Goal: Task Accomplishment & Management: Manage account settings

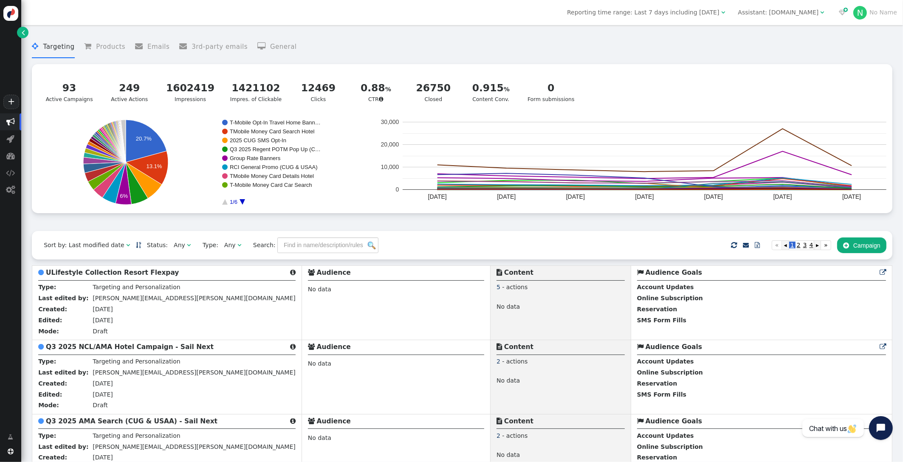
click at [808, 10] on div "Assistant: [DOMAIN_NAME]" at bounding box center [778, 12] width 81 height 9
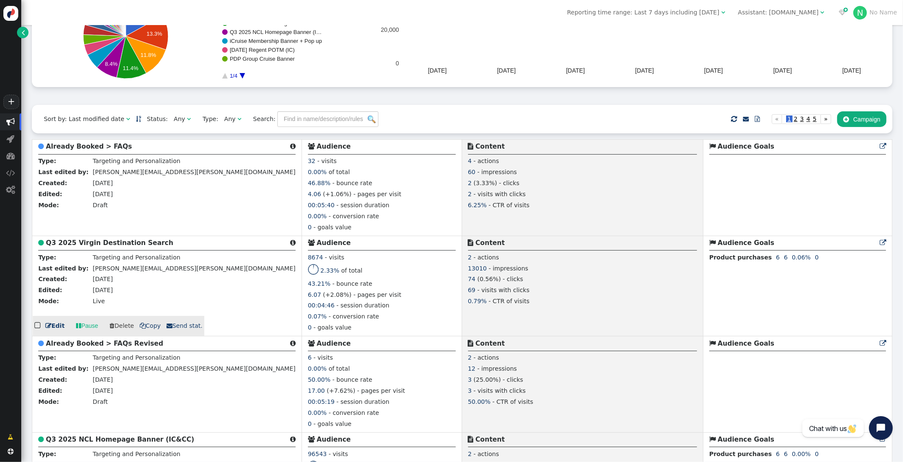
scroll to position [126, 0]
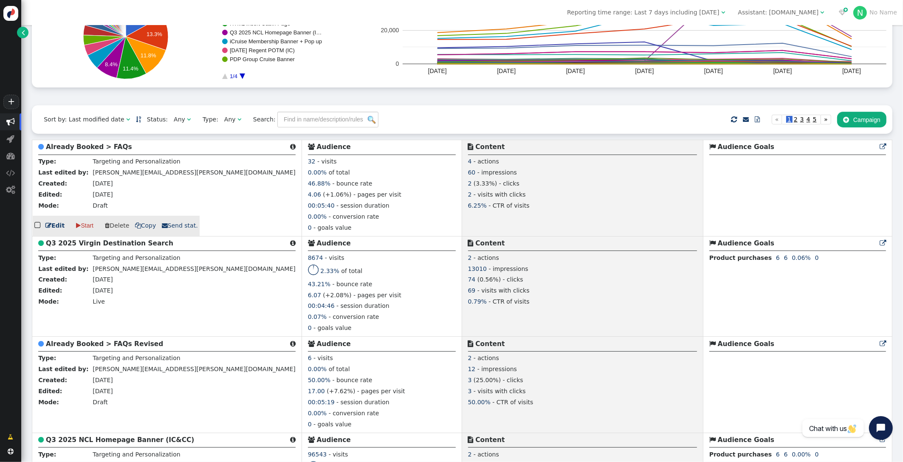
click at [94, 148] on b "Already Booked > FAQs" at bounding box center [89, 147] width 86 height 8
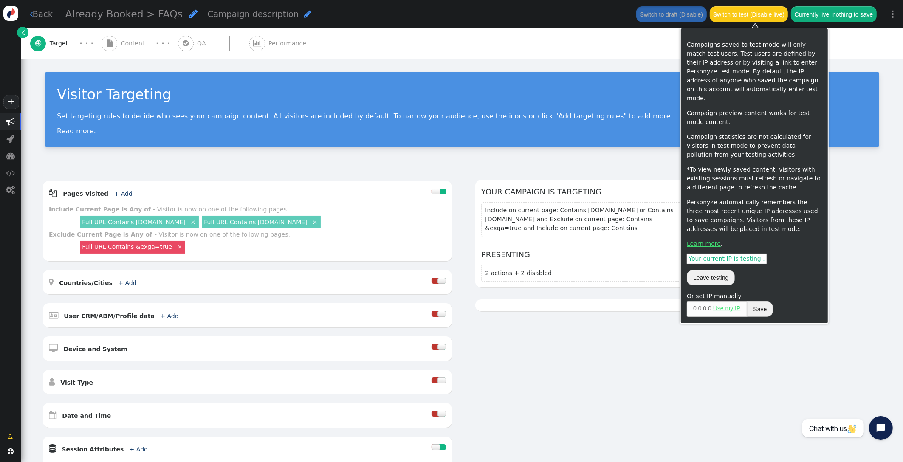
click at [735, 11] on button "Switch to test (Disable live)" at bounding box center [749, 13] width 79 height 15
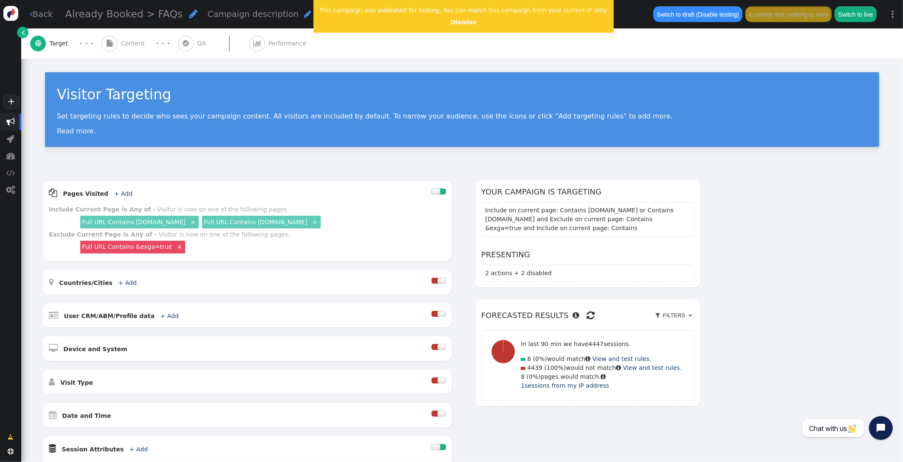
click at [130, 41] on span "Content" at bounding box center [134, 43] width 27 height 9
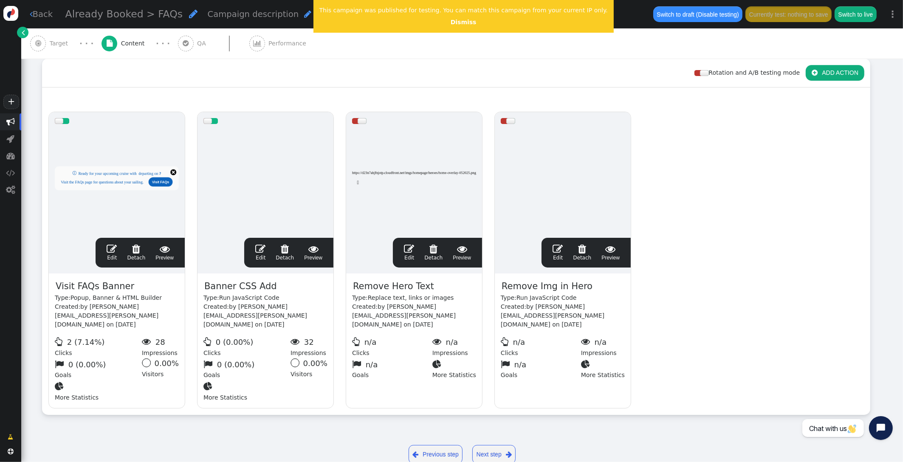
scroll to position [133, 0]
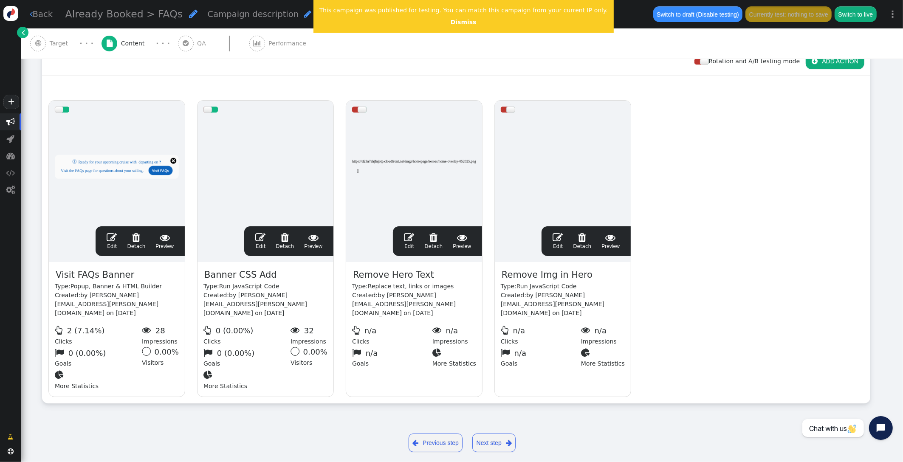
click at [114, 237] on span "" at bounding box center [112, 237] width 10 height 10
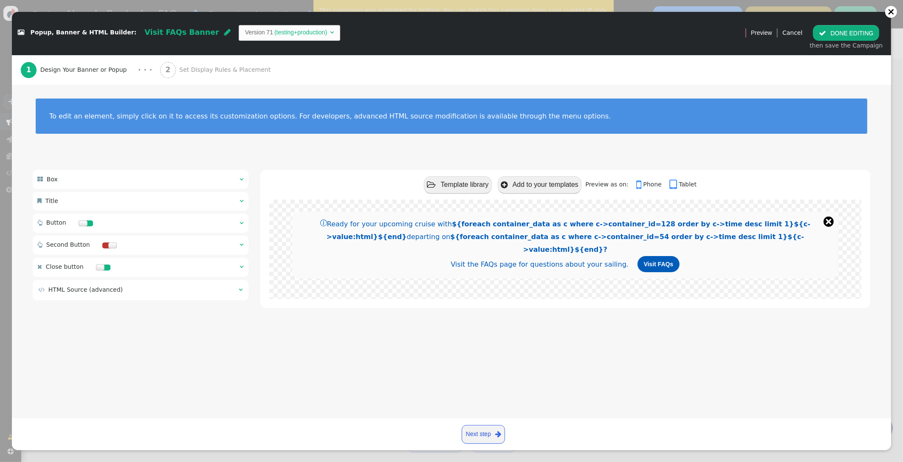
click at [189, 69] on span "Set Display Rules & Placement" at bounding box center [226, 69] width 95 height 9
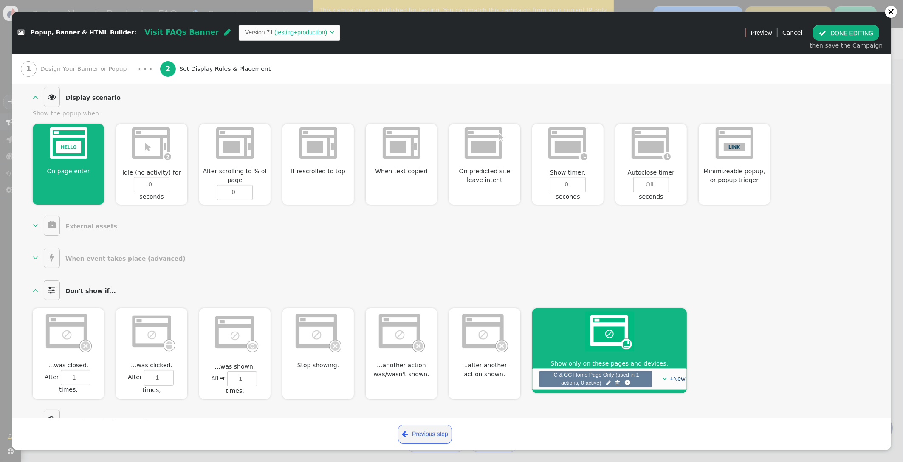
scroll to position [317, 0]
click at [607, 380] on span "" at bounding box center [608, 384] width 5 height 8
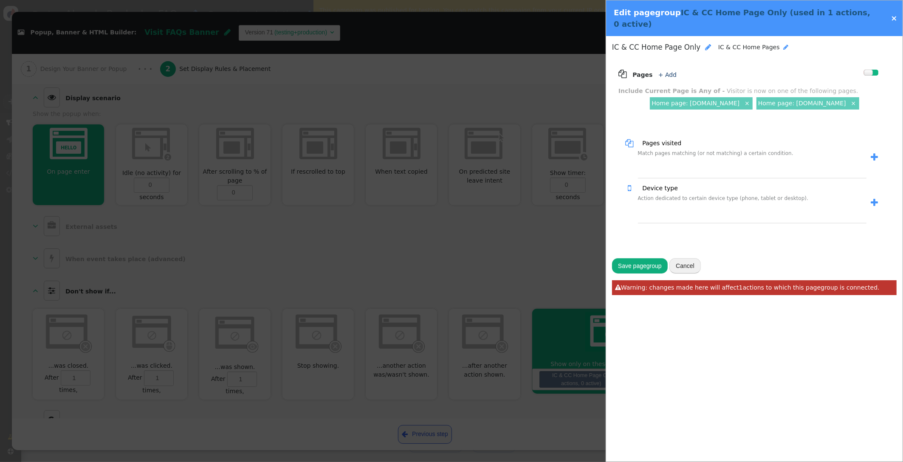
click at [894, 14] on link "×" at bounding box center [894, 18] width 6 height 9
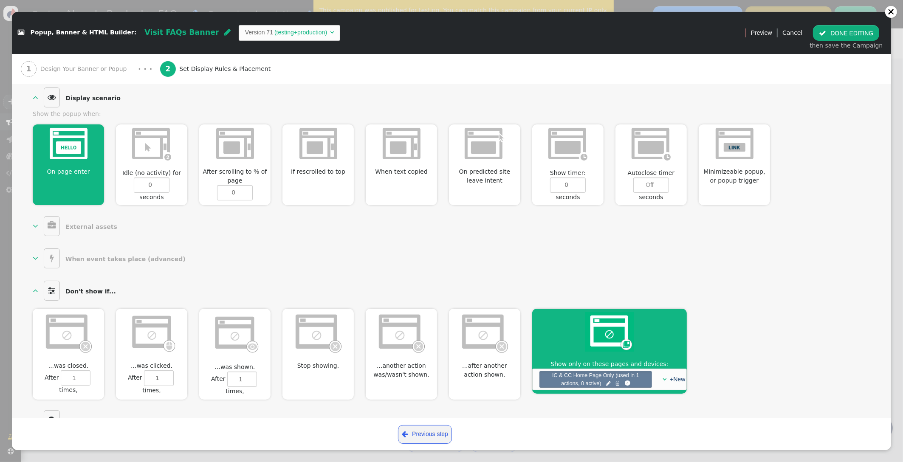
click at [89, 63] on div "1 Design Your Banner or Popup" at bounding box center [76, 69] width 110 height 30
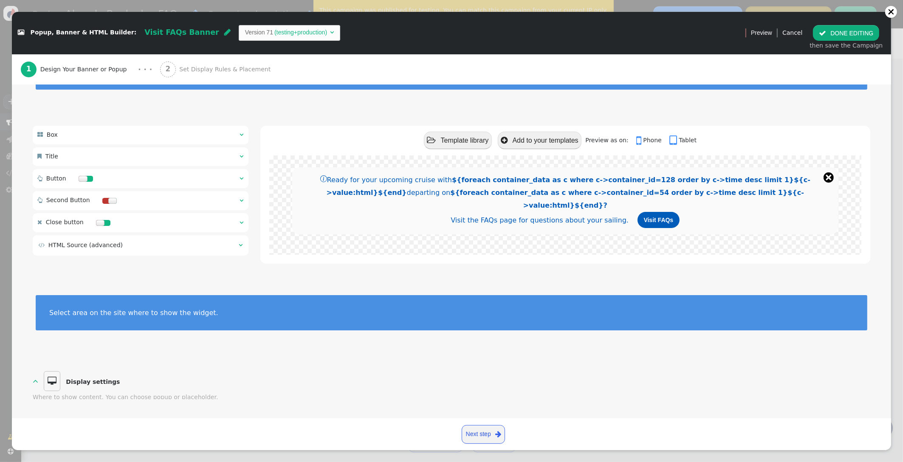
scroll to position [0, 0]
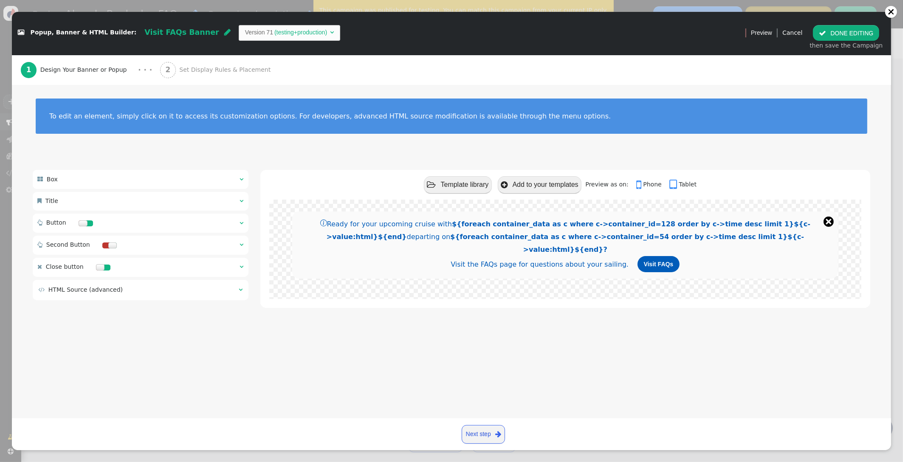
click at [858, 31] on button " DONE EDITING" at bounding box center [846, 32] width 66 height 15
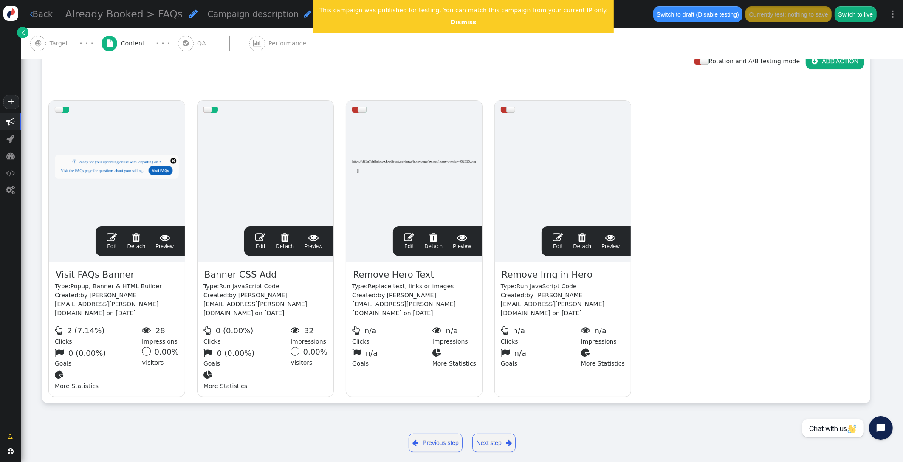
click at [57, 39] on span "Target" at bounding box center [61, 43] width 22 height 9
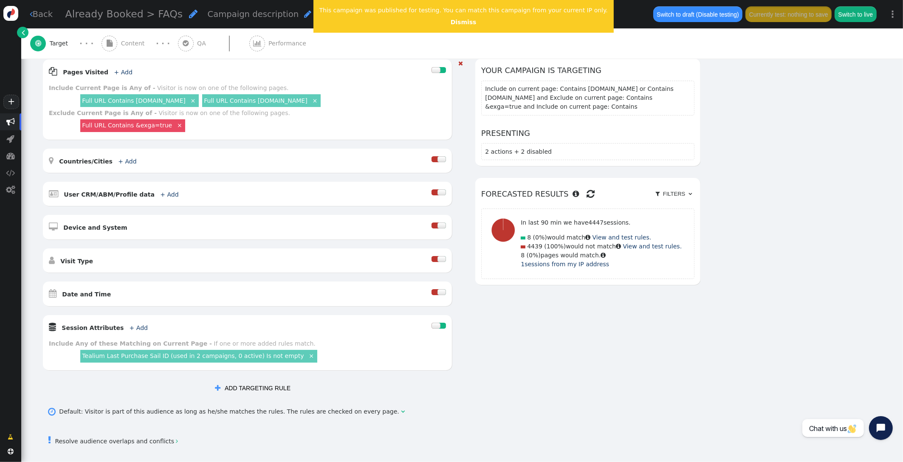
click at [237, 354] on link "Tealium Last Purchase Sail ID (used in 2 campaigns, 0 active) Is not empty" at bounding box center [193, 356] width 222 height 7
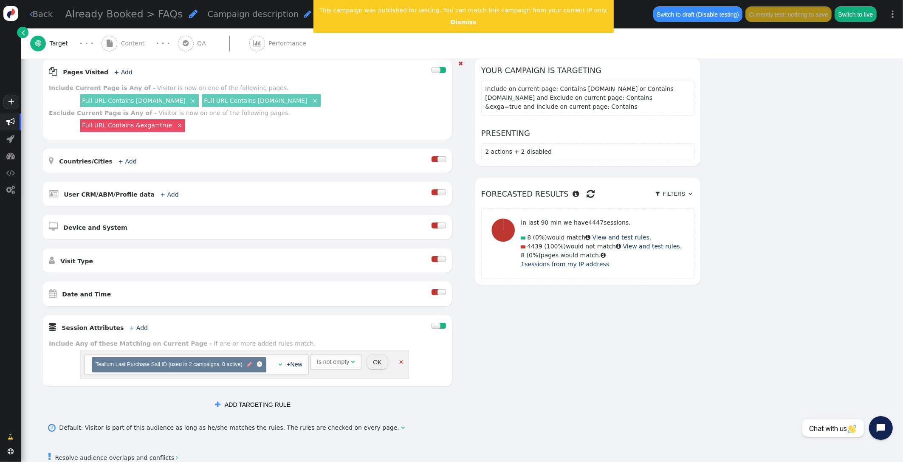
click at [249, 367] on span "" at bounding box center [249, 365] width 5 height 8
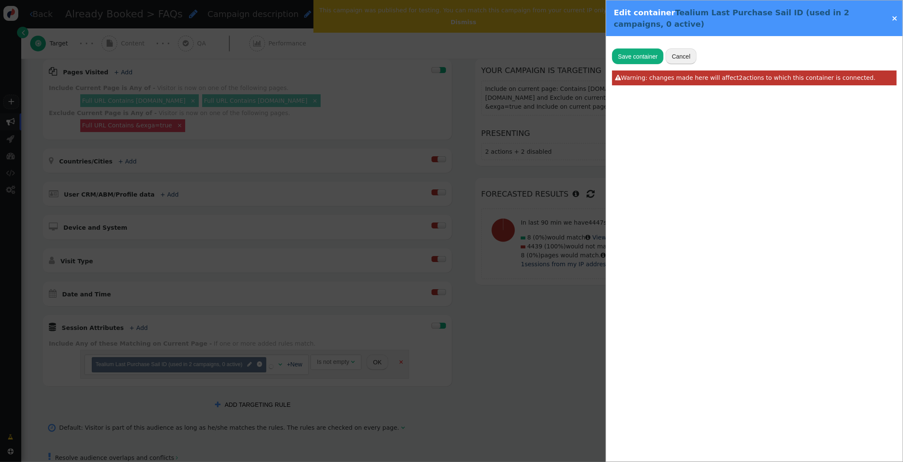
type input "Tealium Last Purchase Sail ID"
radio input "false"
radio input "true"
type input "utag.data['va.properties.5460']"
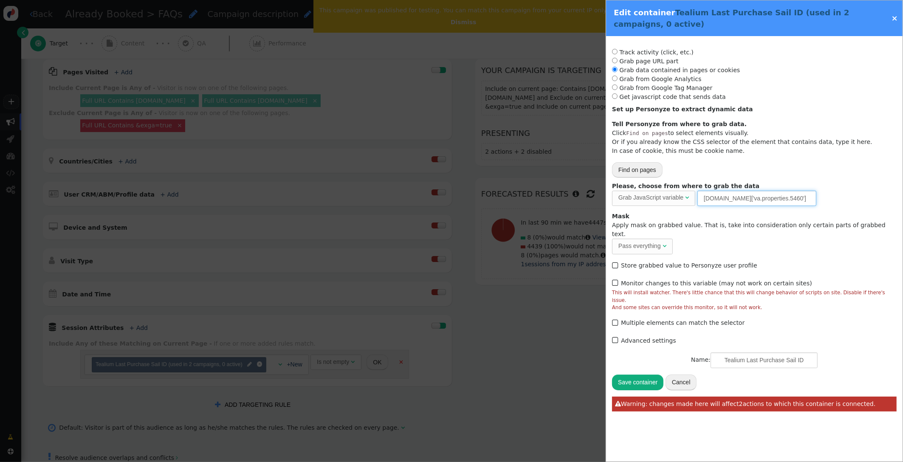
drag, startPoint x: 802, startPoint y: 198, endPoint x: 663, endPoint y: 199, distance: 139.3
click at [663, 199] on div "Please, choose from where to grab the data Grab JavaScript variable  URL param…" at bounding box center [754, 194] width 285 height 24
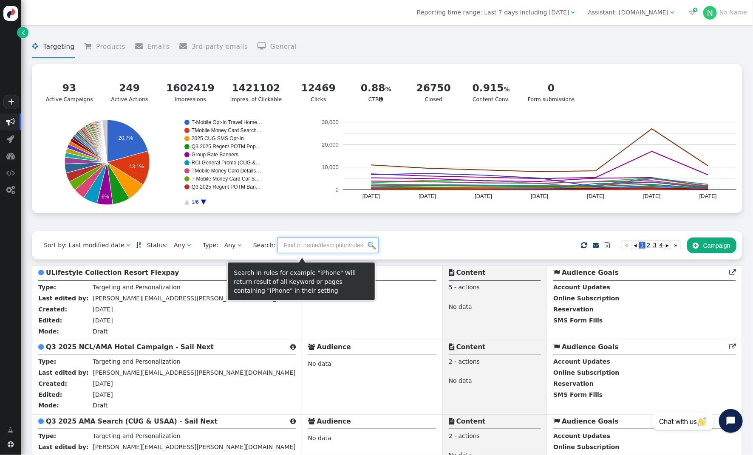
click at [307, 245] on input "text" at bounding box center [327, 244] width 101 height 15
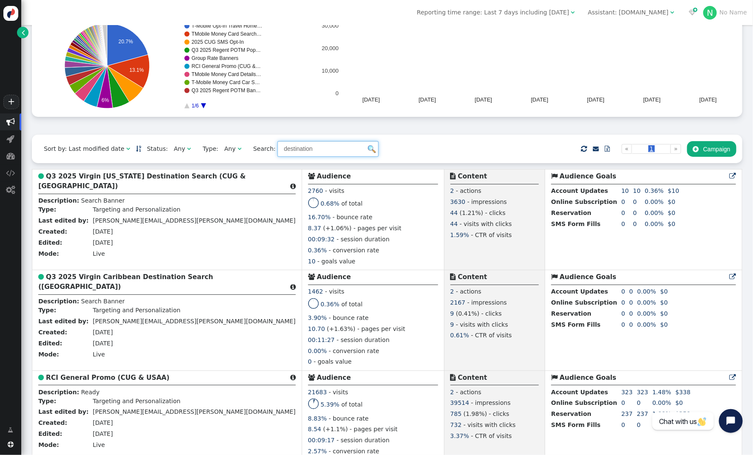
scroll to position [93, 0]
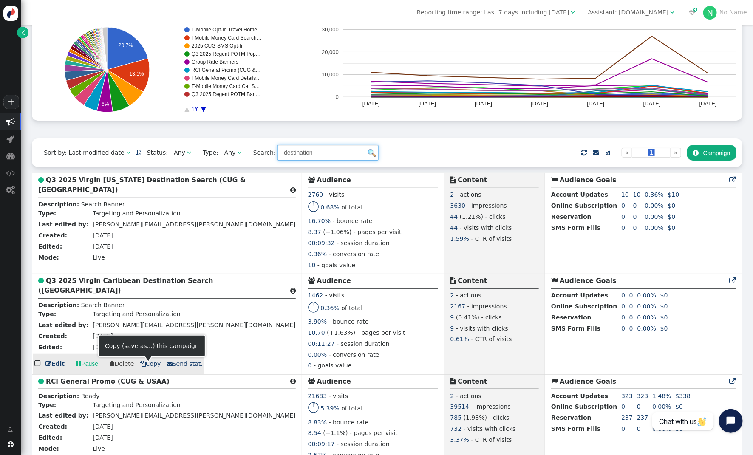
type input "destination"
click at [148, 366] on span " Copy" at bounding box center [150, 363] width 21 height 7
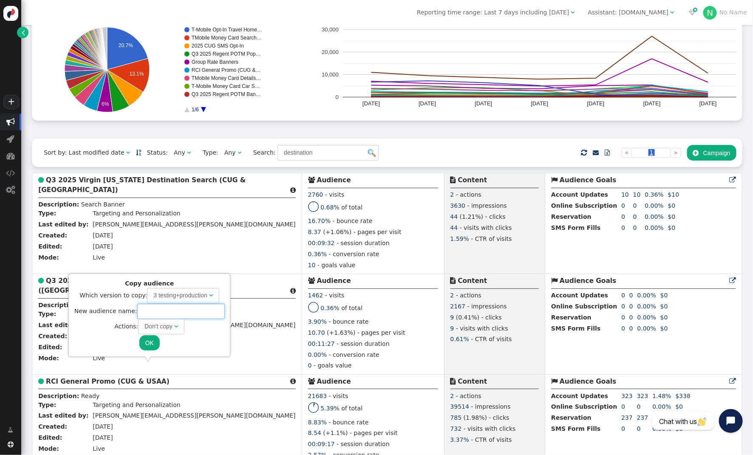
click at [150, 311] on input "text" at bounding box center [181, 311] width 88 height 15
click at [172, 328] on div "Don't copy" at bounding box center [159, 326] width 30 height 9
type input "Q3 2025 Holland Caribbean Search Destination (CUG & [GEOGRAPHIC_DATA])"
click at [149, 343] on button "OK" at bounding box center [149, 342] width 20 height 15
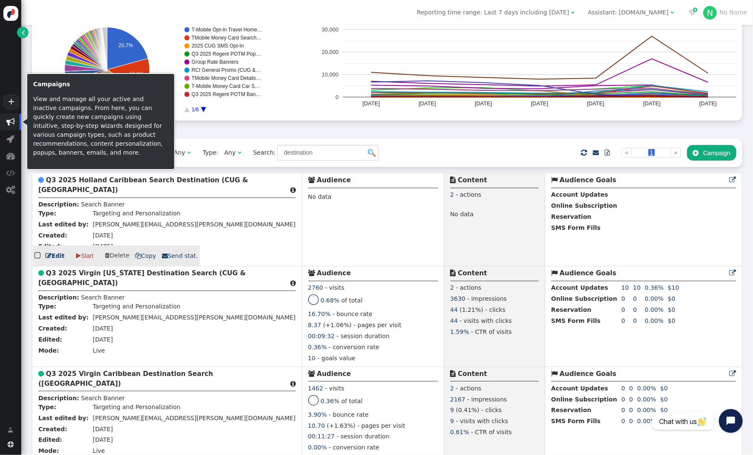
click at [116, 183] on b "Q3 2025 Holland Caribbean Search Destination (CUG & [GEOGRAPHIC_DATA])" at bounding box center [143, 184] width 210 height 17
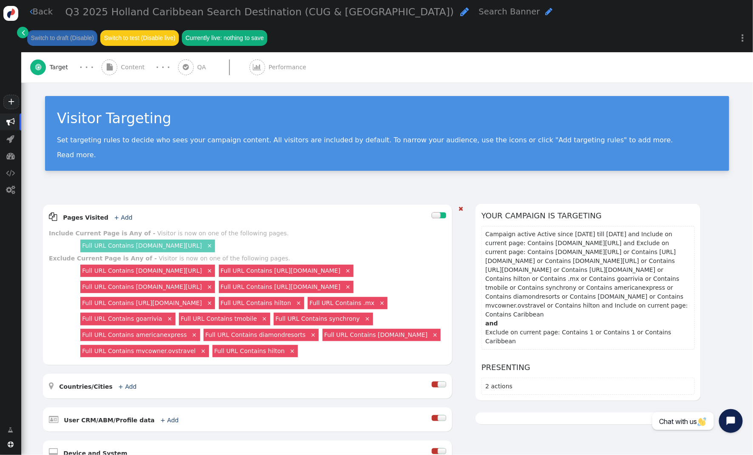
click at [193, 242] on link "Full URL Contains membertravelprivileges.com/cruise-listing" at bounding box center [142, 245] width 120 height 7
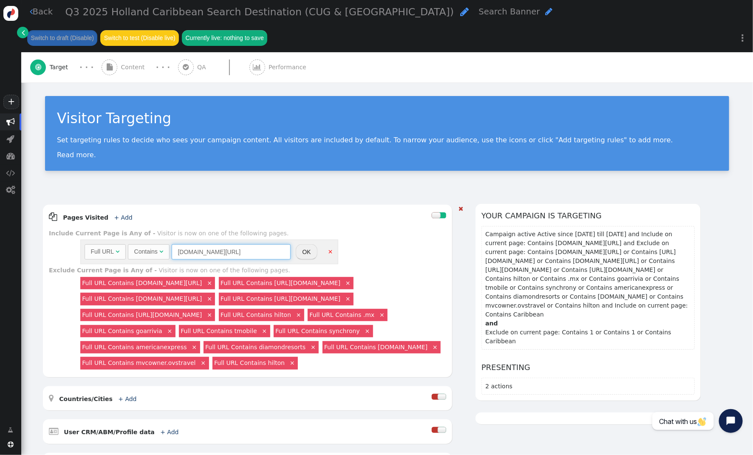
drag, startPoint x: 251, startPoint y: 228, endPoint x: 103, endPoint y: 222, distance: 147.5
click at [102, 244] on div "Full URL  Contains  membertravelprivileges.com/cruise-listing = (Empty) air.o…" at bounding box center [188, 251] width 206 height 15
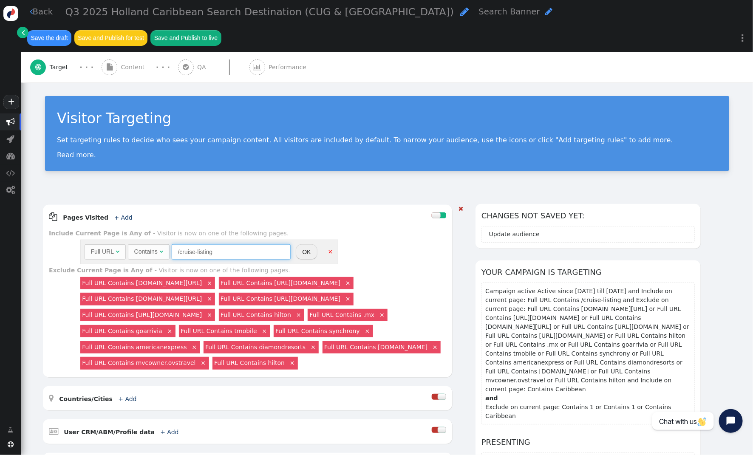
type input "/cruise-listing"
click at [309, 244] on button "OK" at bounding box center [306, 251] width 21 height 15
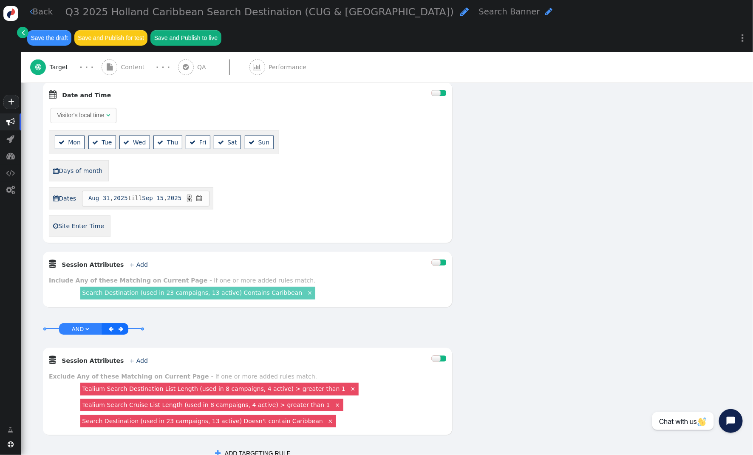
scroll to position [424, 0]
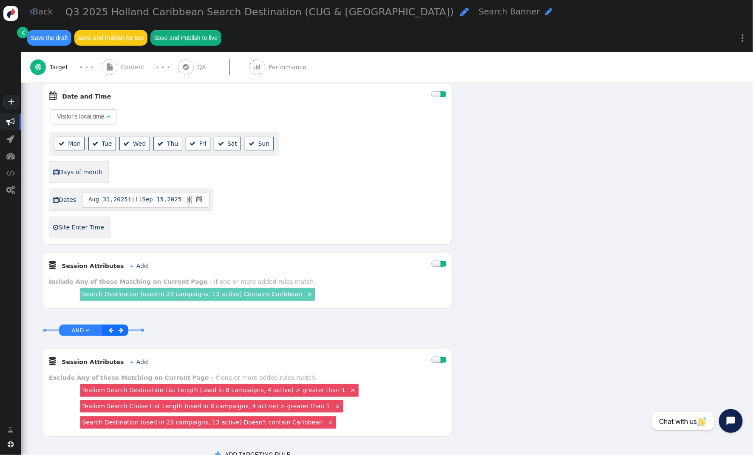
click at [437, 91] on div at bounding box center [436, 94] width 8 height 6
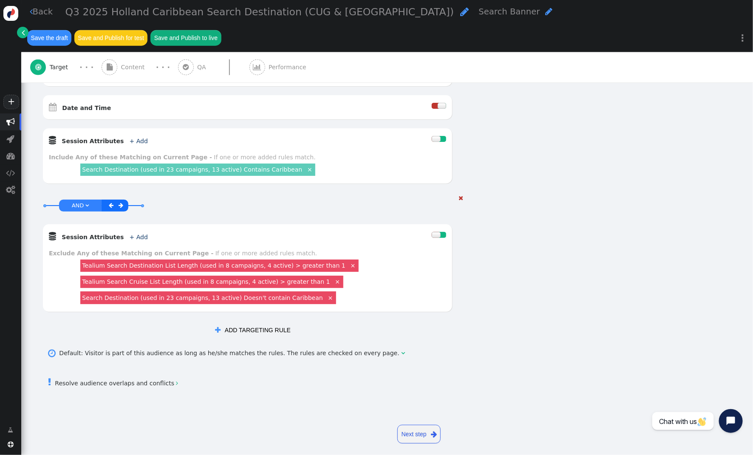
scroll to position [0, 0]
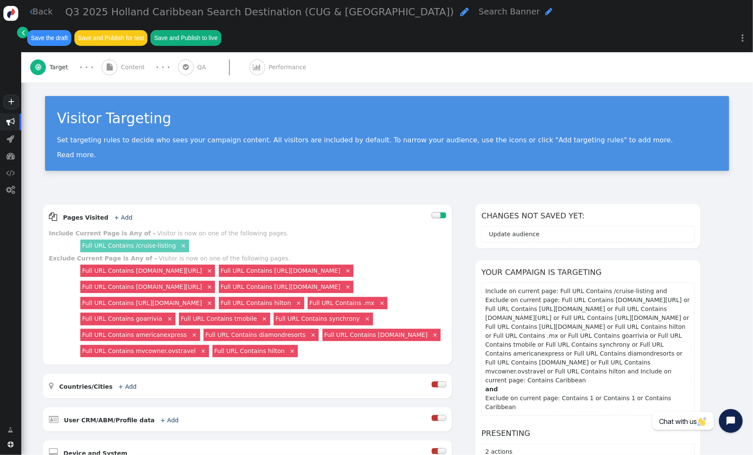
click at [124, 63] on span "Content" at bounding box center [134, 67] width 27 height 9
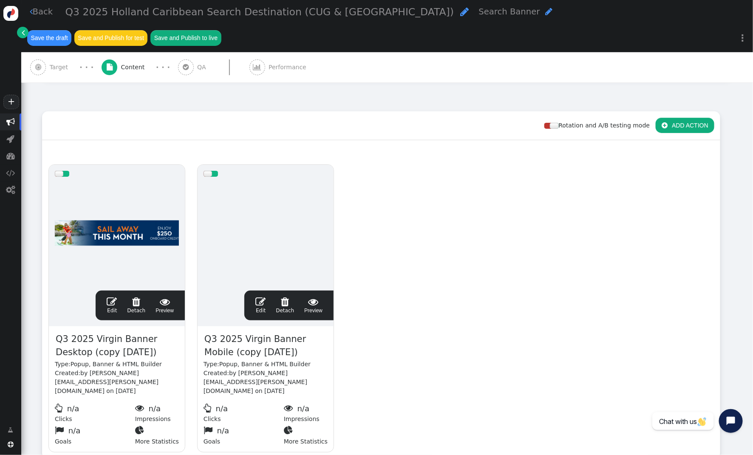
scroll to position [97, 0]
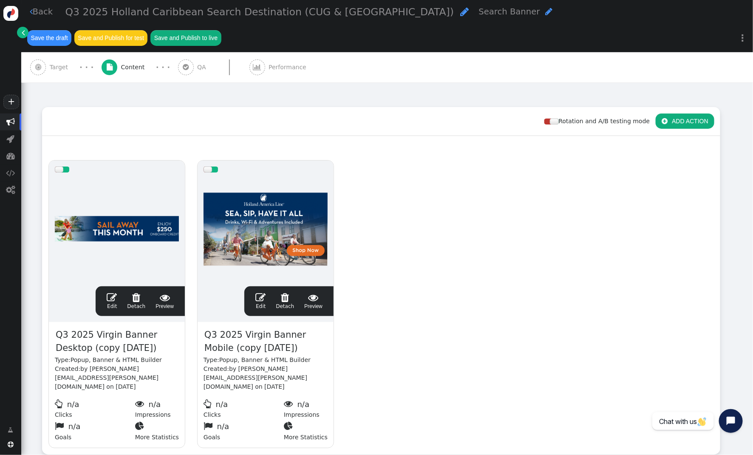
click at [106, 328] on span "Q3 2025 Virgin Banner Desktop (copy 09/10/25)" at bounding box center [117, 342] width 124 height 28
click at [116, 328] on span "Q3 2025 Virgin Banner Desktop (copy 09/10/25)" at bounding box center [117, 342] width 124 height 28
drag, startPoint x: 115, startPoint y: 313, endPoint x: 95, endPoint y: 310, distance: 20.6
click at [93, 328] on span "Q3 2025 Virgin Banner Desktop (copy 09/10/25)" at bounding box center [117, 342] width 124 height 28
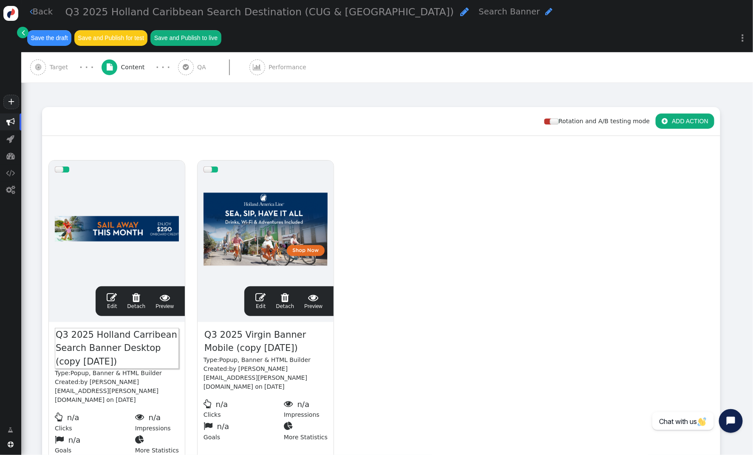
drag, startPoint x: 130, startPoint y: 335, endPoint x: 150, endPoint y: 326, distance: 21.9
click at [150, 328] on span "Q3 2025 Holland Carribean Search Banner Desktop (copy 09/10/25)" at bounding box center [117, 348] width 124 height 41
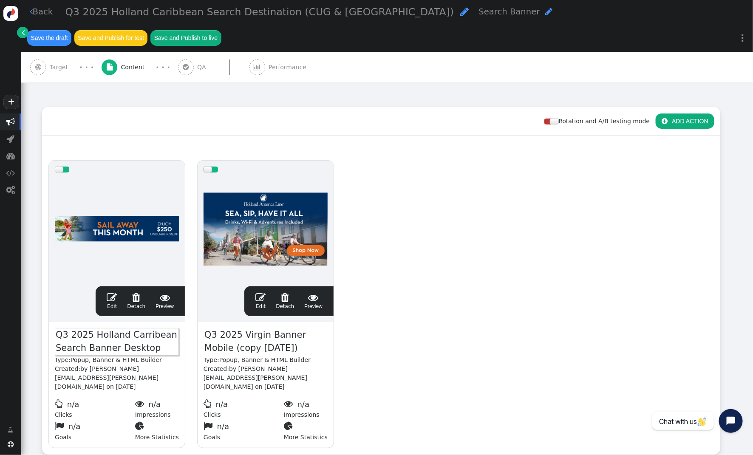
click at [260, 328] on span "Q3 2025 Virgin Banner Mobile (copy 09/10/25)" at bounding box center [265, 342] width 124 height 28
click at [262, 328] on span "Q3 2025 Virgin Banner Mobile (copy 09/10/25)" at bounding box center [265, 342] width 124 height 28
drag, startPoint x: 265, startPoint y: 310, endPoint x: 248, endPoint y: 310, distance: 16.6
click at [244, 328] on span "Q3 2025 Virgin Banner Mobile (copy 09/10/25)" at bounding box center [265, 342] width 124 height 28
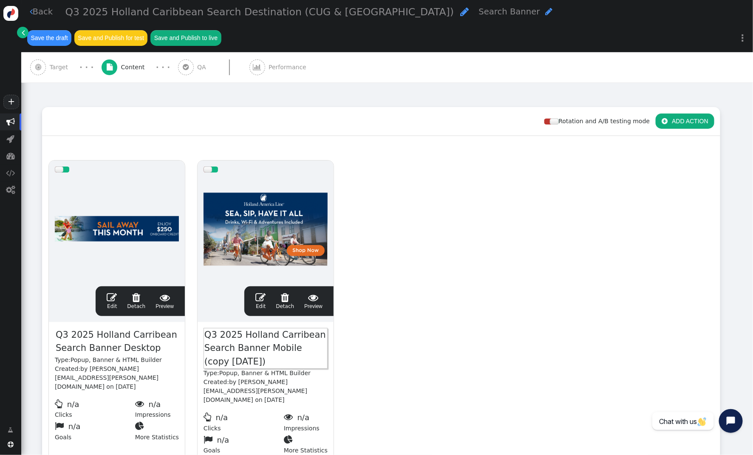
drag, startPoint x: 271, startPoint y: 337, endPoint x: 310, endPoint y: 325, distance: 41.1
click at [291, 328] on span "Q3 2025 Holland Carribean Search Banner Mobile (copy 09/10/25)" at bounding box center [265, 348] width 124 height 41
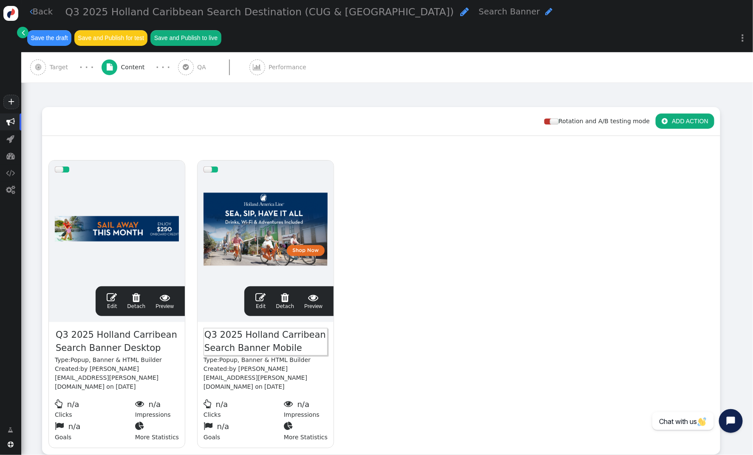
click at [116, 292] on span "" at bounding box center [112, 297] width 10 height 10
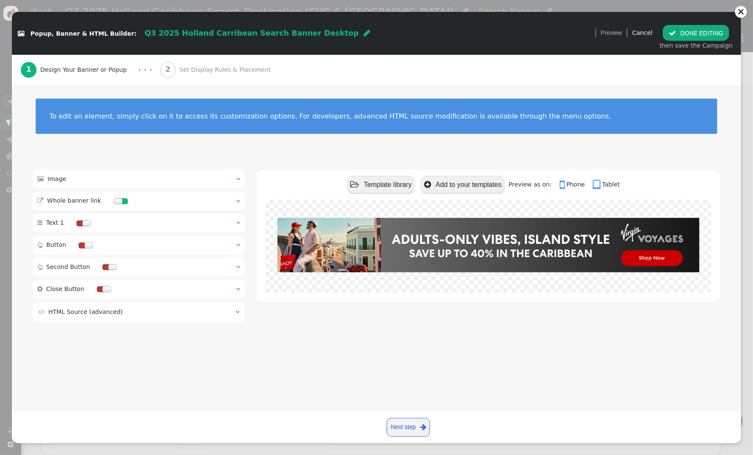
click at [237, 178] on span "" at bounding box center [238, 179] width 4 height 6
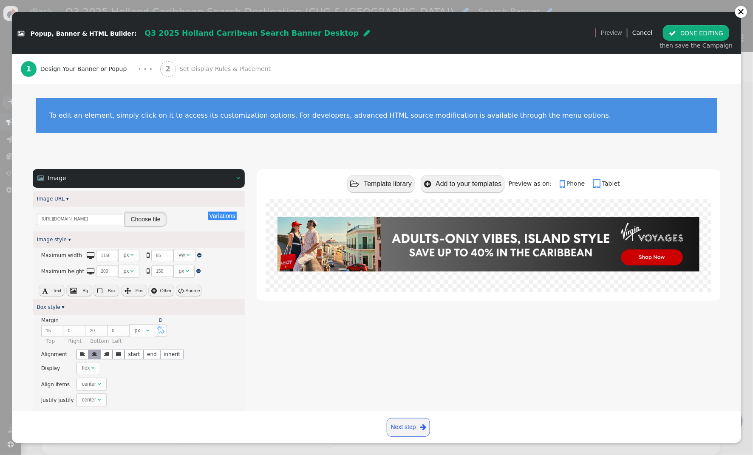
click at [148, 223] on button "Choose file" at bounding box center [145, 219] width 42 height 15
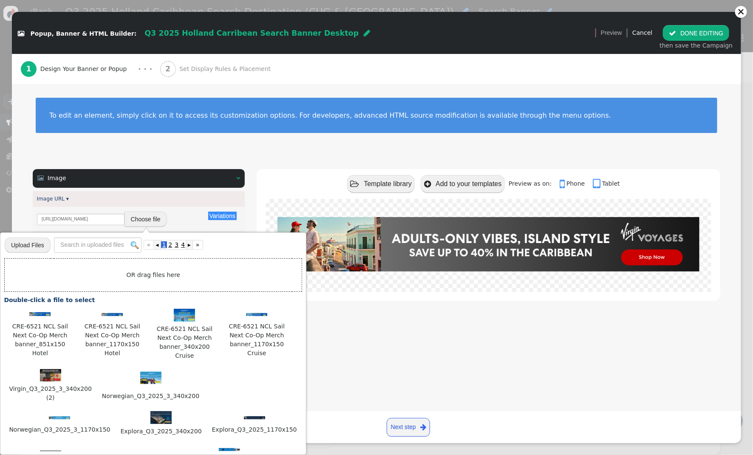
click at [43, 243] on input "file" at bounding box center [28, 245] width 46 height 17
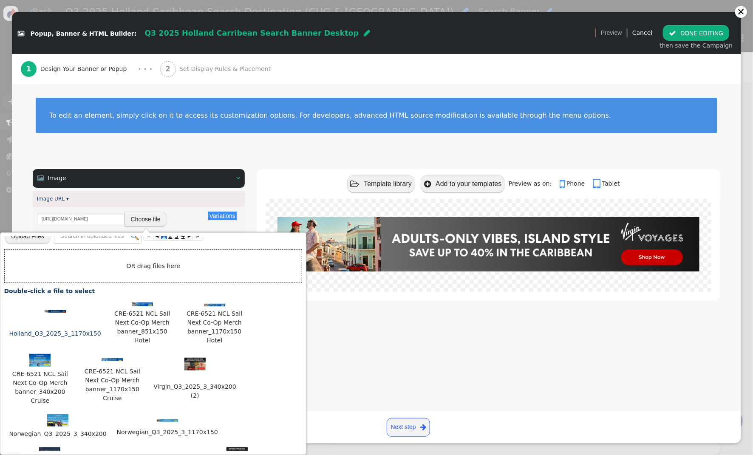
click at [55, 311] on img at bounding box center [55, 311] width 21 height 3
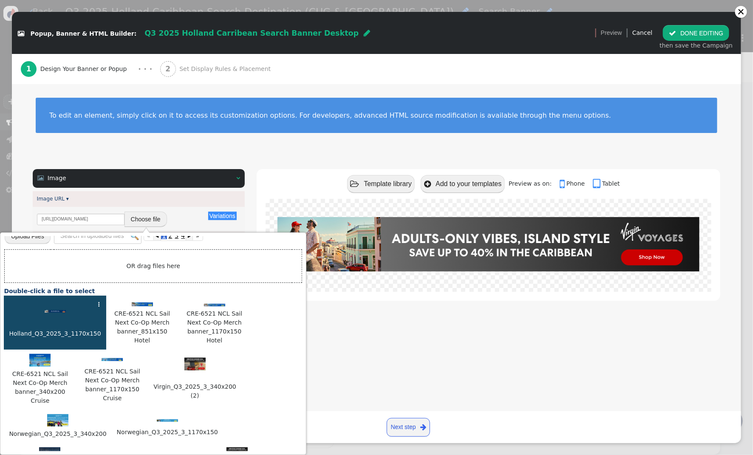
click at [55, 311] on img at bounding box center [55, 311] width 21 height 3
type input "https://cdn.personyze.com/upload/5748/8e50ebbede88b4ef.jpeg"
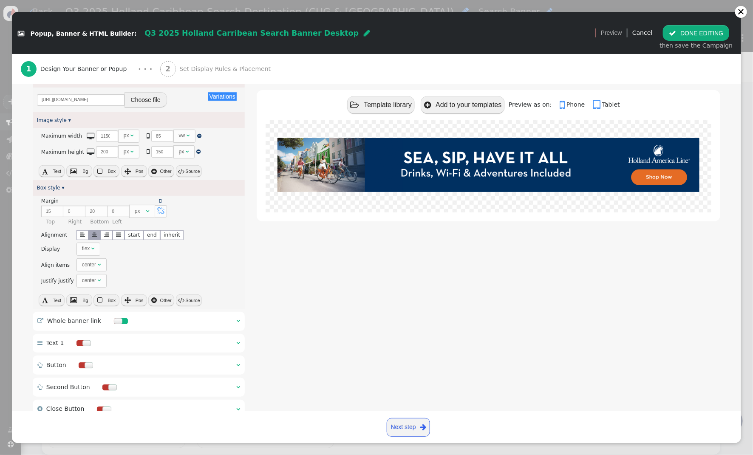
scroll to position [172, 0]
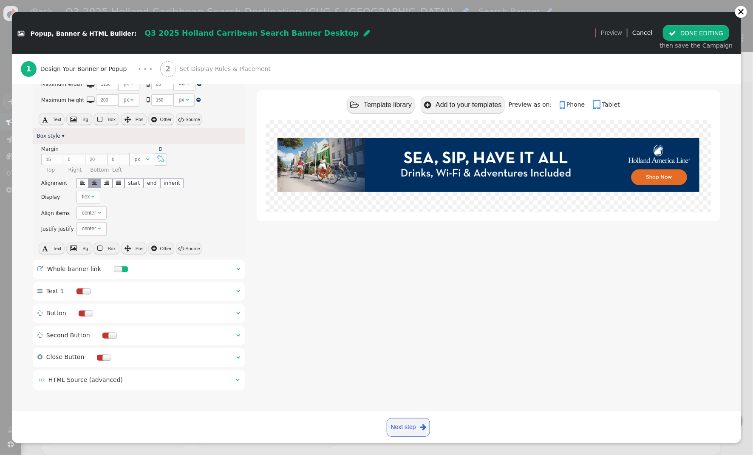
click at [240, 270] on span "" at bounding box center [238, 269] width 4 height 6
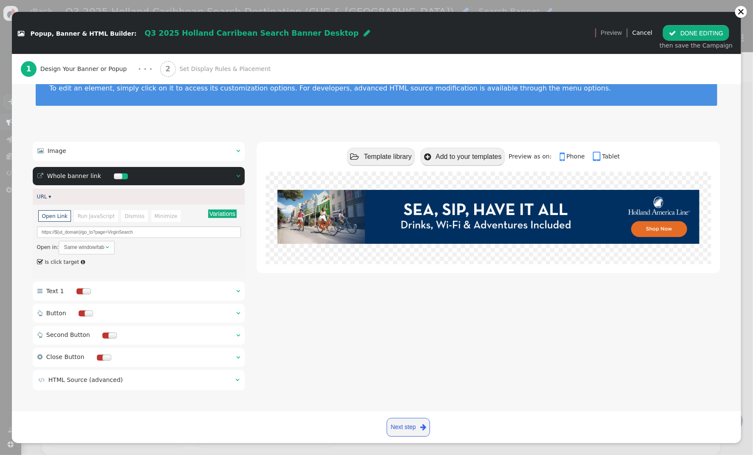
scroll to position [0, 0]
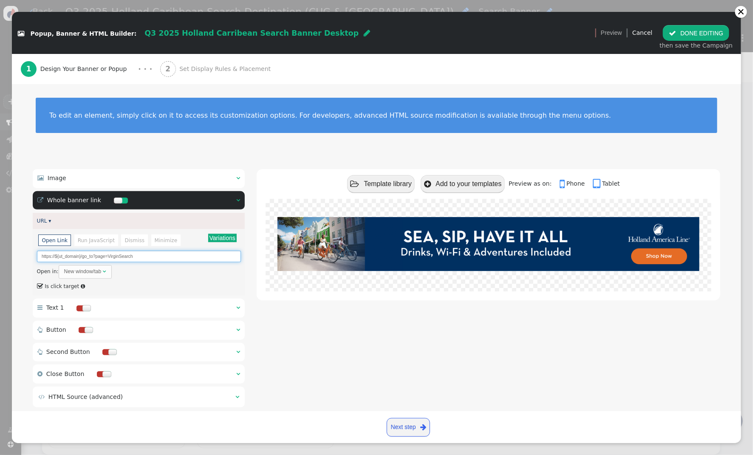
drag, startPoint x: 119, startPoint y: 258, endPoint x: 113, endPoint y: 256, distance: 6.6
click at [111, 257] on input "https://${ut_domain}/go_to?page=VirginSearch" at bounding box center [139, 256] width 204 height 11
drag, startPoint x: 140, startPoint y: 257, endPoint x: 107, endPoint y: 256, distance: 32.3
click at [107, 257] on input "https://${ut_domain}/go_to?page=HollandSearch" at bounding box center [139, 256] width 204 height 11
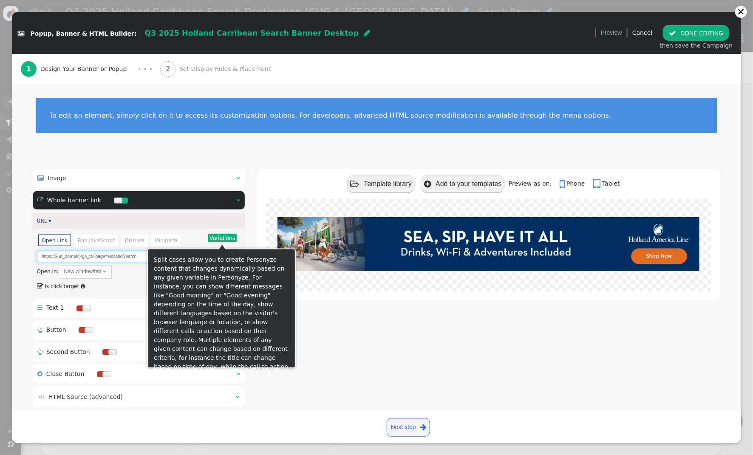
type input "https://${ut_domain}/go_to?page=HollandSearch"
click at [219, 235] on button "Variations" at bounding box center [222, 238] width 28 height 8
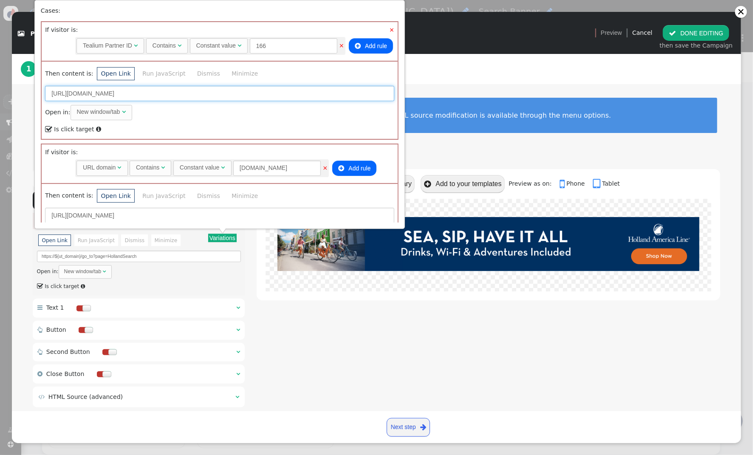
drag, startPoint x: 230, startPoint y: 95, endPoint x: 182, endPoint y: 95, distance: 47.6
click at [182, 95] on input "https://neamb.lifestylecollection.com/go_to?page=VirginSearch" at bounding box center [219, 93] width 349 height 15
paste input "Holland"
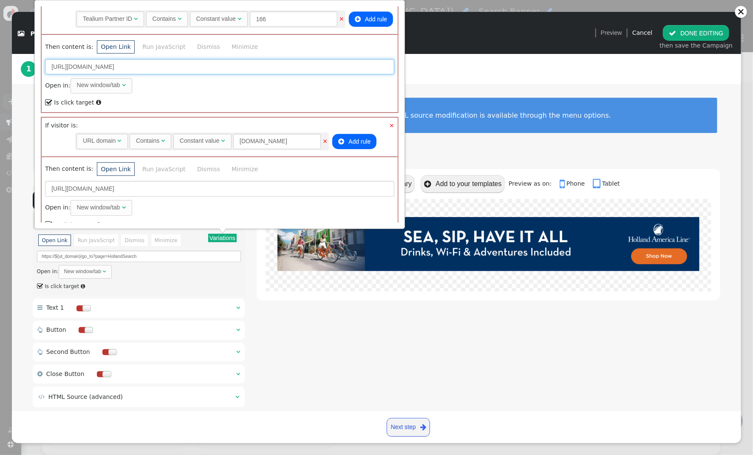
type input "https://neamb.lifestylecollection.com/go_to?page=HollandSearch"
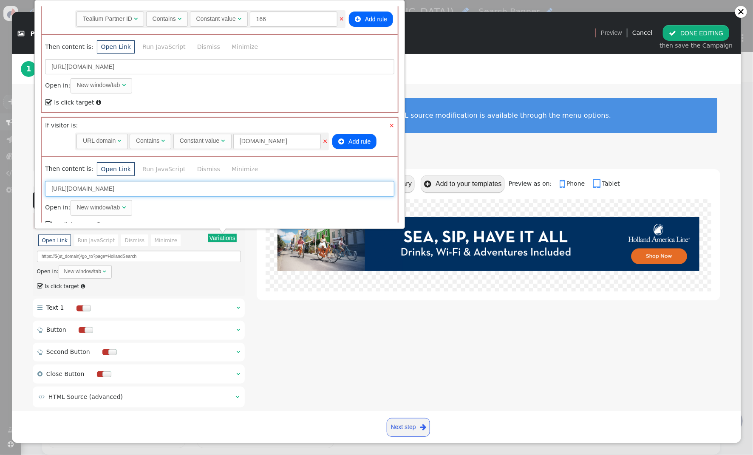
drag, startPoint x: 164, startPoint y: 188, endPoint x: 159, endPoint y: 188, distance: 4.7
click at [158, 188] on input "https://travel.redweek.com/go_to?page=VirginSearch" at bounding box center [219, 188] width 349 height 15
paste input "Holland"
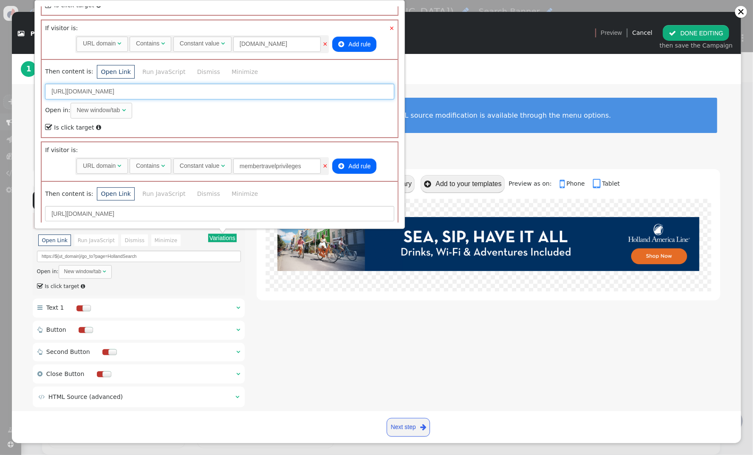
scroll to position [132, 0]
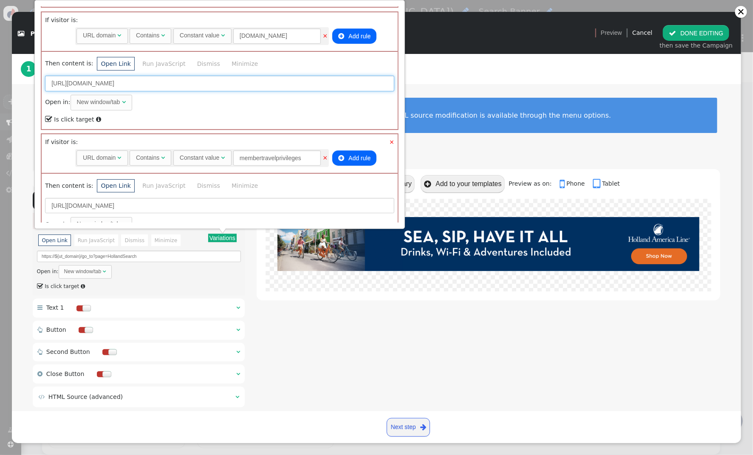
type input "https://travel.redweek.com/go_to?page=HollandSearch"
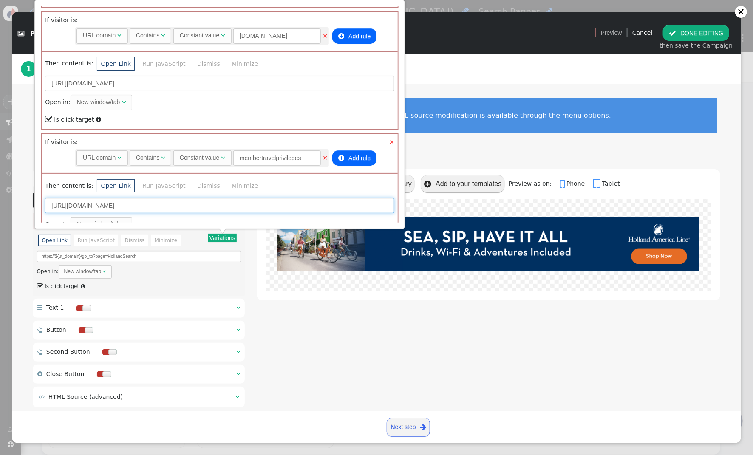
drag, startPoint x: 206, startPoint y: 206, endPoint x: 182, endPoint y: 206, distance: 24.2
click at [182, 206] on input "https://membertravelprivileges.com/go_to?page=VirginSearch" at bounding box center [219, 205] width 349 height 15
paste input "HollandSearch"
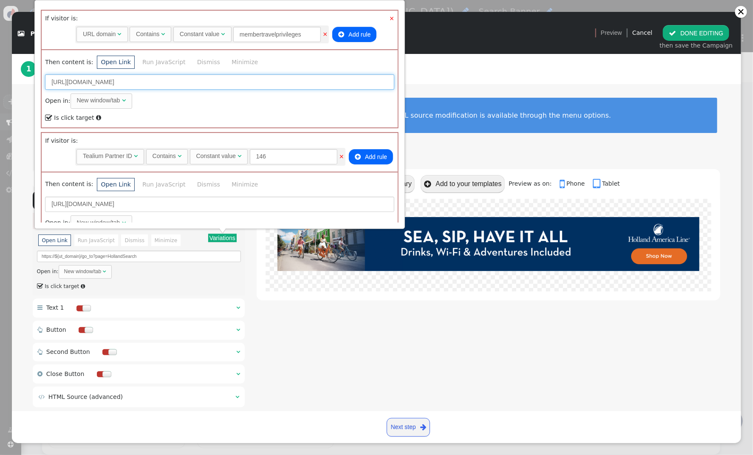
scroll to position [259, 0]
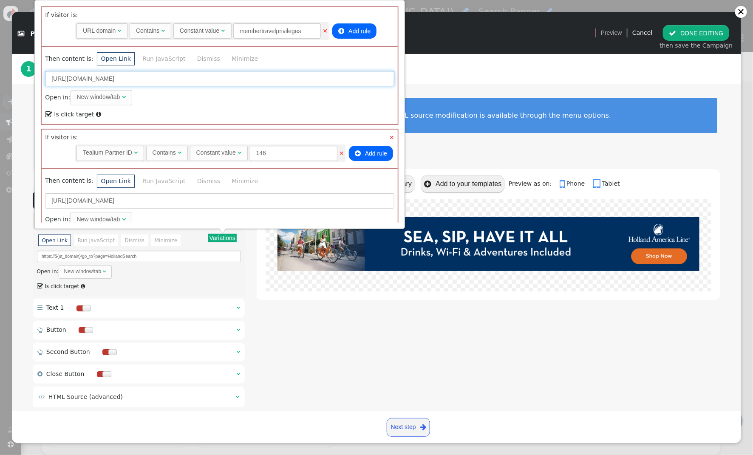
type input "https://membertravelprivileges.com/go_to?page=HollandSearch"
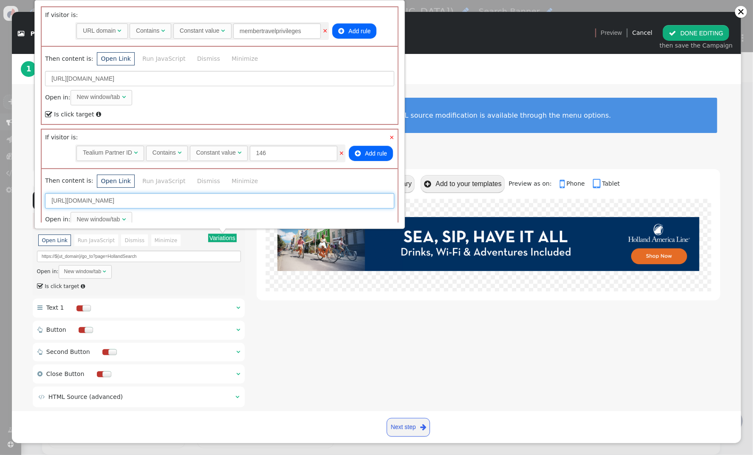
drag, startPoint x: 209, startPoint y: 200, endPoint x: 161, endPoint y: 199, distance: 48.0
click at [161, 199] on input "https://travel.directbuy.com/go_to?page=VirginSearch" at bounding box center [219, 200] width 349 height 15
click at [216, 200] on input "https://travel.directbuy.com/go_to?page=VirginSearch" at bounding box center [219, 200] width 349 height 15
drag, startPoint x: 211, startPoint y: 198, endPoint x: 159, endPoint y: 200, distance: 52.3
click at [159, 200] on input "https://travel.directbuy.com/go_to?page=VirginSearch" at bounding box center [219, 200] width 349 height 15
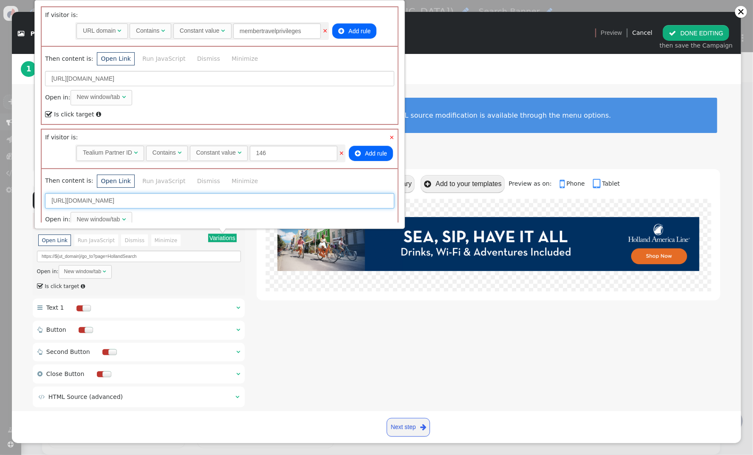
paste input "Holland"
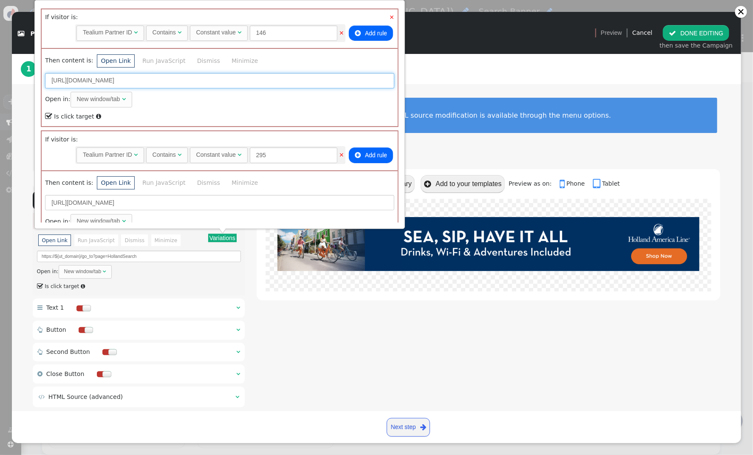
scroll to position [383, 0]
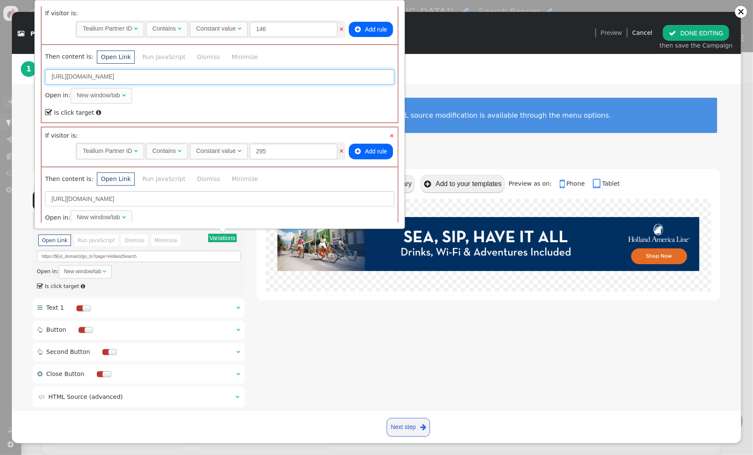
type input "https://travel.directbuy.com/go_to?page=HollandSearch"
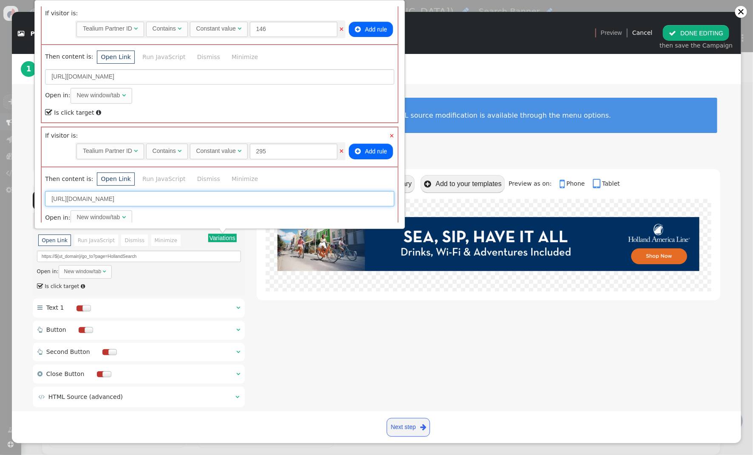
paste input "Holland"
drag, startPoint x: 207, startPoint y: 196, endPoint x: 180, endPoint y: 197, distance: 27.6
click at [174, 196] on input "https://travel.touchofmodern.com/go_to?page=HollandSearch" at bounding box center [219, 198] width 349 height 15
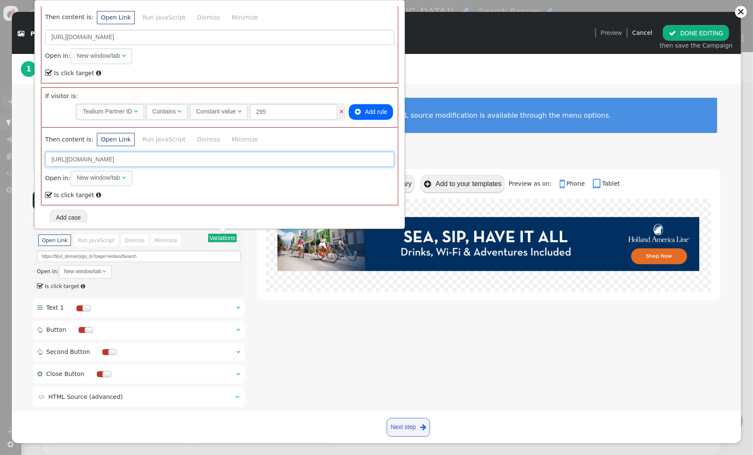
type input "https://travel.touchofmodern.com/go_to?page=HollandSearch"
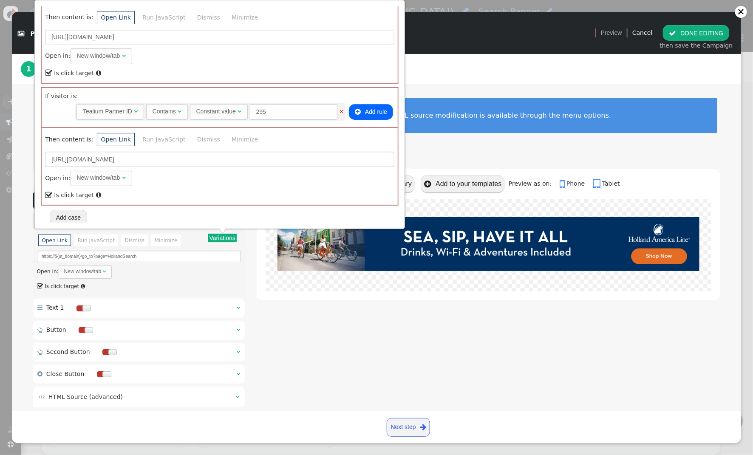
click at [322, 347] on div " Template library  Add to your templates Preview as on:  Phone  Tablet" at bounding box center [488, 289] width 463 height 241
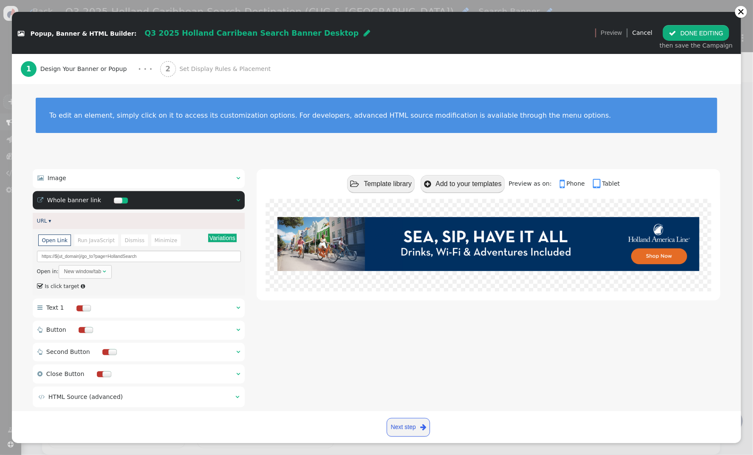
click at [183, 65] on span "Set Display Rules & Placement" at bounding box center [226, 69] width 95 height 9
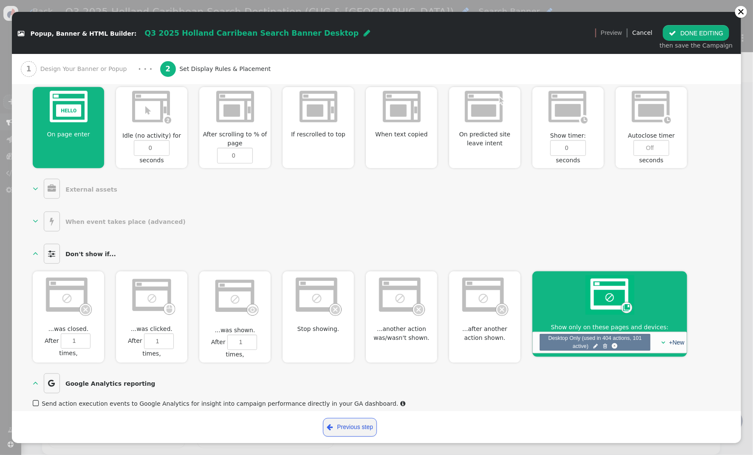
scroll to position [379, 0]
click at [705, 35] on button " DONE EDITING" at bounding box center [696, 32] width 66 height 15
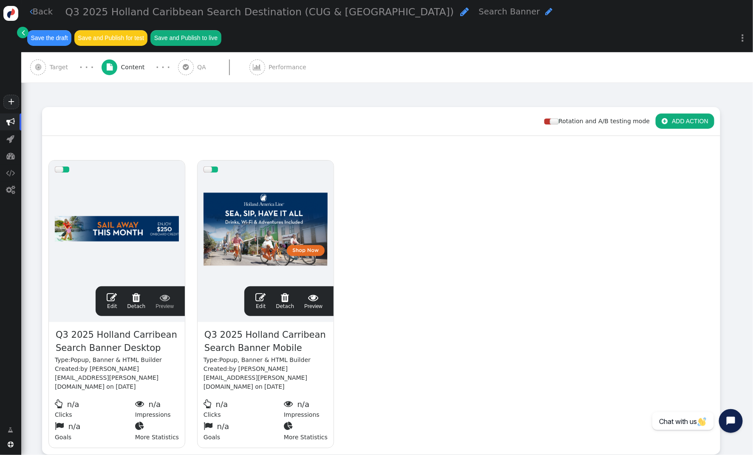
click at [259, 292] on span "" at bounding box center [260, 297] width 10 height 10
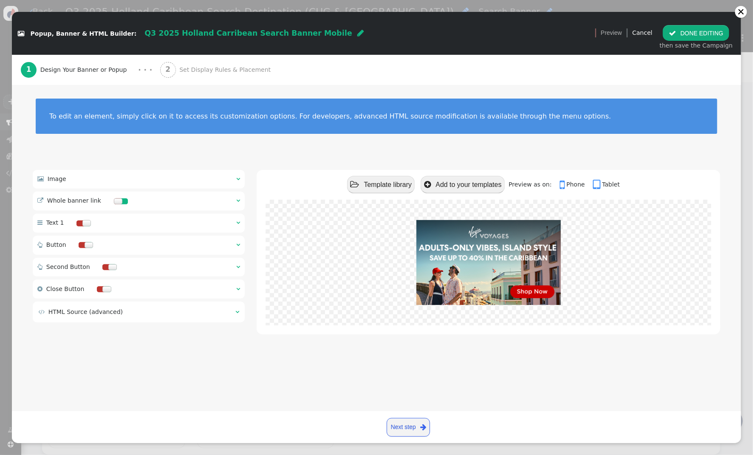
click at [235, 175] on div " Image  " at bounding box center [139, 179] width 212 height 19
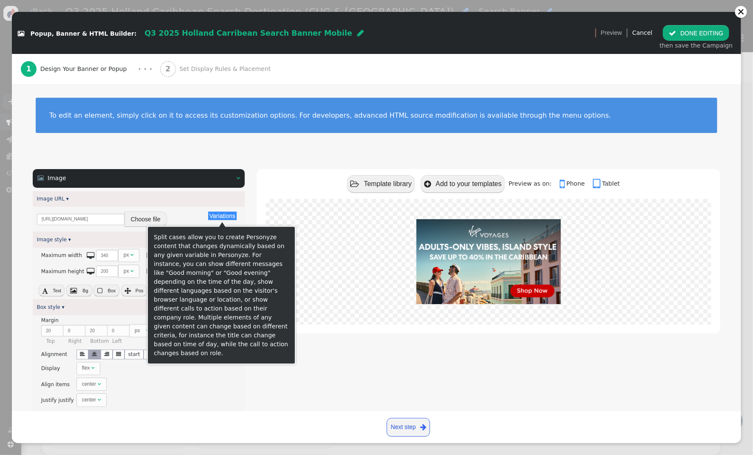
click at [150, 216] on button "Choose file" at bounding box center [145, 219] width 42 height 15
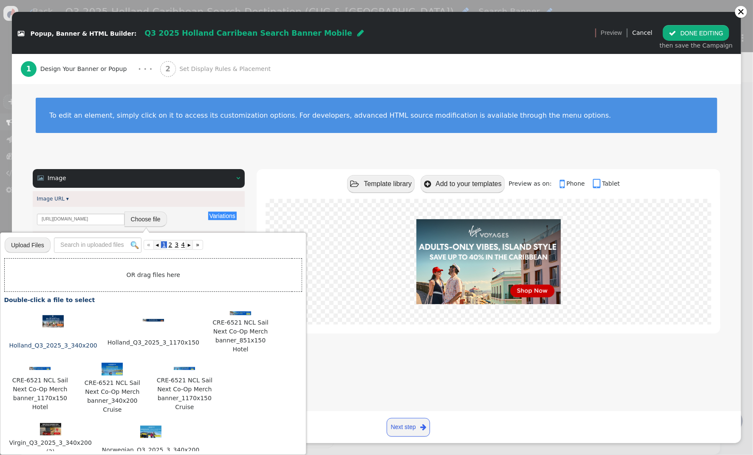
click at [56, 323] on img at bounding box center [52, 321] width 21 height 13
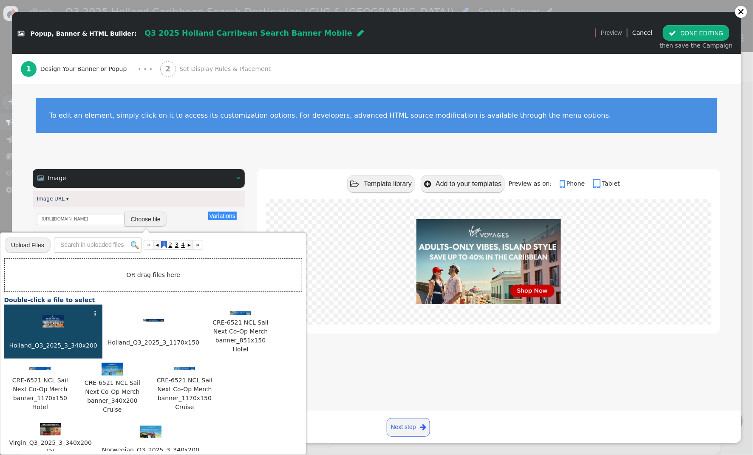
click at [56, 323] on img at bounding box center [52, 321] width 21 height 13
type input "https://cdn.personyze.com/upload/5748/7747a007ec72f316.jpeg"
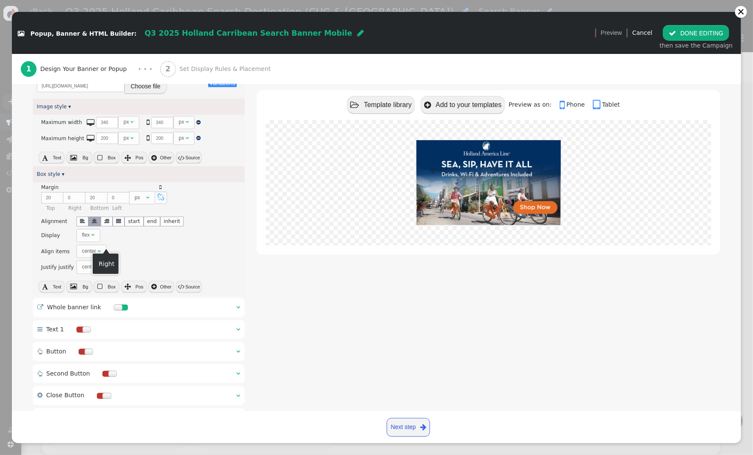
scroll to position [172, 0]
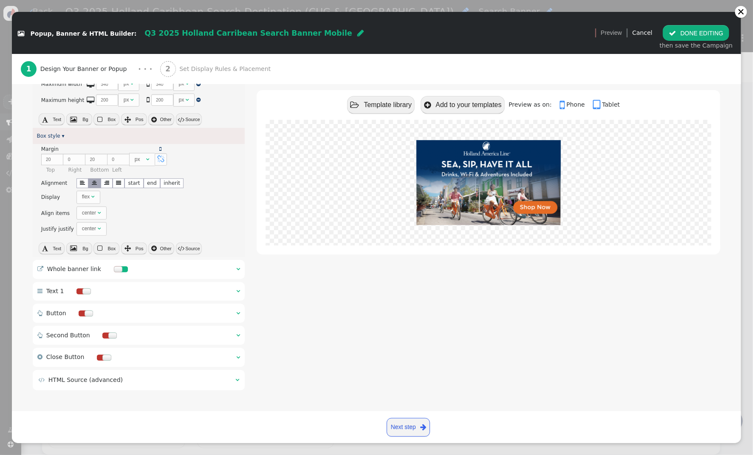
click at [240, 269] on div " Whole banner link  " at bounding box center [139, 269] width 212 height 19
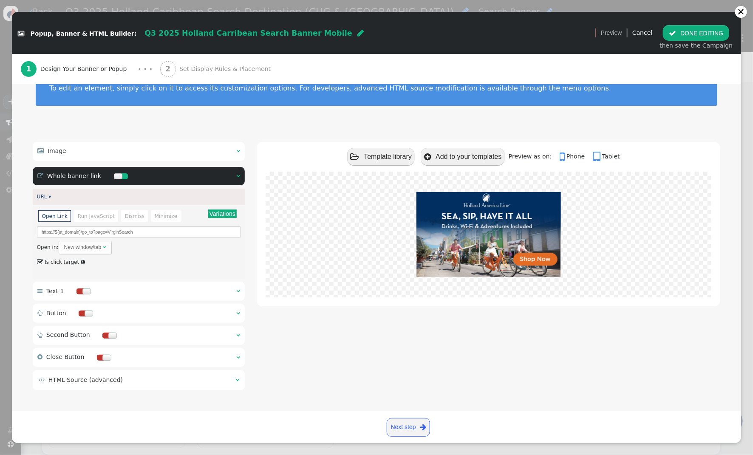
scroll to position [0, 0]
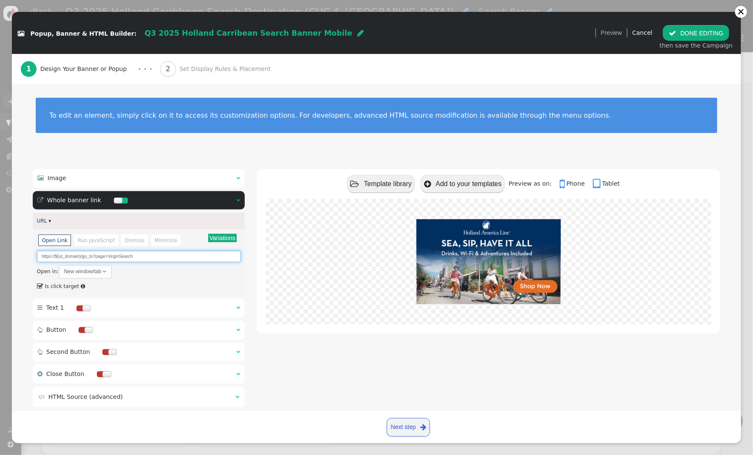
drag, startPoint x: 139, startPoint y: 257, endPoint x: 109, endPoint y: 258, distance: 30.2
click at [109, 258] on input "https://${ut_domain}/go_to?page=VirginSearch" at bounding box center [139, 256] width 204 height 11
paste input "Holland"
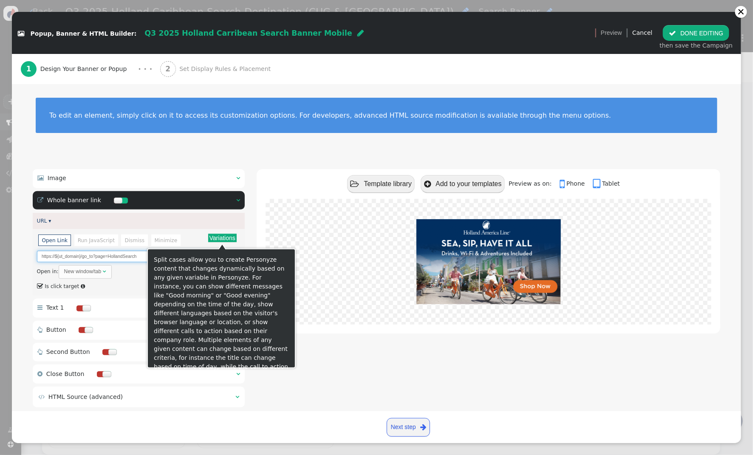
type input "https://${ut_domain}/go_to?page=HollandSearch"
click at [220, 238] on button "Variations" at bounding box center [222, 238] width 28 height 8
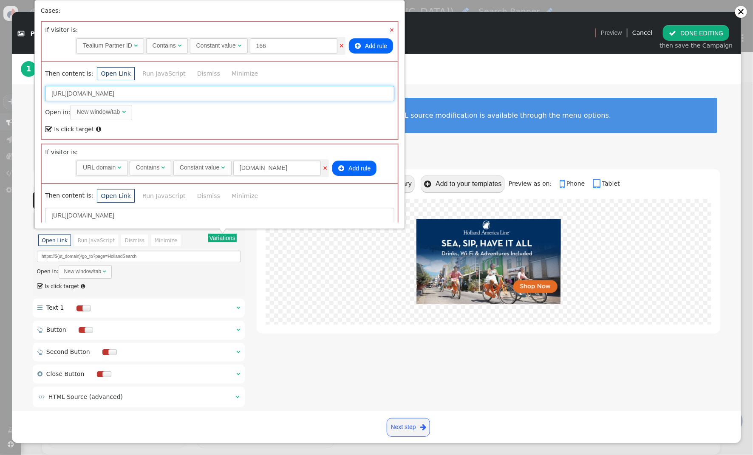
drag, startPoint x: 226, startPoint y: 91, endPoint x: 188, endPoint y: 92, distance: 37.8
click at [183, 92] on input "https://neamb.lifestylecollection.com/go_to?page=VirginSearch" at bounding box center [219, 93] width 349 height 15
paste input "Holland"
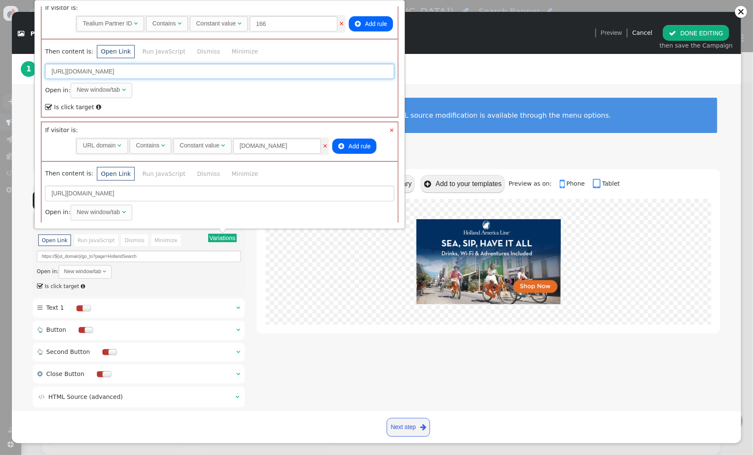
scroll to position [22, 0]
type input "https://neamb.lifestylecollection.com/go_to?page=HollandSearch"
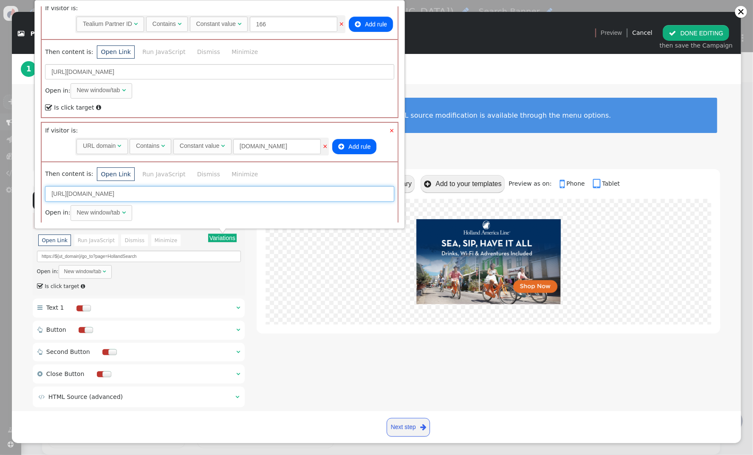
drag, startPoint x: 198, startPoint y: 193, endPoint x: 158, endPoint y: 195, distance: 40.4
click at [158, 195] on input "https://travel.redweek.com/go_to?page=VirginSearch" at bounding box center [219, 193] width 349 height 15
paste input "Holland"
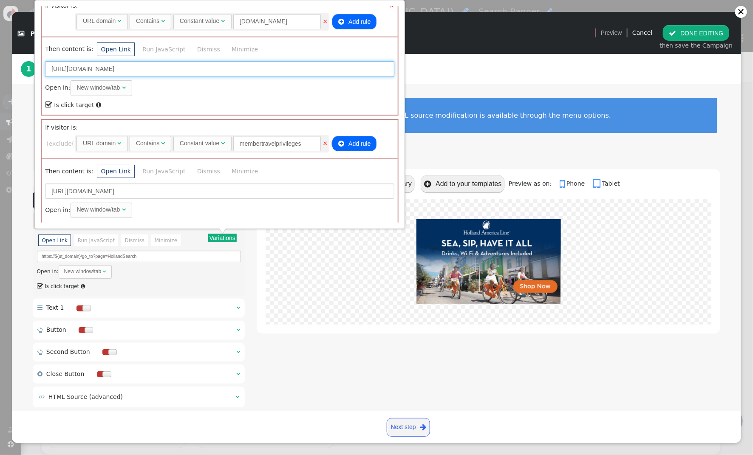
scroll to position [164, 0]
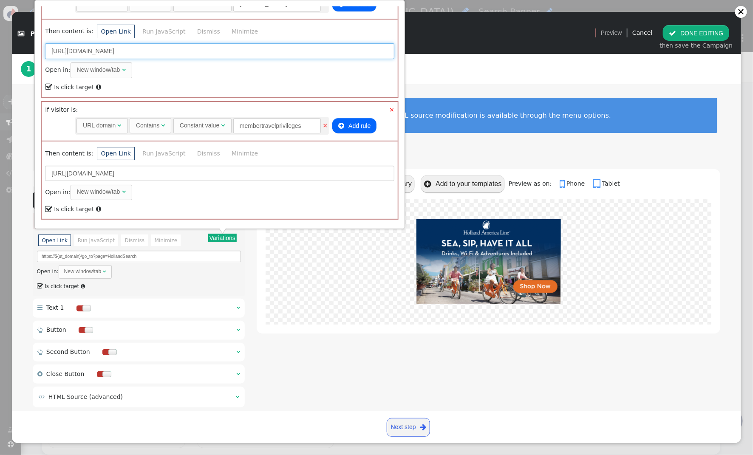
type input "https://travel.redweek.com/go_to?page=HollandSearch"
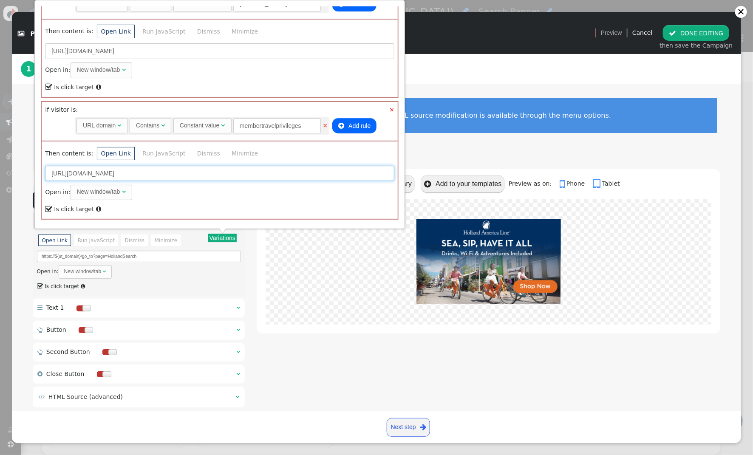
drag, startPoint x: 225, startPoint y: 172, endPoint x: 183, endPoint y: 172, distance: 42.1
click at [182, 172] on input "https://membertravelprivileges.com/go_to?page=VirginSearch" at bounding box center [219, 173] width 349 height 15
paste input "Holland"
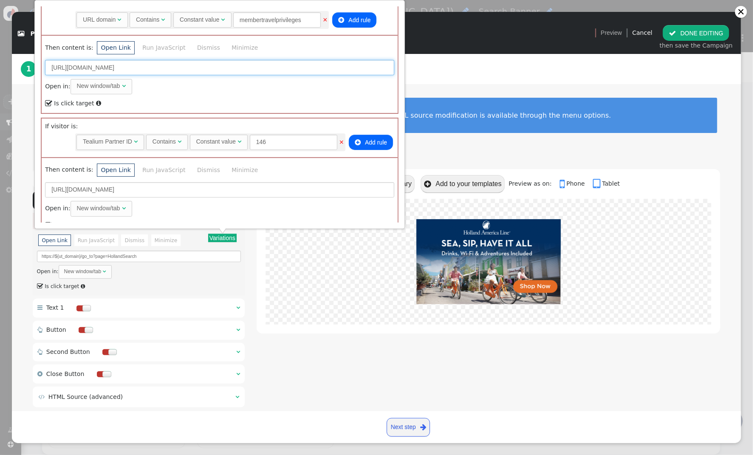
scroll to position [275, 0]
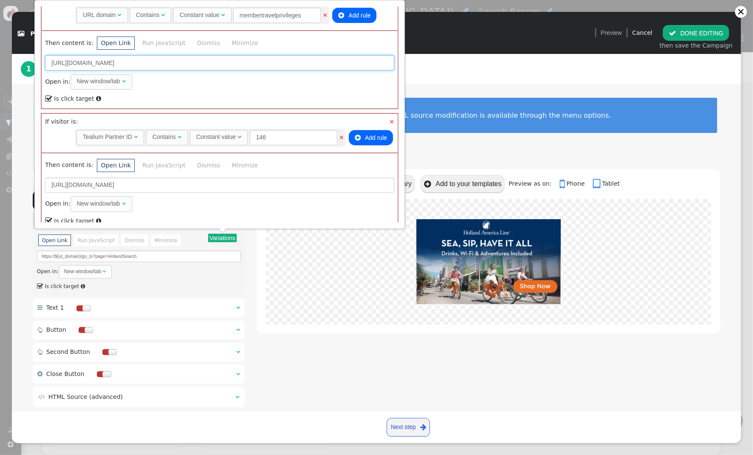
type input "https://membertravelprivileges.com/go_to?page=HollandSearch"
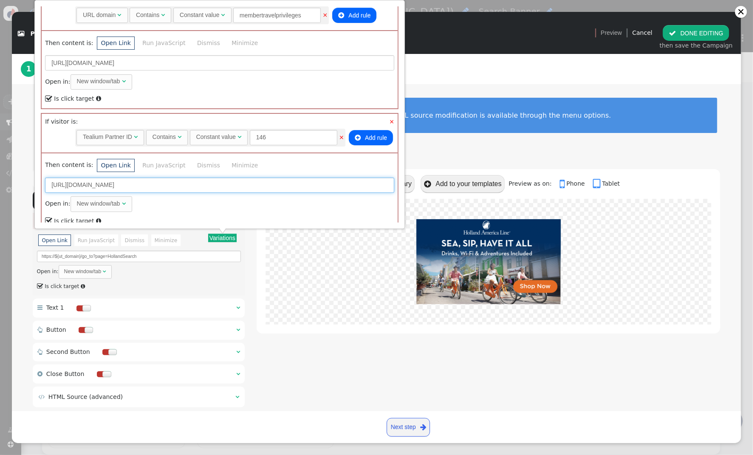
drag, startPoint x: 197, startPoint y: 182, endPoint x: 160, endPoint y: 184, distance: 37.0
click at [160, 184] on input "https://travel.directbuy.com/go_to?page=VirginSearch" at bounding box center [219, 185] width 349 height 15
paste input "Holland"
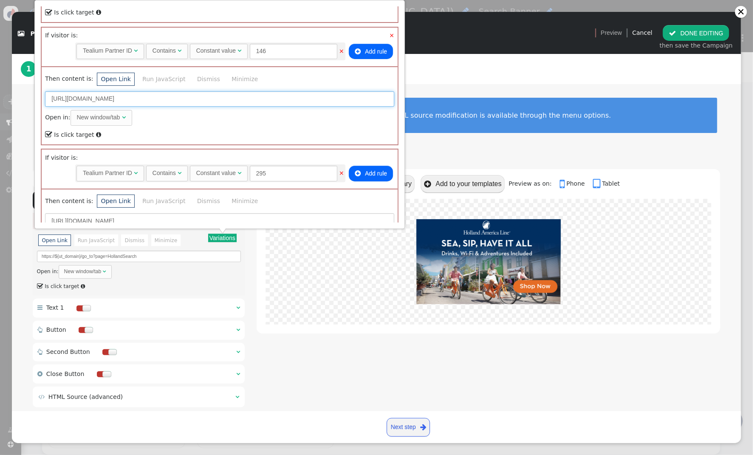
scroll to position [377, 0]
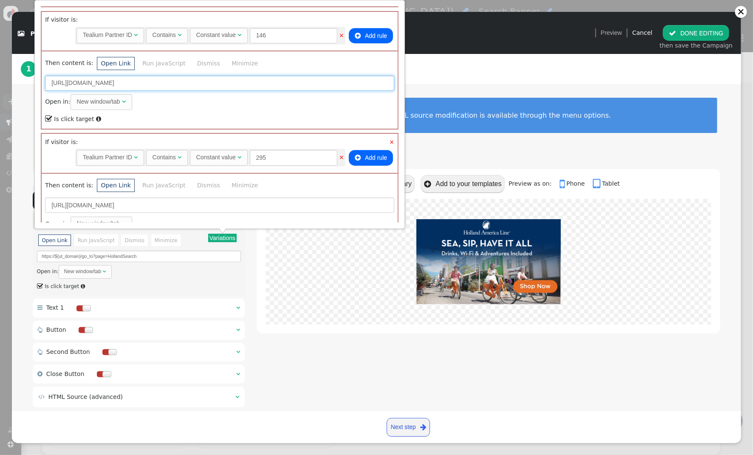
type input "https://travel.directbuy.com/go_to?page=HollandSearch"
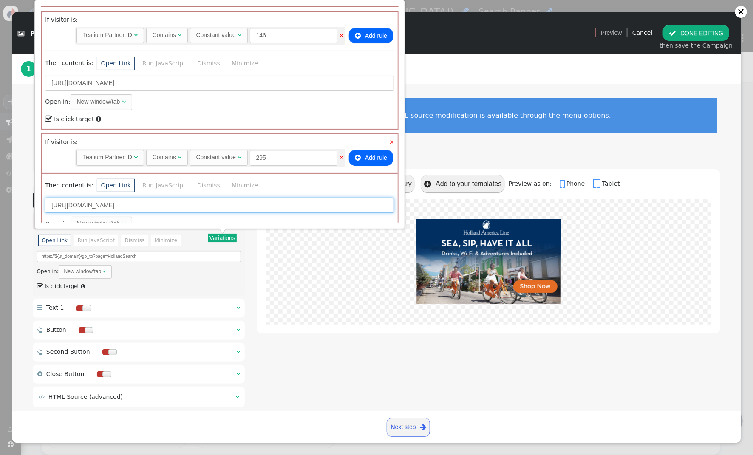
paste input "Holland"
drag, startPoint x: 214, startPoint y: 206, endPoint x: 175, endPoint y: 204, distance: 39.1
click at [174, 204] on input "https://travel.touchofmodern.com/go_to?page=VirginSearch" at bounding box center [219, 205] width 349 height 15
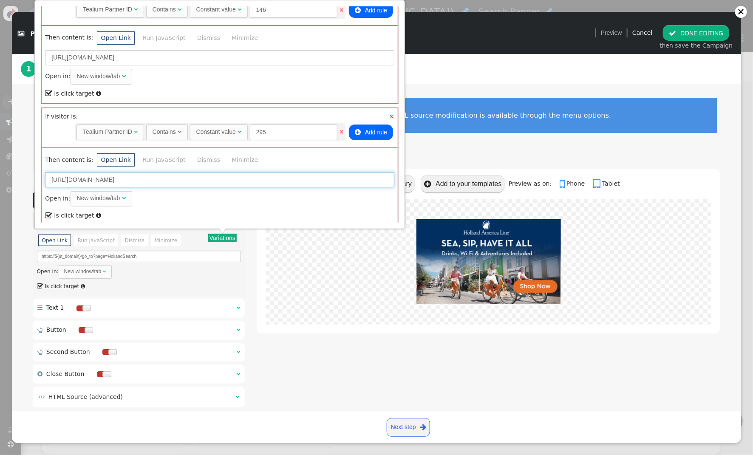
scroll to position [423, 0]
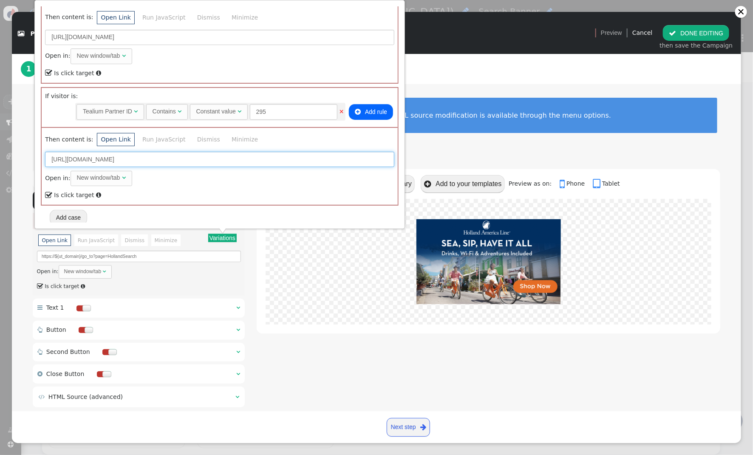
type input "https://travel.touchofmodern.com/go_to?page=HollandSearch"
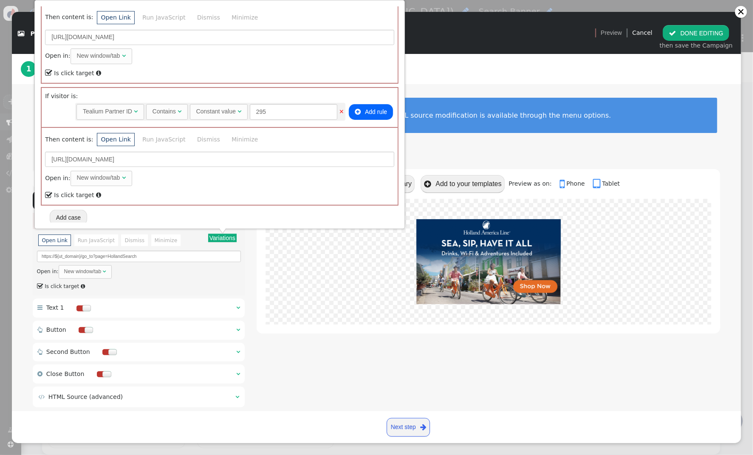
click at [251, 271] on div " Image   Image URL ▾ Variations There are alternatives. Default value: https…" at bounding box center [376, 295] width 687 height 253
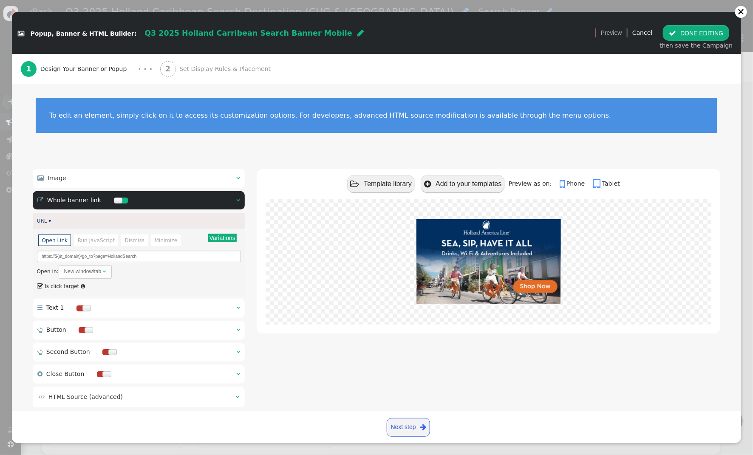
click at [223, 73] on span "Set Display Rules & Placement" at bounding box center [226, 69] width 95 height 9
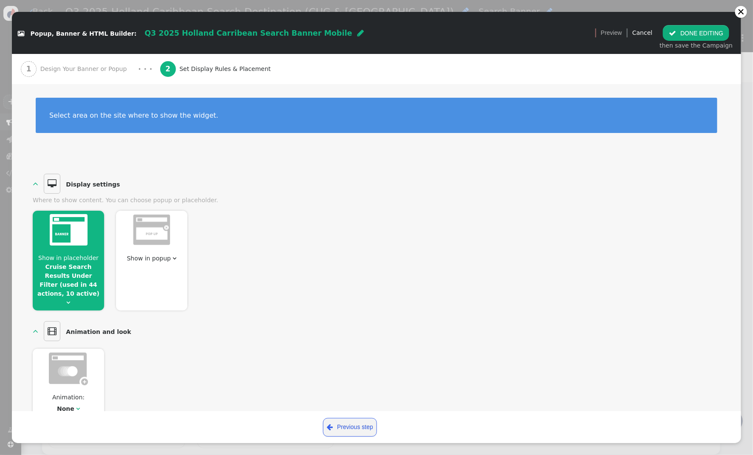
click at [76, 284] on link "Cruise Search Results Under Filter (used in 44 actions, 10 active)" at bounding box center [68, 280] width 62 height 34
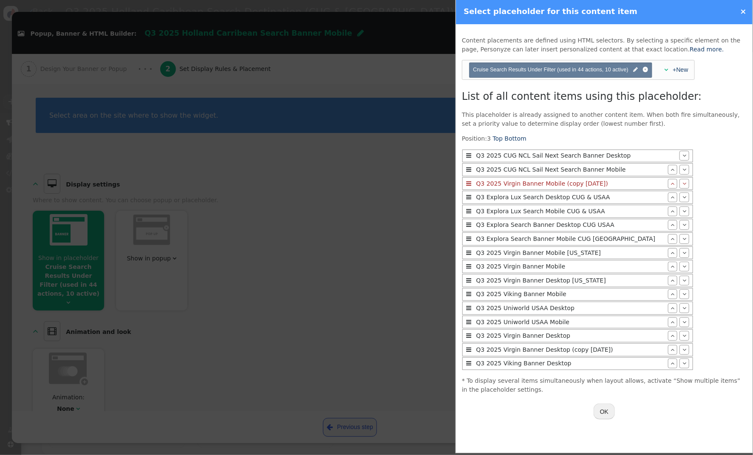
click at [605, 413] on button "OK" at bounding box center [603, 411] width 21 height 15
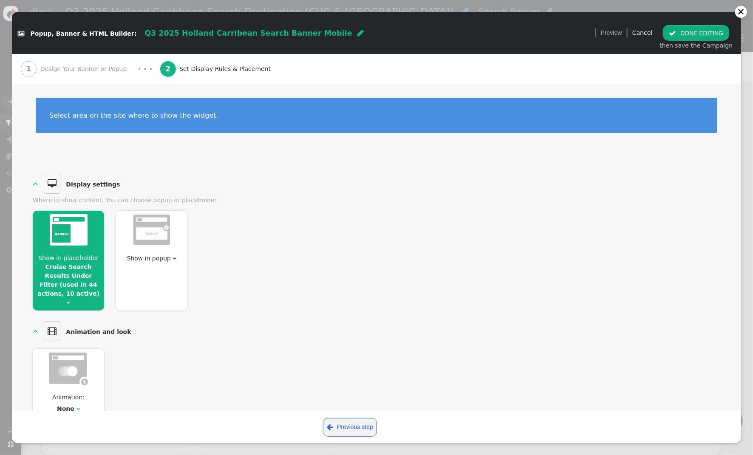
click at [684, 30] on button " DONE EDITING" at bounding box center [696, 32] width 66 height 15
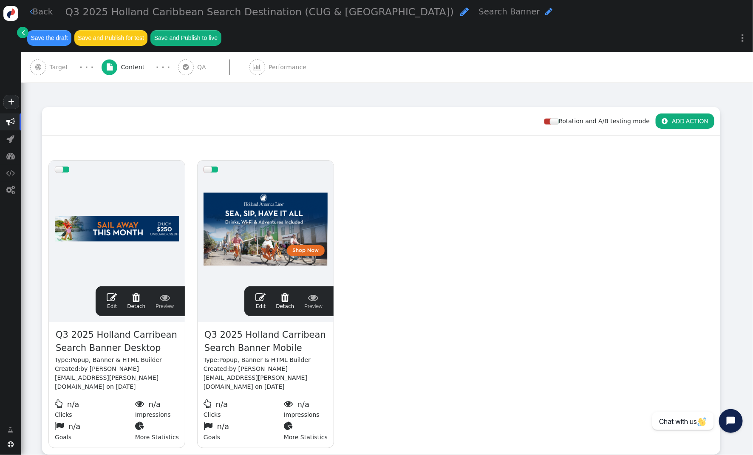
click at [111, 292] on span "" at bounding box center [112, 297] width 10 height 10
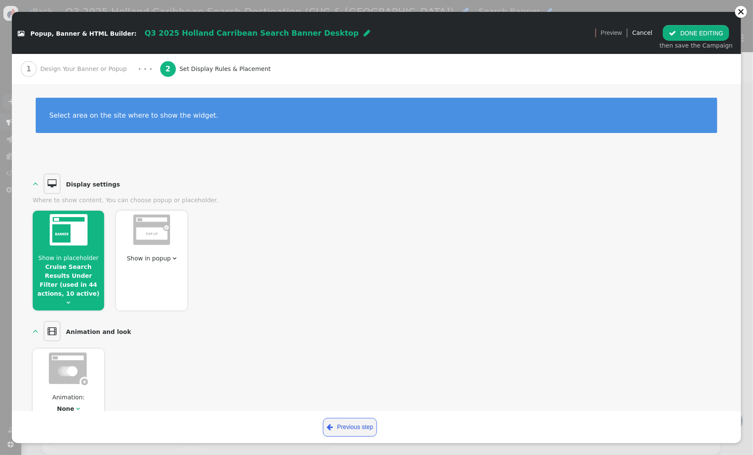
click at [78, 268] on link "Cruise Search Results Under Filter (used in 44 actions, 10 active)" at bounding box center [68, 280] width 62 height 34
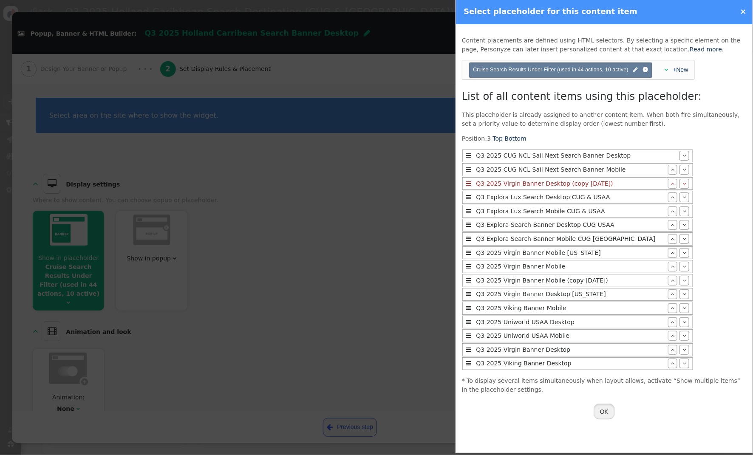
click at [597, 412] on button "OK" at bounding box center [603, 411] width 21 height 15
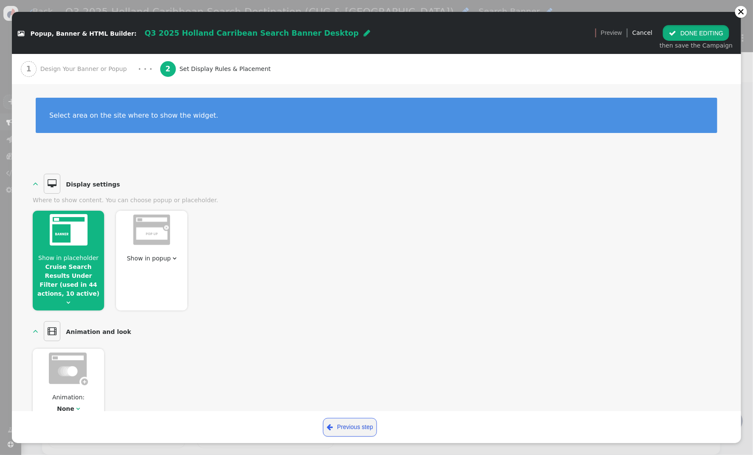
click at [701, 36] on button " DONE EDITING" at bounding box center [696, 32] width 66 height 15
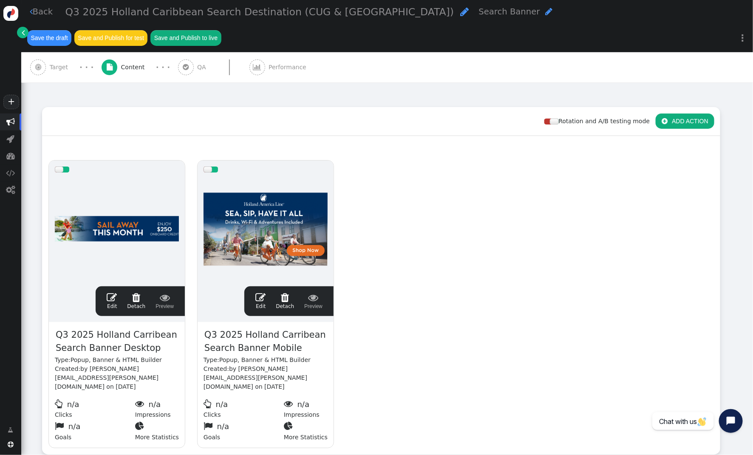
click at [52, 63] on span "Target" at bounding box center [61, 67] width 22 height 9
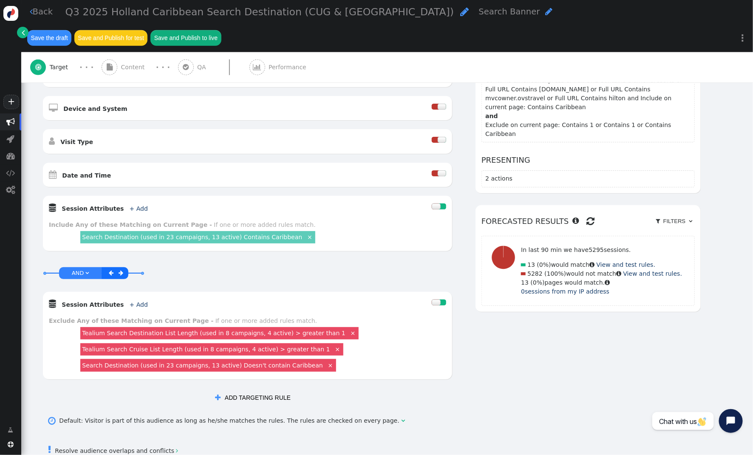
scroll to position [0, 0]
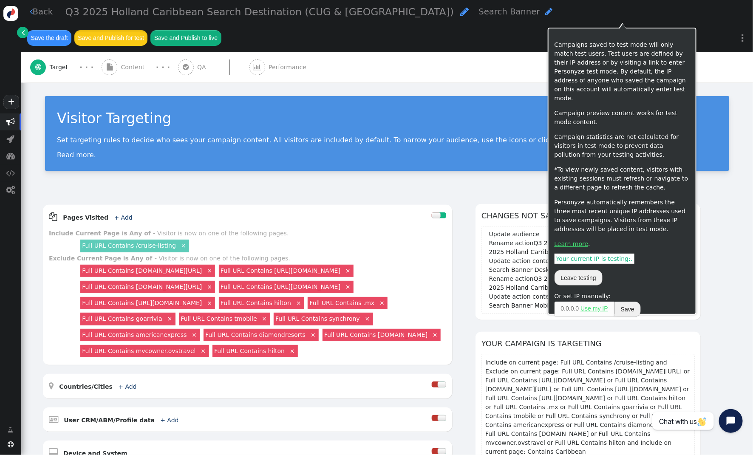
click at [147, 30] on button "Save and Publish for test" at bounding box center [110, 37] width 73 height 15
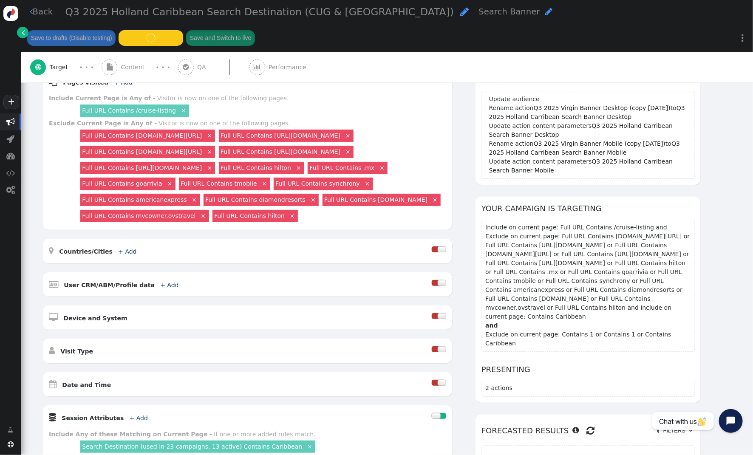
scroll to position [136, 0]
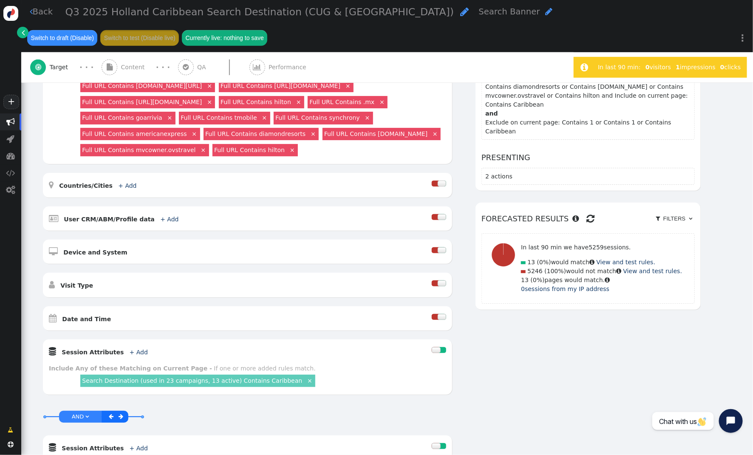
scroll to position [194, 0]
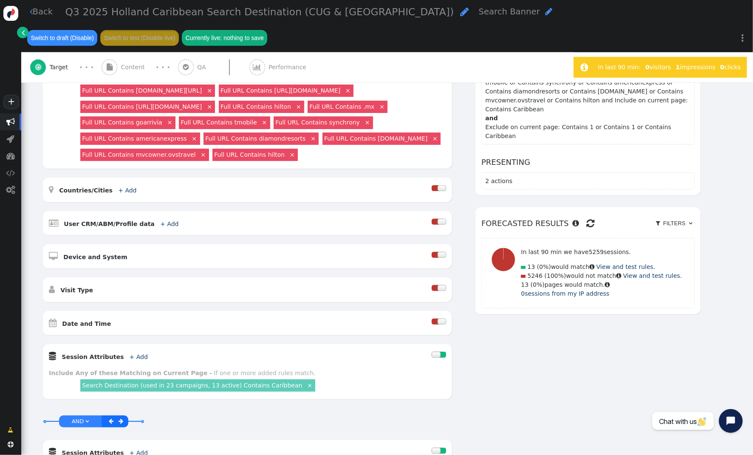
click at [438, 319] on div at bounding box center [442, 322] width 8 height 6
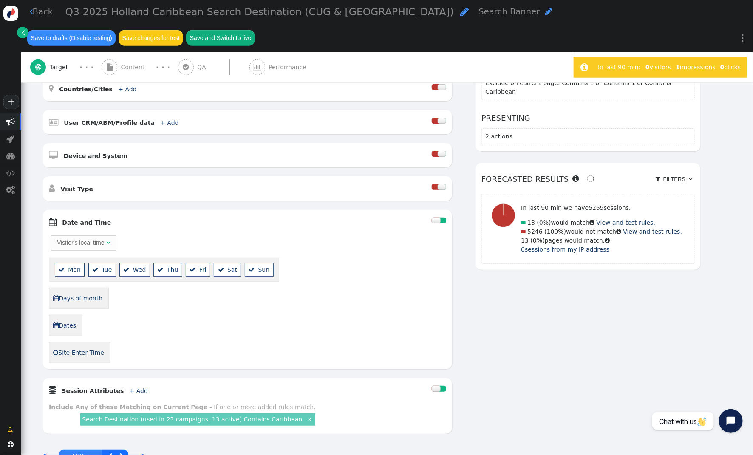
scroll to position [299, 0]
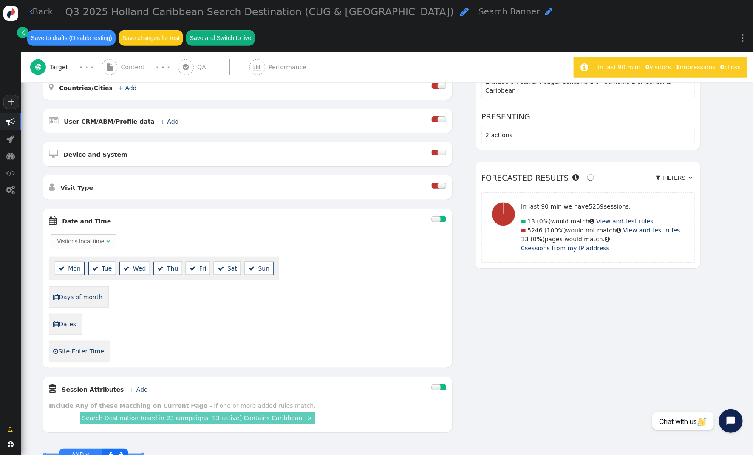
click at [71, 320] on link " Dates" at bounding box center [65, 324] width 24 height 14
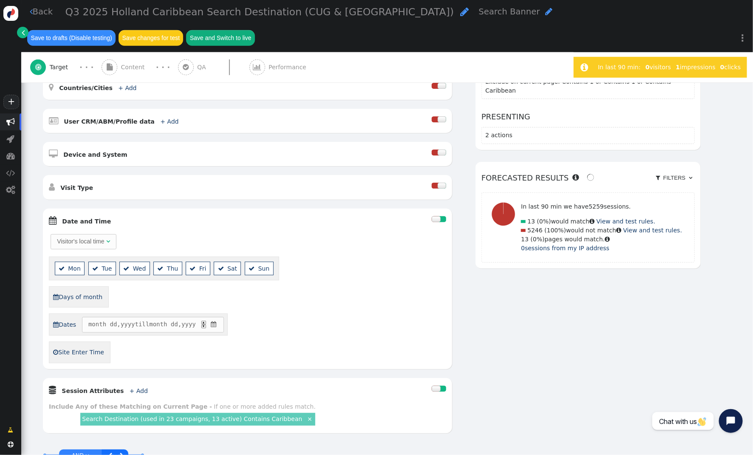
click at [217, 320] on span "" at bounding box center [213, 324] width 8 height 9
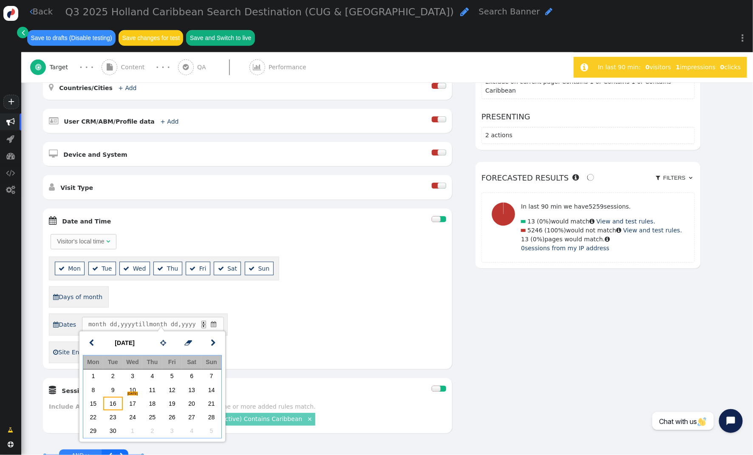
click at [116, 402] on td "16" at bounding box center [113, 404] width 20 height 14
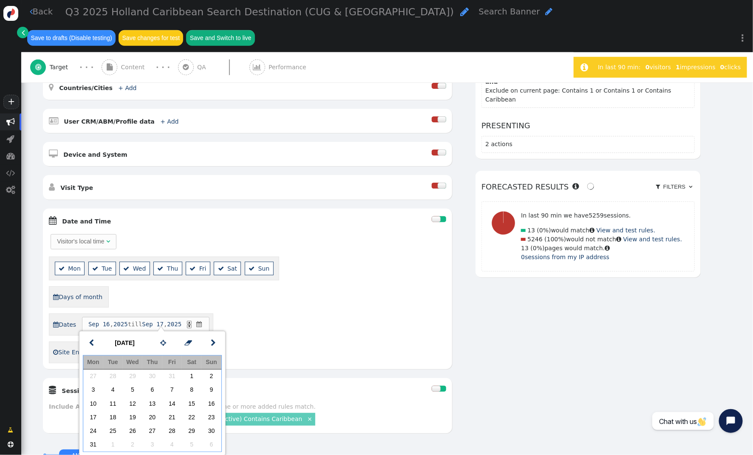
click at [282, 338] on div "Visitor's local time   Mon  Tue  Wed  Thu  Fri  Sat  Sun  Days of mont…" at bounding box center [247, 298] width 397 height 130
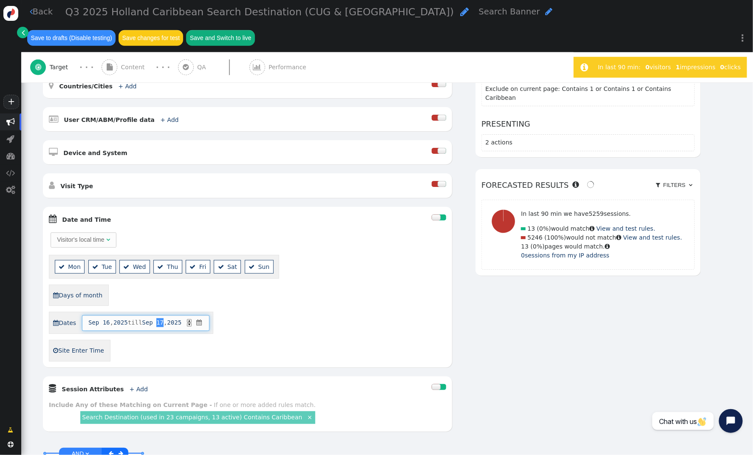
click at [164, 318] on span "17" at bounding box center [159, 322] width 7 height 9
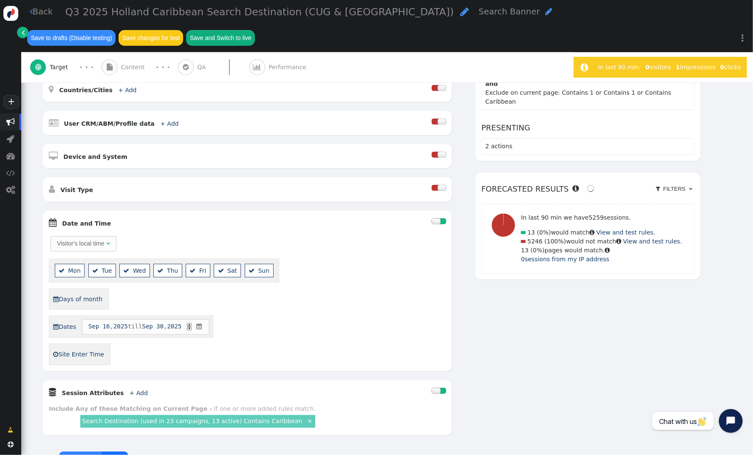
click at [280, 316] on div " Dates Sep 16 , 2025 till Sep 30 , 2025 ▲ ▼ " at bounding box center [247, 327] width 397 height 22
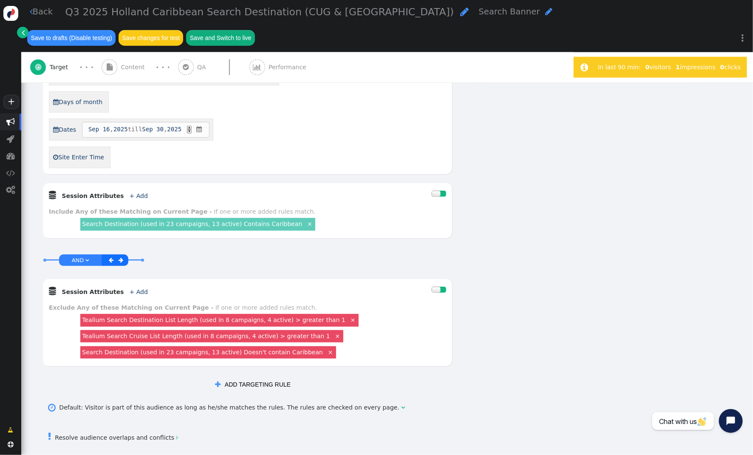
scroll to position [0, 0]
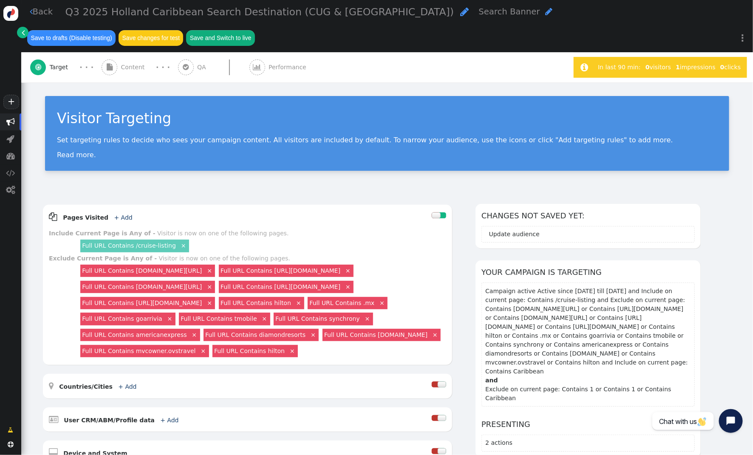
click at [280, 63] on span "Performance" at bounding box center [288, 67] width 41 height 9
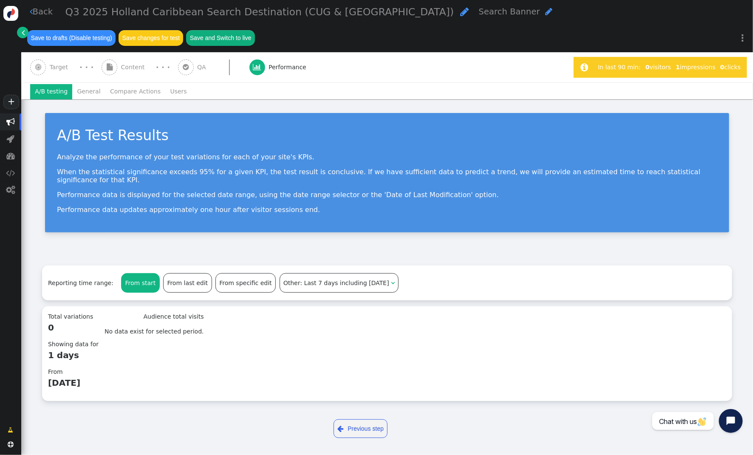
click at [90, 84] on li "General" at bounding box center [88, 91] width 33 height 15
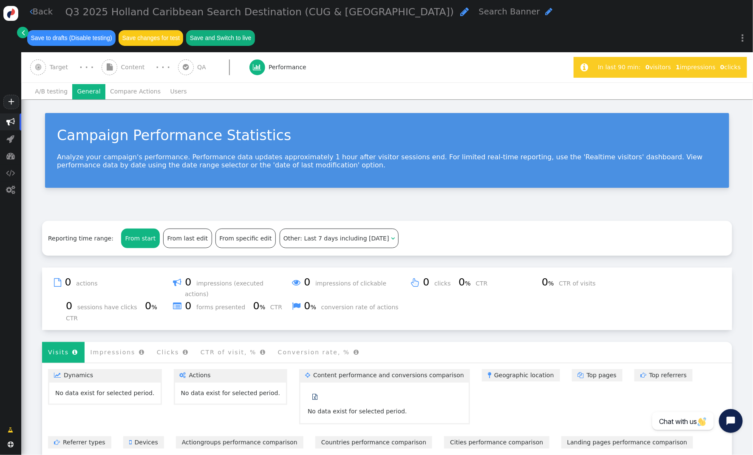
scroll to position [99, 0]
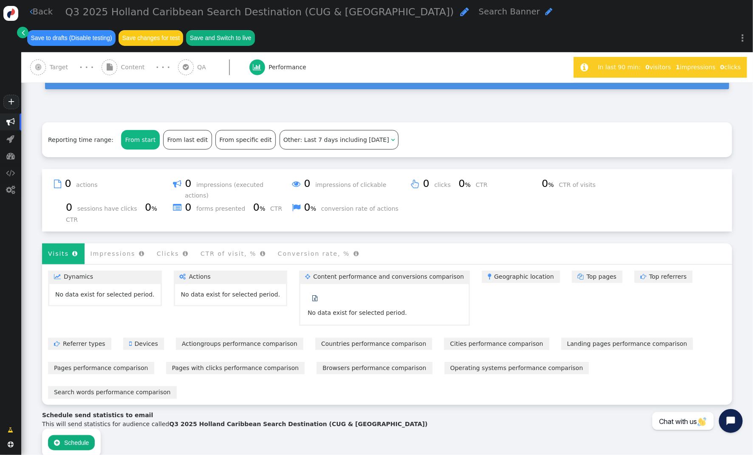
click at [69, 435] on button " Schedule" at bounding box center [71, 442] width 47 height 15
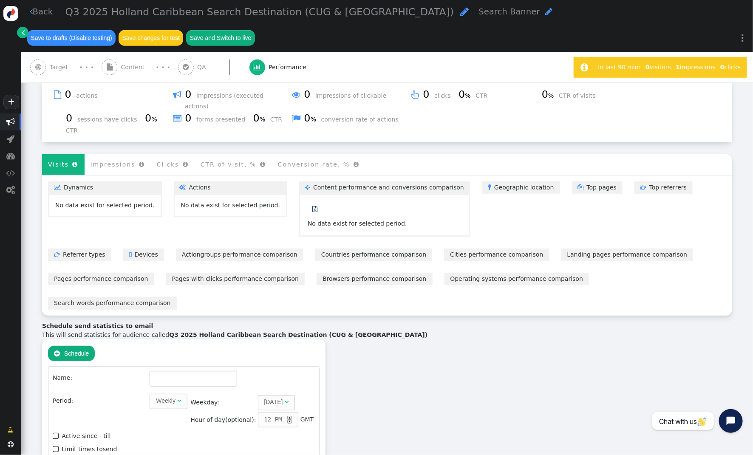
scroll to position [188, 0]
drag, startPoint x: 162, startPoint y: 277, endPoint x: 349, endPoint y: 274, distance: 187.3
click at [349, 330] on div "This will send statistics for audience called Q3 2025 Holland Caribbean Search …" at bounding box center [387, 334] width 690 height 9
copy b "Q3 2025 Holland Caribbean Search Destination (CUG & USAA)"
click at [156, 370] on input "text" at bounding box center [194, 377] width 88 height 15
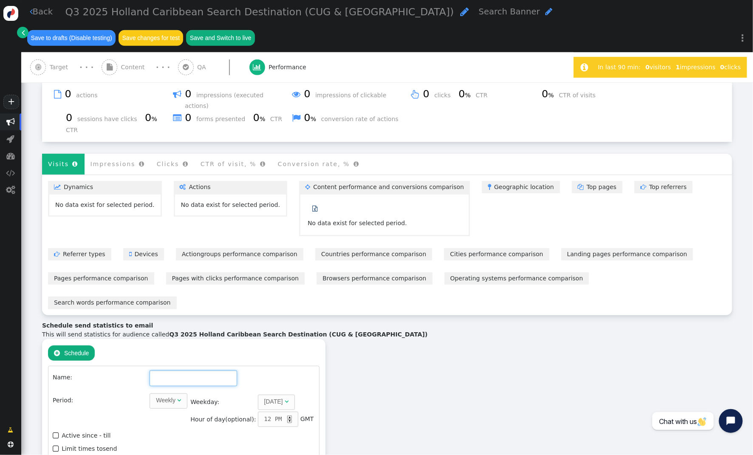
paste input "Q3 2025 Holland Caribbean Search Destination (CUG & USAA)"
type input "Q3 2025 Holland Caribbean Search Destination (CUG & USAA)"
click at [170, 393] on span "Weekly " at bounding box center [169, 400] width 38 height 15
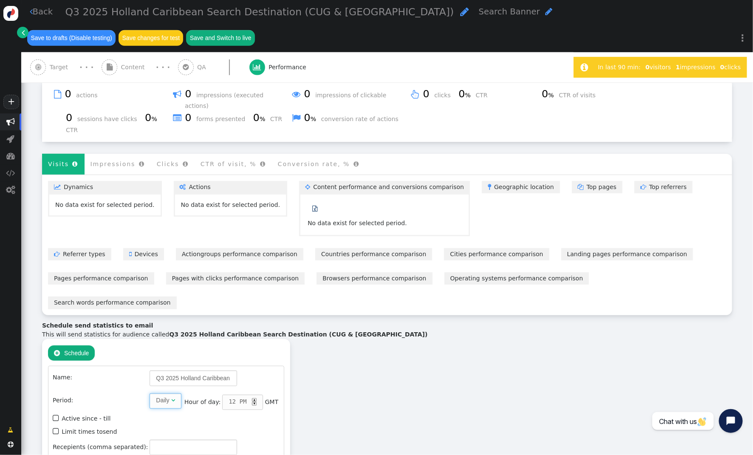
click at [171, 397] on span "" at bounding box center [173, 400] width 4 height 6
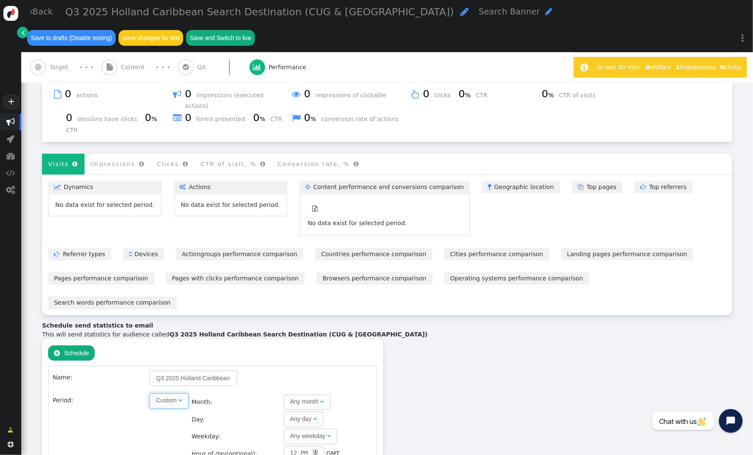
click at [299, 397] on div "Any month" at bounding box center [304, 401] width 28 height 9
click at [295, 415] on div "Any day" at bounding box center [301, 419] width 23 height 9
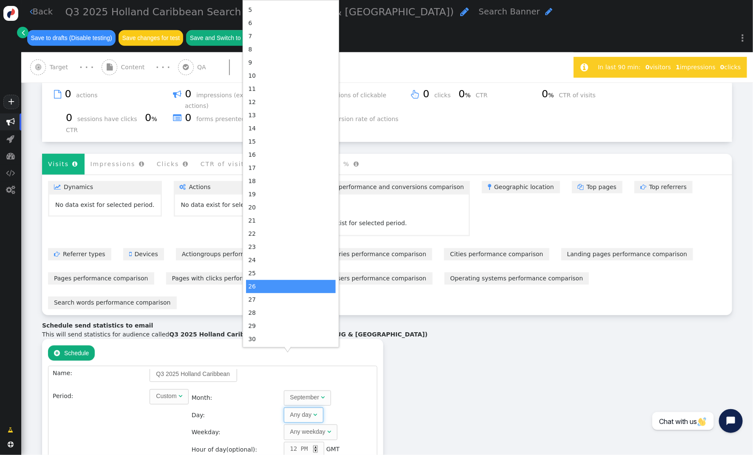
scroll to position [96, 0]
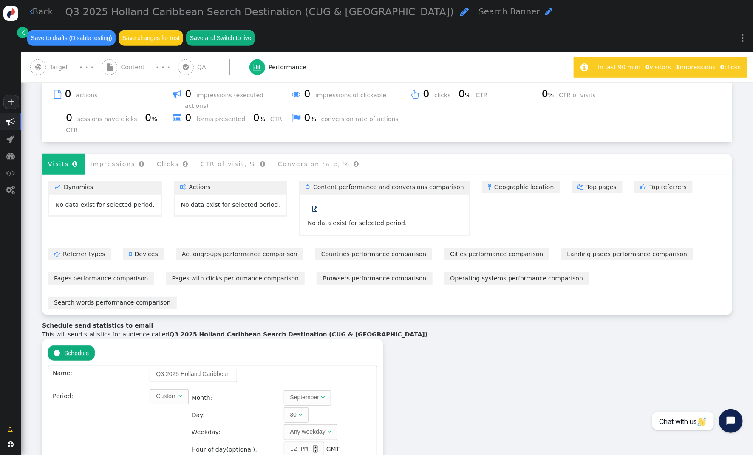
click at [392, 387] on div "Schedule send statistics to email This will send statistics for audience called…" at bounding box center [387, 421] width 690 height 201
click at [313, 445] on div "▲" at bounding box center [315, 447] width 5 height 4
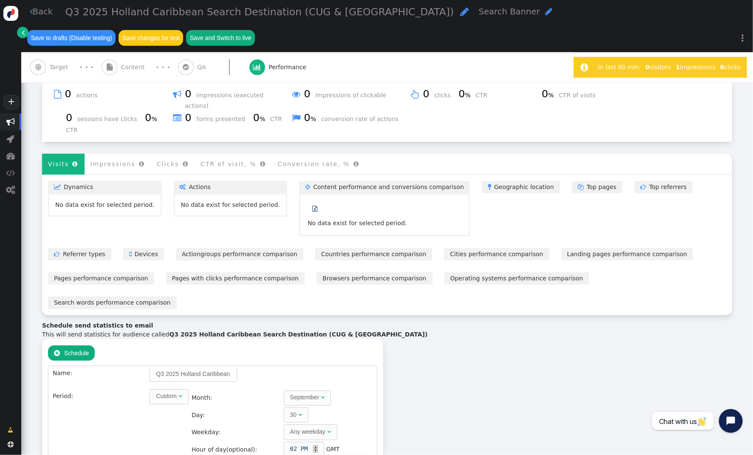
type input "14"
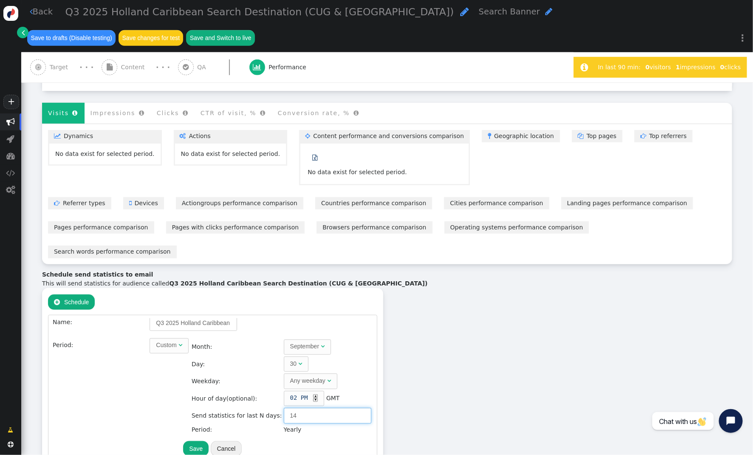
scroll to position [238, 0]
click at [186, 442] on button "Save" at bounding box center [195, 449] width 25 height 15
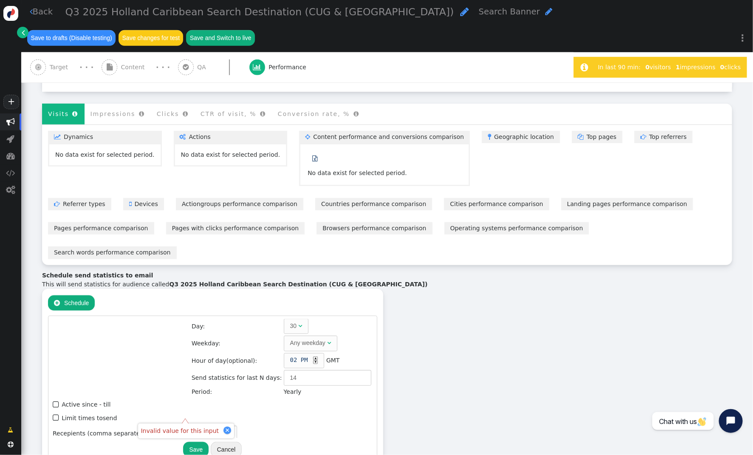
scroll to position [42, 0]
click at [165, 426] on input "text" at bounding box center [194, 433] width 88 height 15
type input "[PERSON_NAME][EMAIL_ADDRESS][PERSON_NAME][DOMAIN_NAME]"
click at [189, 442] on button "Save" at bounding box center [195, 449] width 25 height 15
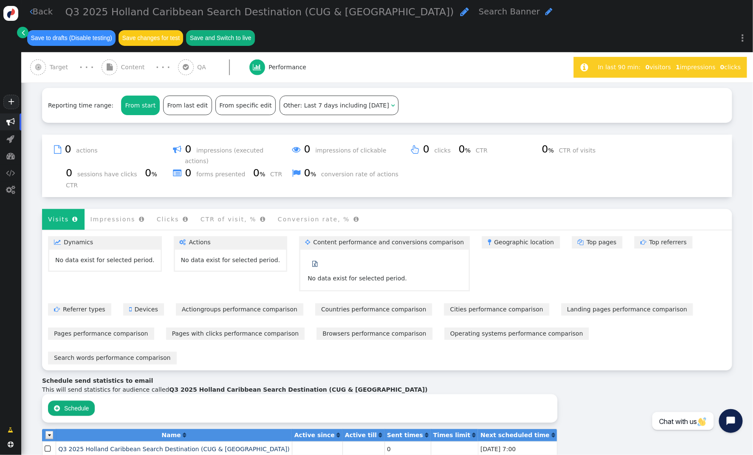
scroll to position [0, 0]
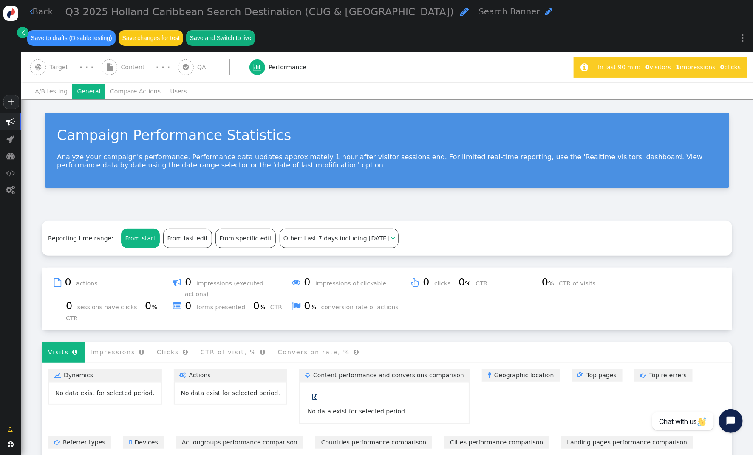
click at [63, 63] on span "Target" at bounding box center [61, 67] width 22 height 9
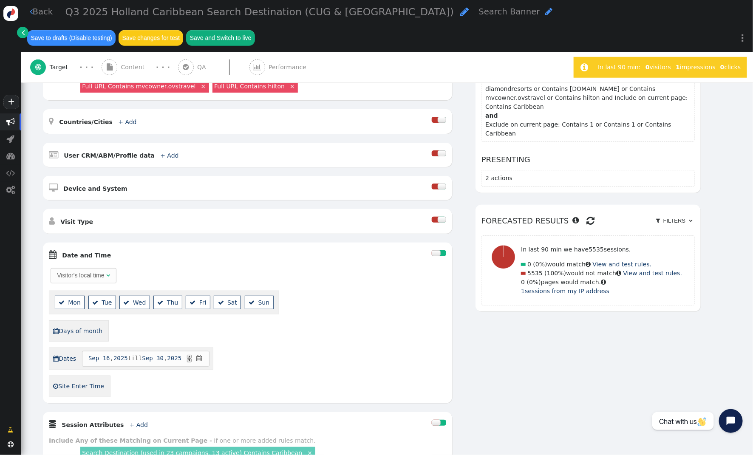
scroll to position [260, 0]
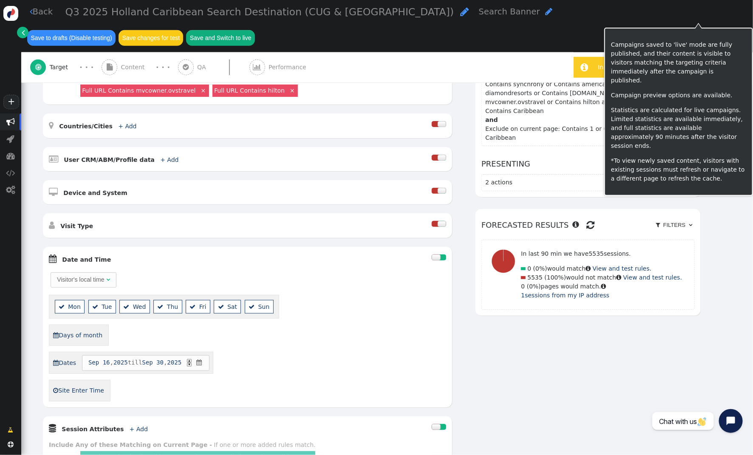
click at [255, 30] on button "Save and Switch to live" at bounding box center [220, 37] width 69 height 15
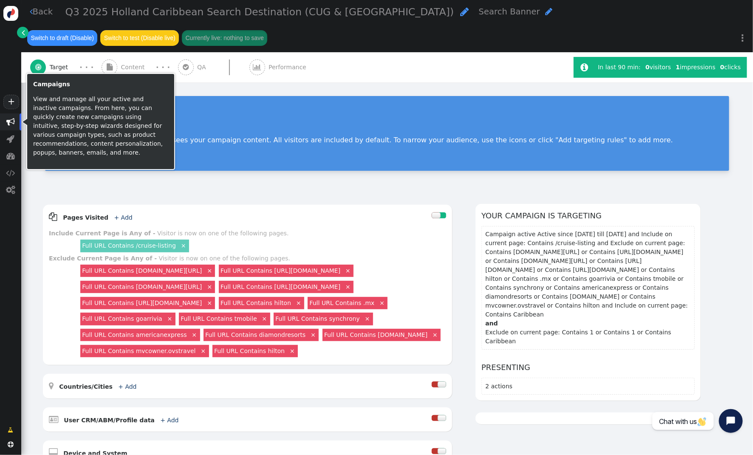
click at [14, 124] on span "" at bounding box center [10, 122] width 8 height 8
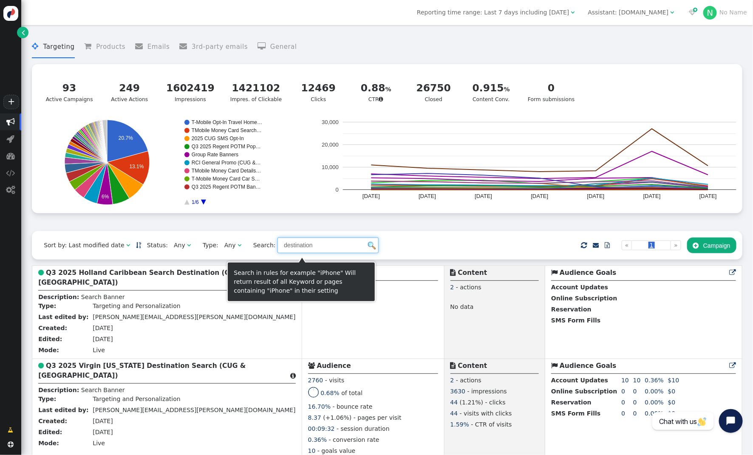
drag, startPoint x: 252, startPoint y: 247, endPoint x: 225, endPoint y: 243, distance: 27.5
click at [226, 244] on div "Sort by: Last modified date   Status: Any  Type: Any  Search: destination …" at bounding box center [387, 245] width 710 height 28
drag, startPoint x: 360, startPoint y: 250, endPoint x: 397, endPoint y: 249, distance: 37.0
click at [368, 249] on img at bounding box center [372, 246] width 8 height 8
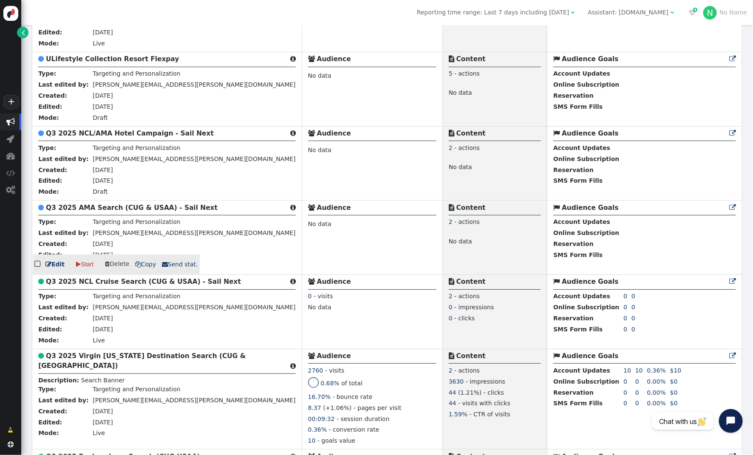
scroll to position [317, 0]
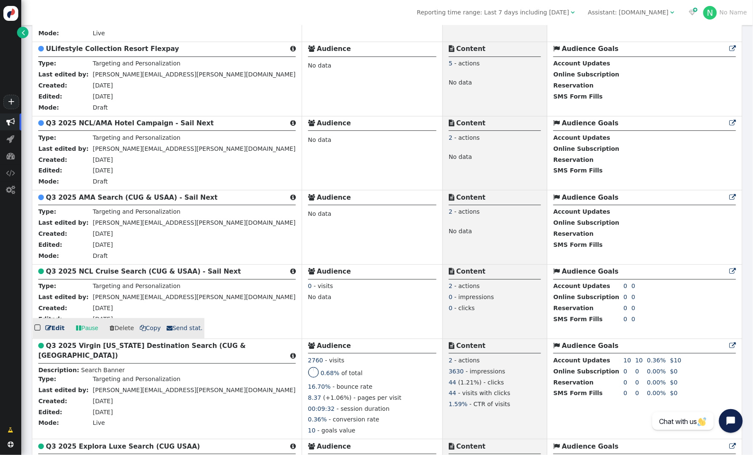
click at [103, 275] on b "Q3 2025 NCL Cruise Search (CUG & USAA) - Sail Next" at bounding box center [143, 272] width 195 height 8
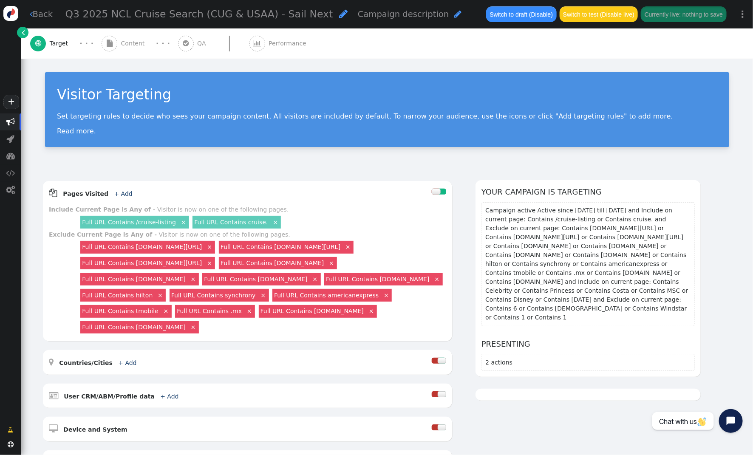
click at [285, 42] on span "Performance" at bounding box center [288, 43] width 41 height 9
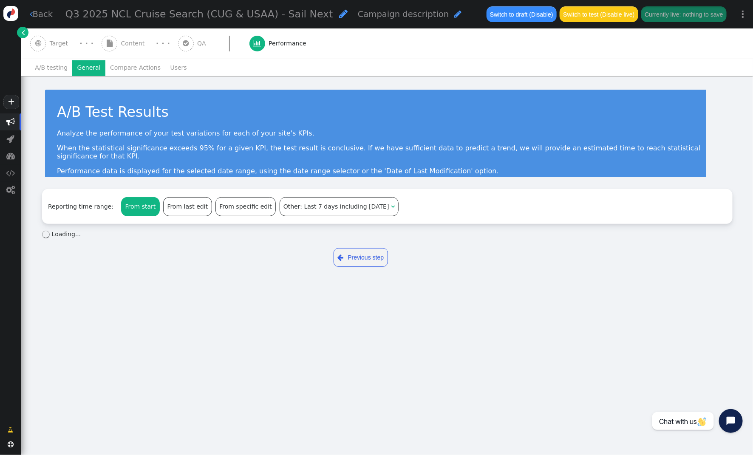
click at [83, 65] on li "General" at bounding box center [88, 67] width 33 height 15
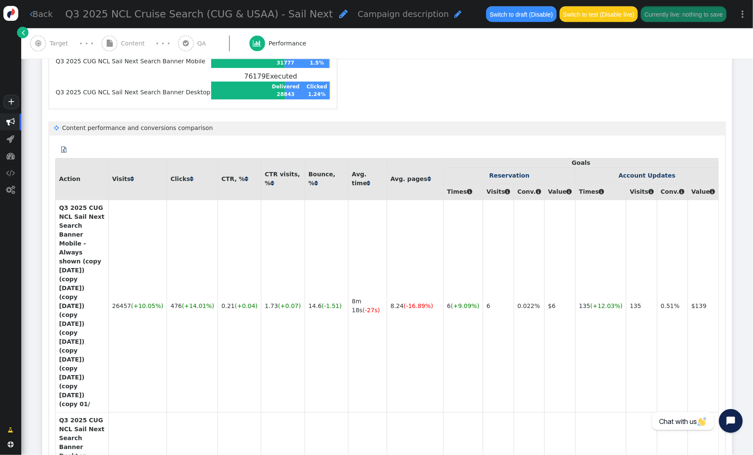
scroll to position [565, 0]
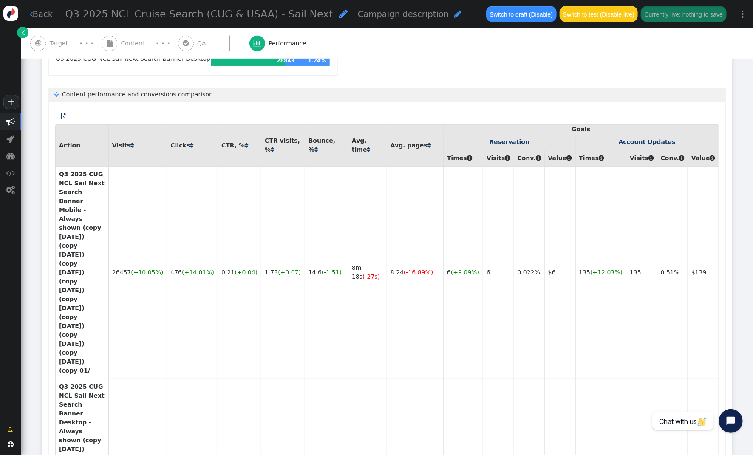
drag, startPoint x: 161, startPoint y: 366, endPoint x: 326, endPoint y: 370, distance: 164.5
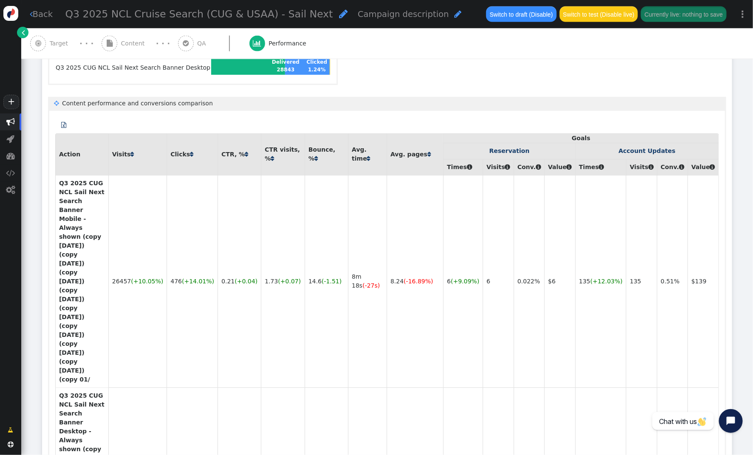
copy b "Q3 2025 NCL Cruise Search (CUG & USAA) - Sail Next"
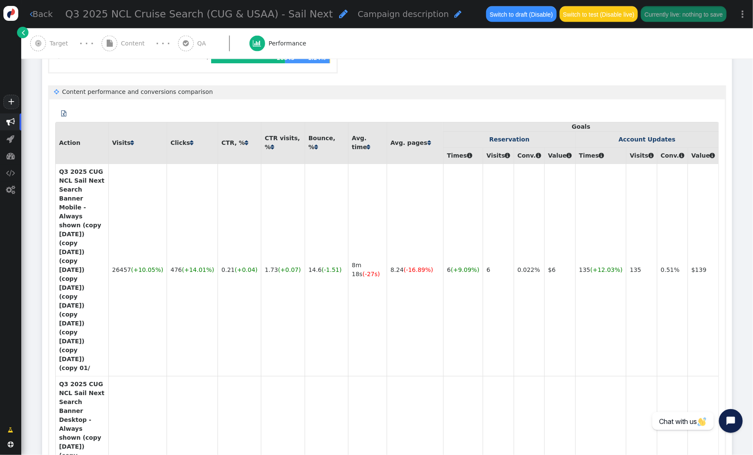
paste input "Q3 2025 NCL Cruise Search (CUG & USAA) - Sail Next"
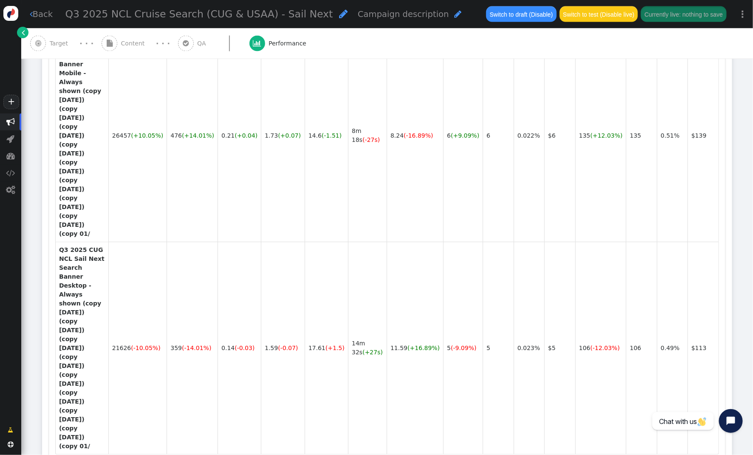
scroll to position [701, 0]
type input "Q3 2025 NCL Cruise Search (CUG & USAA) - Sail Next"
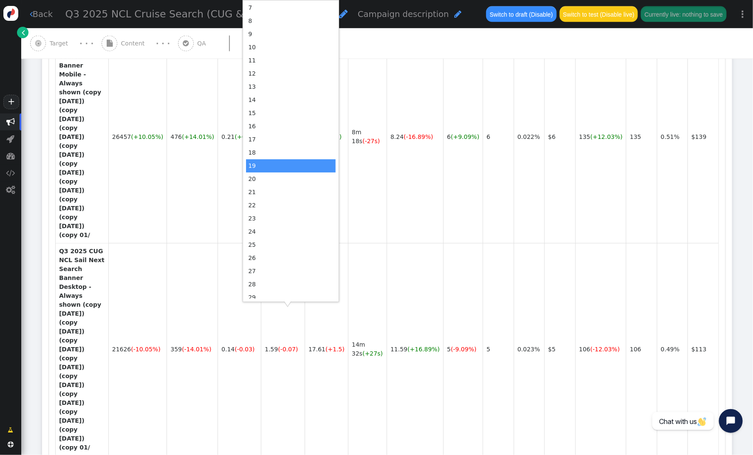
scroll to position [141, 0]
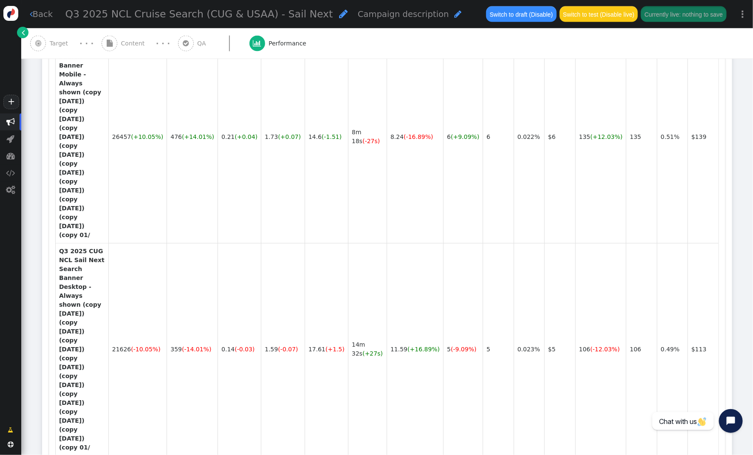
type input "14"
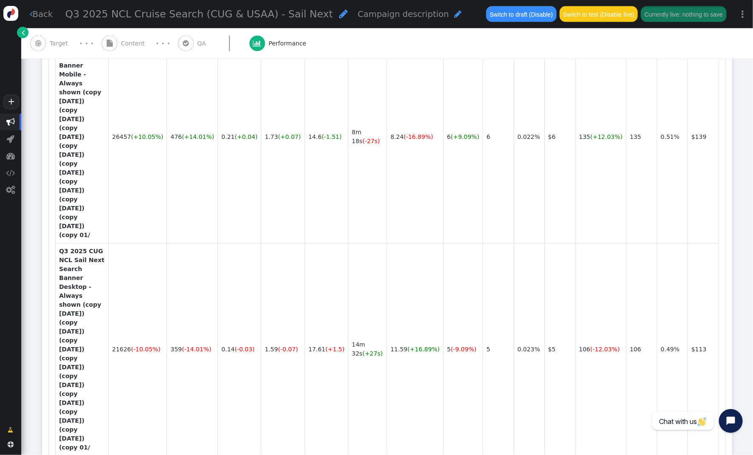
type input "[PERSON_NAME][EMAIL_ADDRESS][PERSON_NAME][DOMAIN_NAME]"
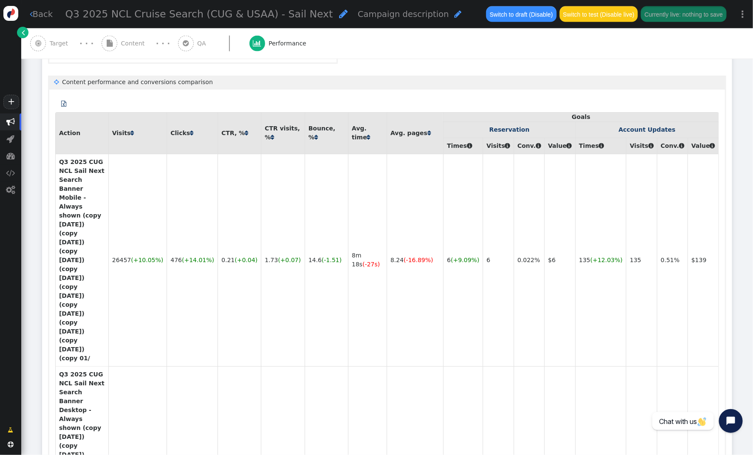
scroll to position [600, 0]
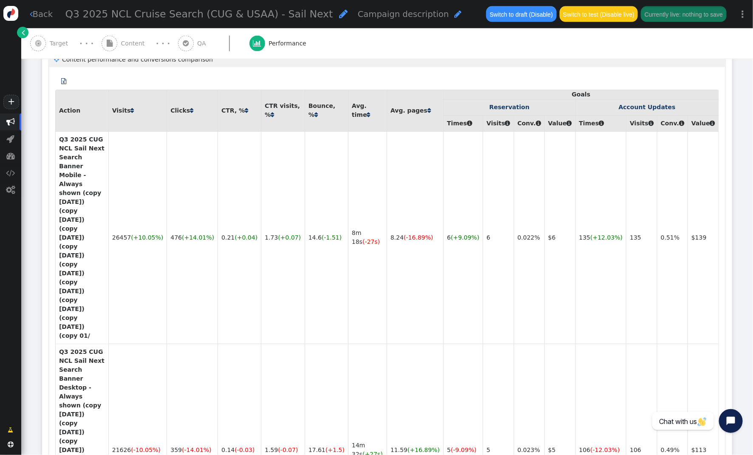
type input "14"
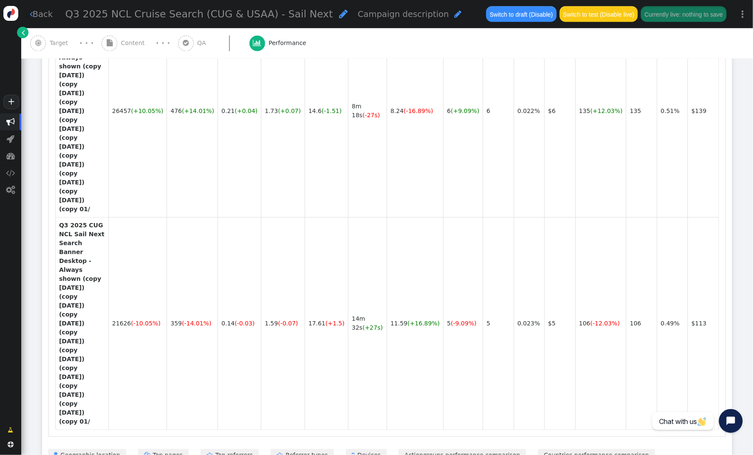
scroll to position [757, 0]
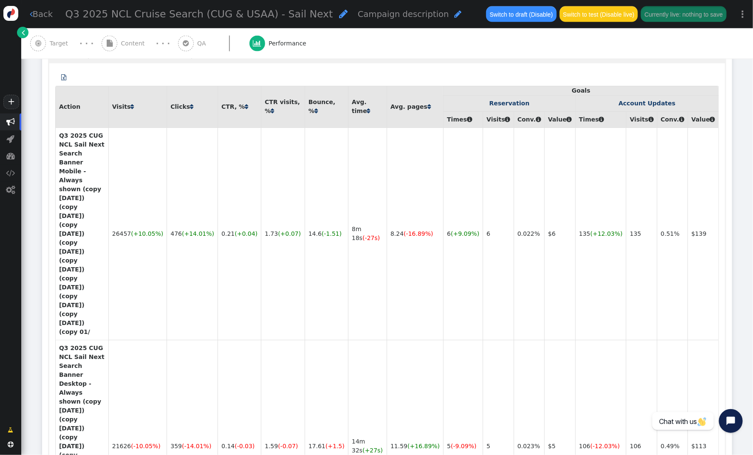
scroll to position [600, 0]
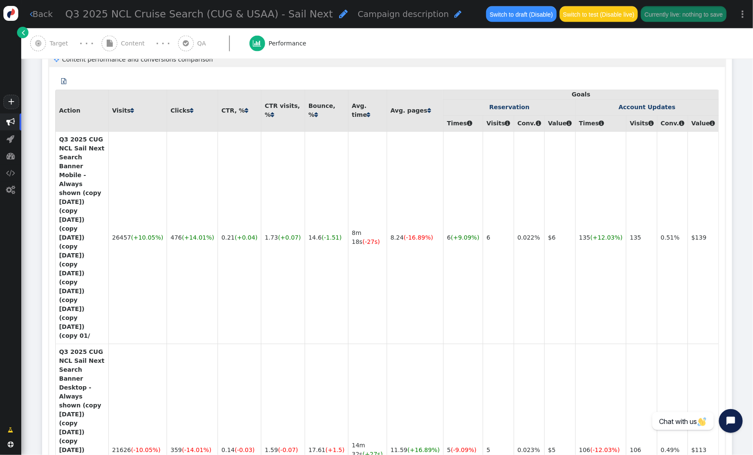
type input "14"
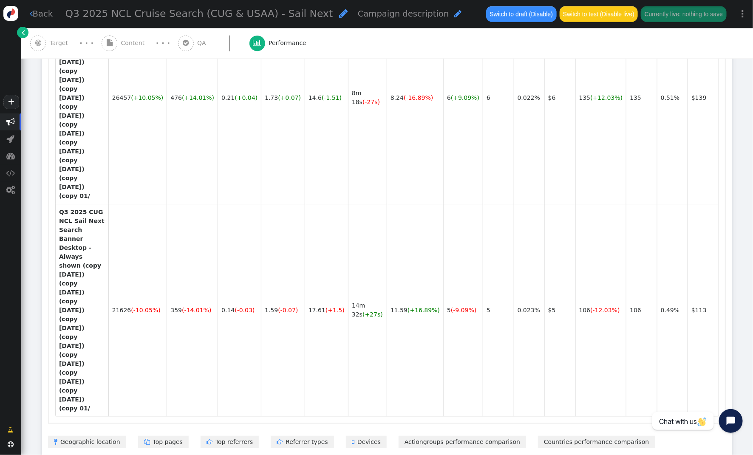
scroll to position [745, 0]
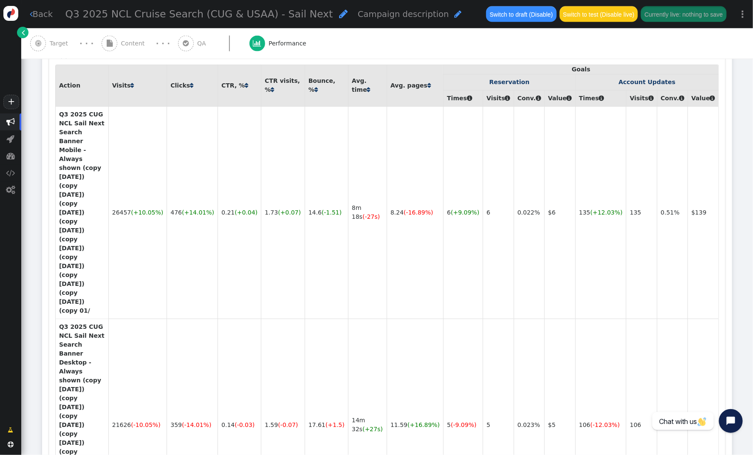
scroll to position [600, 0]
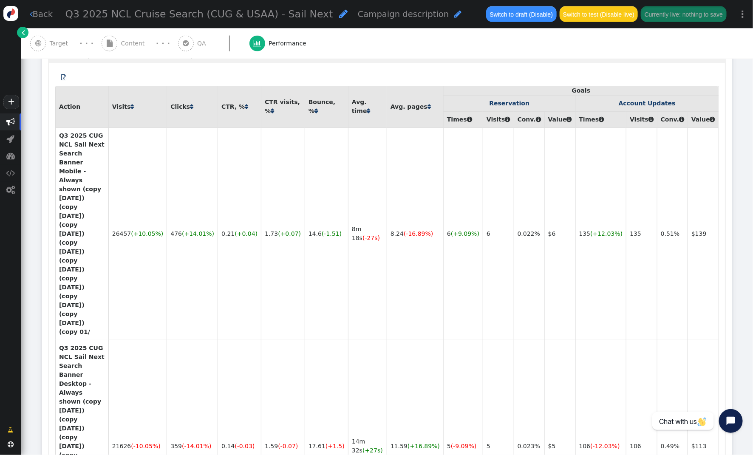
scroll to position [600, 0]
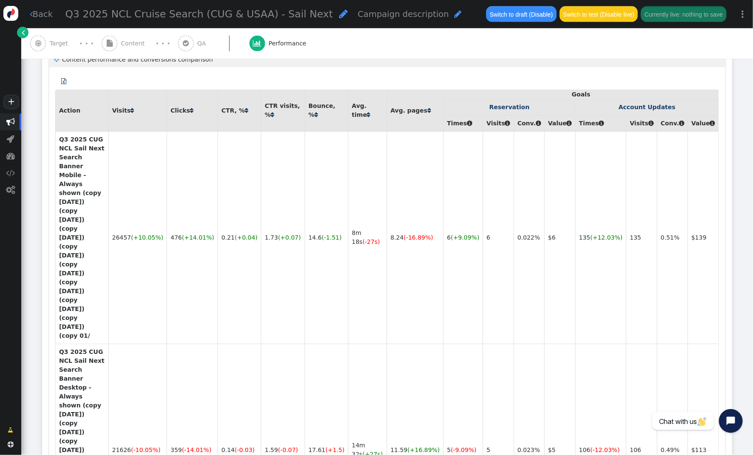
type input "14"
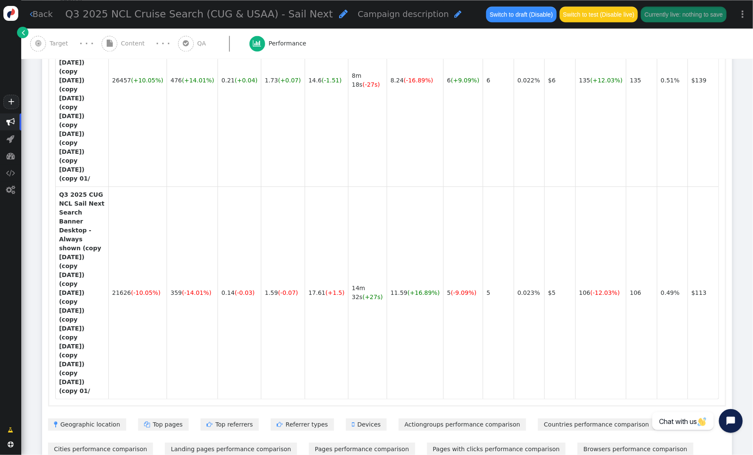
scroll to position [757, 0]
click at [726, 422] on icon "Open chat widget" at bounding box center [730, 420] width 11 height 11
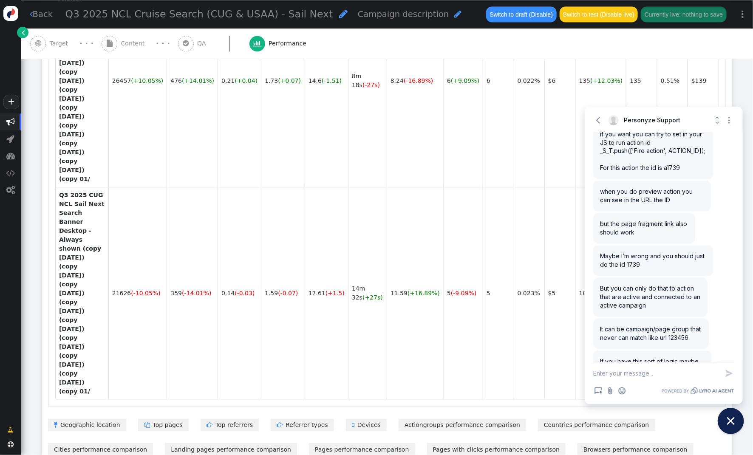
scroll to position [880, 0]
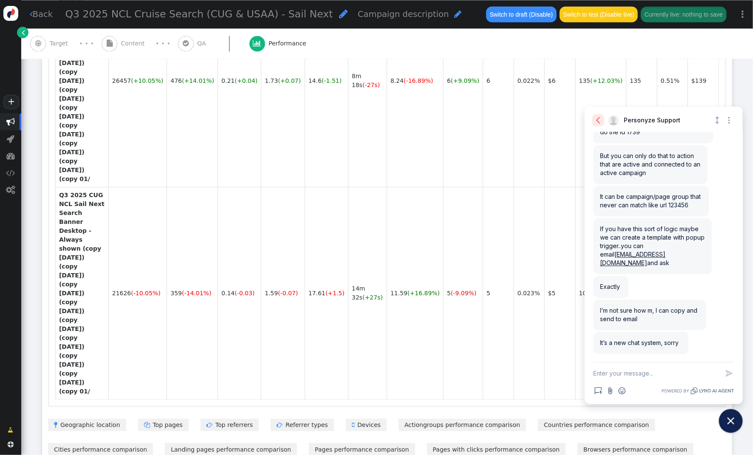
click at [601, 119] on icon "button" at bounding box center [598, 120] width 8 height 8
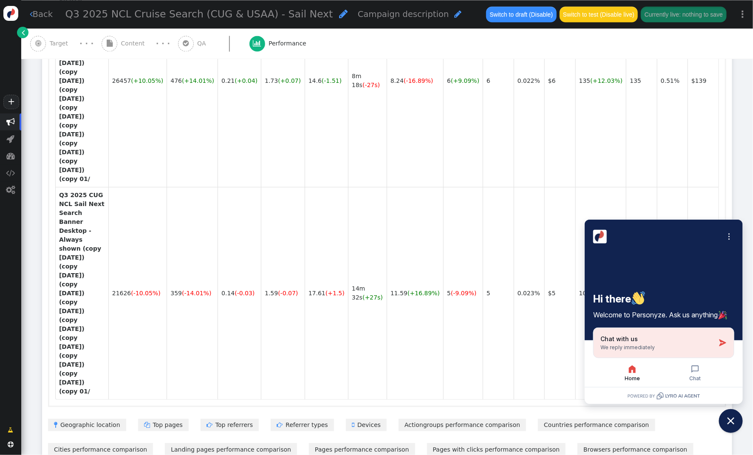
click at [629, 343] on span "Chat with us" at bounding box center [618, 339] width 37 height 8
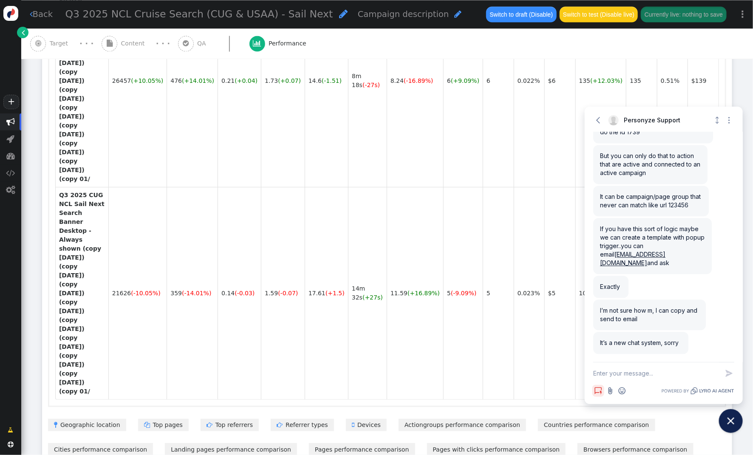
click at [597, 392] on icon "Open Bots Launcher" at bounding box center [598, 391] width 8 height 8
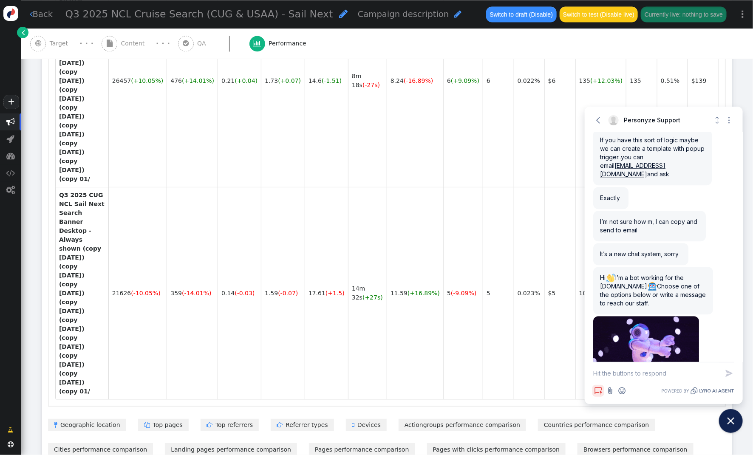
scroll to position [1021, 0]
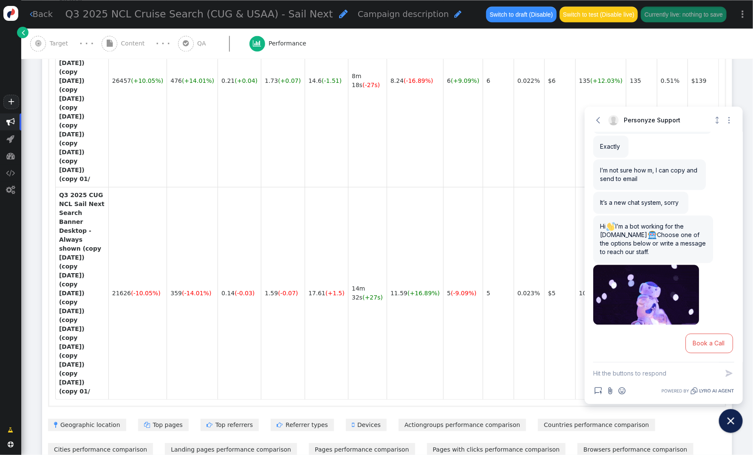
click at [640, 375] on textarea "New message" at bounding box center [656, 373] width 126 height 22
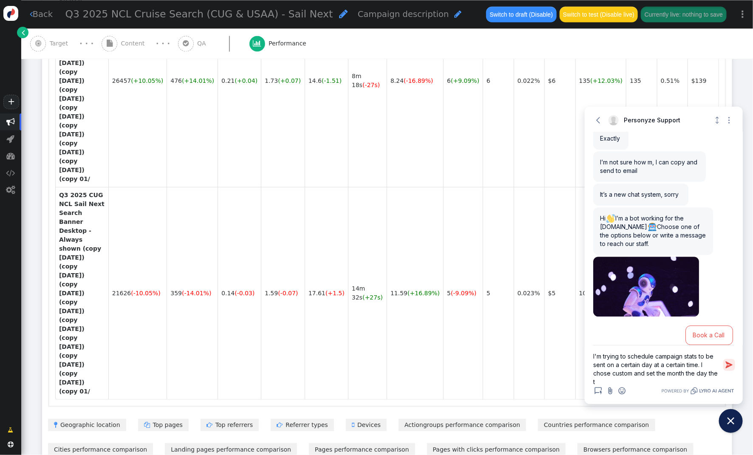
scroll to position [1, 0]
click at [686, 370] on textarea "I'm trying to schedule campaign stats to be sent on a certain day at a certain …" at bounding box center [656, 364] width 126 height 39
click at [616, 379] on textarea "I'm trying to schedule campaign stats to be sent on a certain day at a certain …" at bounding box center [656, 364] width 126 height 39
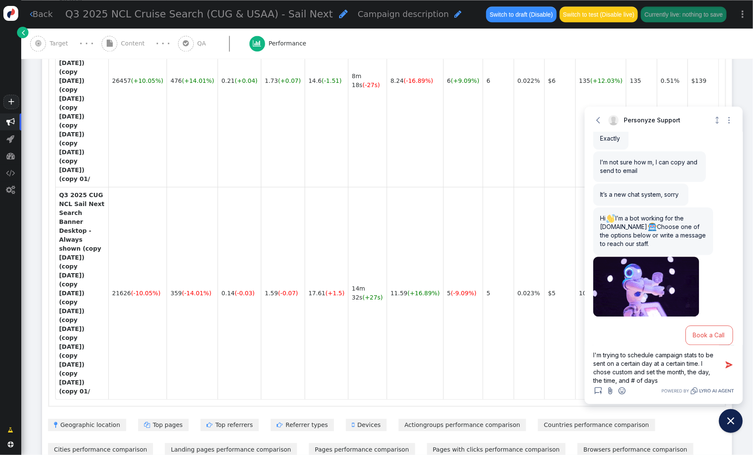
click at [666, 380] on textarea "I'm trying to schedule campaign stats to be sent on a certain day at a certain …" at bounding box center [656, 364] width 126 height 39
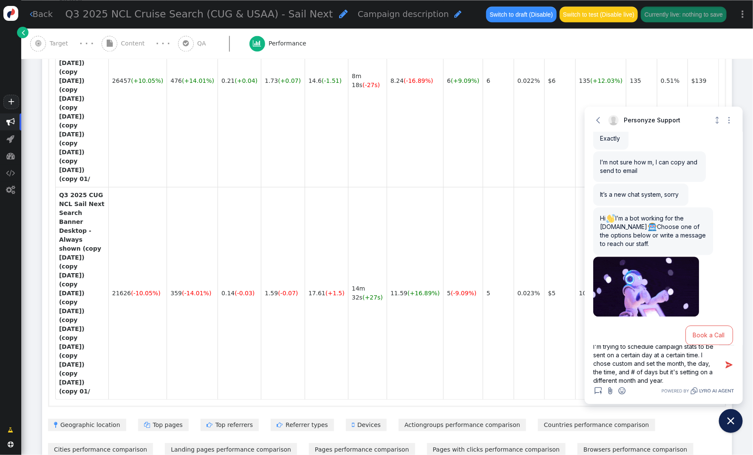
scroll to position [0, 0]
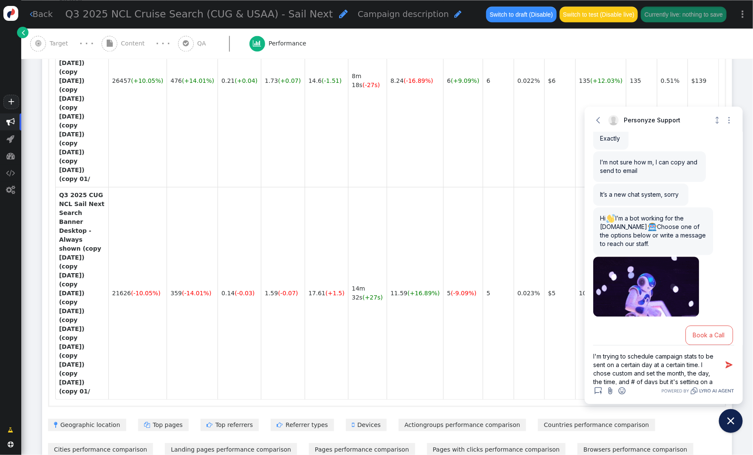
drag, startPoint x: 698, startPoint y: 366, endPoint x: 720, endPoint y: 360, distance: 23.0
click at [699, 365] on textarea "I'm trying to schedule campaign stats to be sent on a certain day at a certain …" at bounding box center [656, 364] width 126 height 39
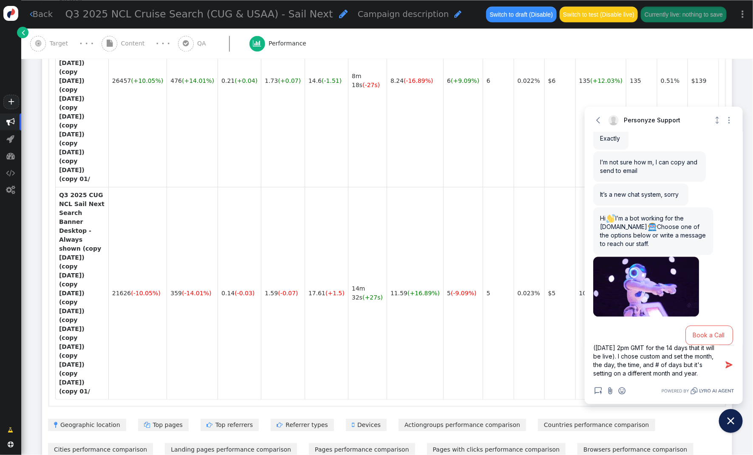
scroll to position [34, 0]
click at [638, 373] on textarea "I'm trying to schedule campaign stats to be sent on a certain day at a certain …" at bounding box center [656, 364] width 126 height 39
click at [622, 374] on textarea "I'm trying to schedule campaign stats to be sent on a certain day at a certain …" at bounding box center [656, 364] width 126 height 39
type textarea "I'm trying to schedule campaign stats to be sent on a certain day at a certain …"
click at [608, 392] on icon "Attach file button" at bounding box center [610, 391] width 8 height 8
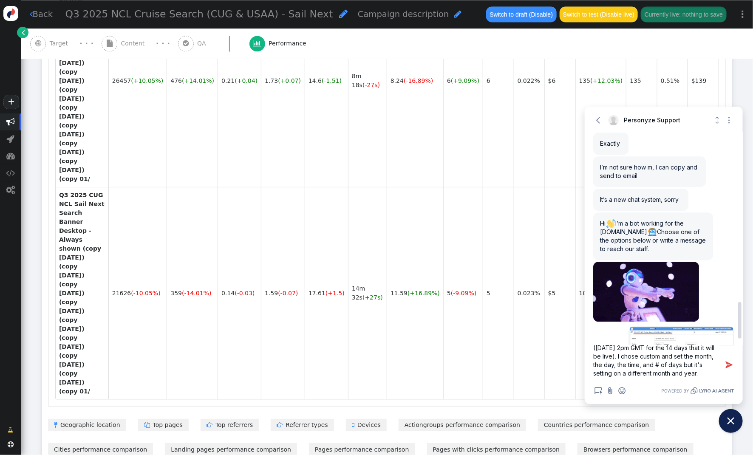
scroll to position [1060, 0]
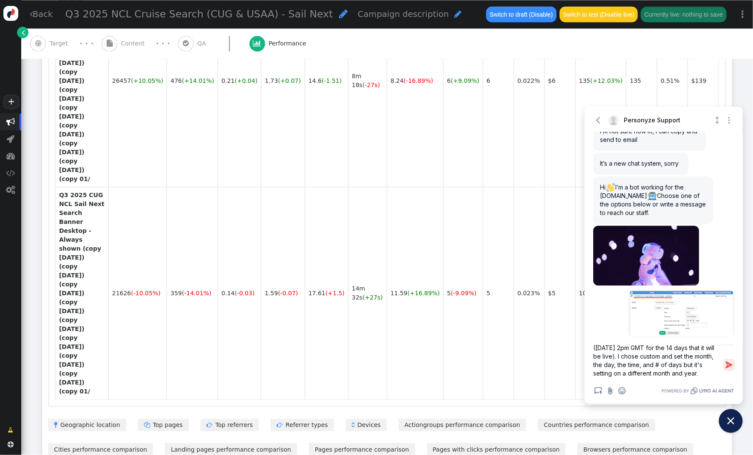
click at [731, 362] on icon "button" at bounding box center [729, 365] width 8 height 8
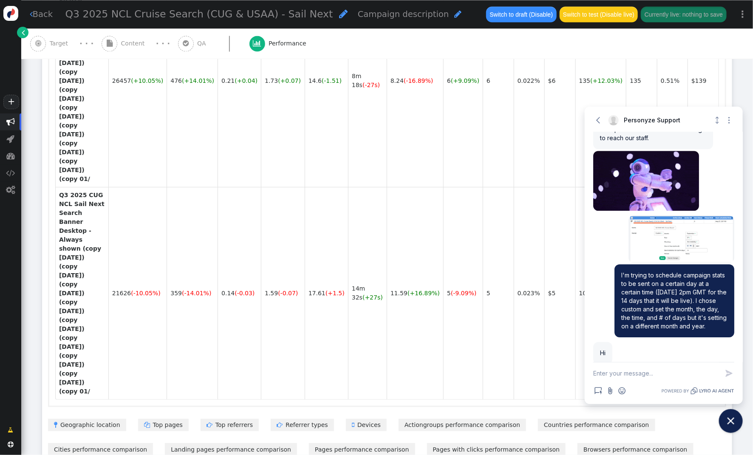
scroll to position [1186, 0]
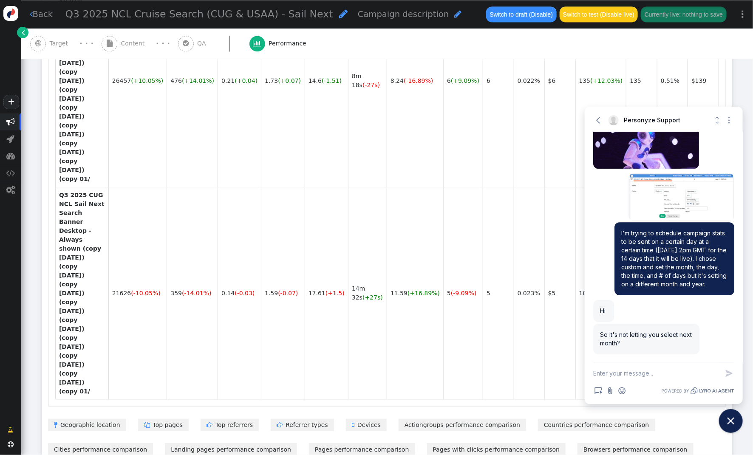
click at [659, 375] on textarea "New message" at bounding box center [656, 373] width 126 height 22
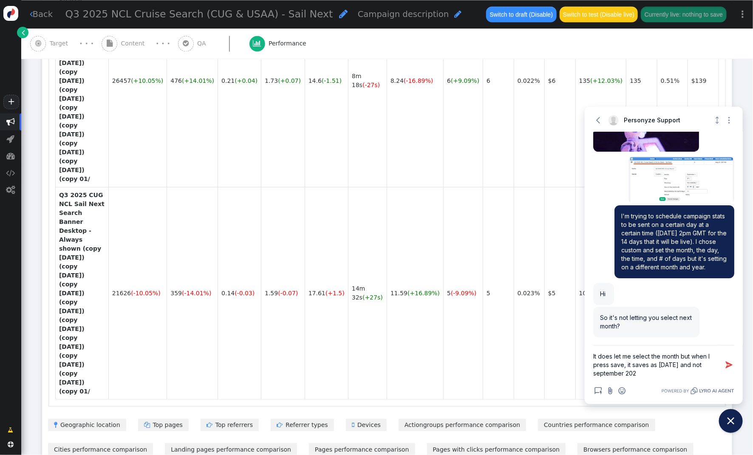
type textarea "It does let me select the month but when I press save, it saves as august 2026 …"
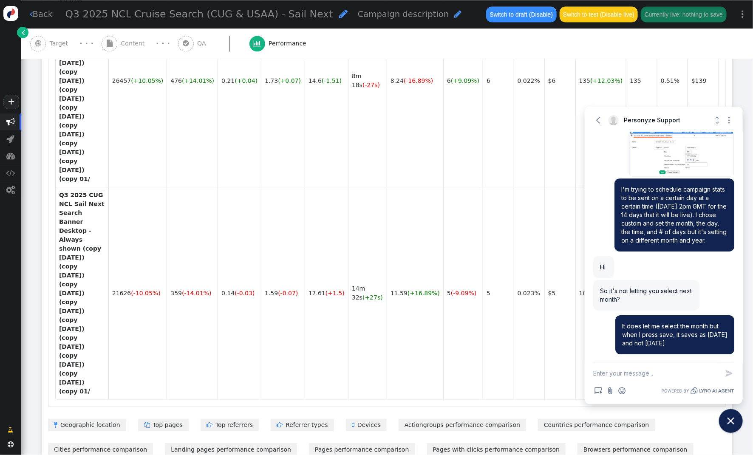
scroll to position [1245, 0]
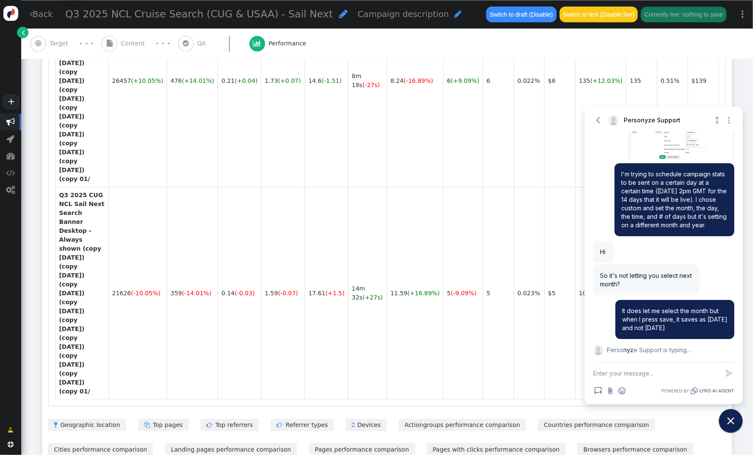
type textarea "I"
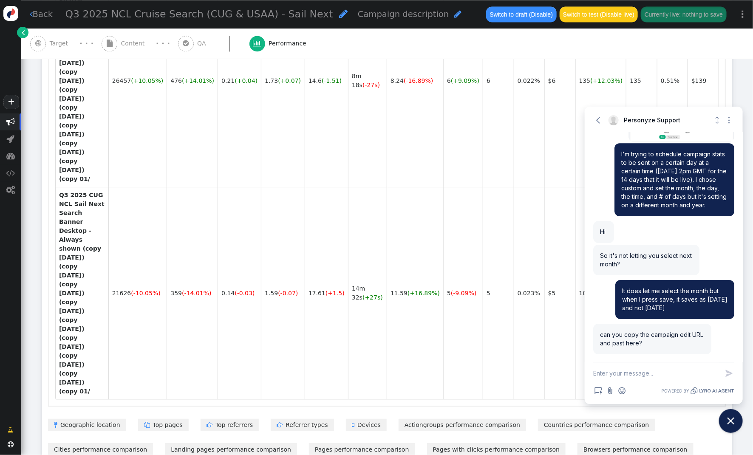
click at [630, 371] on textarea "New message" at bounding box center [656, 373] width 126 height 22
paste textarea "https://personyze.com/panel/id/5748#cat=Campaigns/condition.actions.tracker-c55…"
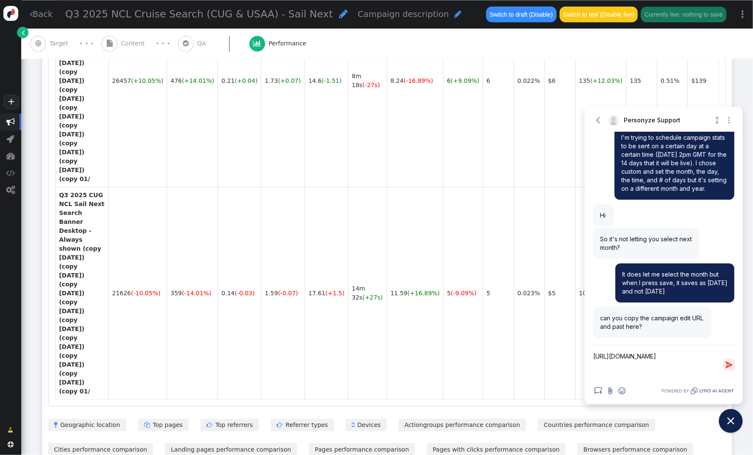
type textarea "https://personyze.com/panel/id/5748#cat=Campaigns/condition.actions.tracker-c55…"
click at [734, 366] on button "Send Shortcut" at bounding box center [729, 365] width 10 height 10
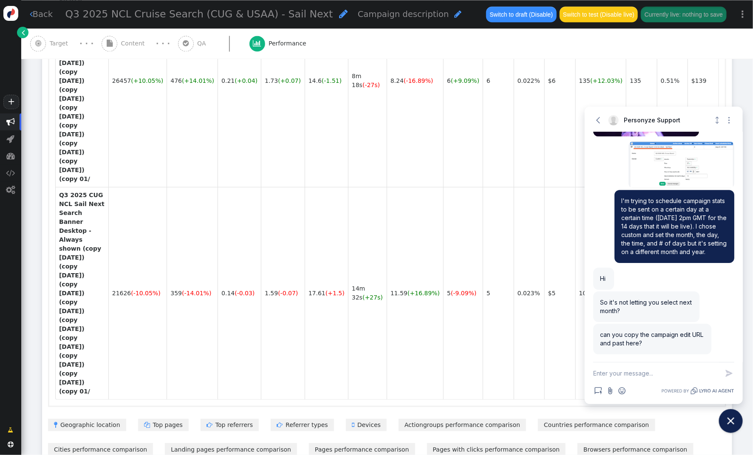
scroll to position [1217, 0]
click at [620, 376] on textarea "New message" at bounding box center [656, 373] width 126 height 22
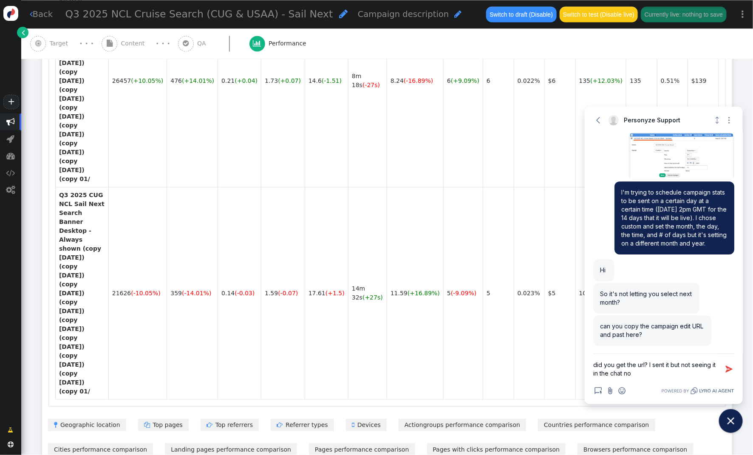
type textarea "did you get the url? I sent it but not seeing it in the chat now"
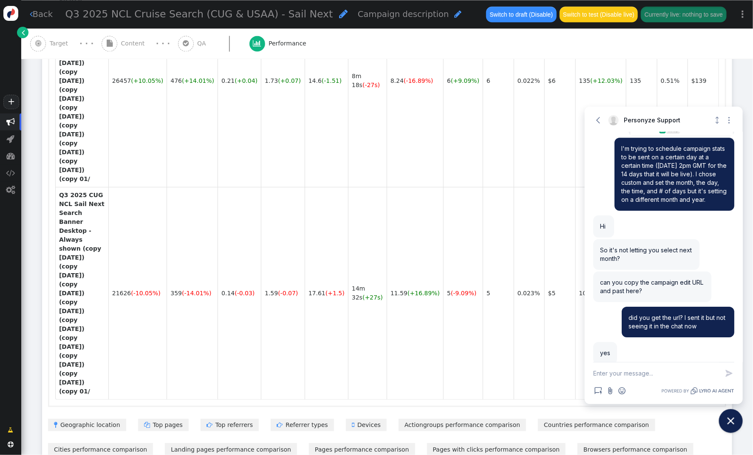
scroll to position [1279, 0]
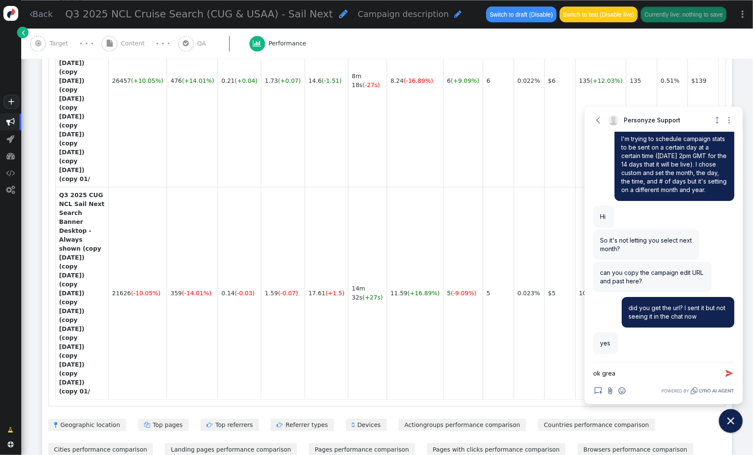
type textarea "ok great"
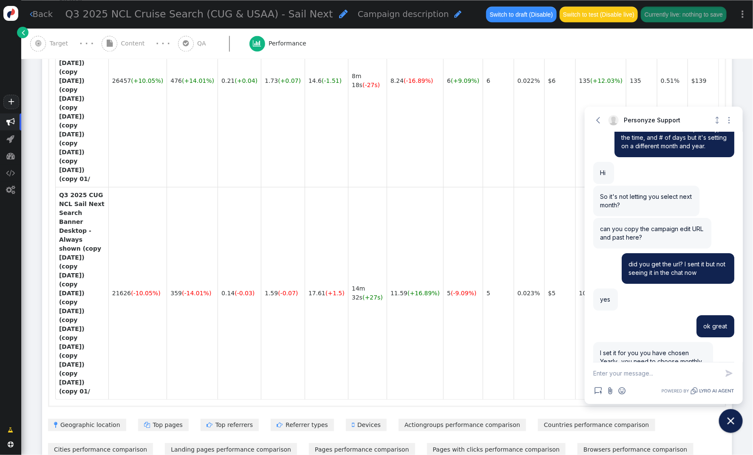
scroll to position [755, 0]
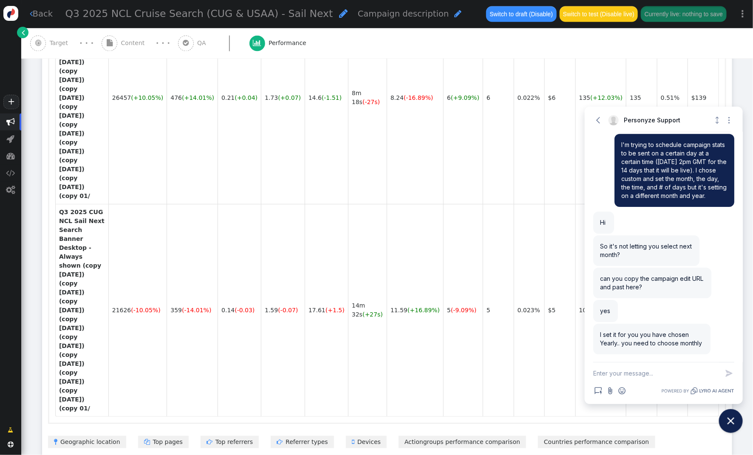
click at [631, 376] on textarea "New message" at bounding box center [656, 373] width 126 height 22
type textarea "H"
click at [636, 374] on textarea "New message" at bounding box center [656, 373] width 126 height 22
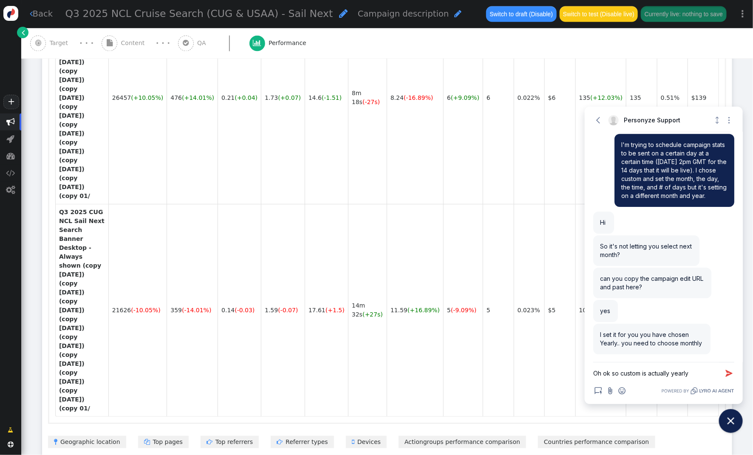
type textarea "Oh ok so custom is actually yearly?"
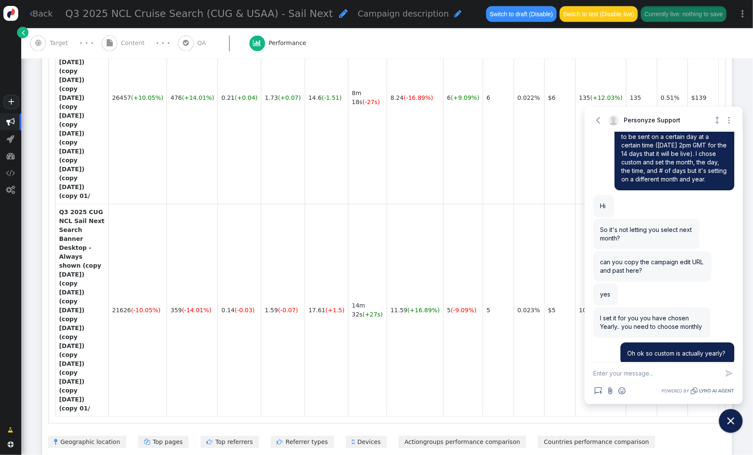
scroll to position [1300, 0]
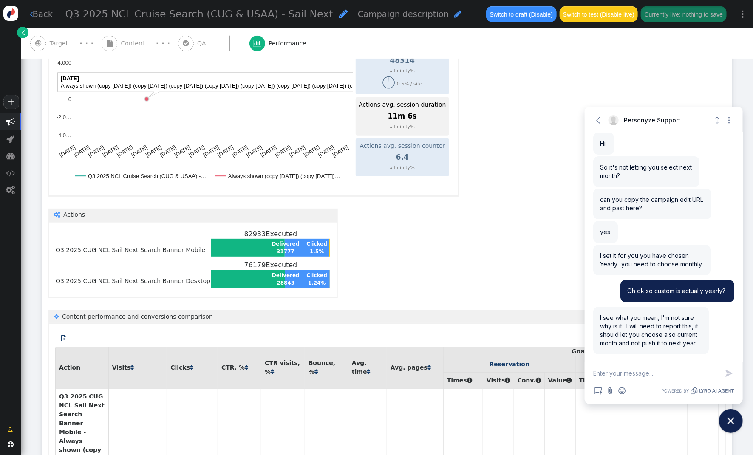
scroll to position [342, 0]
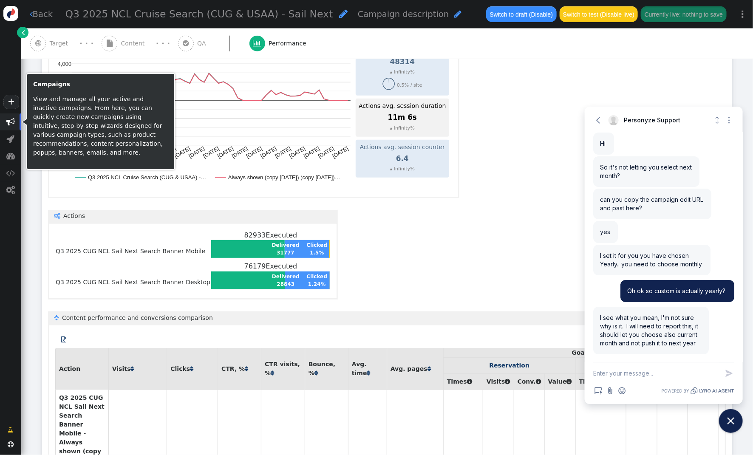
click at [9, 120] on span "" at bounding box center [10, 122] width 8 height 8
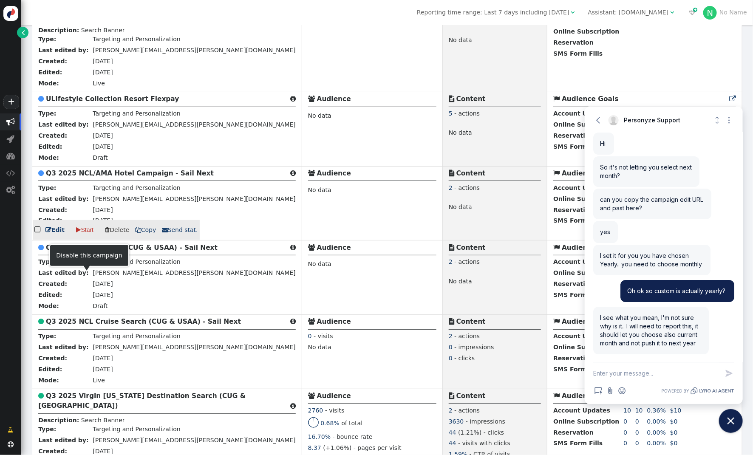
scroll to position [277, 0]
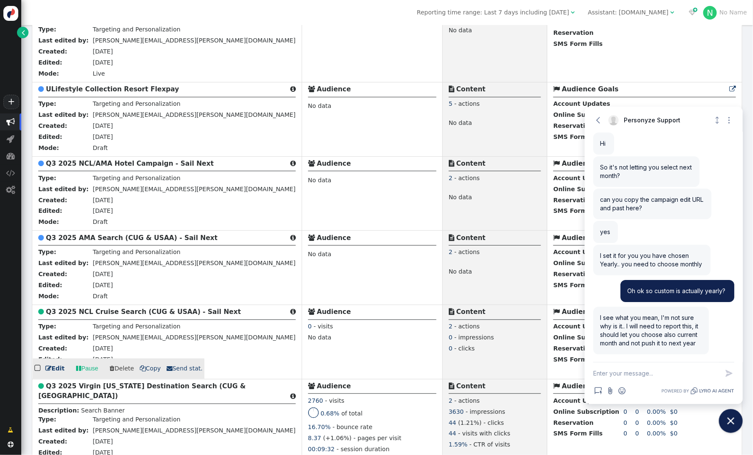
click at [181, 372] on span " Send stat." at bounding box center [185, 368] width 36 height 7
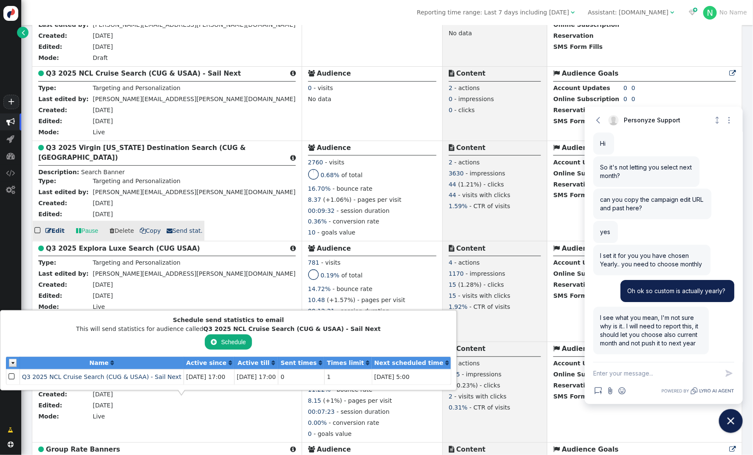
scroll to position [514, 0]
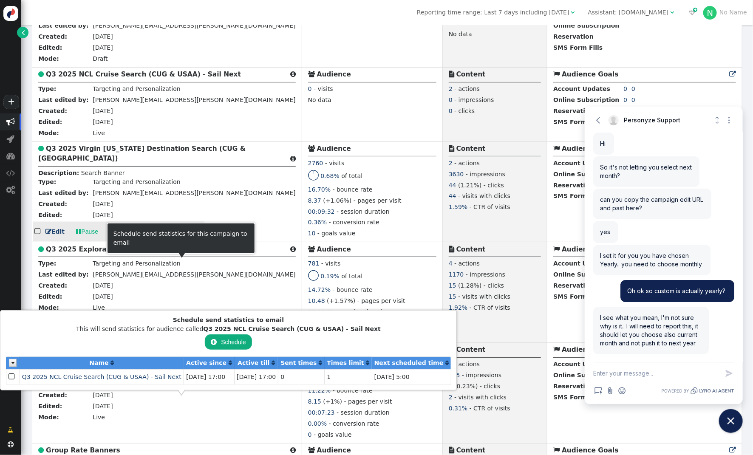
click at [174, 235] on span " Send stat." at bounding box center [185, 231] width 36 height 7
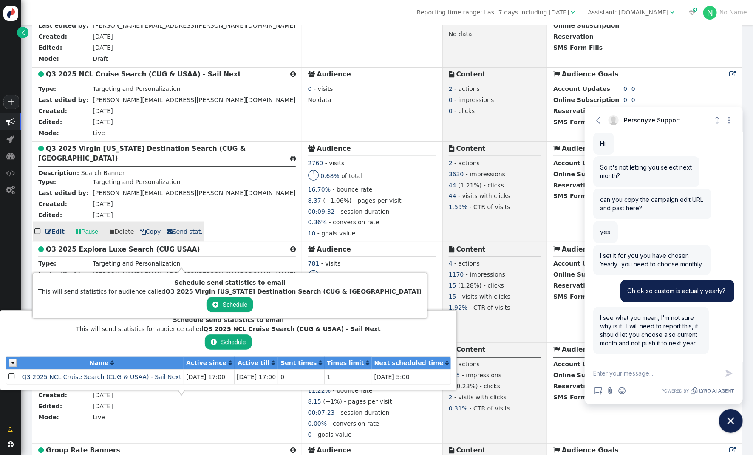
click at [100, 162] on b "Q3 2025 Virgin Alaska Destination Search (CUG & USAA)" at bounding box center [141, 153] width 207 height 17
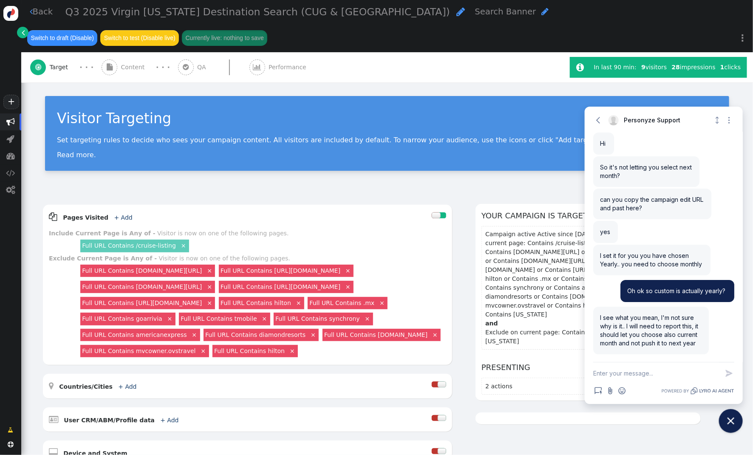
click at [274, 63] on span "Performance" at bounding box center [288, 67] width 41 height 9
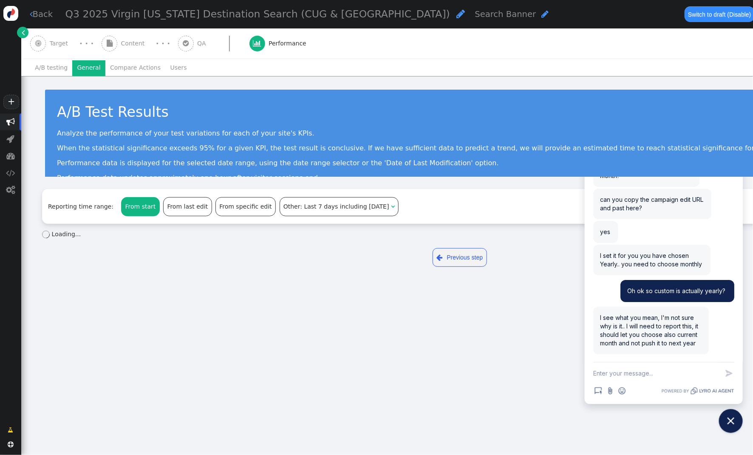
click at [84, 68] on li "General" at bounding box center [88, 67] width 33 height 15
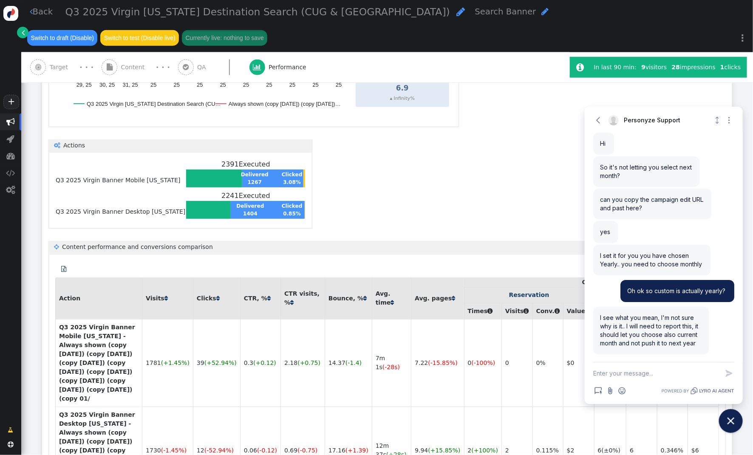
scroll to position [447, 0]
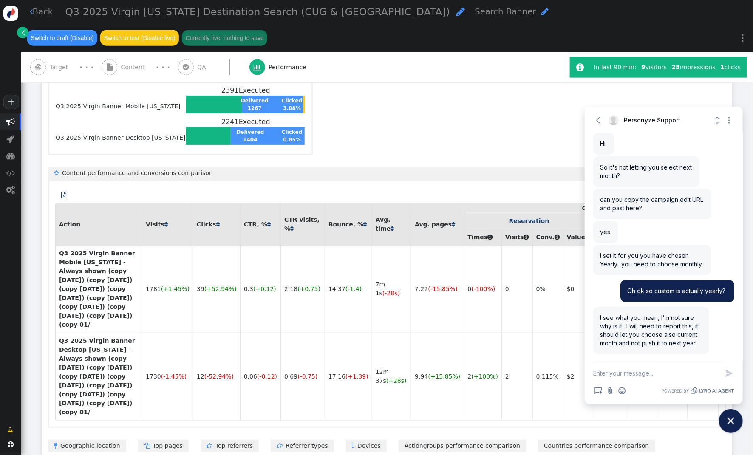
scroll to position [511, 0]
drag, startPoint x: 161, startPoint y: 313, endPoint x: 338, endPoint y: 312, distance: 177.1
copy b "Q3 2025 Virgin Alaska Destination Search (CUG & USAA)"
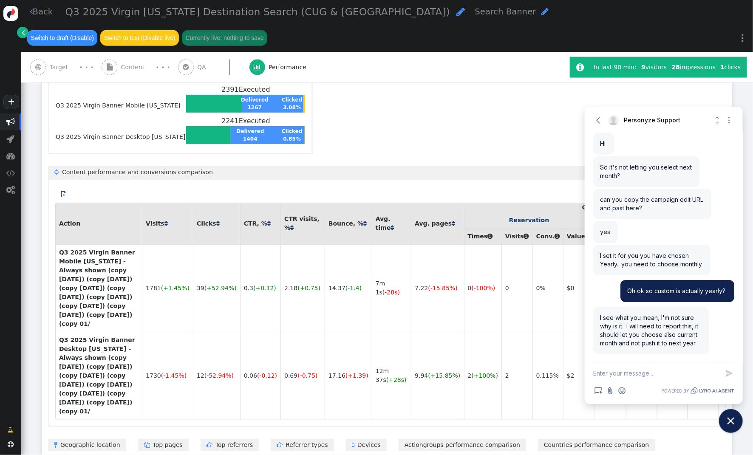
scroll to position [512, 0]
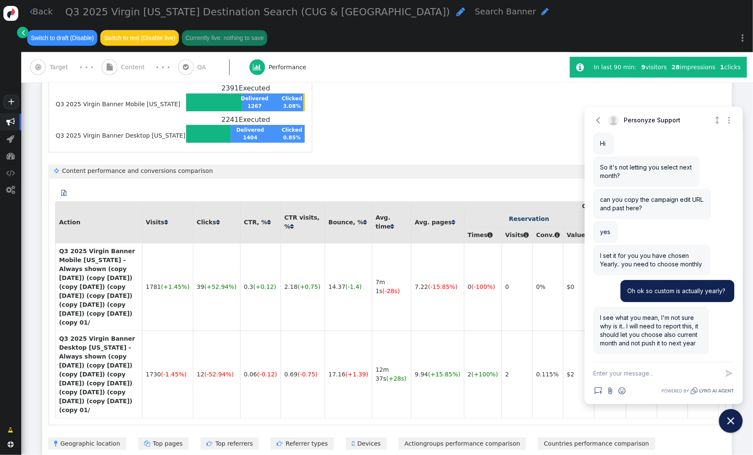
paste input "Q3 2025 Virgin Alaska Destination Search (CUG & USAA)"
type input "Q3 2025 Virgin Alaska Destination Search (CUG & USAA)"
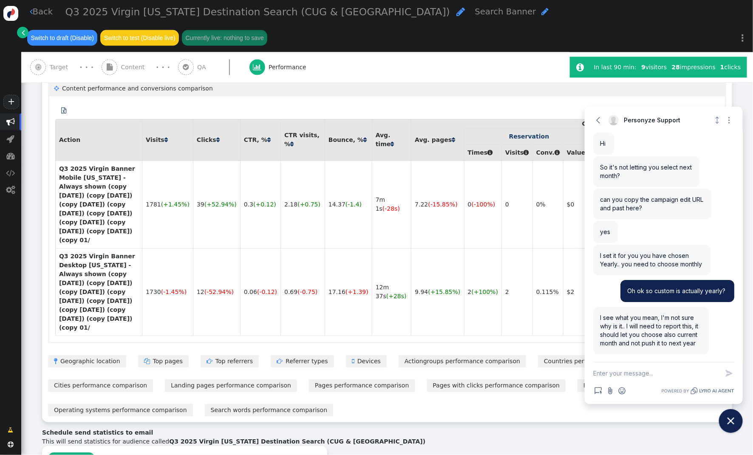
scroll to position [593, 0]
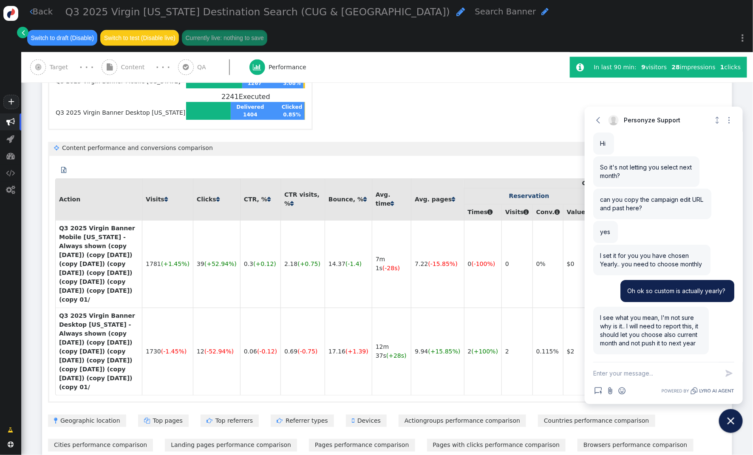
scroll to position [595, 0]
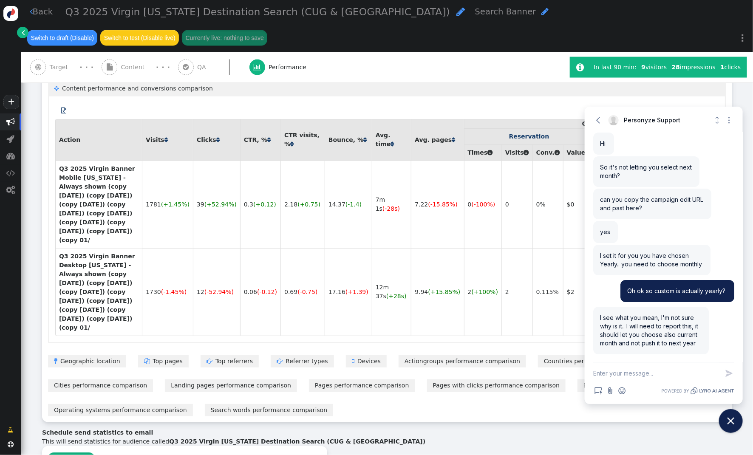
type input "[PERSON_NAME][EMAIL_ADDRESS][PERSON_NAME][DOMAIN_NAME]"
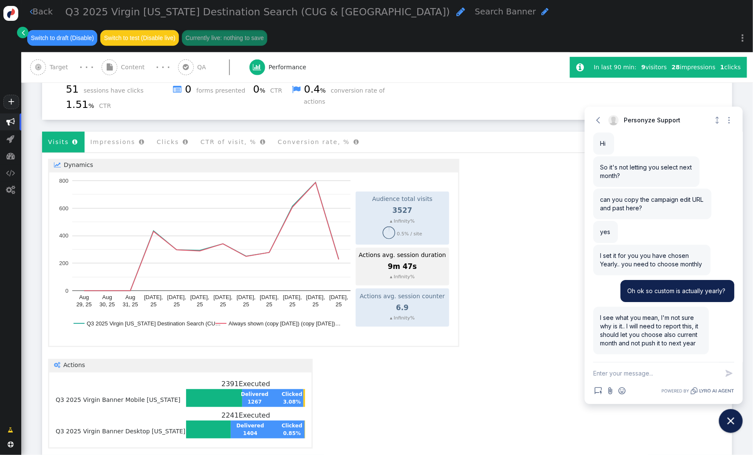
scroll to position [0, 0]
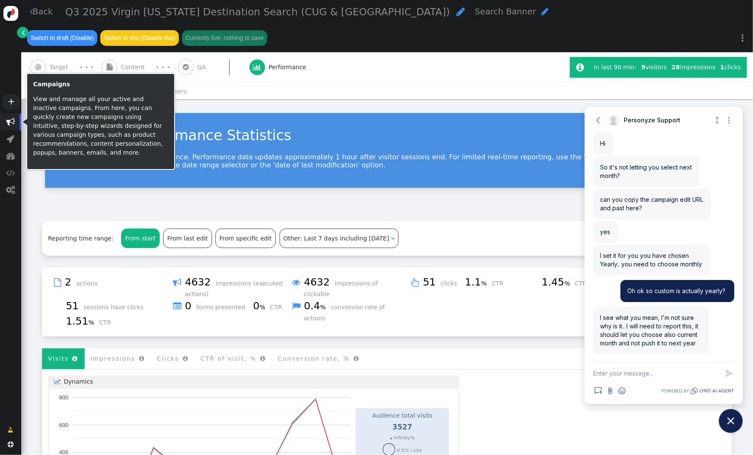
click at [10, 121] on span "" at bounding box center [10, 122] width 8 height 8
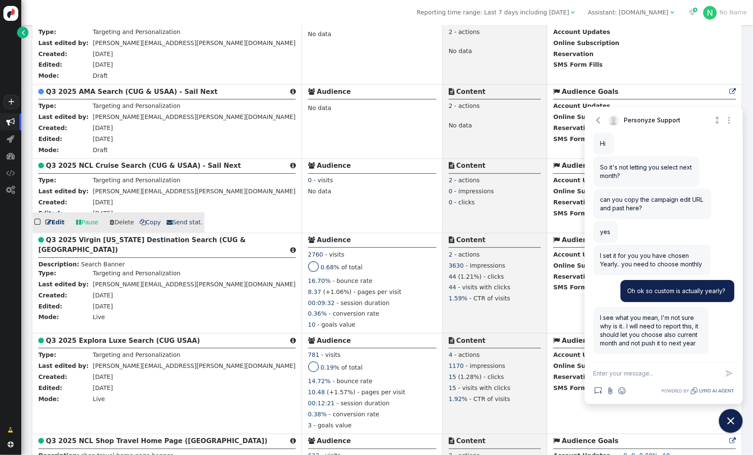
scroll to position [421, 0]
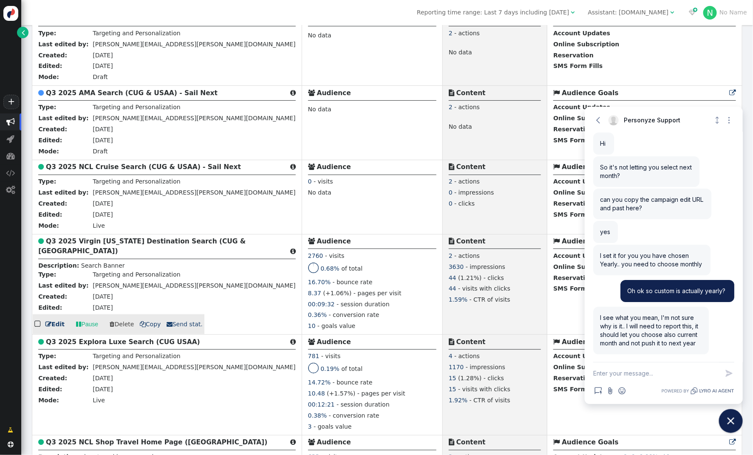
click at [179, 328] on span " Send stat." at bounding box center [185, 324] width 36 height 7
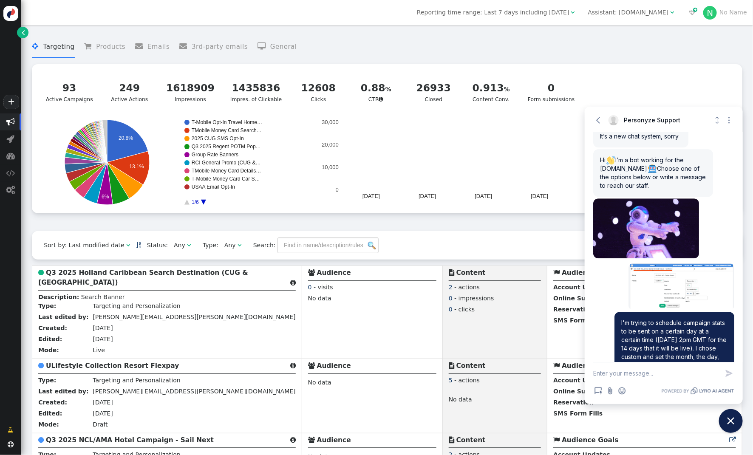
scroll to position [1127, 0]
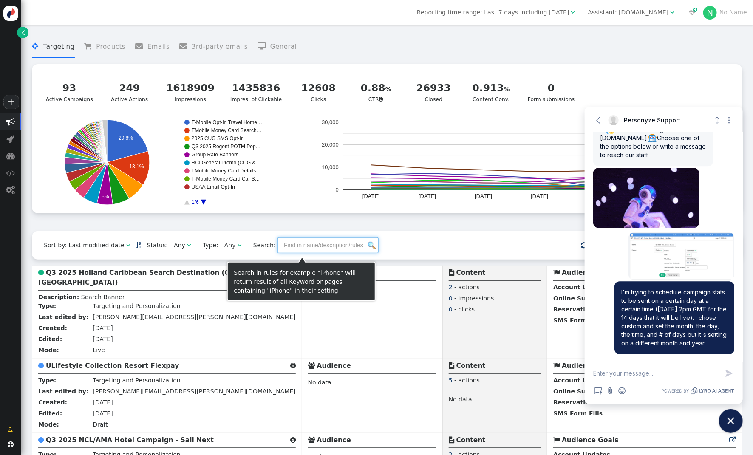
click at [311, 250] on input "text" at bounding box center [327, 244] width 101 height 15
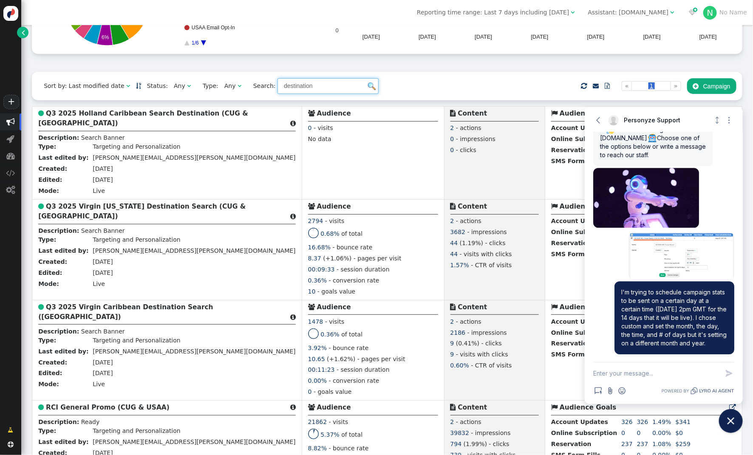
scroll to position [168, 0]
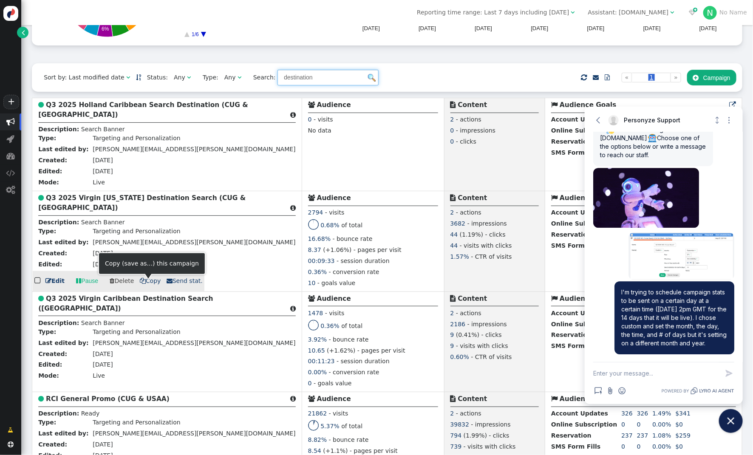
type input "destination"
click at [147, 283] on span " Copy" at bounding box center [150, 280] width 21 height 7
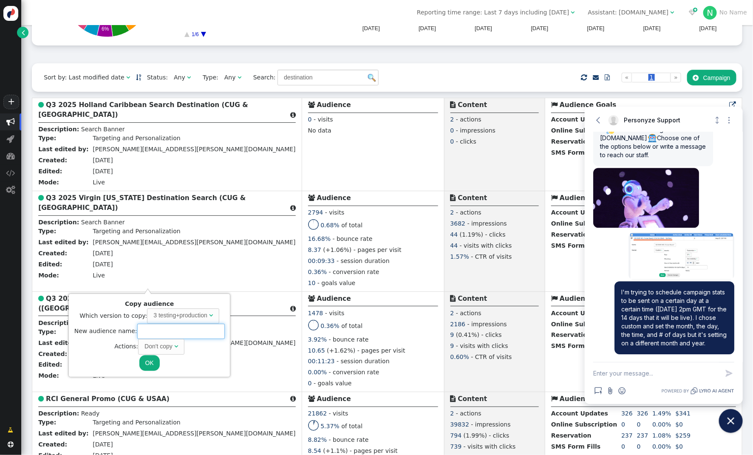
click at [176, 336] on input "text" at bounding box center [181, 331] width 88 height 15
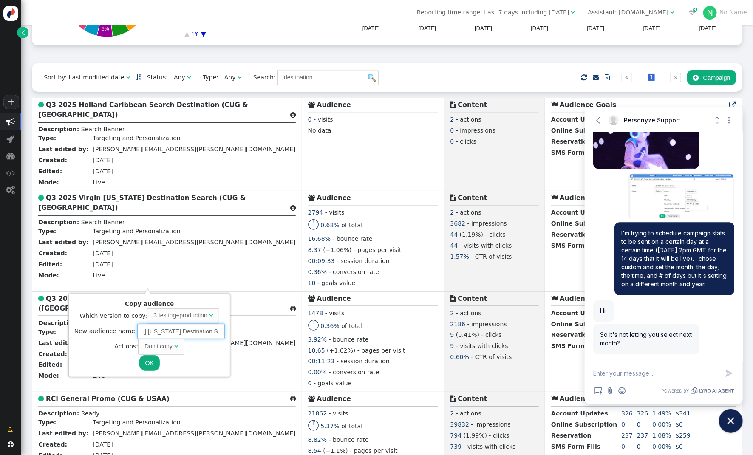
scroll to position [0, 85]
type input "Q3 2025 [GEOGRAPHIC_DATA] [US_STATE] Destination Search (CUG & [GEOGRAPHIC_DATA…"
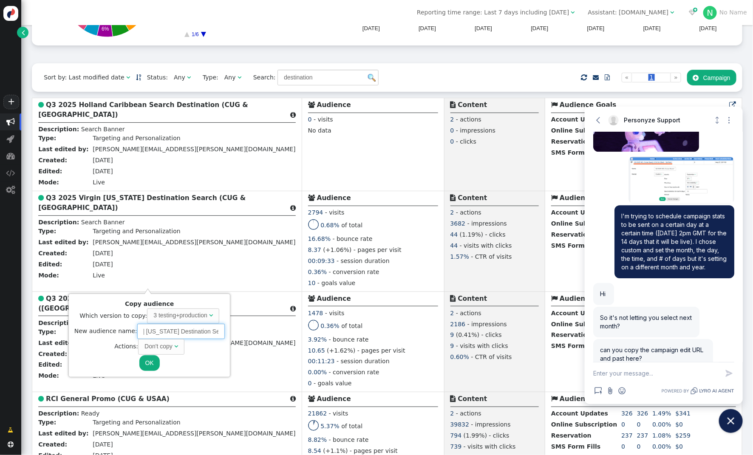
scroll to position [1217, 0]
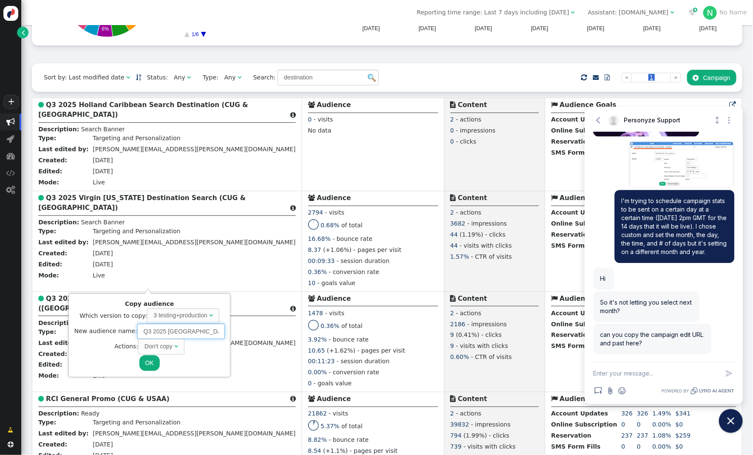
click at [156, 329] on input "Q3 2025 [GEOGRAPHIC_DATA] [US_STATE] Destination Search (CUG & [GEOGRAPHIC_DATA…" at bounding box center [181, 331] width 88 height 15
drag, startPoint x: 167, startPoint y: 333, endPoint x: 222, endPoint y: 333, distance: 54.8
click at [222, 333] on div "Copy audience Which version to copy: 3 testing+production  New audience name: …" at bounding box center [149, 335] width 155 height 77
click at [174, 349] on div "" at bounding box center [176, 346] width 4 height 9
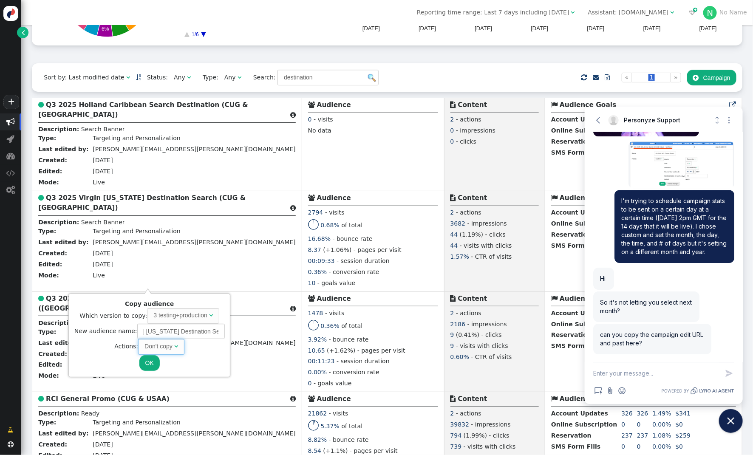
scroll to position [0, 0]
click at [147, 362] on button "OK" at bounding box center [149, 362] width 20 height 15
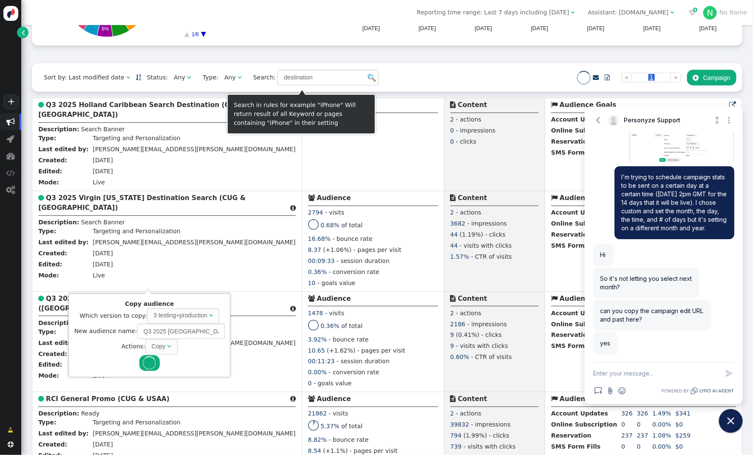
scroll to position [1241, 0]
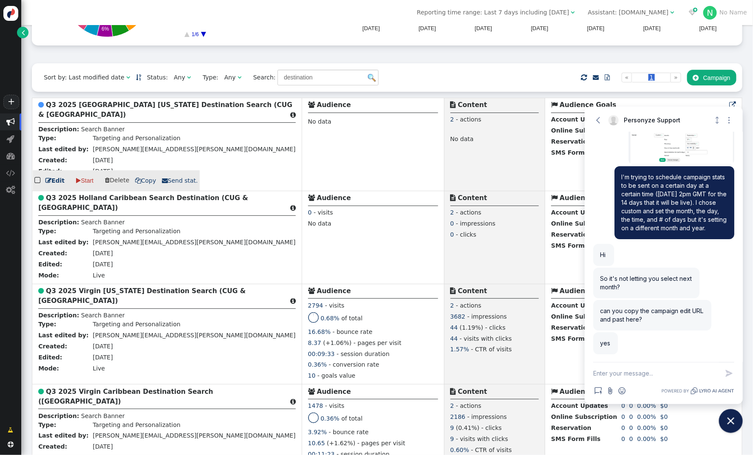
click at [101, 110] on b "Q3 2025 Oceania Alaska Destination Search (CUG & USAA)" at bounding box center [165, 109] width 254 height 17
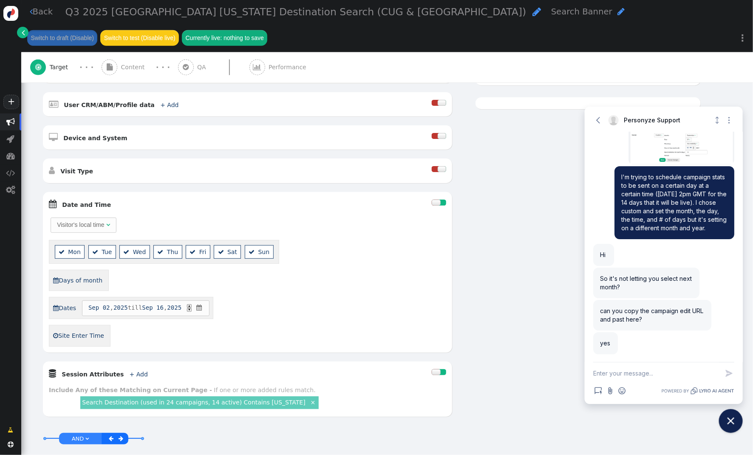
scroll to position [318, 0]
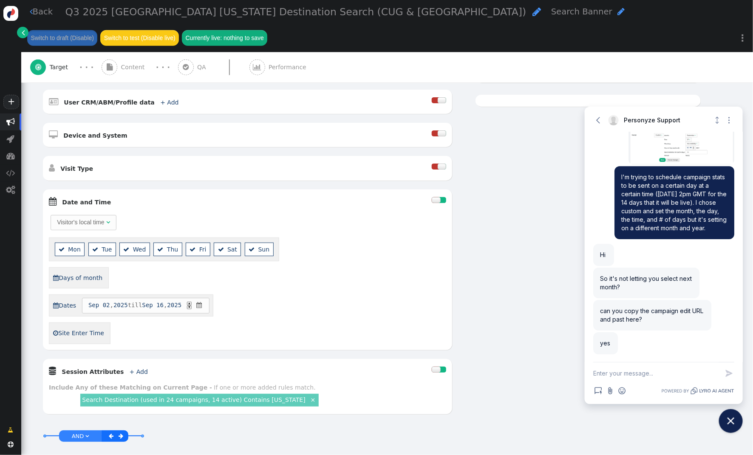
click at [438, 197] on div at bounding box center [436, 200] width 8 height 6
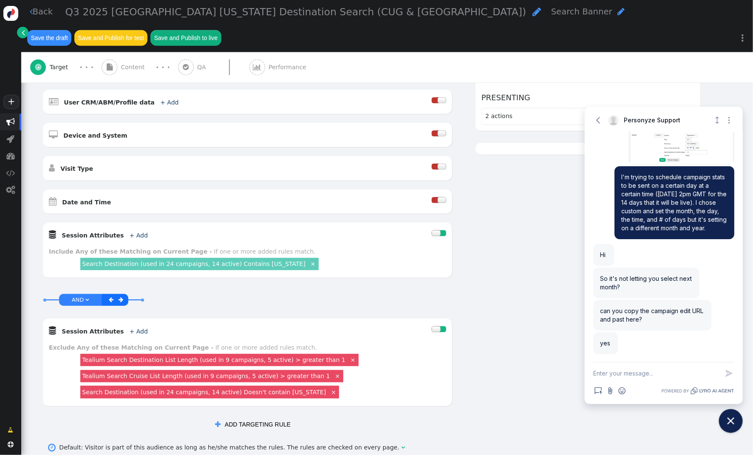
click at [241, 260] on link "Search Destination (used in 24 campaigns, 14 active) Contains Alaska" at bounding box center [193, 263] width 223 height 7
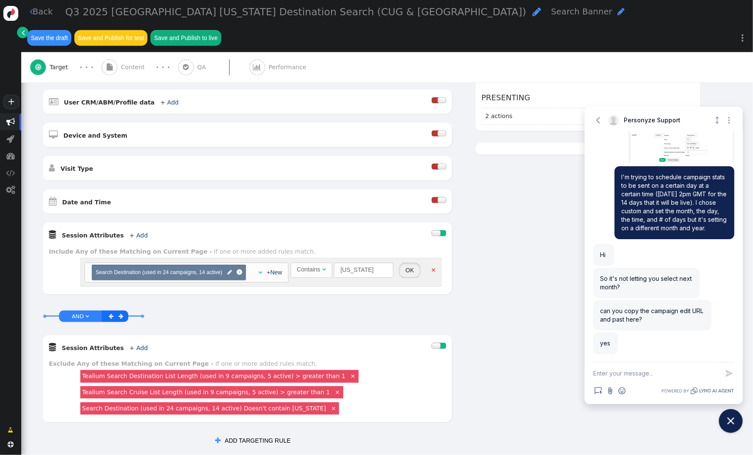
click at [410, 263] on button "OK" at bounding box center [409, 270] width 21 height 15
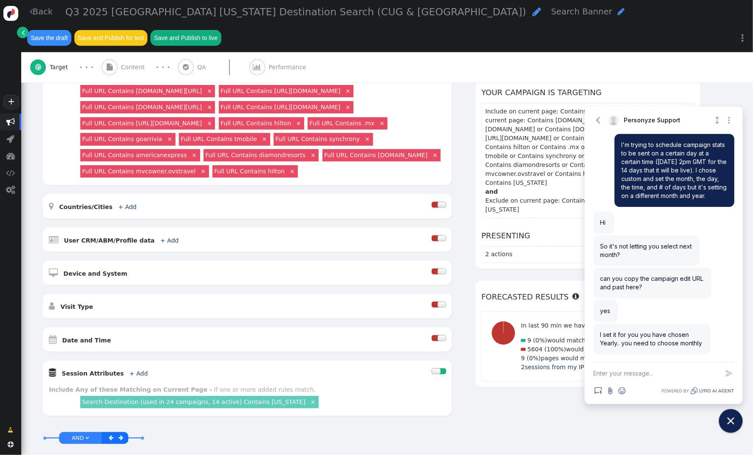
scroll to position [0, 0]
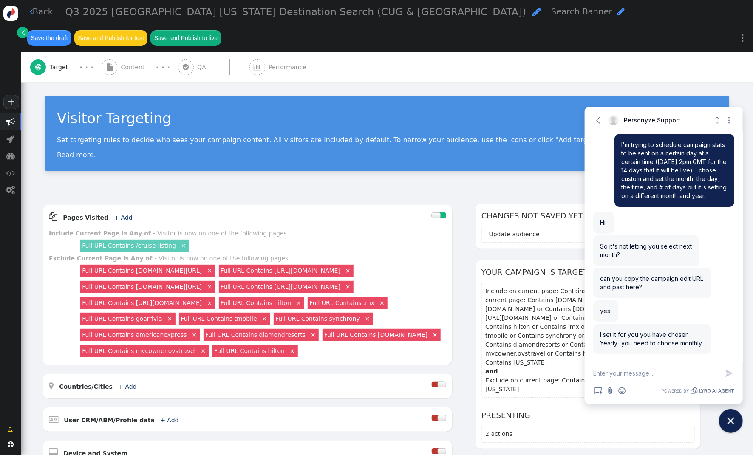
click at [135, 63] on span "Content" at bounding box center [134, 67] width 27 height 9
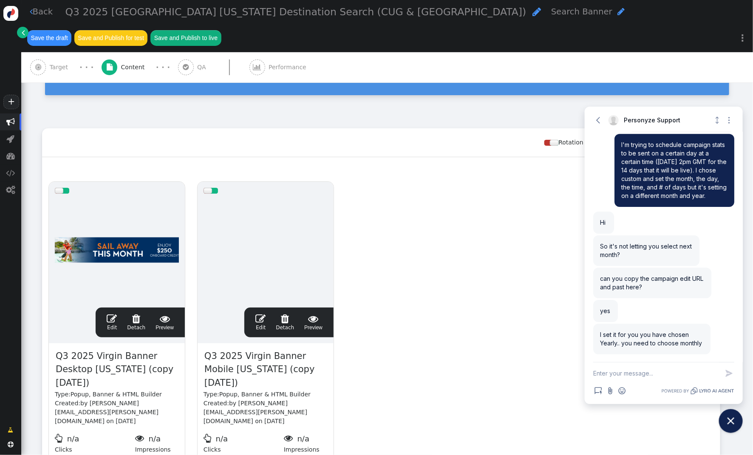
scroll to position [145, 0]
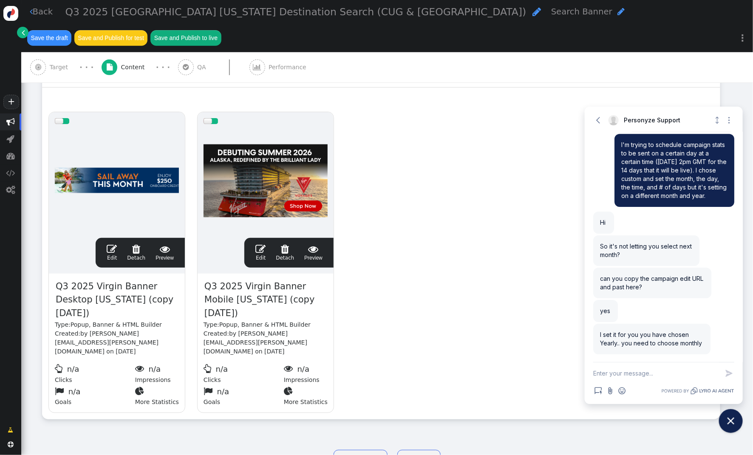
click at [74, 287] on span "Q3 2025 Virgin Banner Desktop Alaska (copy 09/10/25)" at bounding box center [117, 300] width 124 height 41
click at [95, 288] on span "Q3 2025 Virgin Banner Desktop Alaska (copy 09/10/25)" at bounding box center [117, 300] width 124 height 41
drag, startPoint x: 106, startPoint y: 285, endPoint x: 118, endPoint y: 276, distance: 15.0
click at [118, 280] on span "Q3 2025 Virgin Banner Desktop Alaska (copy 09/10/25)" at bounding box center [117, 300] width 124 height 41
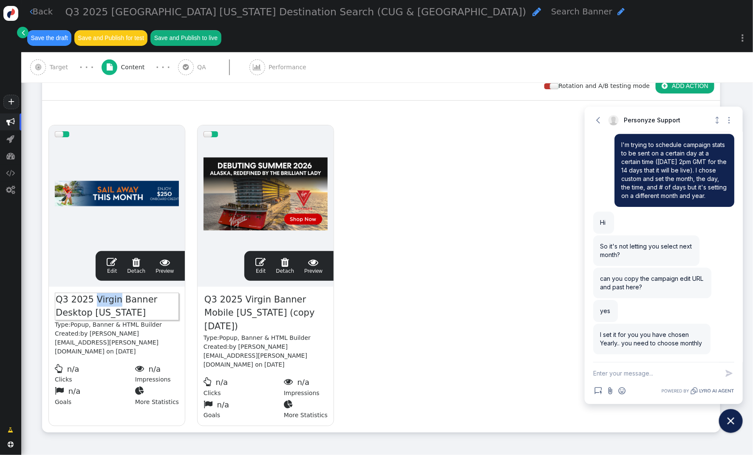
drag, startPoint x: 115, startPoint y: 277, endPoint x: 94, endPoint y: 274, distance: 20.7
click at [94, 293] on span "Q3 2025 Virgin Banner Desktop Alaska" at bounding box center [117, 307] width 124 height 28
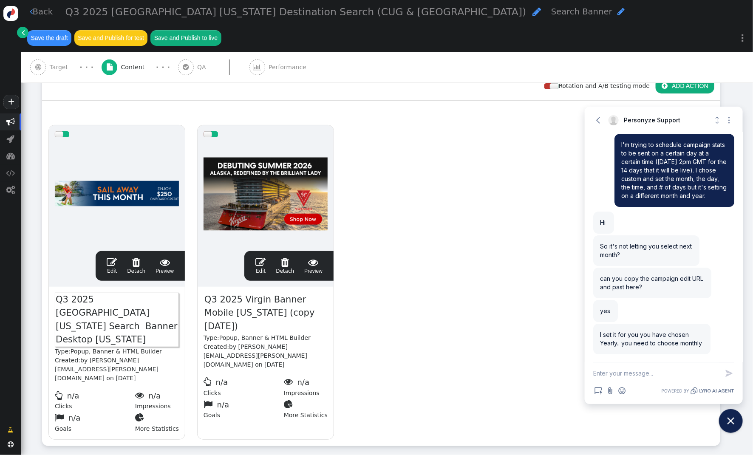
scroll to position [145, 0]
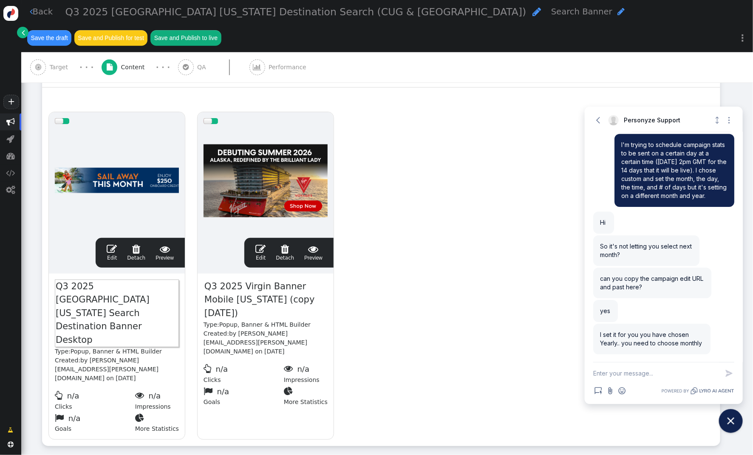
drag, startPoint x: 255, startPoint y: 265, endPoint x: 268, endPoint y: 263, distance: 13.8
click at [255, 280] on span "Q3 2025 Virgin Banner Mobile Alaska (copy 09/10/25)" at bounding box center [265, 300] width 124 height 41
click at [278, 280] on span "Q3 2025 Virgin Banner Mobile Alaska (copy 09/10/25)" at bounding box center [265, 300] width 124 height 41
click at [244, 280] on span "Q3 2025 Virgin Banner Mobile Alaska (copy 09/10/25)" at bounding box center [265, 300] width 124 height 41
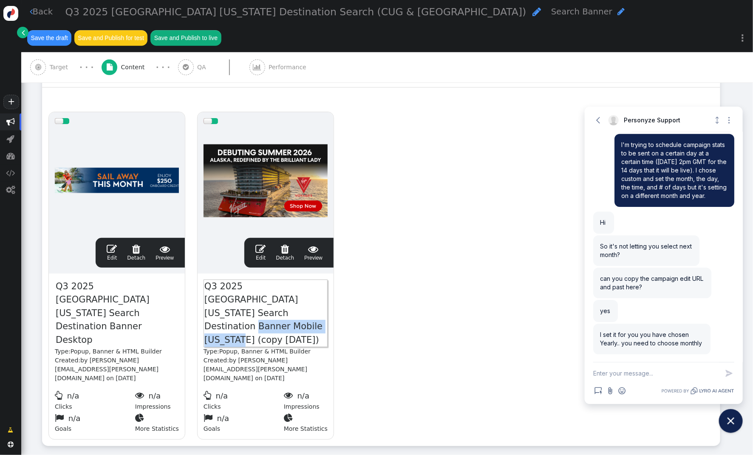
drag, startPoint x: 324, startPoint y: 291, endPoint x: 237, endPoint y: 288, distance: 86.3
click at [232, 288] on span "Q3 2025 Oceania Alaska Search Destination Banner Mobile Alaska (copy 09/10/25)" at bounding box center [265, 314] width 124 height 68
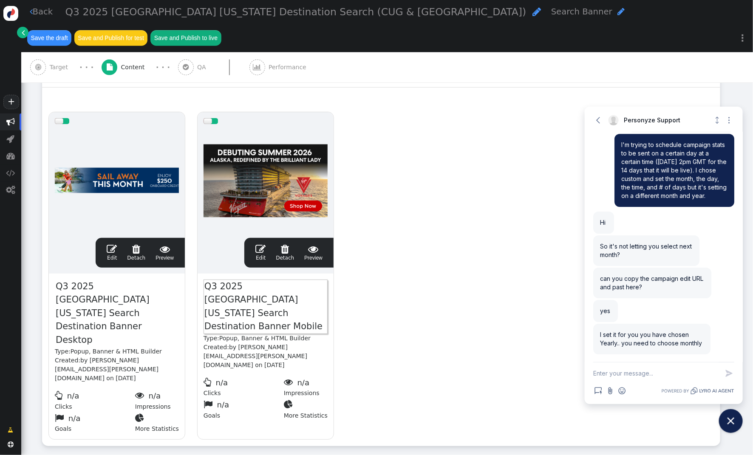
click at [353, 300] on div "drag this  Edit  Detach  Preview Q3 2025 Oceania Alaska Search Destination B…" at bounding box center [380, 276] width 677 height 340
click at [109, 244] on span "" at bounding box center [112, 249] width 10 height 10
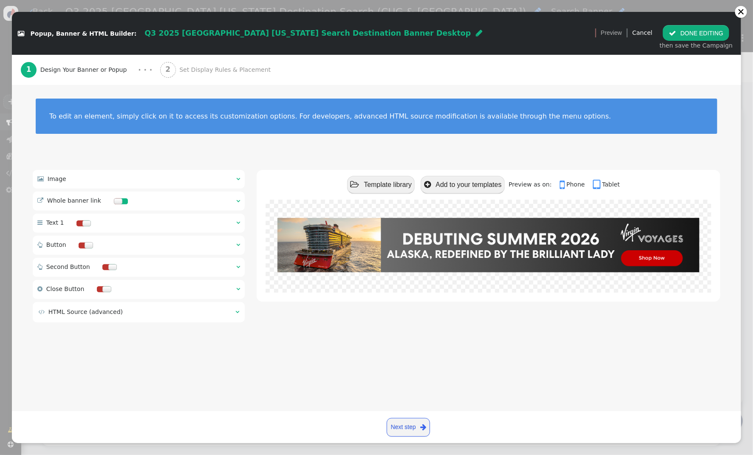
click at [235, 177] on div " Image  " at bounding box center [139, 179] width 212 height 19
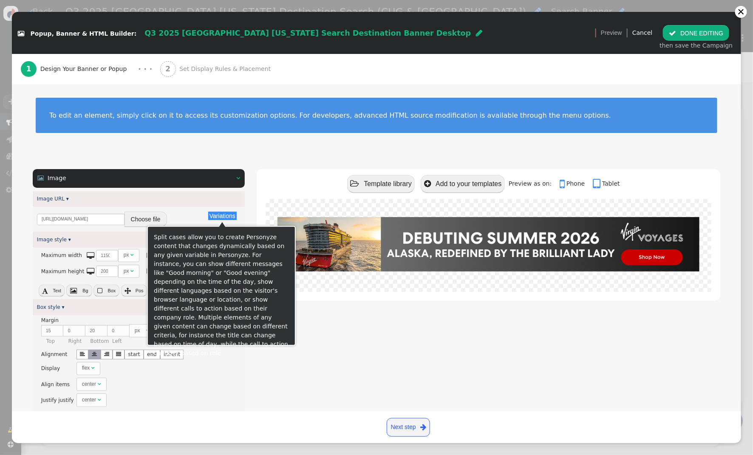
click at [141, 221] on button "Choose file" at bounding box center [145, 219] width 42 height 15
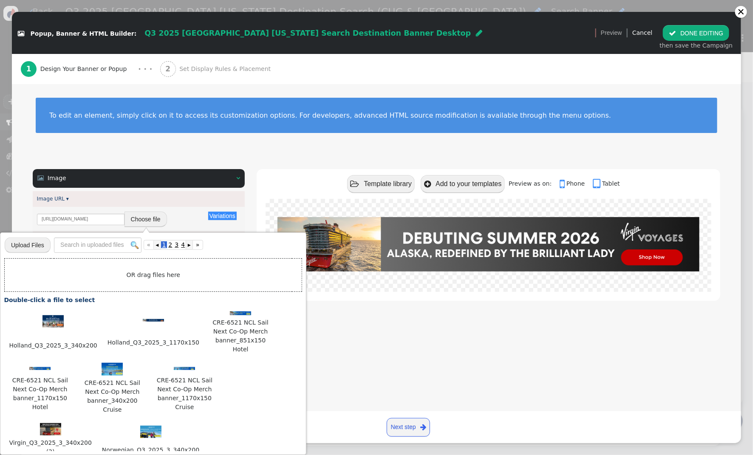
scroll to position [1289, 0]
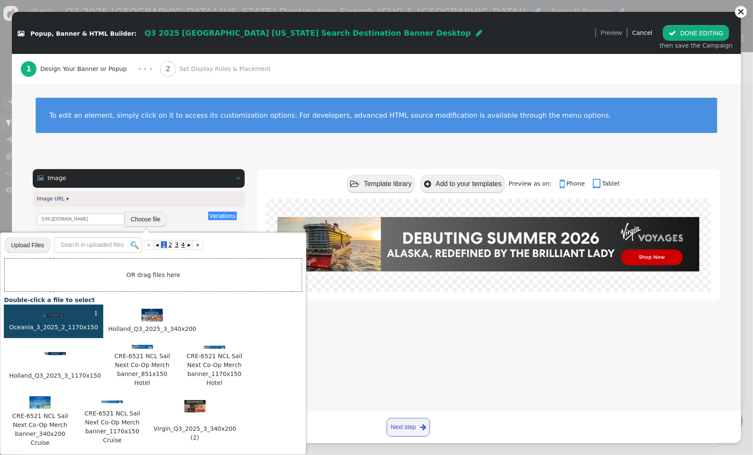
click at [48, 318] on div at bounding box center [53, 315] width 90 height 9
type input "https://cdn.personyze.com/upload/5748/f53bc48bdff55c66.jpeg"
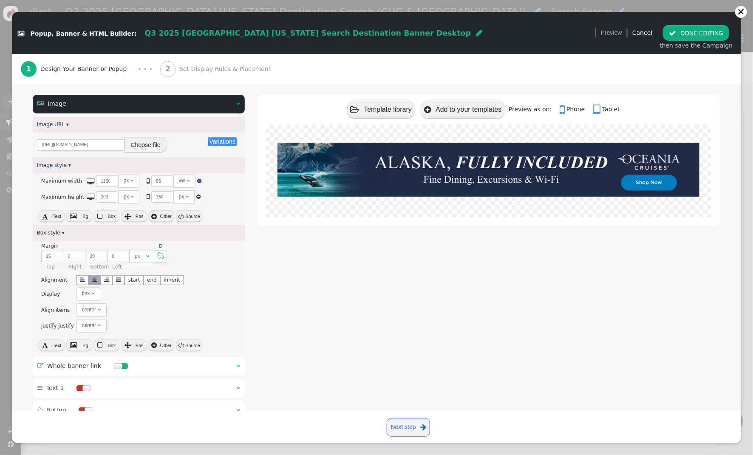
scroll to position [75, 0]
click at [237, 366] on span "" at bounding box center [238, 365] width 4 height 6
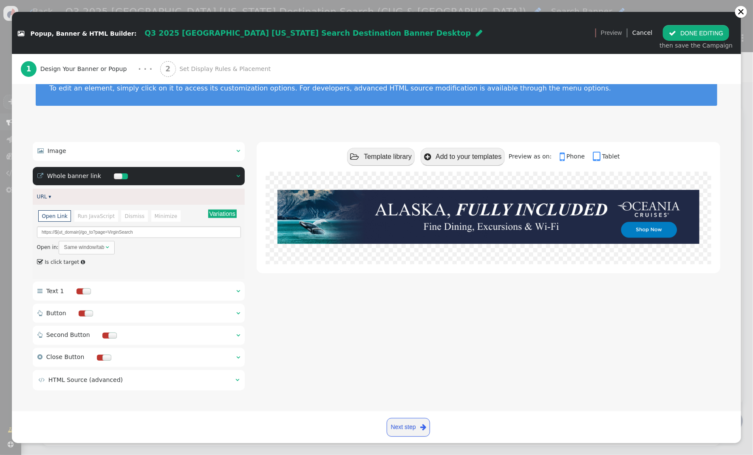
scroll to position [0, 0]
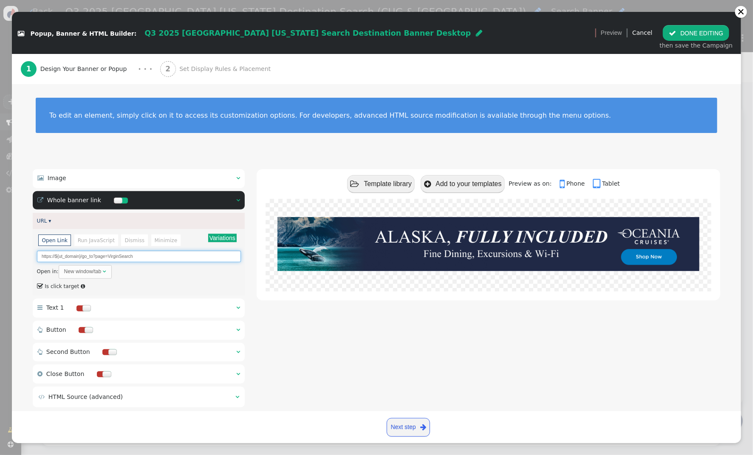
drag, startPoint x: 120, startPoint y: 258, endPoint x: 108, endPoint y: 258, distance: 11.9
click at [108, 258] on input "https://${ut_domain}/go_to?page=VirginSearch" at bounding box center [139, 256] width 204 height 11
drag, startPoint x: 140, startPoint y: 258, endPoint x: 108, endPoint y: 259, distance: 31.5
click at [108, 259] on input "https://${ut_domain}/go_to?page=OceaniaSearch" at bounding box center [139, 256] width 204 height 11
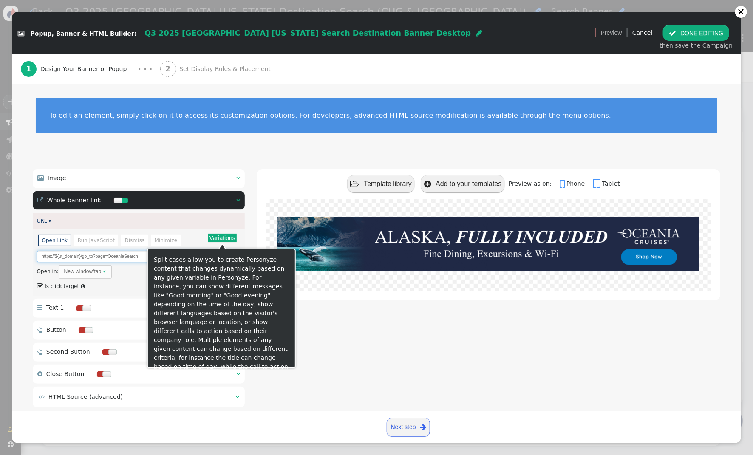
type input "https://${ut_domain}/go_to?page=OceaniaSearch"
click at [226, 239] on button "Variations" at bounding box center [222, 238] width 28 height 8
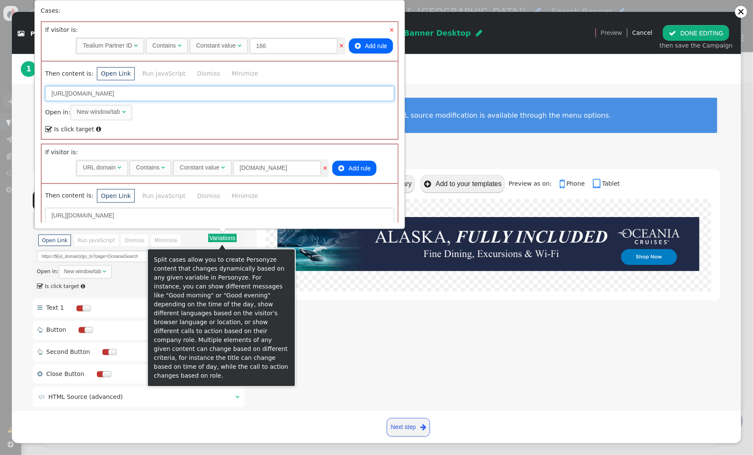
drag, startPoint x: 220, startPoint y: 92, endPoint x: 183, endPoint y: 94, distance: 37.4
click at [183, 94] on input "https://neamb.lifestylecollection.com/go_to?page=VirginSearch" at bounding box center [219, 93] width 349 height 15
paste input "Oceania"
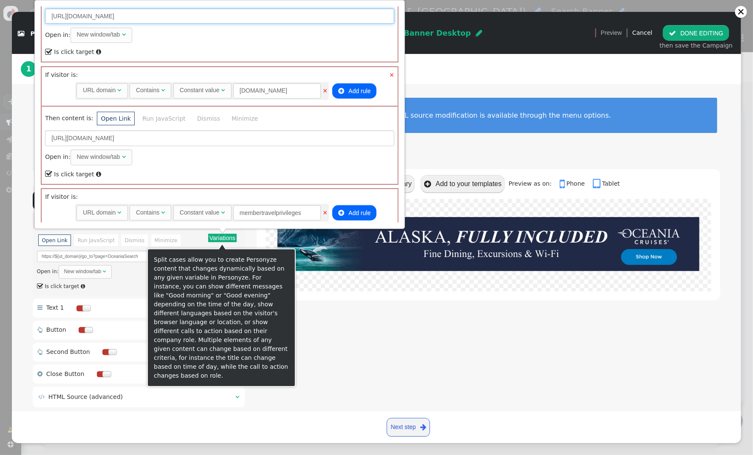
scroll to position [80, 0]
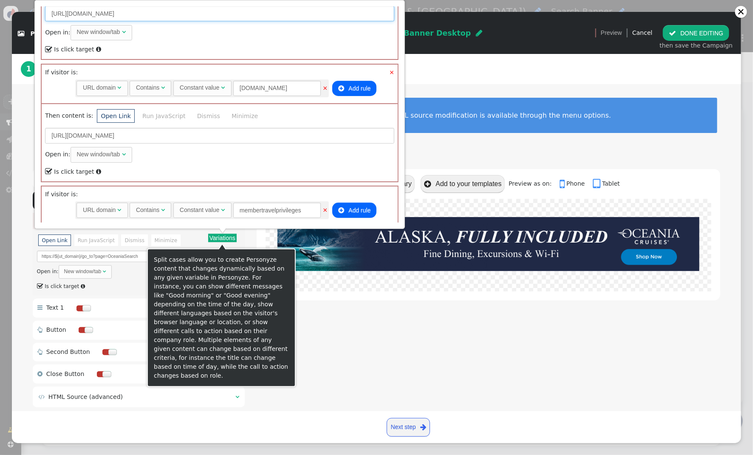
type input "https://neamb.lifestylecollection.com/go_to?page=OceaniaSearch"
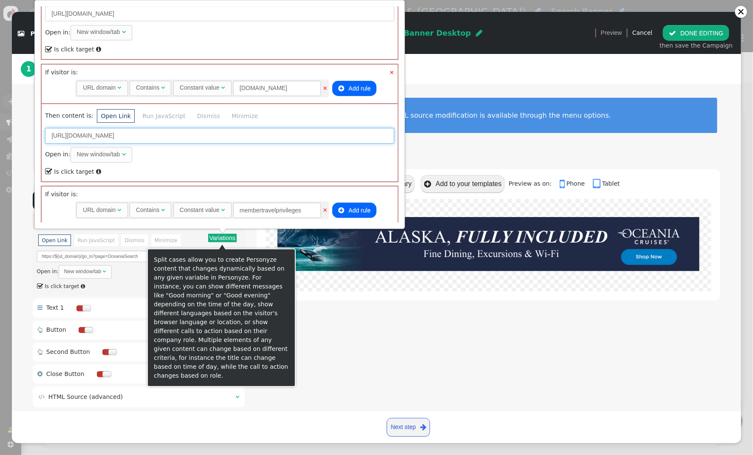
drag, startPoint x: 197, startPoint y: 133, endPoint x: 167, endPoint y: 134, distance: 30.6
click at [158, 133] on input "https://travel.redweek.com/go_to?page=VirginSearch" at bounding box center [219, 135] width 349 height 15
paste input "Oceania"
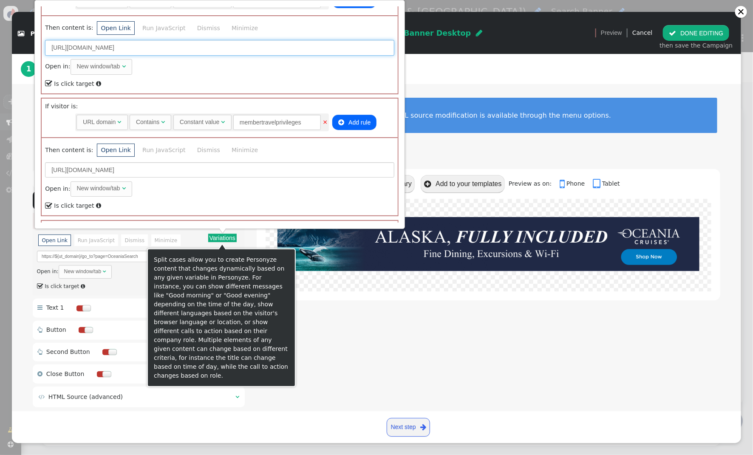
scroll to position [196, 0]
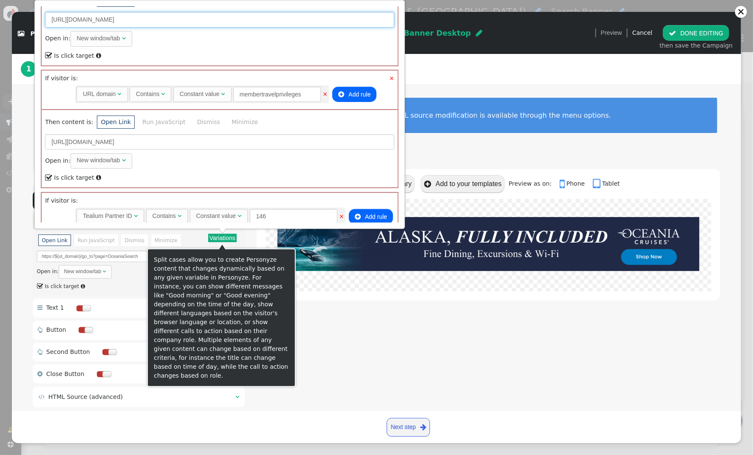
type input "https://travel.redweek.com/go_to?page=OceaniaSearch"
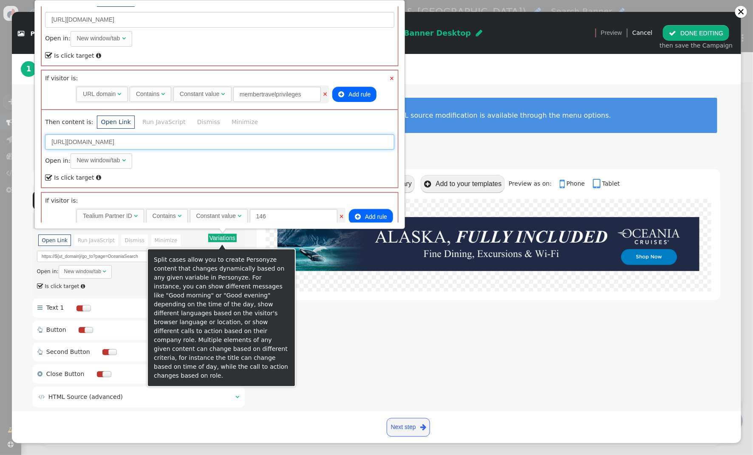
drag, startPoint x: 187, startPoint y: 143, endPoint x: 183, endPoint y: 142, distance: 4.7
click at [181, 142] on input "https://membertravelprivileges.com/go_to?page=VirginSearch" at bounding box center [219, 141] width 349 height 15
paste input "Oceania"
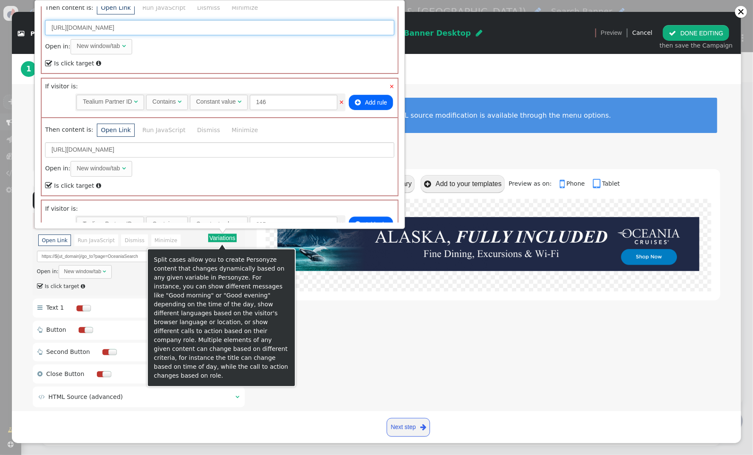
scroll to position [307, 0]
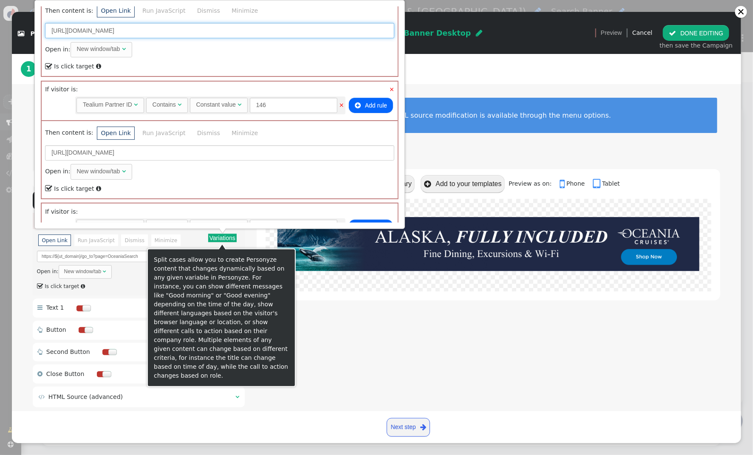
type input "https://membertravelprivileges.com/go_to?page=OceaniaSearch"
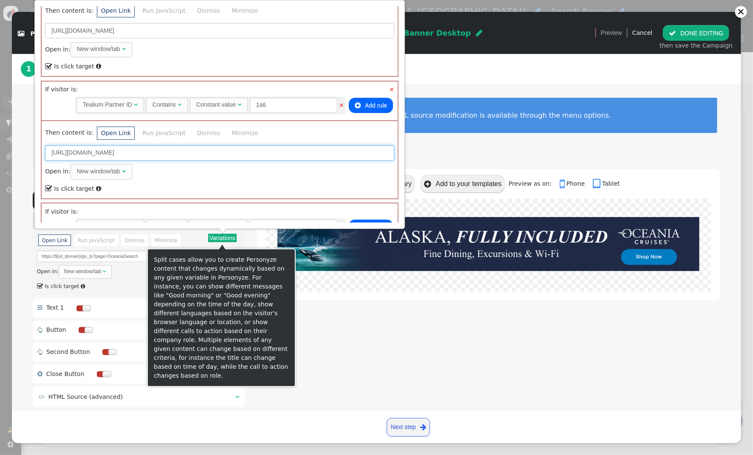
drag, startPoint x: 197, startPoint y: 150, endPoint x: 160, endPoint y: 151, distance: 37.0
click at [159, 152] on input "https://travel.directbuy.com/go_to?page=VirginSearch" at bounding box center [219, 152] width 349 height 15
paste input "Oceania"
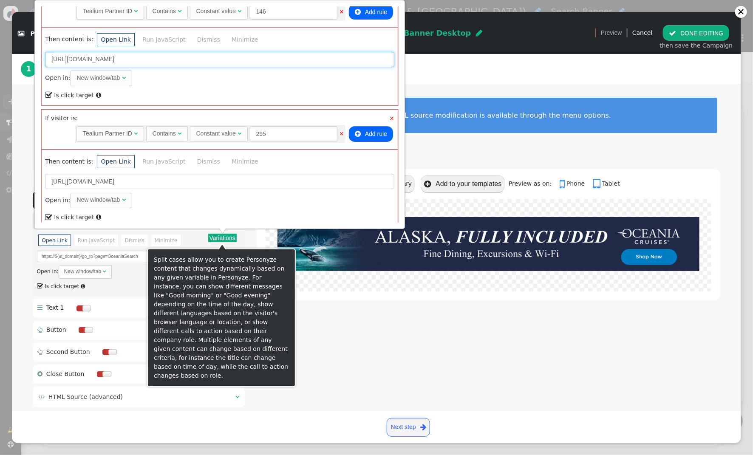
scroll to position [381, 0]
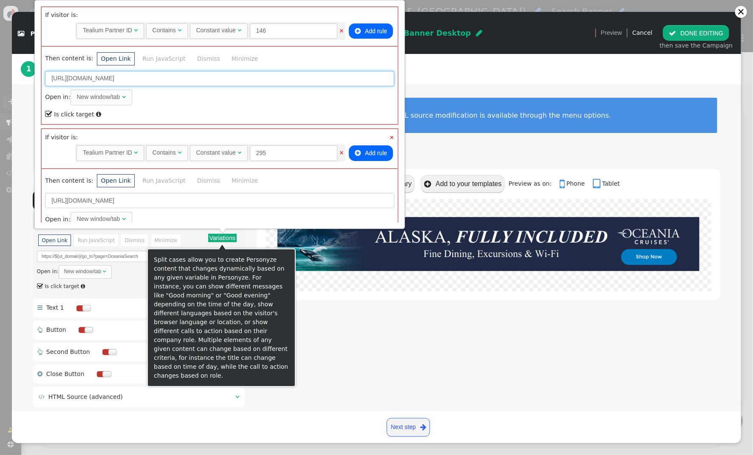
type input "https://travel.directbuy.com/go_to?page=OceaniaSearch"
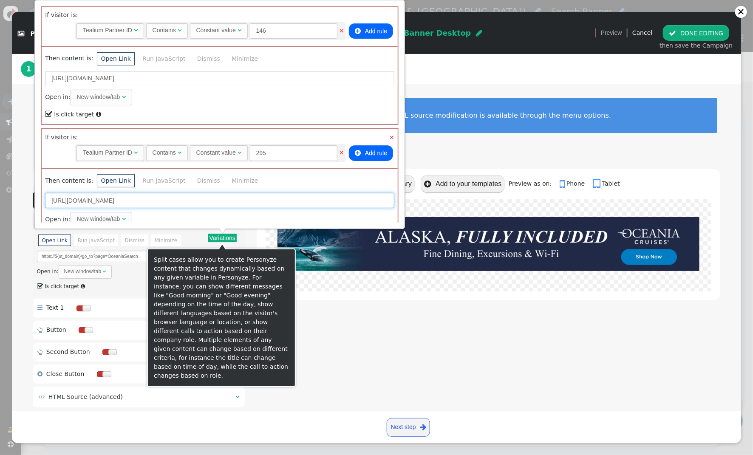
drag, startPoint x: 204, startPoint y: 198, endPoint x: 176, endPoint y: 198, distance: 28.0
click at [175, 198] on input "https://travel.touchofmodern.com/go_to?page=VirginSearch" at bounding box center [219, 200] width 349 height 15
paste input "Oceania"
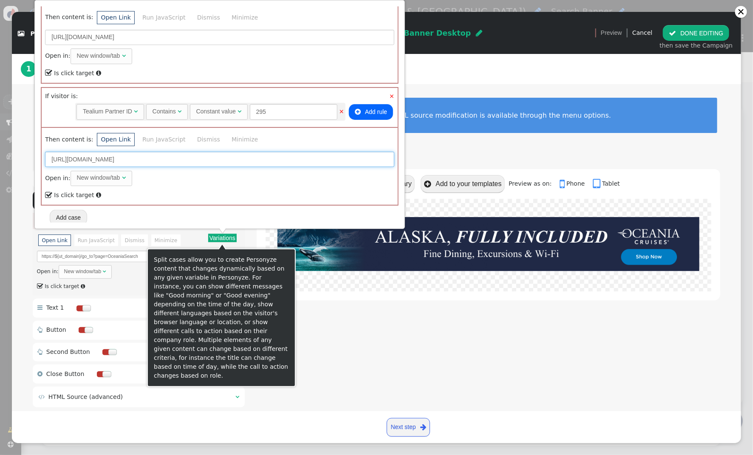
scroll to position [422, 0]
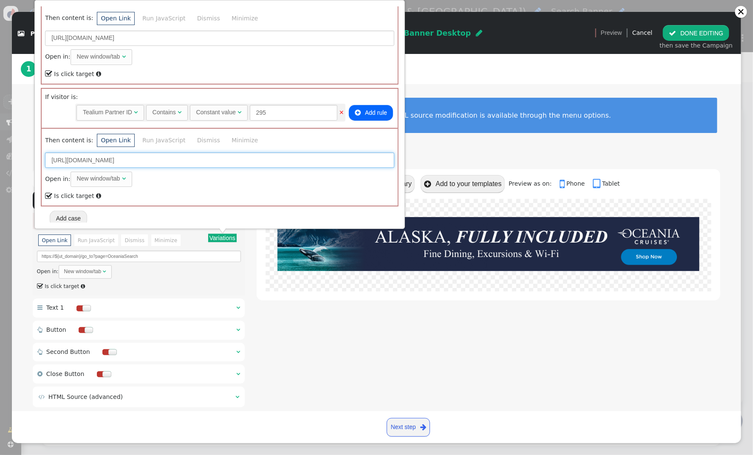
type input "https://travel.touchofmodern.com/go_to?page=OceaniaSearch"
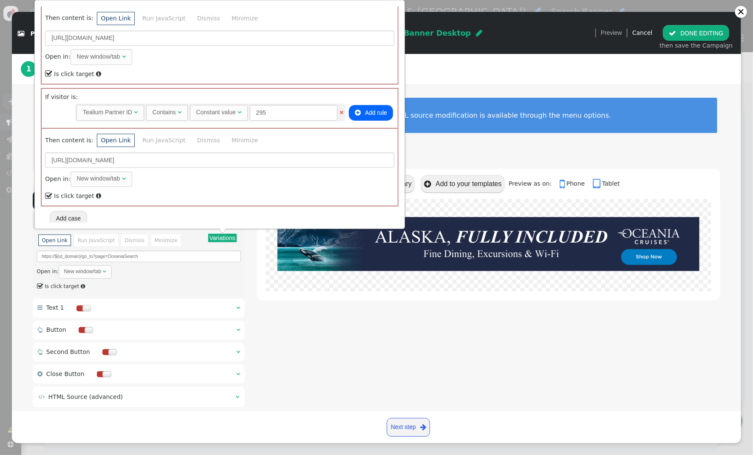
click at [460, 161] on div " Image   Image URL ▾ Variations There are alternatives. Default value: https…" at bounding box center [376, 289] width 729 height 265
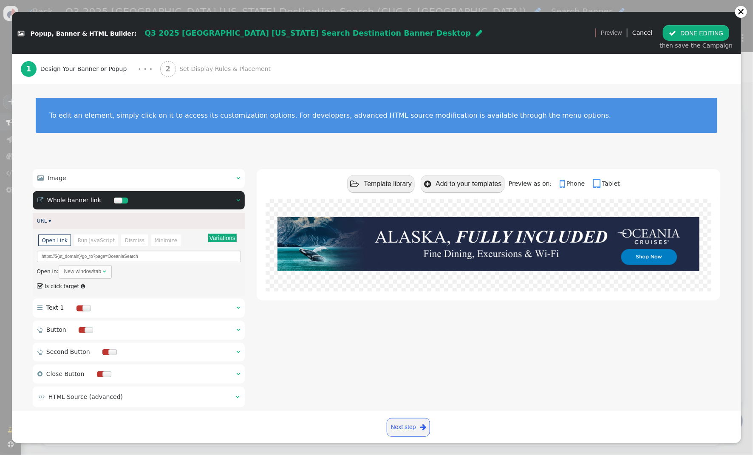
click at [186, 75] on div "2 Set Display Rules & Placement" at bounding box center [217, 69] width 114 height 30
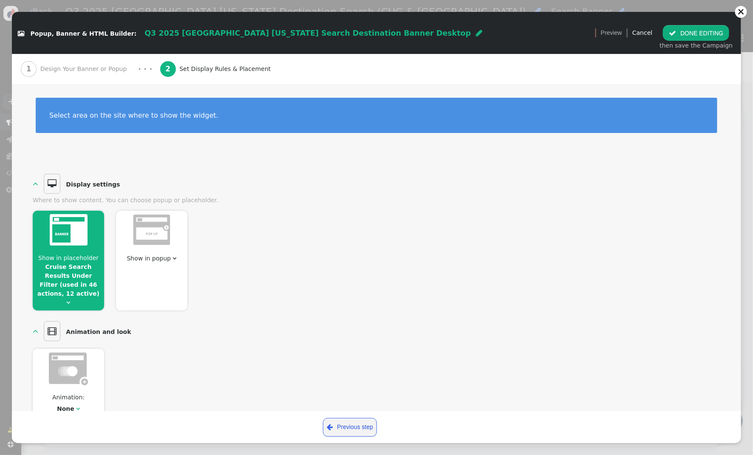
click at [75, 261] on span "Show in placeholder Cruise Search Results Under Filter (used in 46 actions, 12 …" at bounding box center [68, 281] width 71 height 54
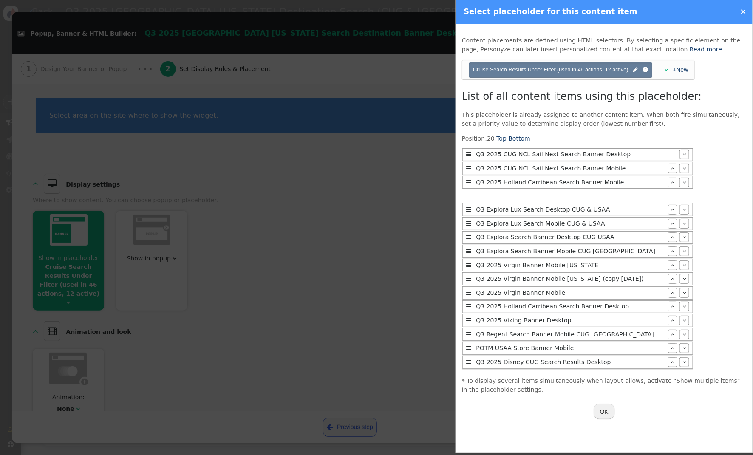
scroll to position [1323, 0]
drag, startPoint x: 603, startPoint y: 410, endPoint x: 598, endPoint y: 408, distance: 4.8
click at [603, 409] on button "OK" at bounding box center [603, 411] width 21 height 15
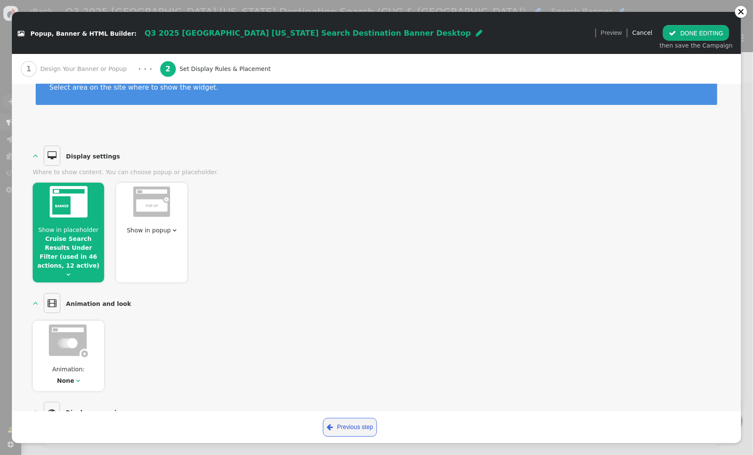
scroll to position [0, 0]
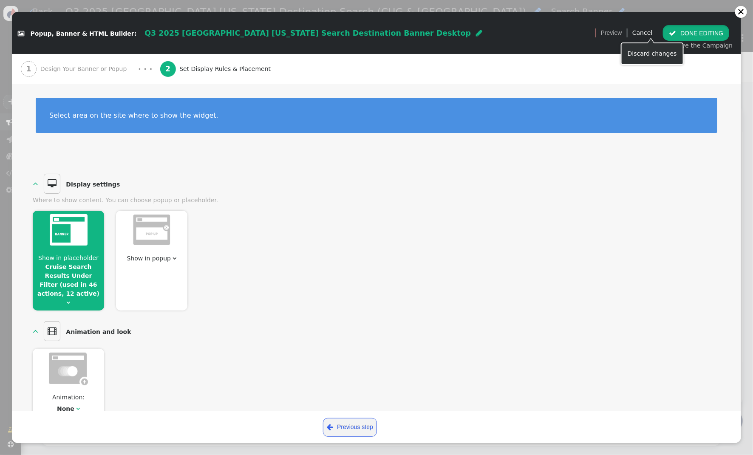
click at [682, 31] on button " DONE EDITING" at bounding box center [696, 32] width 66 height 15
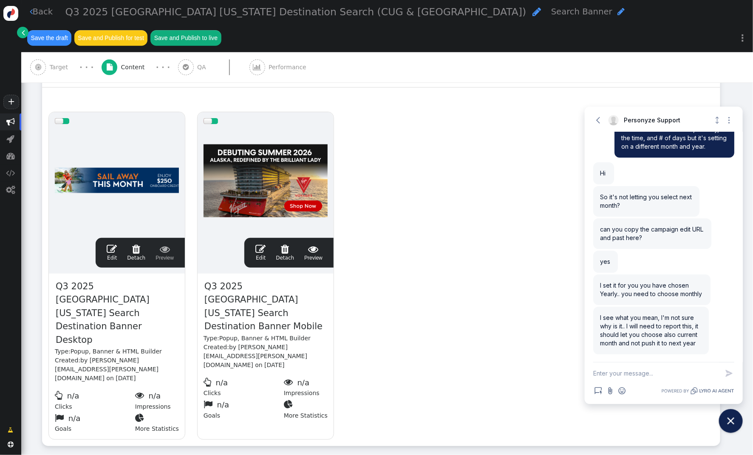
click at [259, 244] on span "" at bounding box center [260, 249] width 10 height 10
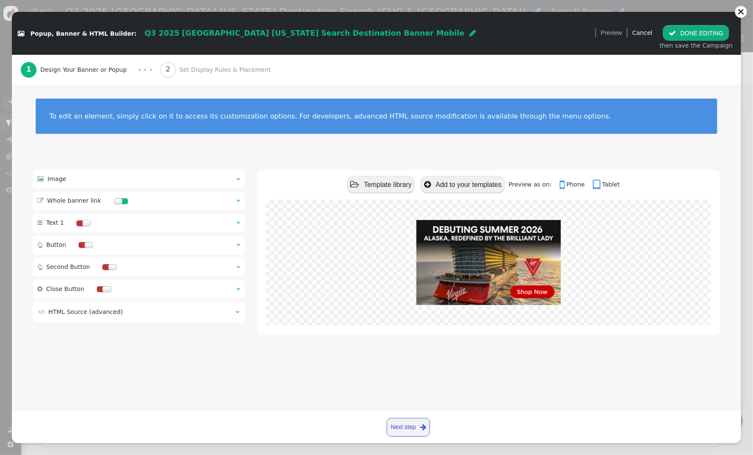
click at [236, 178] on span "" at bounding box center [238, 179] width 4 height 6
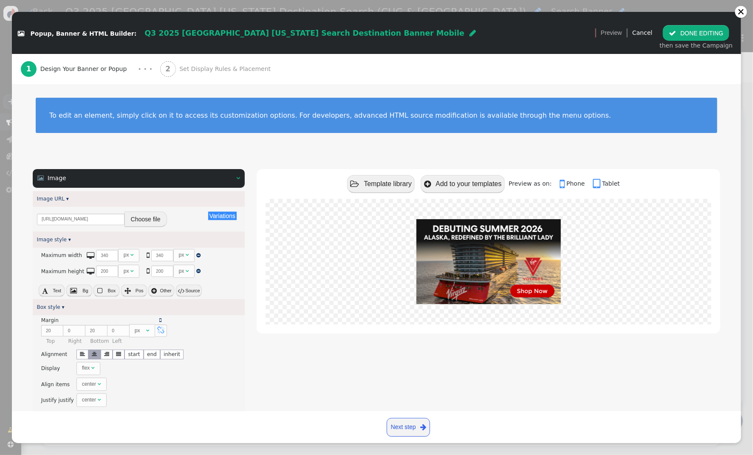
click at [150, 221] on button "Choose file" at bounding box center [145, 219] width 42 height 15
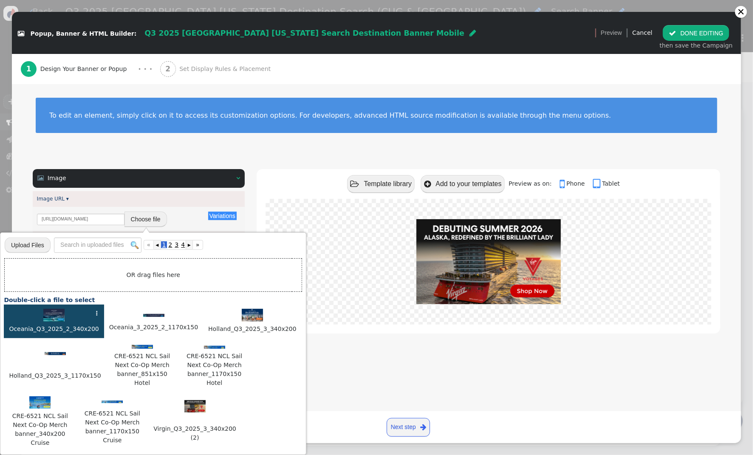
click at [51, 315] on img at bounding box center [53, 315] width 21 height 13
type input "https://cdn.personyze.com/upload/5748/f71f10f9478c44c3.jpeg"
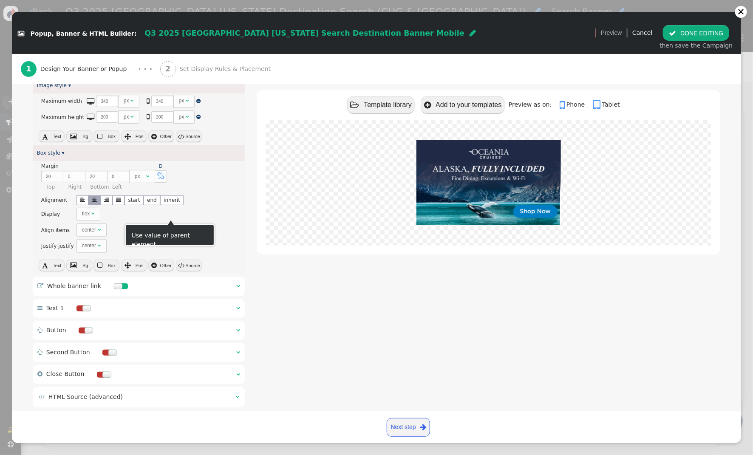
scroll to position [172, 0]
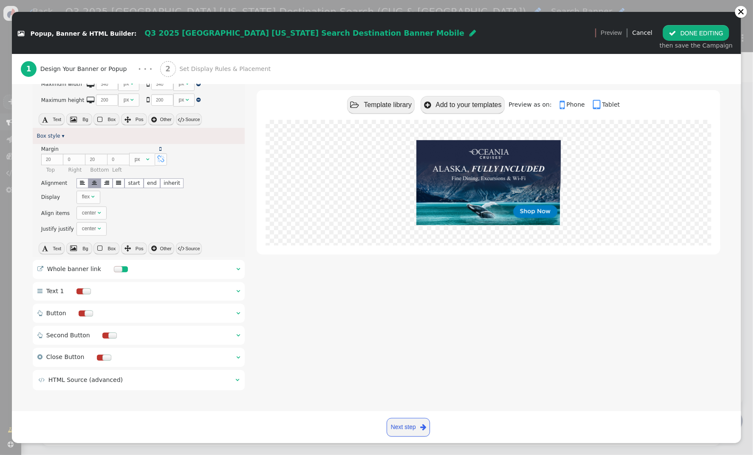
click at [239, 268] on span "" at bounding box center [238, 269] width 4 height 6
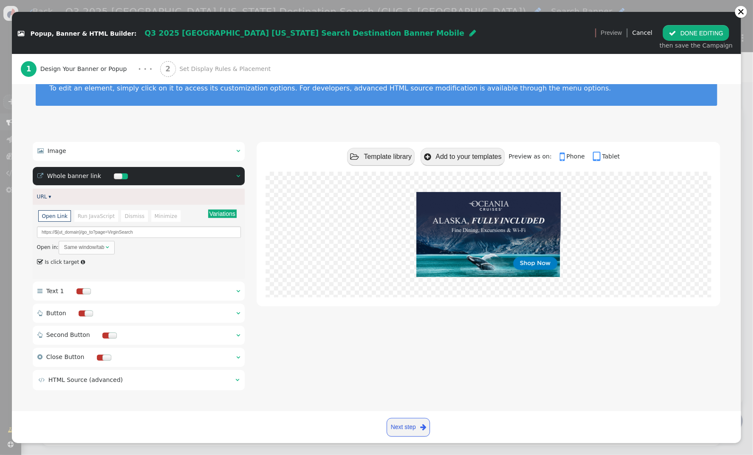
scroll to position [0, 0]
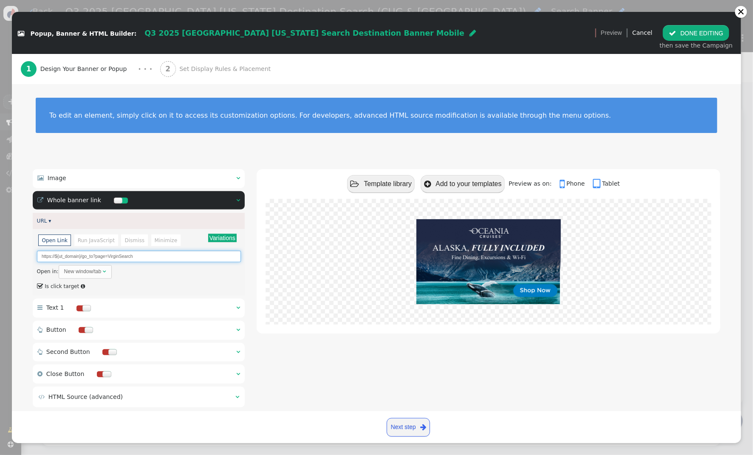
drag, startPoint x: 138, startPoint y: 256, endPoint x: 107, endPoint y: 257, distance: 30.6
click at [107, 257] on input "https://${ut_domain}/go_to?page=VirginSearch" at bounding box center [139, 256] width 204 height 11
paste input "Oceania"
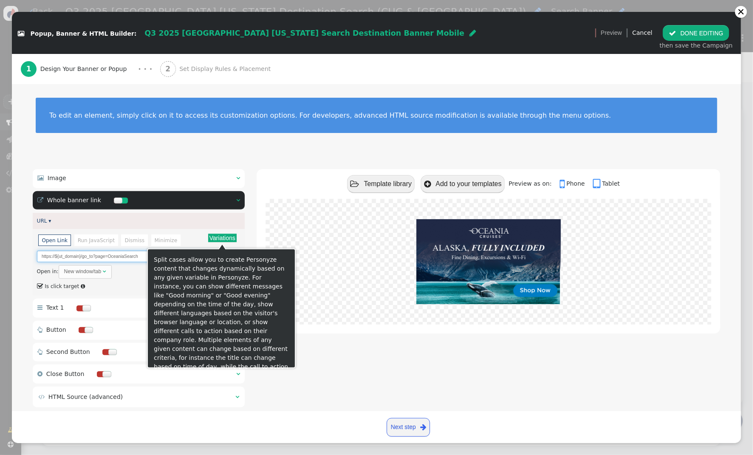
type input "https://${ut_domain}/go_to?page=OceaniaSearch"
click at [224, 239] on button "Variations" at bounding box center [222, 238] width 28 height 8
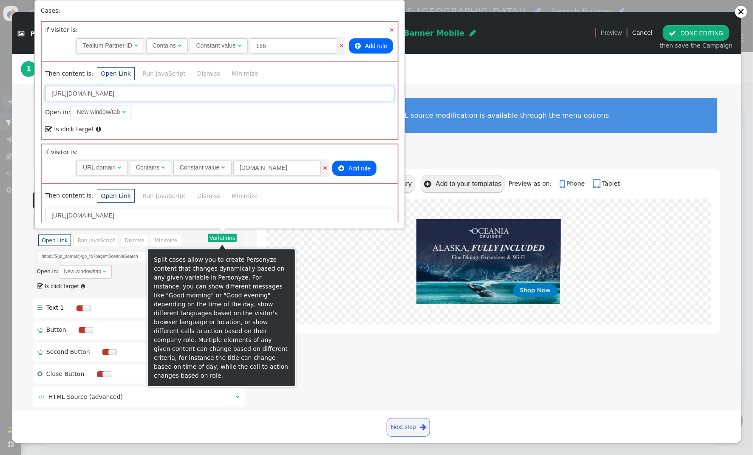
drag, startPoint x: 203, startPoint y: 93, endPoint x: 183, endPoint y: 93, distance: 20.4
click at [183, 93] on input "https://neamb.lifestylecollection.com/go_to?page=VirginSearch" at bounding box center [219, 93] width 349 height 15
paste input "Oceania"
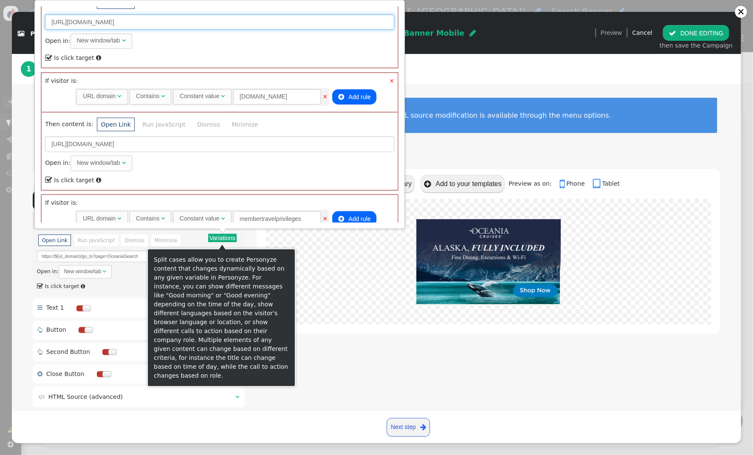
type input "https://neamb.lifestylecollection.com/go_to?page=OceaniaSearch"
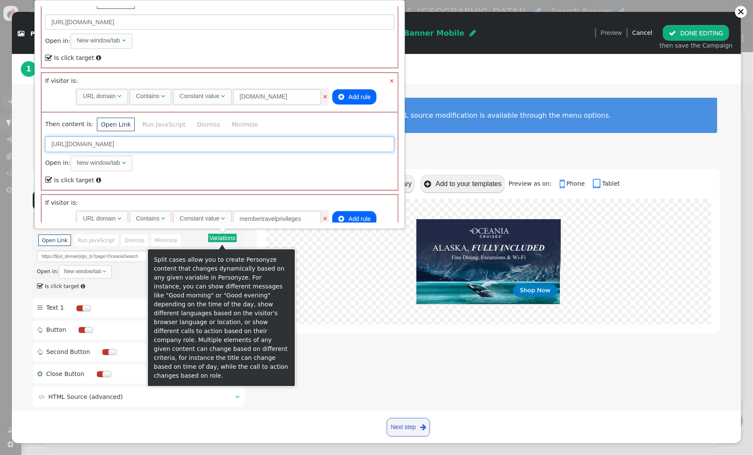
drag, startPoint x: 198, startPoint y: 143, endPoint x: 159, endPoint y: 145, distance: 39.1
click at [157, 145] on input "https://travel.redweek.com/go_to?page=VirginSearch" at bounding box center [219, 143] width 349 height 15
paste input "Oceania"
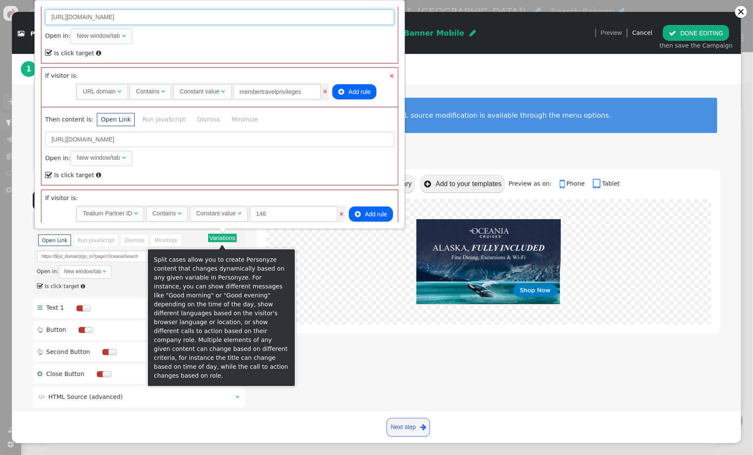
scroll to position [175, 0]
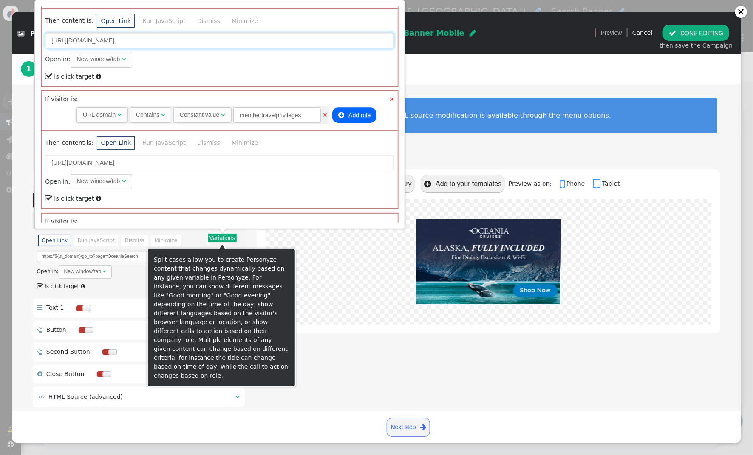
type input "https://travel.redweek.com/go_to?page=OceaniaSearch"
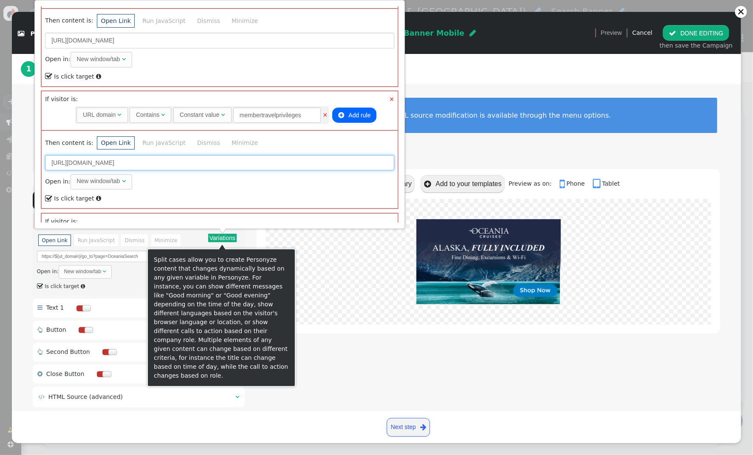
drag, startPoint x: 206, startPoint y: 163, endPoint x: 181, endPoint y: 163, distance: 25.1
click at [181, 163] on input "https://membertravelprivileges.com/go_to?page=VirginSearch" at bounding box center [219, 162] width 349 height 15
paste input "Oceania"
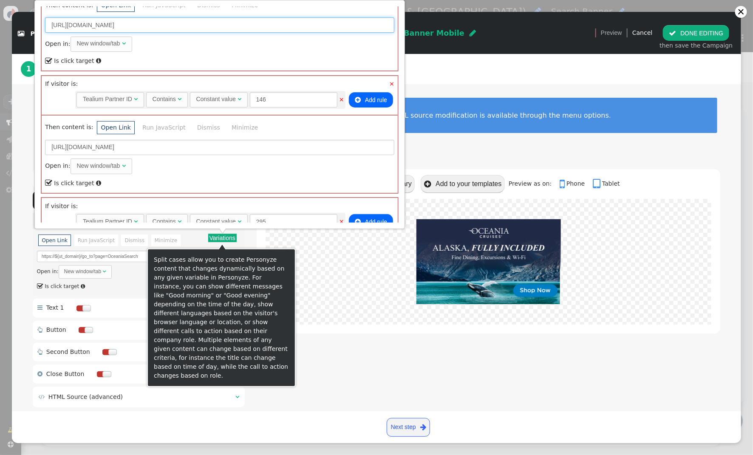
scroll to position [311, 0]
type input "https://membertravelprivileges.com/go_to?page=OceaniaSearch"
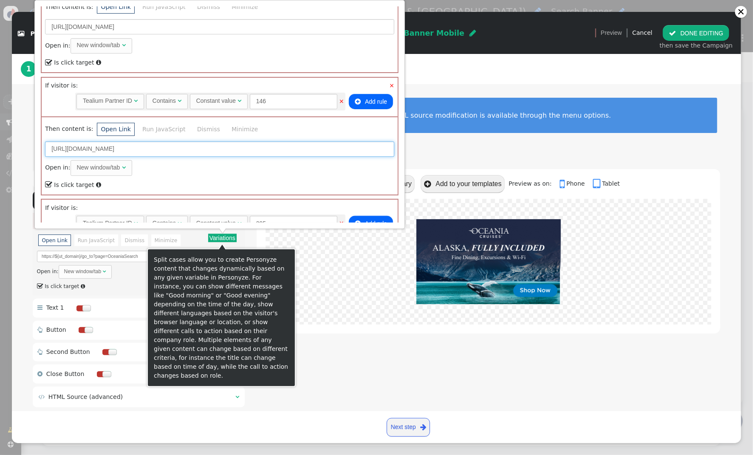
drag, startPoint x: 201, startPoint y: 150, endPoint x: 161, endPoint y: 148, distance: 40.4
click at [161, 149] on input "https://travel.directbuy.com/go_to?page=VirginSearch" at bounding box center [219, 148] width 349 height 15
paste input "Oceania"
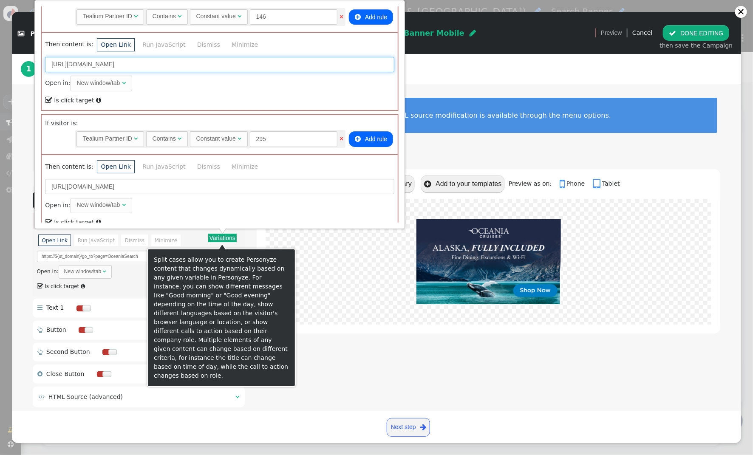
scroll to position [393, 0]
click at [162, 61] on input "https://travel.directbuy.com/go_to?page=VOceaniaSearch" at bounding box center [219, 66] width 349 height 15
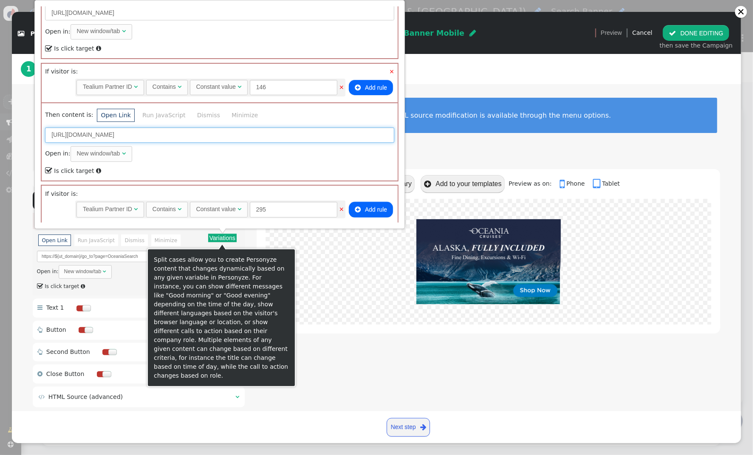
scroll to position [423, 0]
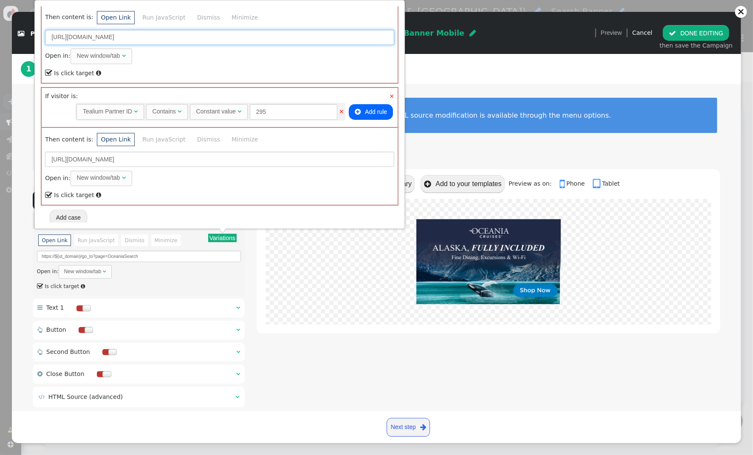
type input "https://travel.directbuy.com/go_to?page=OceaniaSearch"
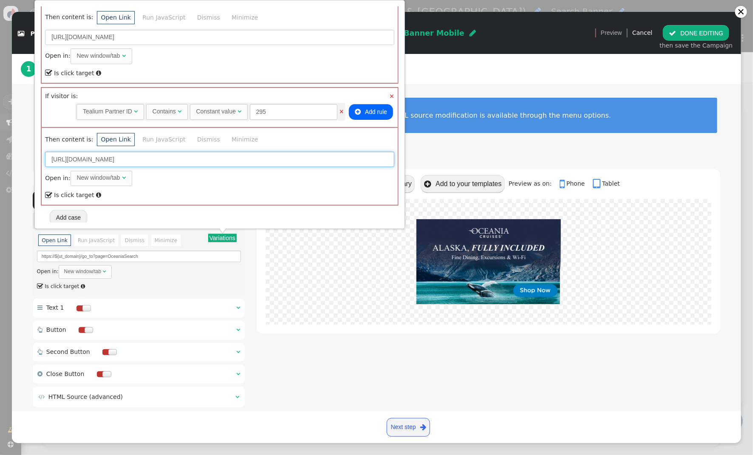
drag, startPoint x: 218, startPoint y: 157, endPoint x: 173, endPoint y: 157, distance: 45.5
click at [173, 157] on input "https://travel.touchofmodern.com/go_to?page=VirginSearch" at bounding box center [219, 159] width 349 height 15
paste input "Oceania"
type input "https://travel.touchofmodern.com/go_to?page=OceaniaSearch"
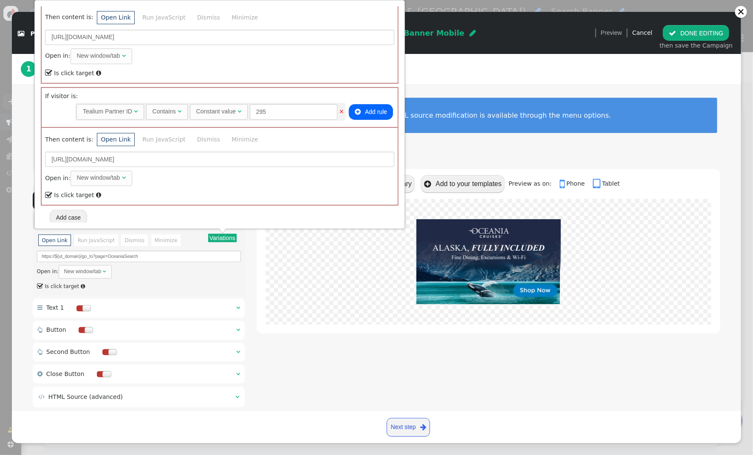
click at [469, 142] on div "To edit an element, simply click on it to access its customization options. For…" at bounding box center [376, 120] width 729 height 73
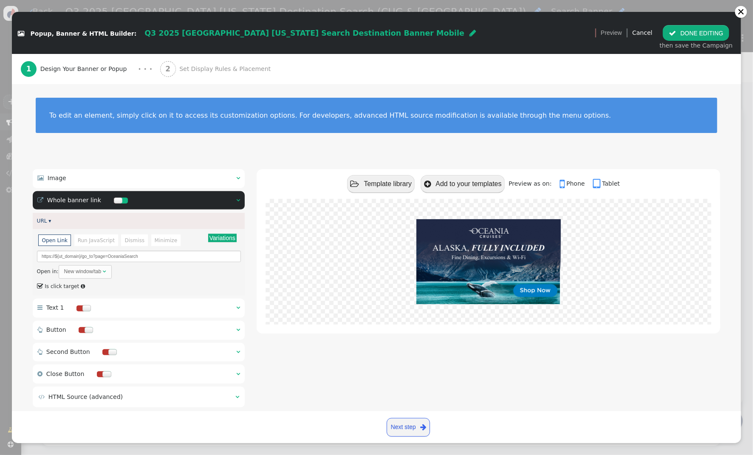
click at [200, 71] on span "Set Display Rules & Placement" at bounding box center [226, 69] width 95 height 9
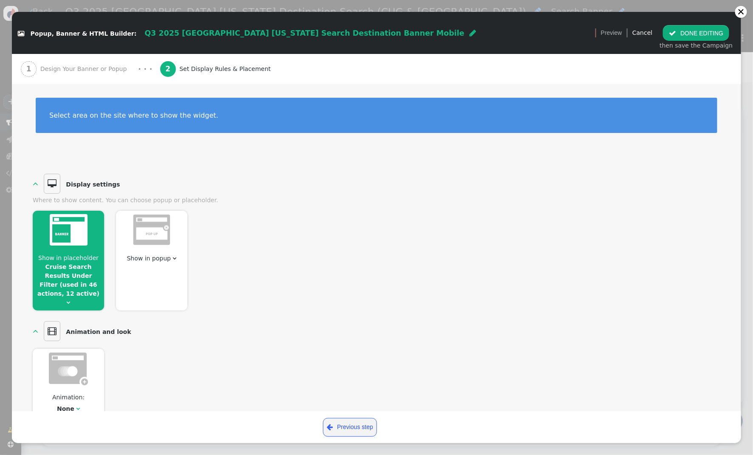
click at [83, 253] on div "Show in placeholder Cruise Search Results Under Filter (used in 46 actions, 12 …" at bounding box center [68, 261] width 71 height 100
click at [66, 288] on span "Show in placeholder Cruise Search Results Under Filter (used in 46 actions, 12 …" at bounding box center [68, 281] width 71 height 54
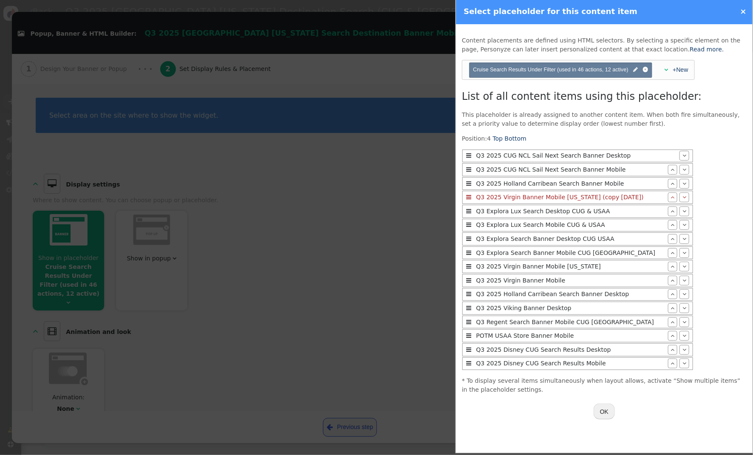
drag, startPoint x: 603, startPoint y: 408, endPoint x: 582, endPoint y: 405, distance: 21.5
click at [603, 408] on button "OK" at bounding box center [603, 411] width 21 height 15
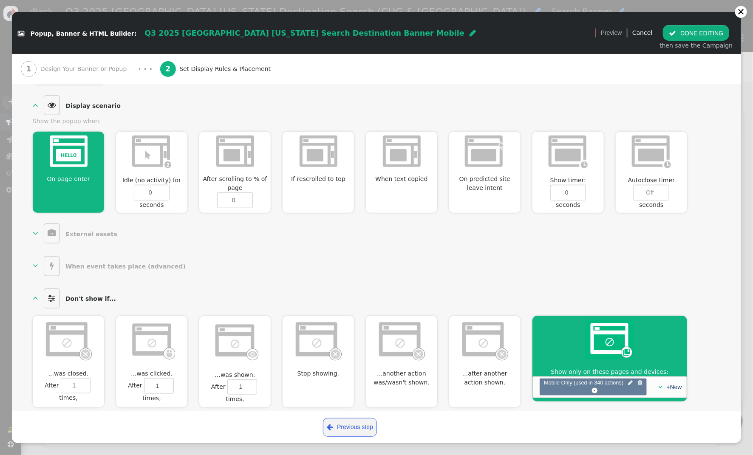
scroll to position [337, 0]
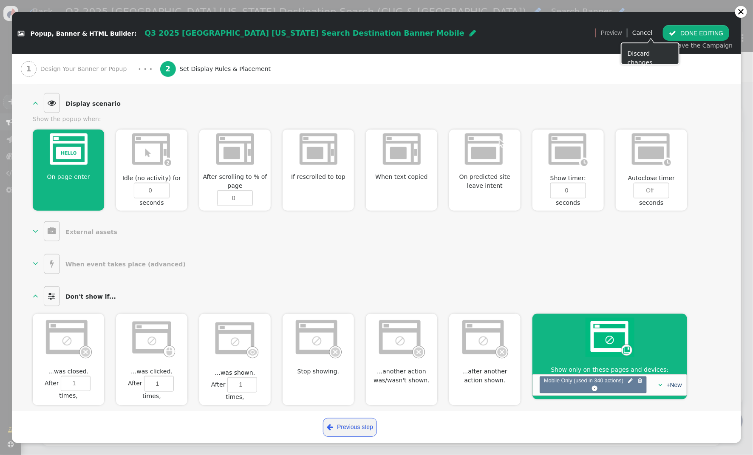
click at [684, 37] on button " DONE EDITING" at bounding box center [696, 32] width 66 height 15
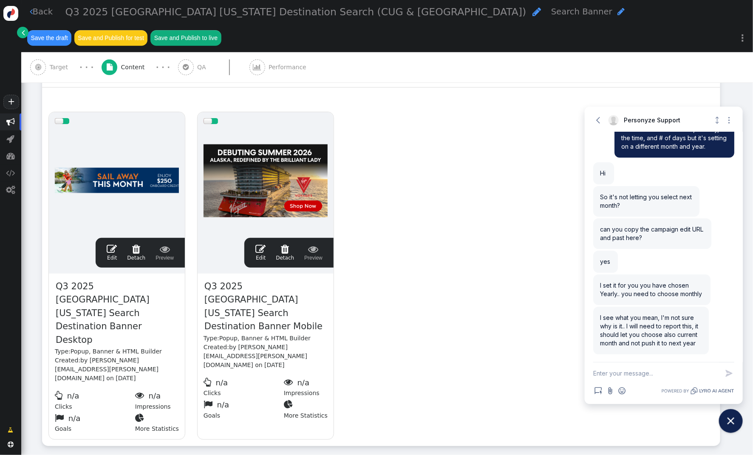
click at [621, 373] on textarea "New message" at bounding box center [656, 373] width 126 height 22
type textarea "ok got it, good to know!"
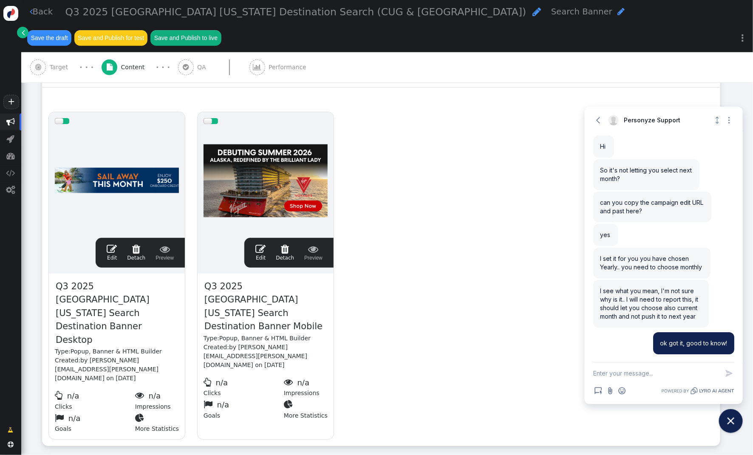
click at [61, 63] on span "Target" at bounding box center [61, 67] width 22 height 9
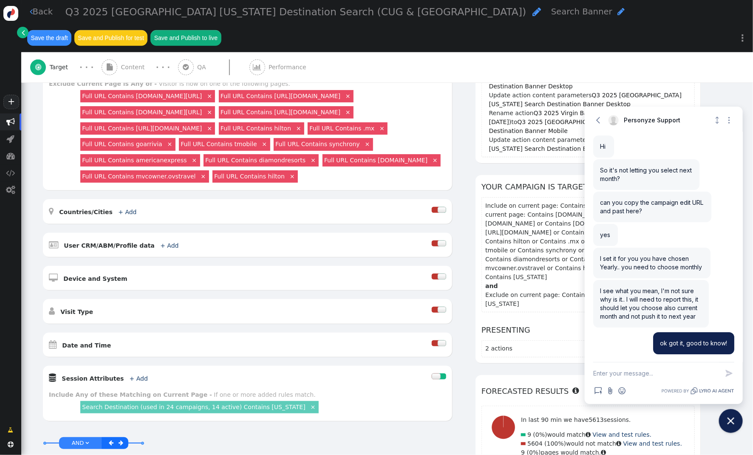
scroll to position [173, 0]
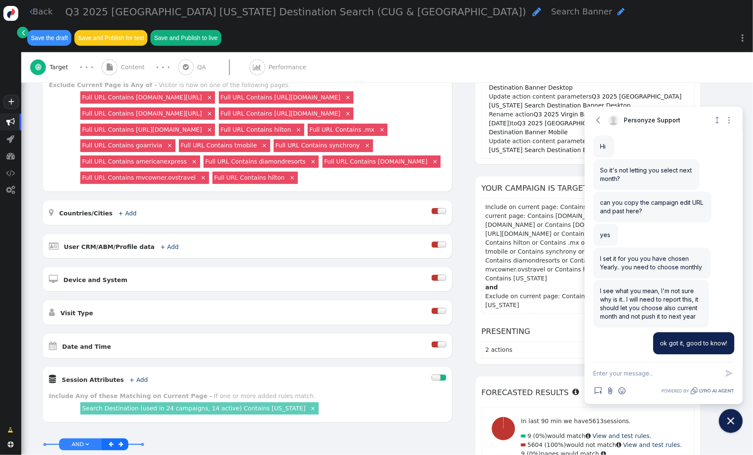
click at [438, 342] on div at bounding box center [442, 345] width 8 height 6
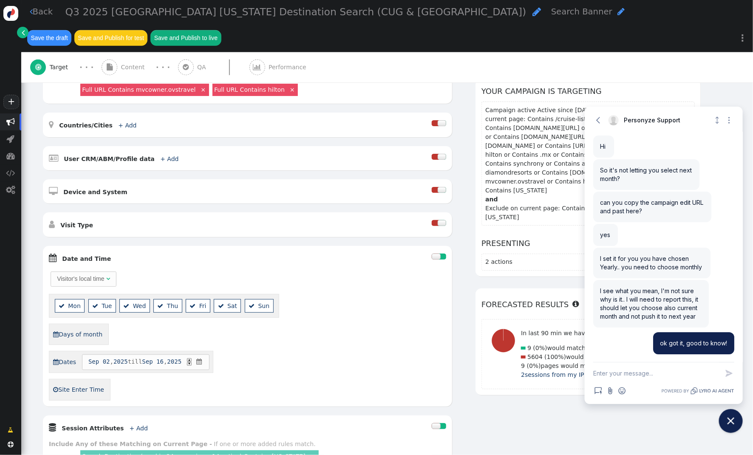
scroll to position [305, 0]
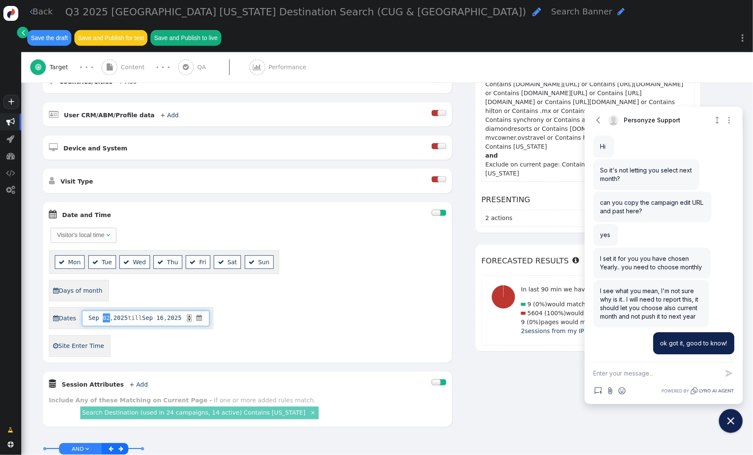
click at [107, 314] on span "02" at bounding box center [106, 318] width 7 height 9
click at [177, 312] on span "Sep 16 , 2025 till Sep 16 , 2025 ▲ ▼ " at bounding box center [145, 318] width 127 height 15
click at [164, 314] on span "16" at bounding box center [159, 318] width 7 height 9
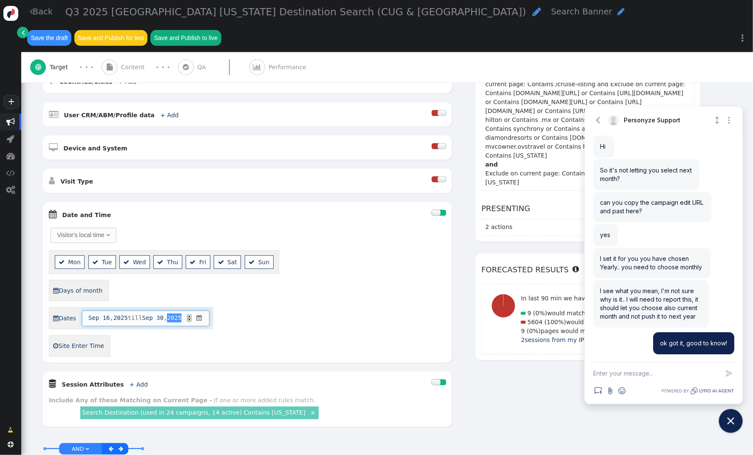
scroll to position [0, 0]
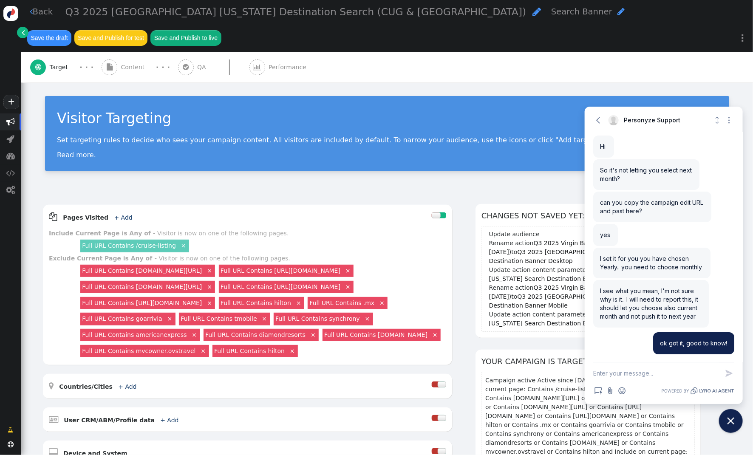
click at [274, 63] on span "Performance" at bounding box center [288, 67] width 41 height 9
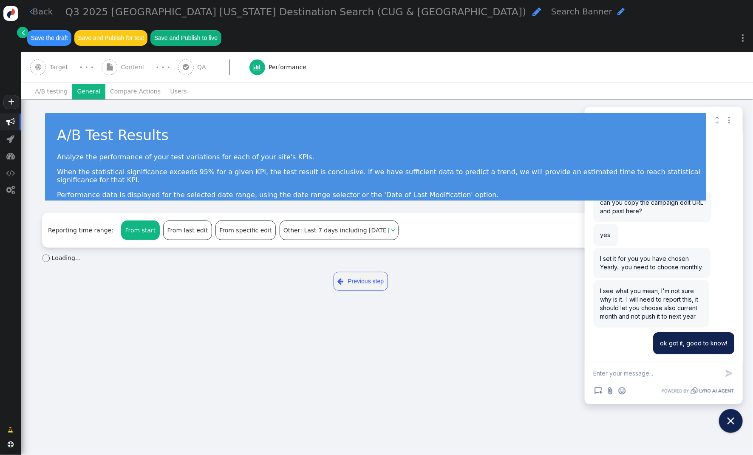
click at [89, 84] on li "General" at bounding box center [88, 91] width 33 height 15
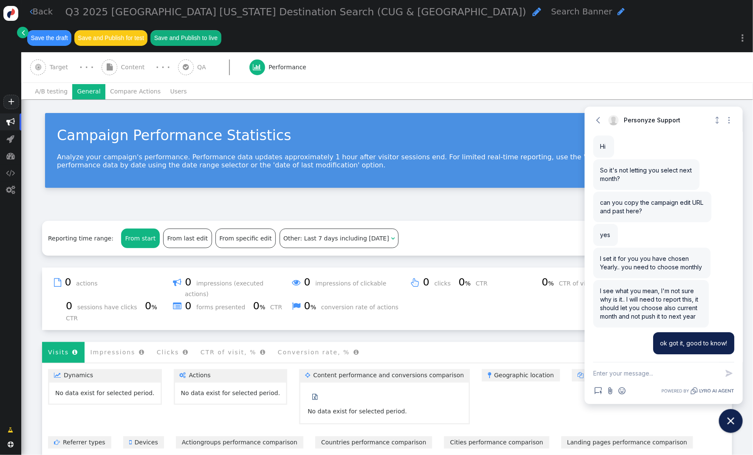
scroll to position [99, 0]
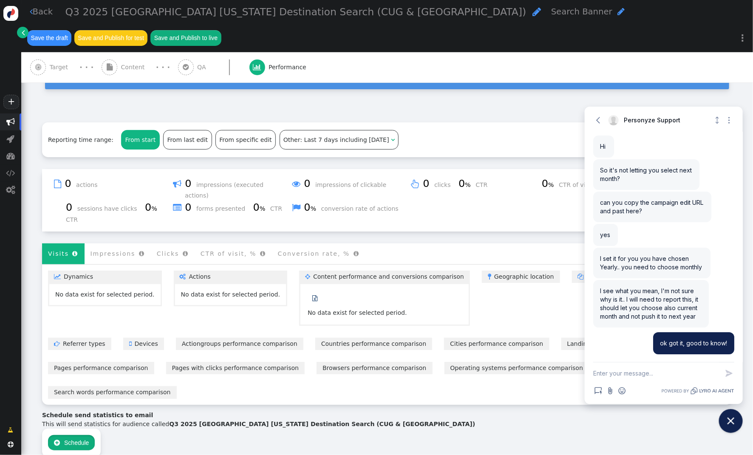
click at [75, 435] on button " Schedule" at bounding box center [71, 442] width 47 height 15
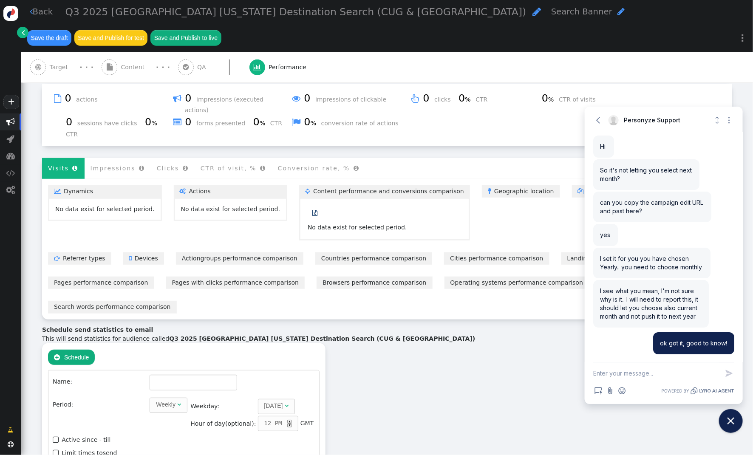
scroll to position [235, 0]
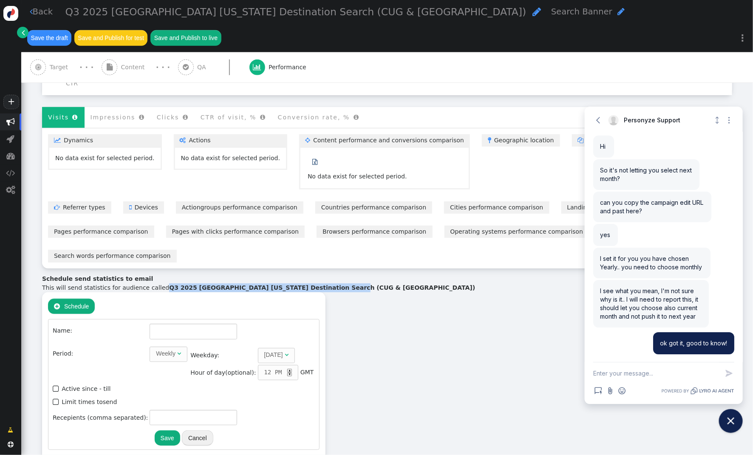
drag, startPoint x: 160, startPoint y: 228, endPoint x: 335, endPoint y: 228, distance: 175.4
click at [335, 283] on div "This will send statistics for audience called Q3 2025 Oceania Alaska Destinatio…" at bounding box center [387, 287] width 690 height 9
copy b "Q3 2025 Oceania Alaska Destination Search (CUG & USAA)"
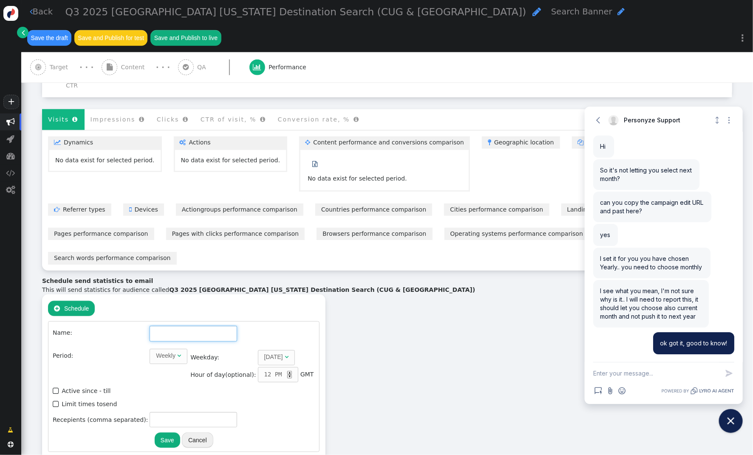
click at [181, 326] on input "text" at bounding box center [194, 333] width 88 height 15
paste input "Q3 2025 Oceania Alaska Destination Search (CUG & USAA)"
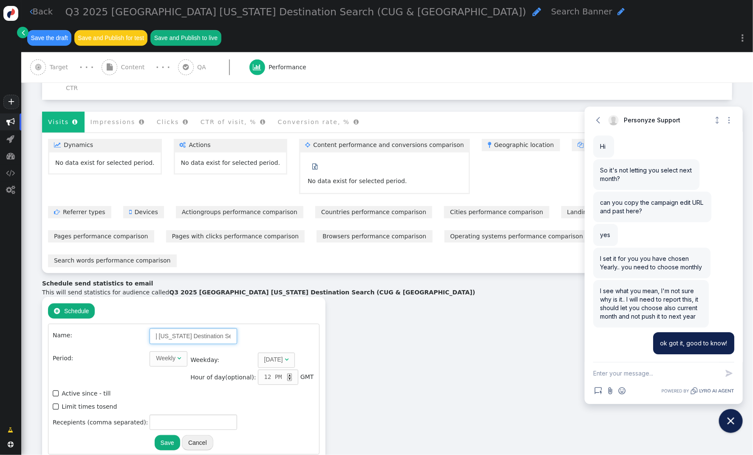
click at [165, 354] on div "Weekly" at bounding box center [166, 358] width 20 height 9
type input "Q3 2025 Oceania Alaska Destination Search (CUG & USAA)"
click at [262, 353] on span "1 " at bounding box center [270, 360] width 22 height 15
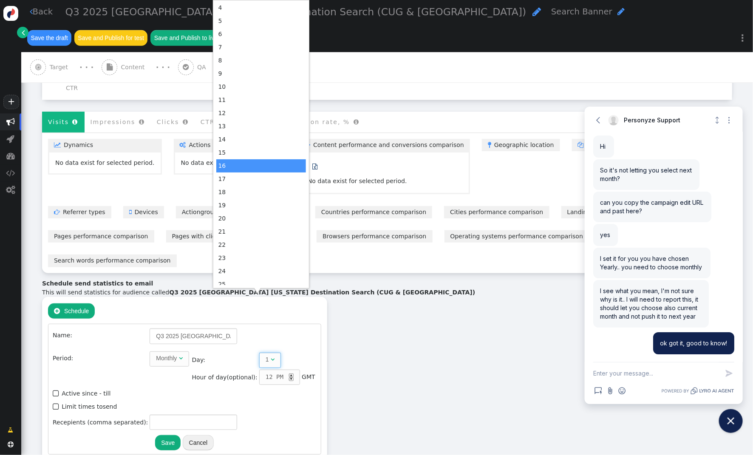
scroll to position [155, 0]
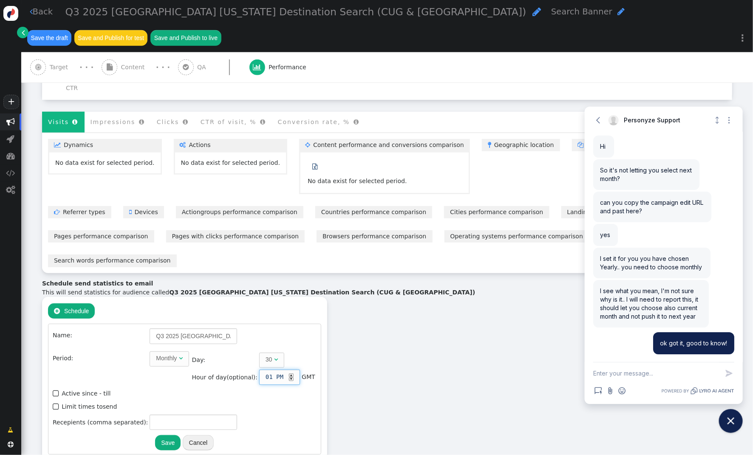
click at [289, 373] on div "▲" at bounding box center [291, 375] width 5 height 4
click at [157, 415] on input "text" at bounding box center [194, 422] width 88 height 15
type input "[PERSON_NAME][EMAIL_ADDRESS][PERSON_NAME][DOMAIN_NAME]"
click at [158, 435] on button "Save" at bounding box center [167, 442] width 25 height 15
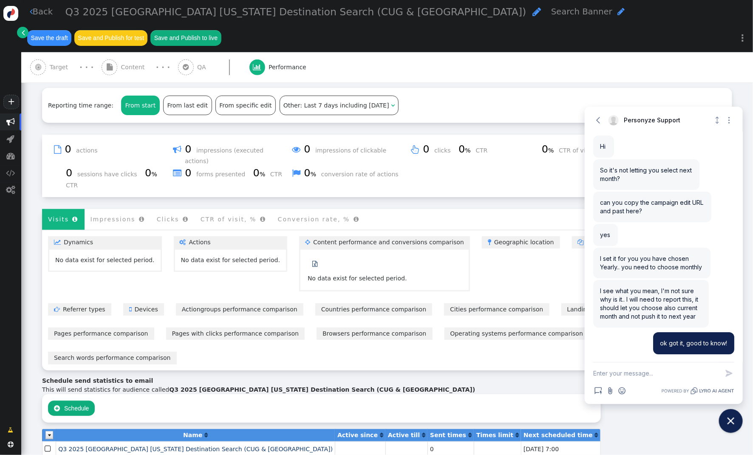
scroll to position [131, 0]
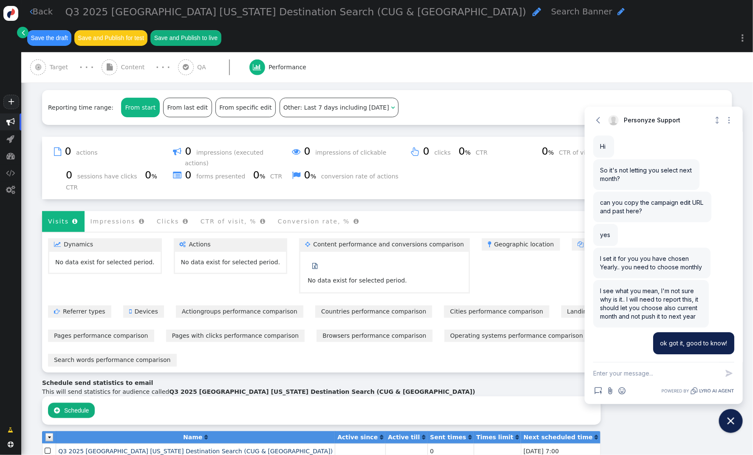
click at [675, 373] on textarea "New message" at bounding box center [656, 373] width 126 height 22
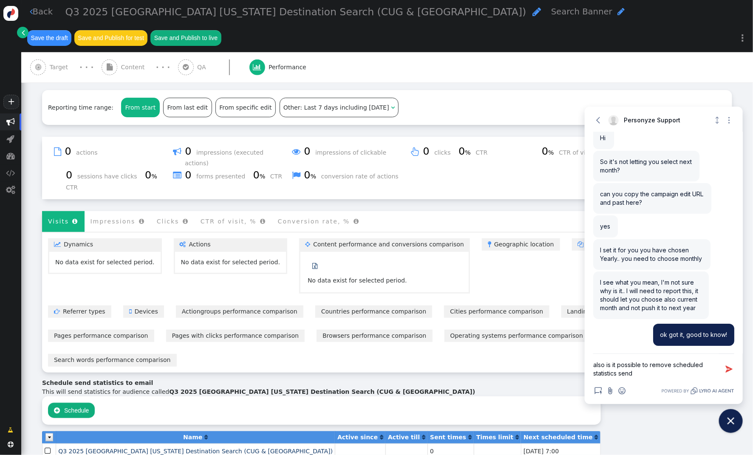
type textarea "also is it possible to remove scheduled statistics send?"
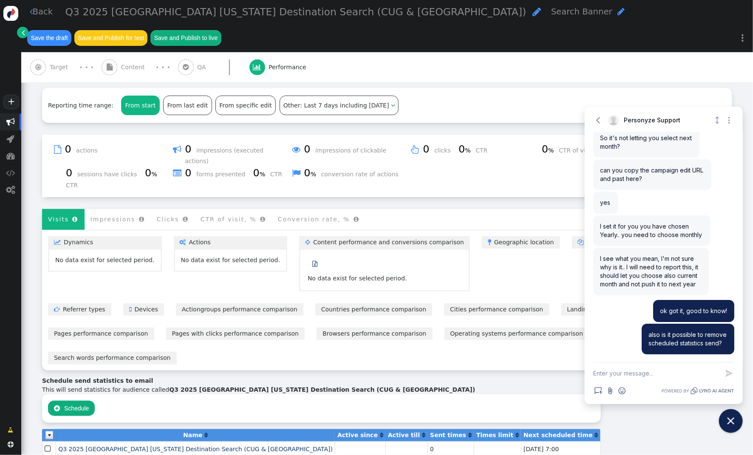
scroll to position [0, 0]
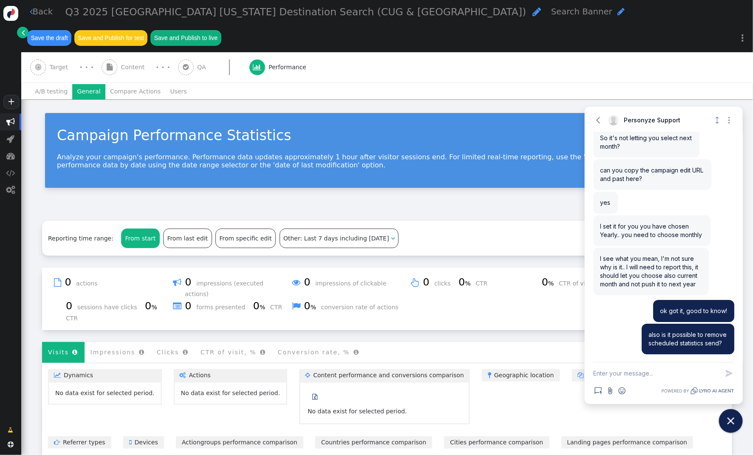
click at [62, 63] on span "Target" at bounding box center [61, 67] width 22 height 9
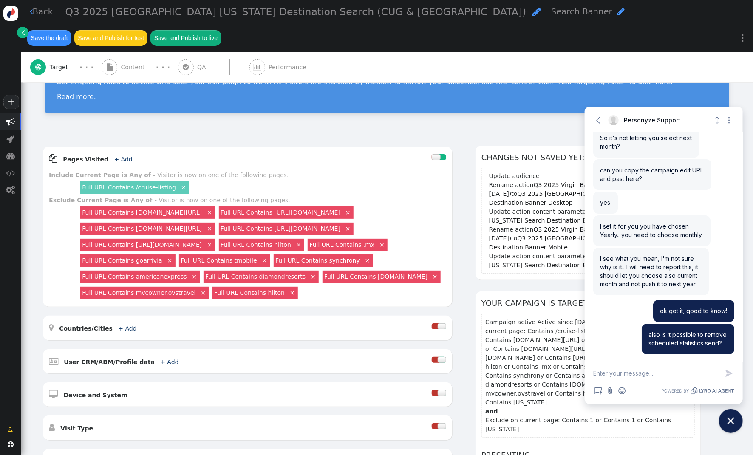
scroll to position [47, 0]
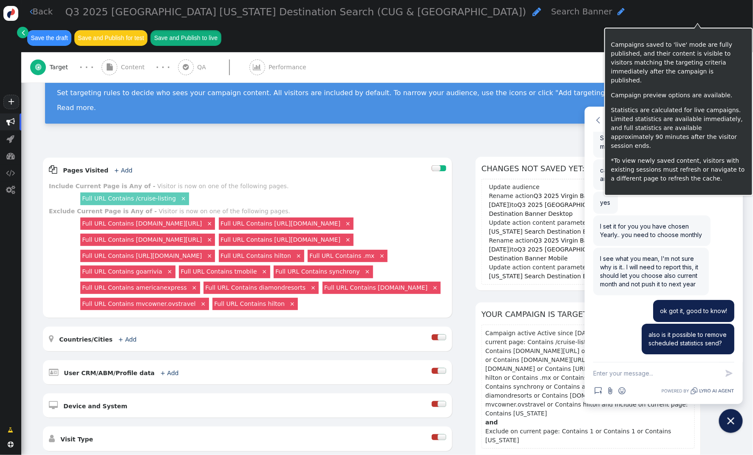
click at [221, 30] on button "Save and Publish to live" at bounding box center [185, 37] width 71 height 15
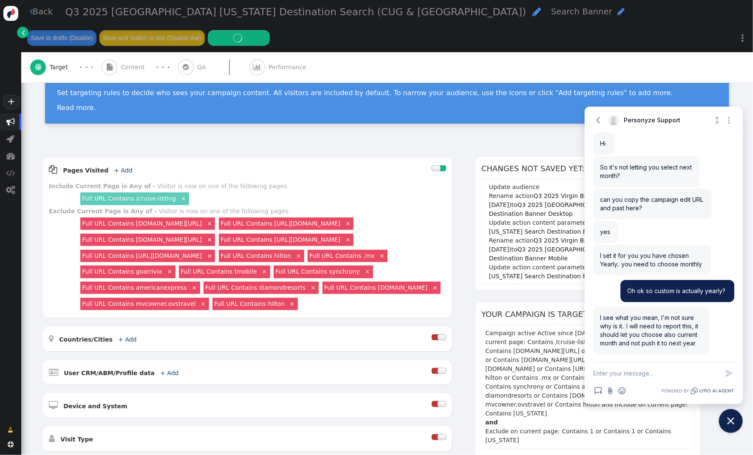
scroll to position [1353, 0]
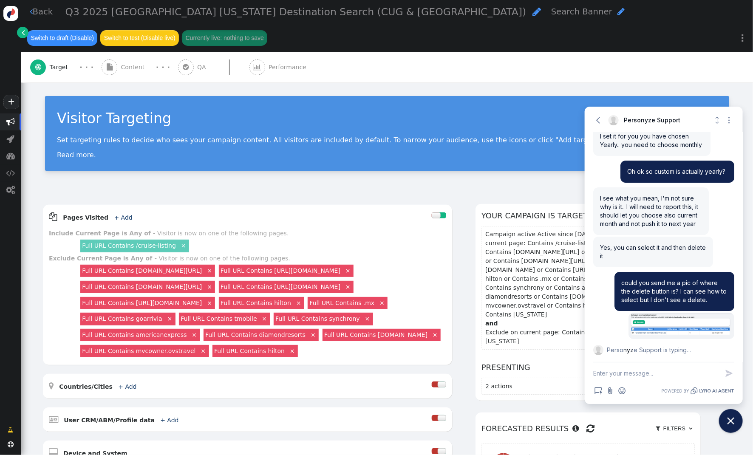
scroll to position [1472, 0]
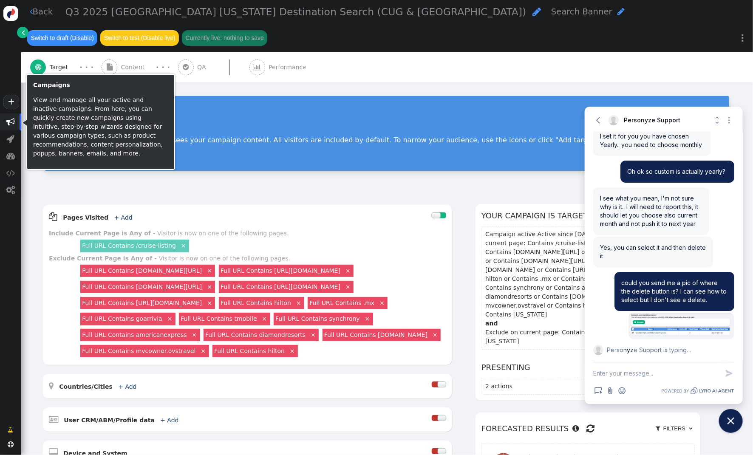
click at [10, 121] on span "" at bounding box center [10, 122] width 8 height 8
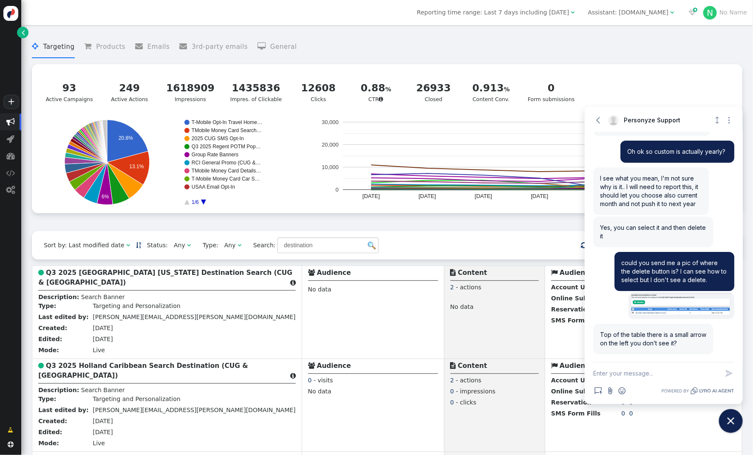
click at [626, 375] on textarea "New message" at bounding box center [656, 373] width 126 height 22
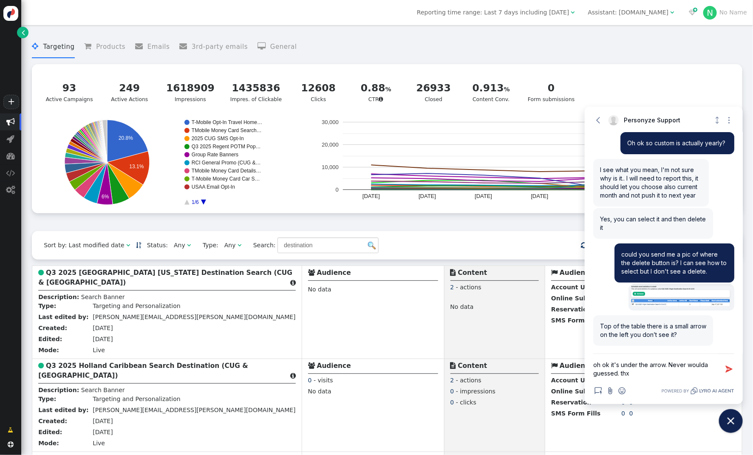
type textarea "oh ok it's under the arrow. Never woulda guessed. thx!"
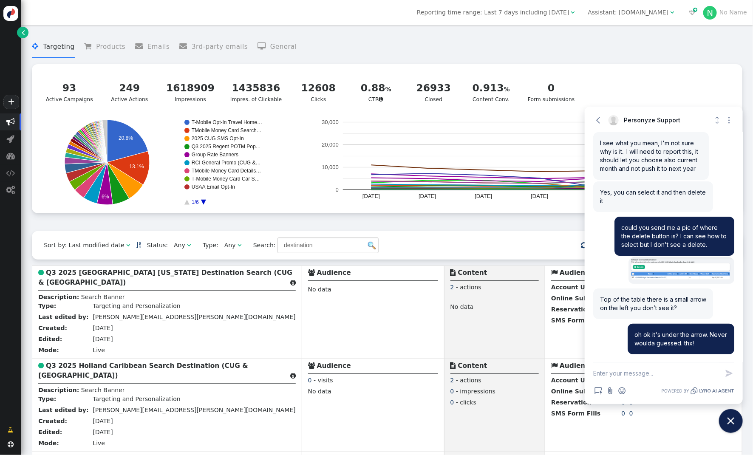
click at [163, 221] on div " Targeting  Products  Emails  3rd-party emails  General ? Active Campaigns…" at bounding box center [387, 130] width 710 height 201
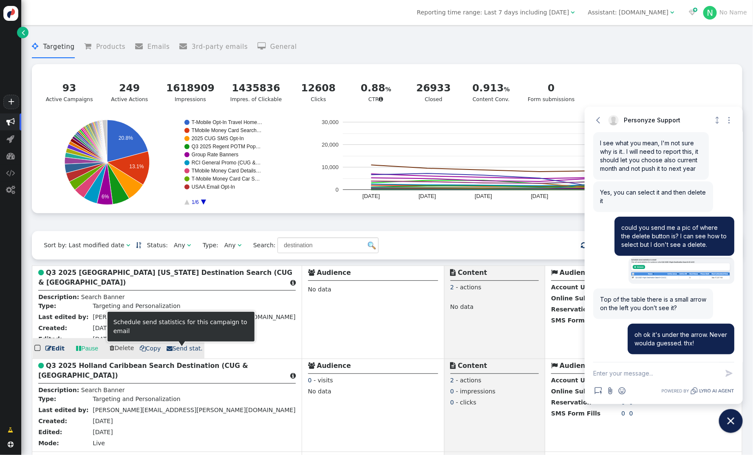
click at [175, 351] on span " Send stat." at bounding box center [185, 348] width 36 height 7
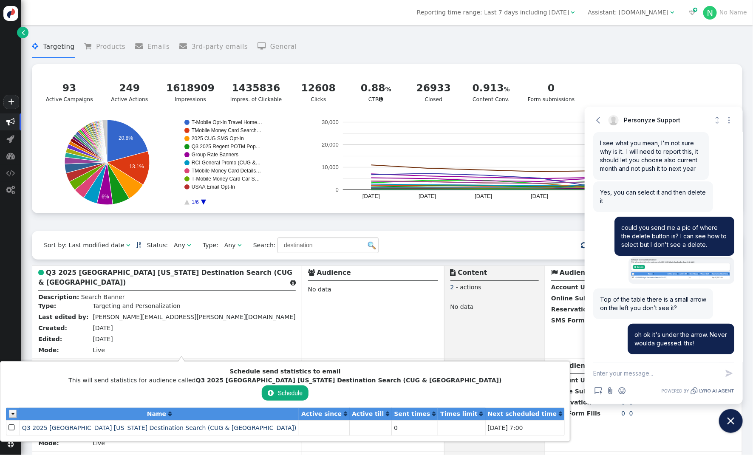
click at [13, 415] on img at bounding box center [13, 414] width 8 height 8
click at [33, 393] on div " Schedule « ◂ 1 ▸ »" at bounding box center [285, 393] width 559 height 17
click at [214, 226] on div " Targeting  Products  Emails  3rd-party emails  General ? Active Campaigns…" at bounding box center [387, 130] width 710 height 201
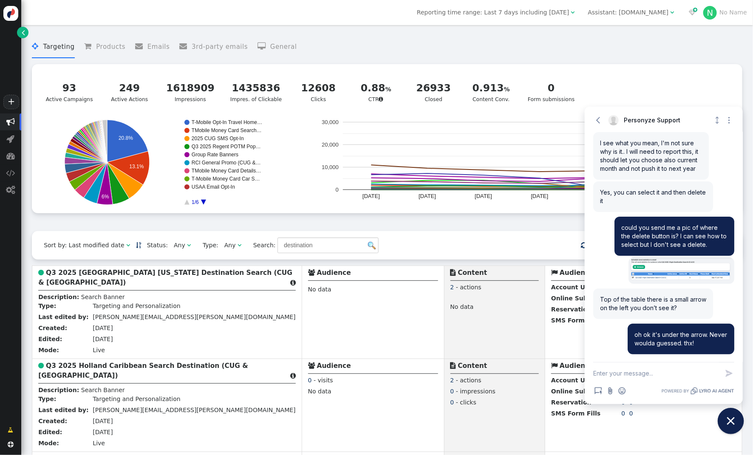
click at [727, 422] on icon "Close chat widget" at bounding box center [730, 421] width 13 height 13
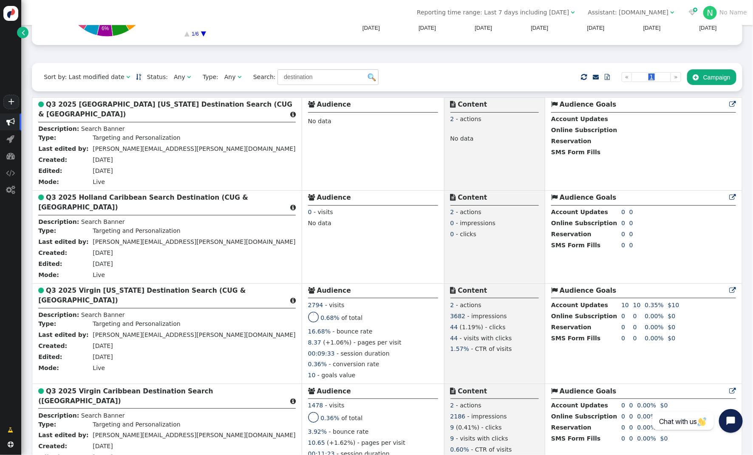
scroll to position [168, 0]
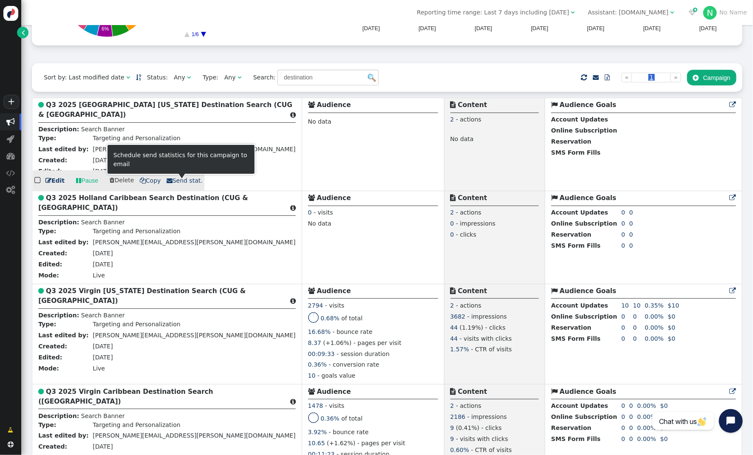
click at [175, 184] on span " Send stat." at bounding box center [185, 180] width 36 height 7
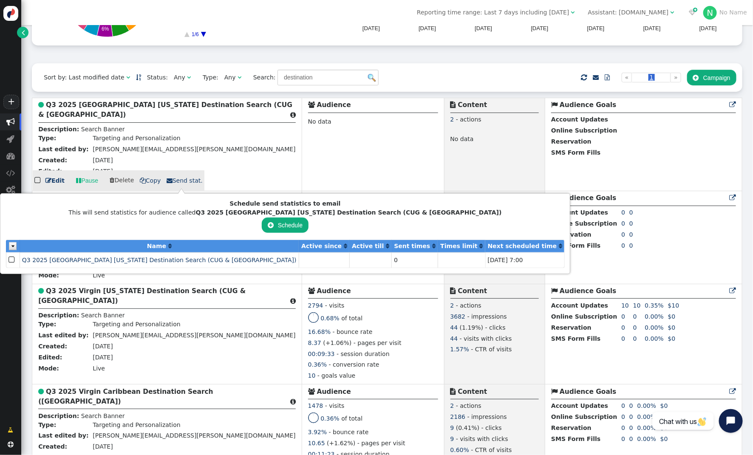
click at [312, 144] on td " Audience No data" at bounding box center [373, 144] width 142 height 93
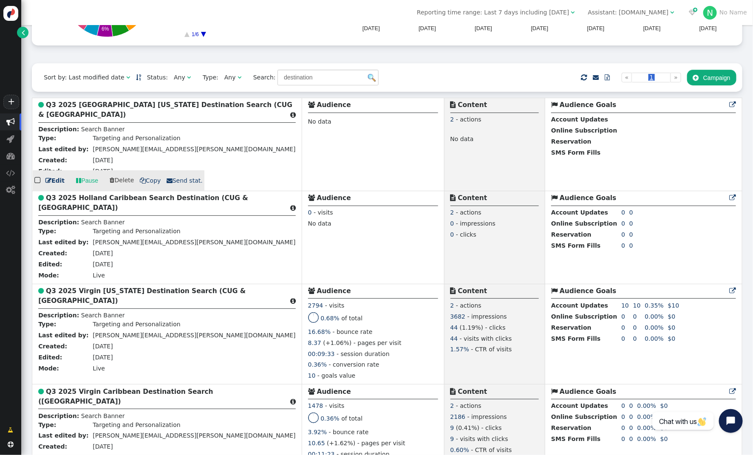
click at [82, 110] on b "Q3 2025 Oceania Alaska Destination Search (CUG & USAA)" at bounding box center [165, 109] width 254 height 17
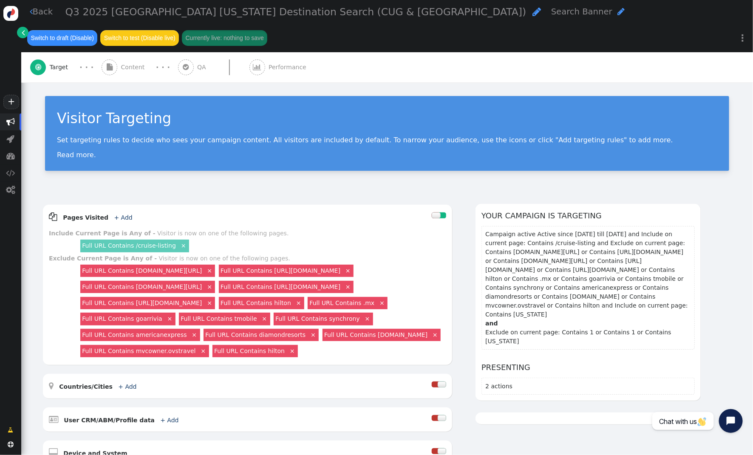
click at [141, 63] on span "Content" at bounding box center [134, 67] width 27 height 9
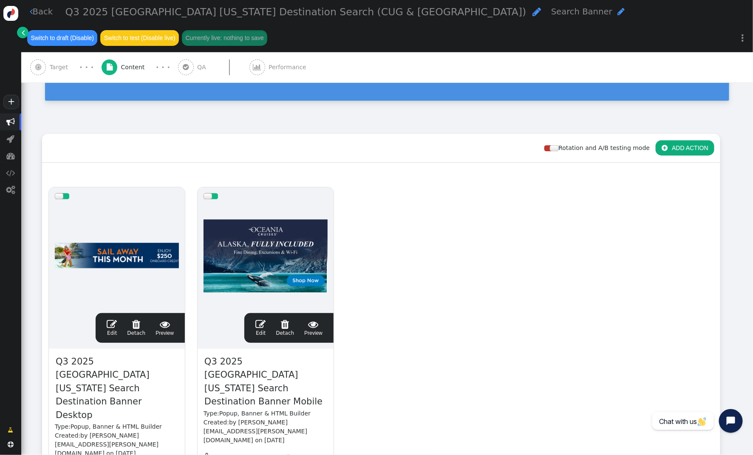
scroll to position [78, 0]
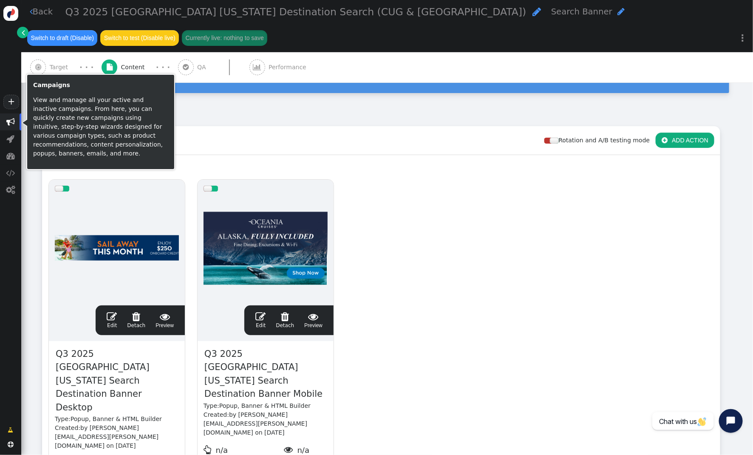
click at [11, 123] on span "" at bounding box center [10, 122] width 8 height 8
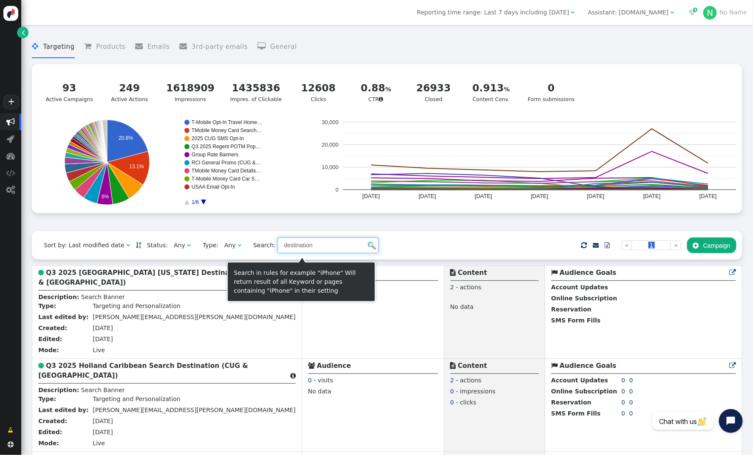
drag, startPoint x: 305, startPoint y: 249, endPoint x: 215, endPoint y: 244, distance: 89.8
click at [213, 246] on div "Sort by: Last modified date   Status: Any  Type: Any  Search: destination …" at bounding box center [387, 245] width 710 height 28
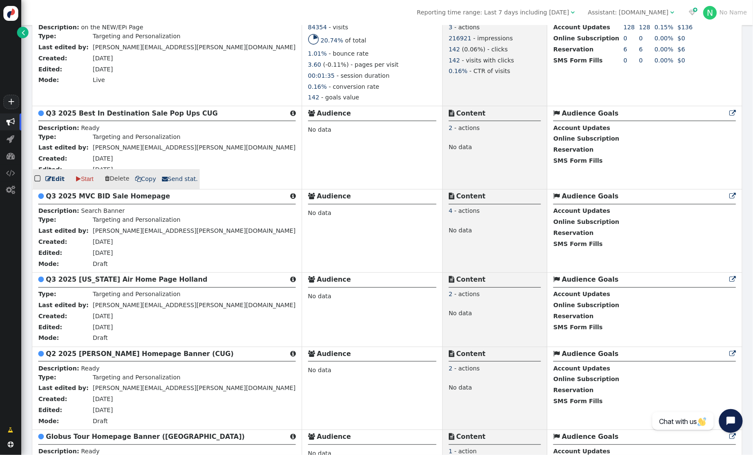
scroll to position [1235, 0]
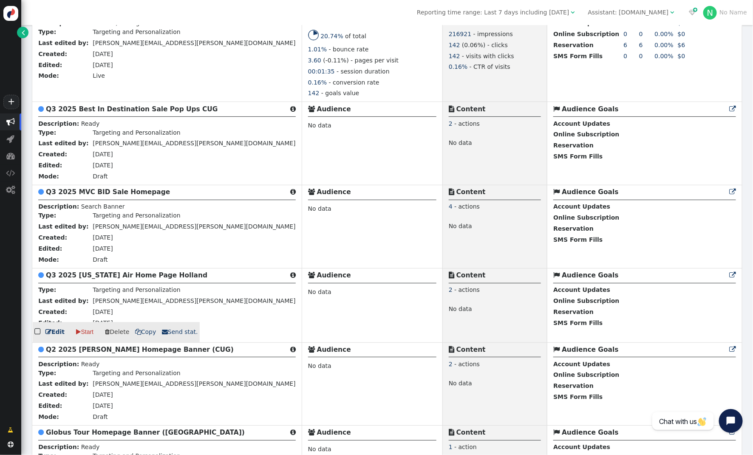
type input "home"
click at [67, 279] on b "Q3 2025 Alaska Air Home Page Holland" at bounding box center [126, 275] width 161 height 8
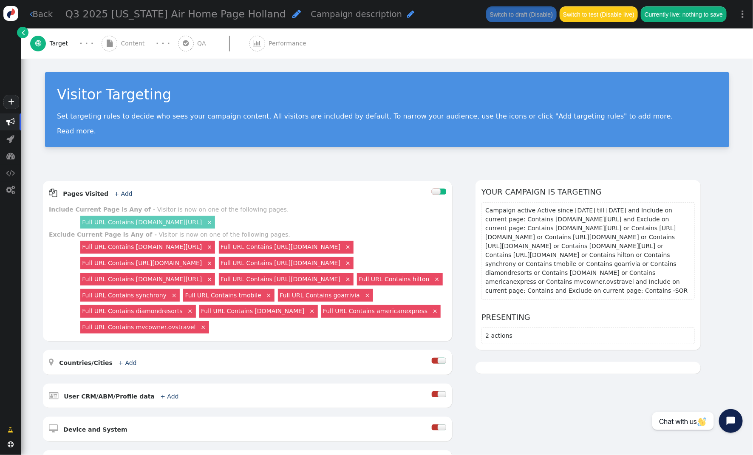
click at [11, 128] on span "" at bounding box center [10, 121] width 21 height 17
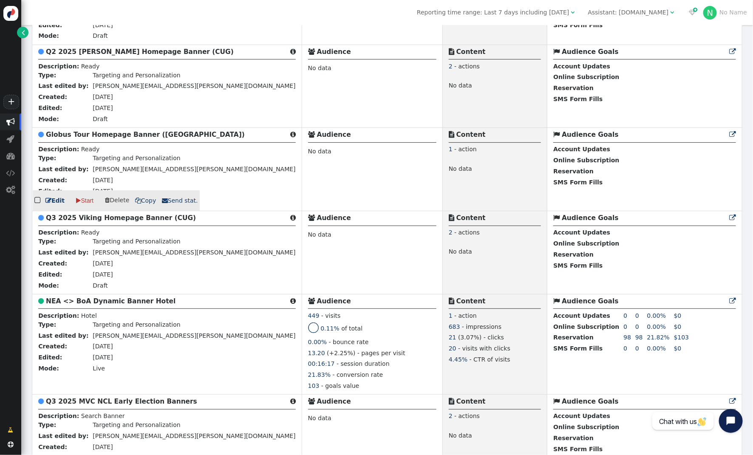
scroll to position [1532, 0]
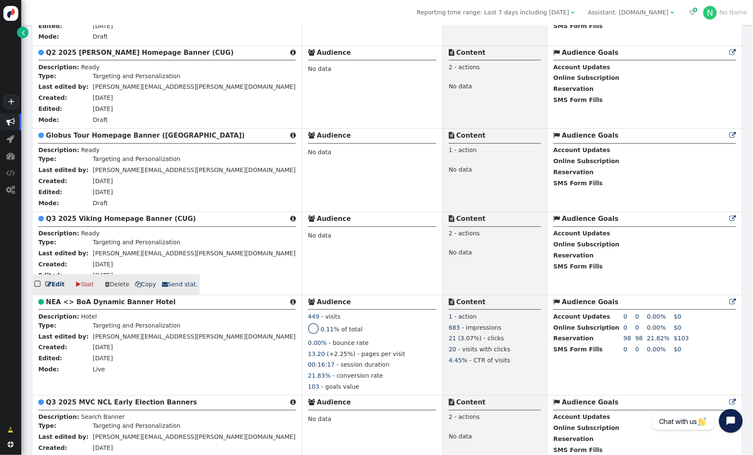
click at [105, 223] on b "Q3 2025 Viking Homepage Banner (CUG)" at bounding box center [121, 219] width 150 height 8
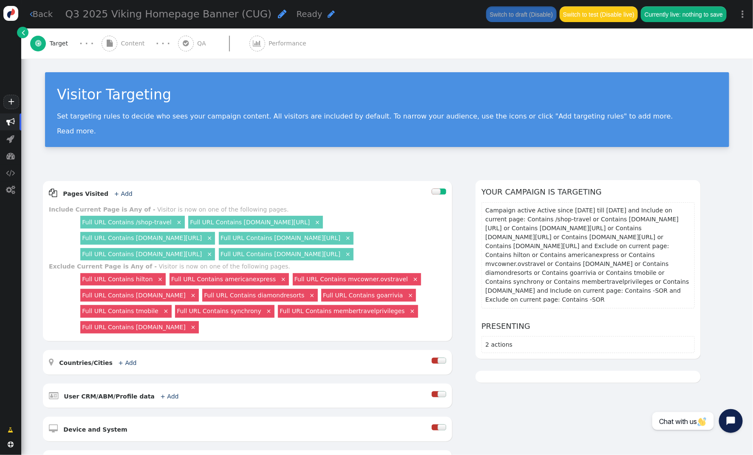
click at [249, 14] on div "Q3 2025 Viking Homepage Banner (CUG) " at bounding box center [175, 13] width 221 height 15
drag, startPoint x: 142, startPoint y: 16, endPoint x: 155, endPoint y: 13, distance: 13.6
click at [142, 16] on input "Q3 2025 Viking Homepage Banner (CUG)" at bounding box center [109, 14] width 88 height 15
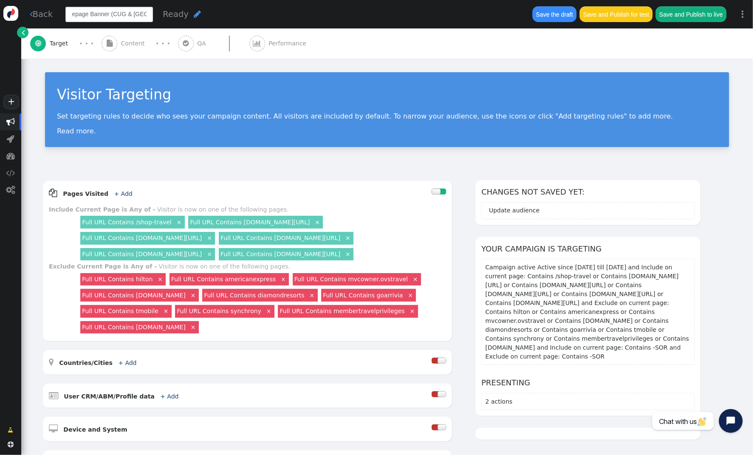
type input "Q3 2025 Viking Homepage Banner (CUG & USAA)"
click at [312, 72] on div "Visitor Targeting Set targeting rules to decide who sees your campaign content.…" at bounding box center [387, 109] width 684 height 75
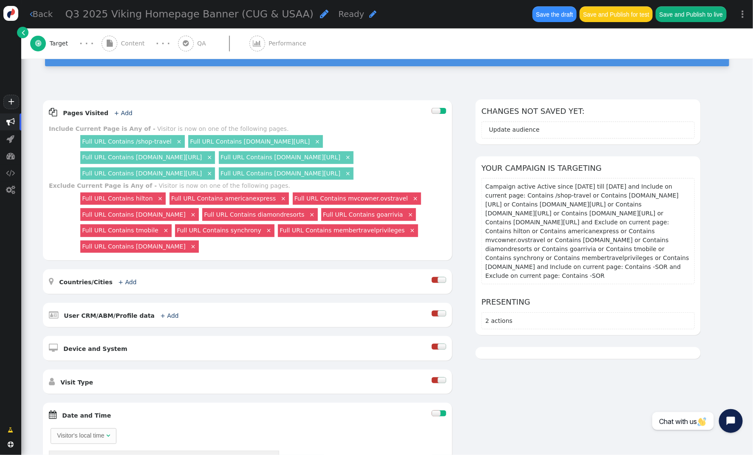
scroll to position [82, 0]
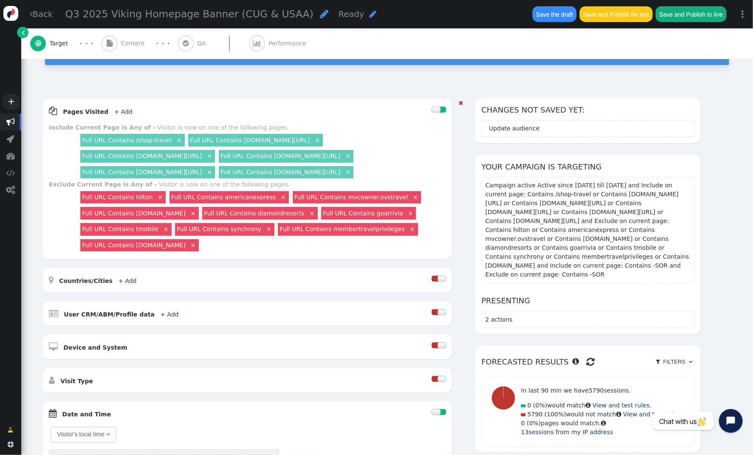
click at [408, 231] on link "×" at bounding box center [412, 229] width 8 height 8
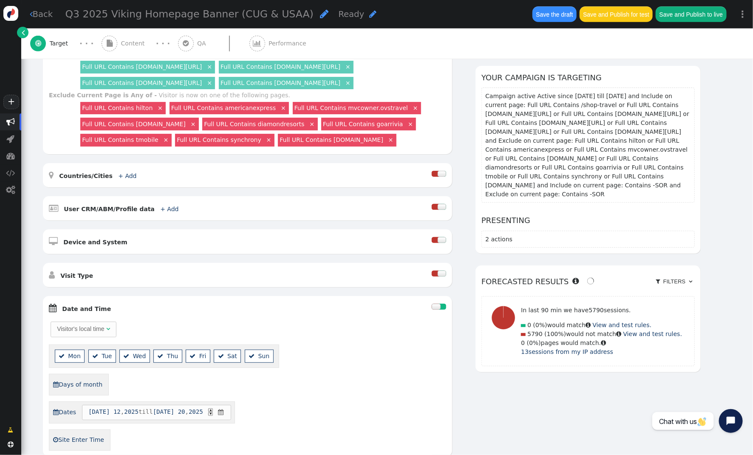
scroll to position [169, 0]
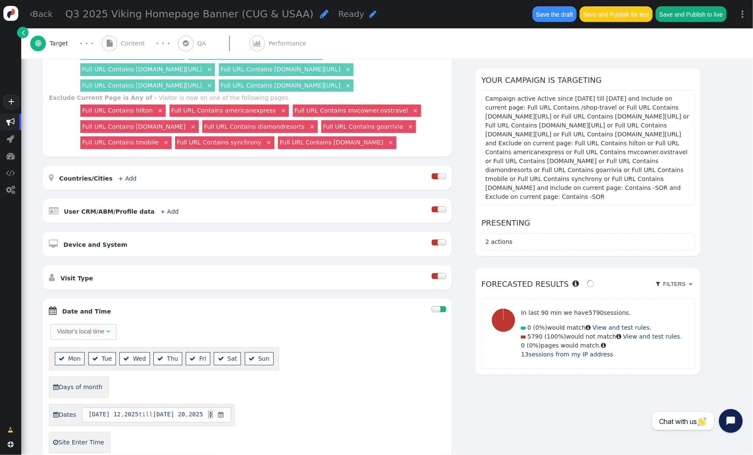
click at [335, 143] on link "Full URL Contains mcsowners.travel" at bounding box center [331, 142] width 103 height 7
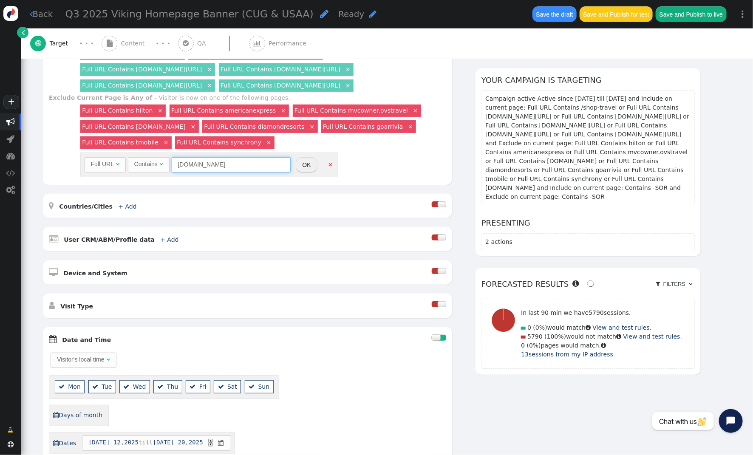
click at [185, 166] on input "mcsowners.travel" at bounding box center [231, 164] width 119 height 15
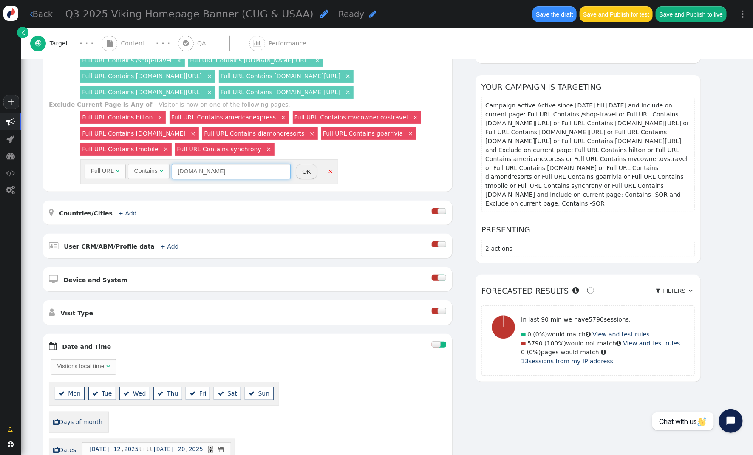
scroll to position [161, 0]
type input "mvcowners.travel"
click at [310, 172] on button "OK" at bounding box center [306, 171] width 21 height 15
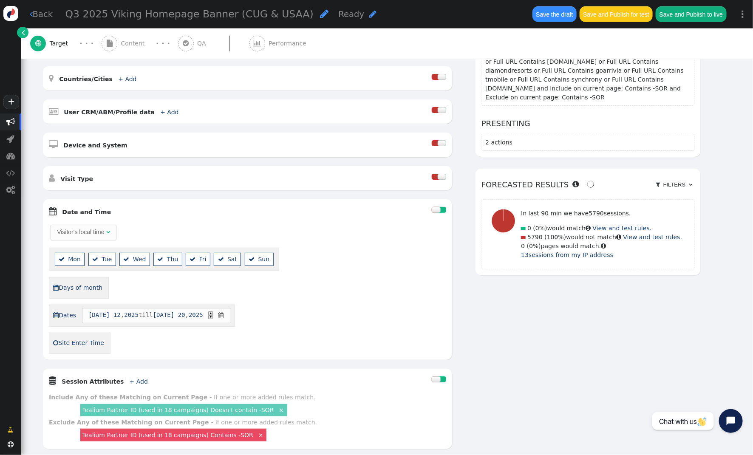
scroll to position [273, 0]
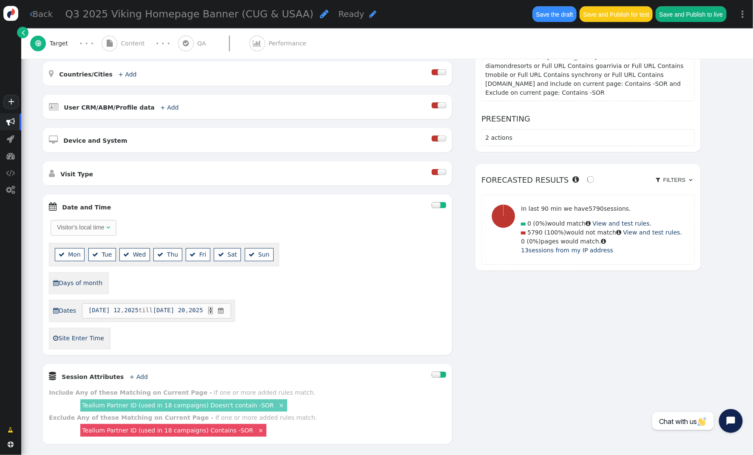
click at [437, 203] on div at bounding box center [436, 205] width 8 height 6
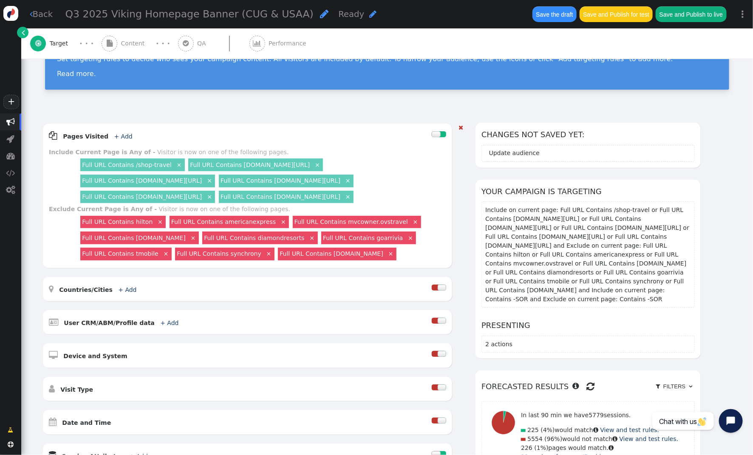
scroll to position [0, 0]
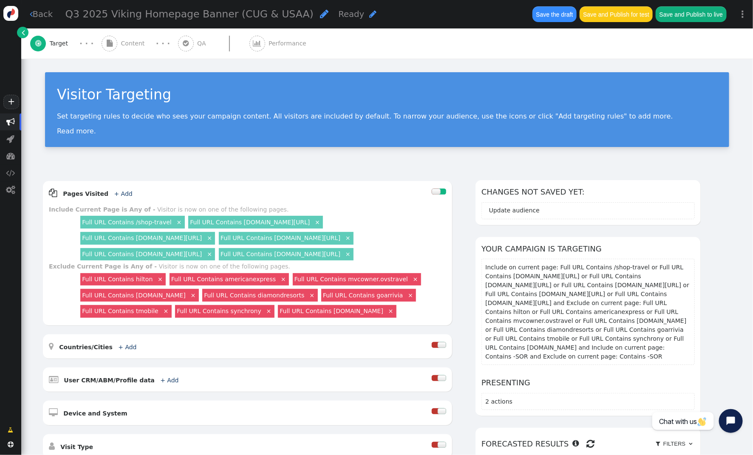
click at [127, 44] on span "Content" at bounding box center [134, 43] width 27 height 9
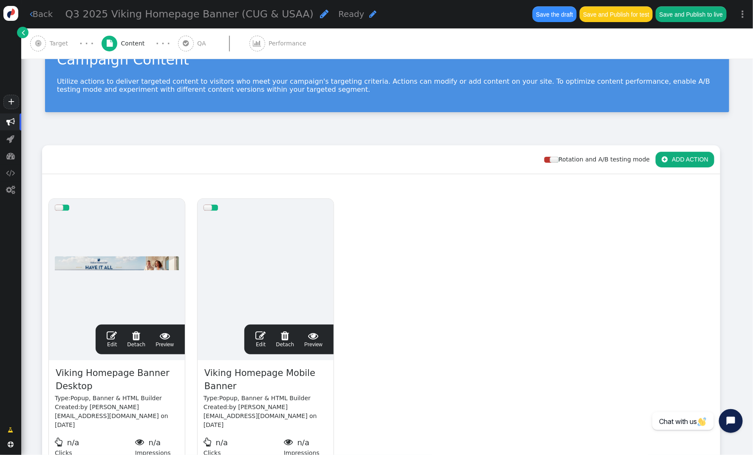
scroll to position [41, 0]
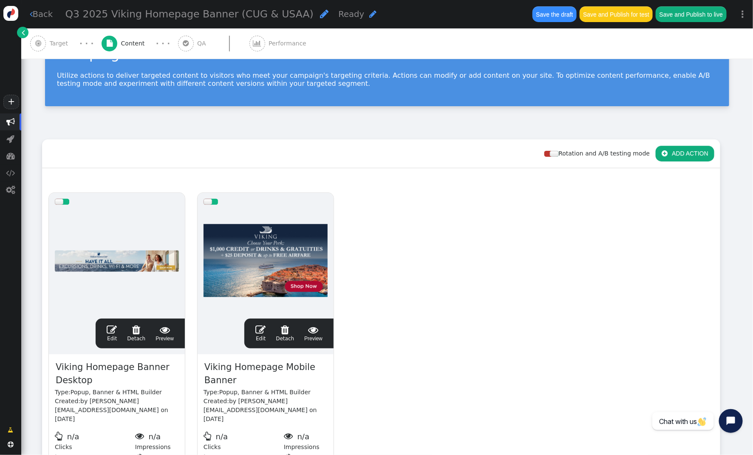
drag, startPoint x: 86, startPoint y: 367, endPoint x: 62, endPoint y: 369, distance: 23.8
click at [86, 367] on span "Viking Homepage Banner Desktop" at bounding box center [117, 374] width 124 height 28
click at [56, 368] on span "Viking Homepage Banner Desktop" at bounding box center [117, 374] width 124 height 28
click at [57, 367] on span "Viking Homepage Banner Desktop" at bounding box center [117, 374] width 124 height 28
click at [139, 381] on span "Q3 Viking Homepage Banner Desktop" at bounding box center [117, 374] width 124 height 28
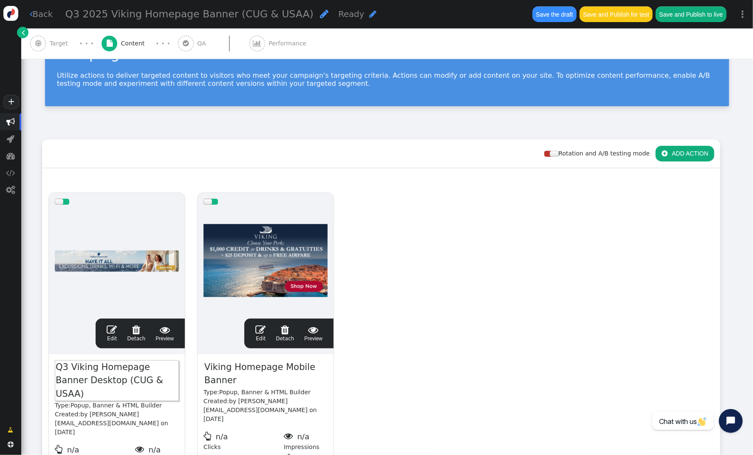
click at [69, 367] on span "Q3 Viking Homepage Banner Desktop (CUG & USAA)" at bounding box center [117, 380] width 124 height 41
click at [216, 367] on span "Viking Homepage Mobile Banner" at bounding box center [265, 374] width 124 height 28
click at [209, 367] on span "Viking Homepage Mobile Banner" at bounding box center [265, 374] width 124 height 28
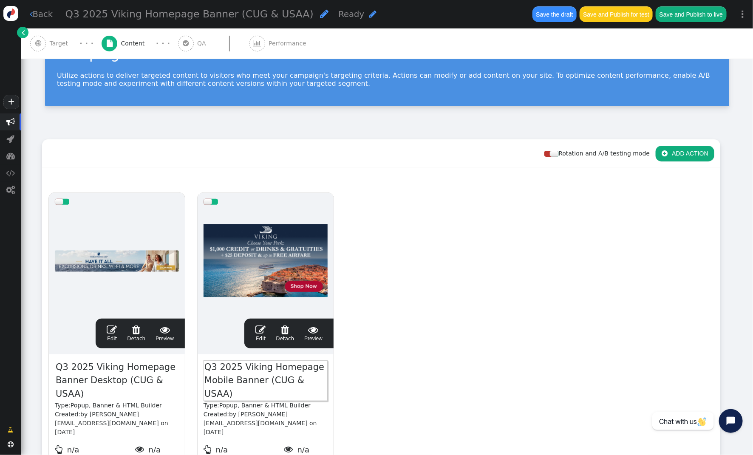
click at [452, 323] on div "drag this  Edit  Detach  Preview Q3 2025 Viking Homepage Banner Desktop (CUG…" at bounding box center [380, 343] width 677 height 314
click at [112, 330] on span "" at bounding box center [112, 330] width 10 height 10
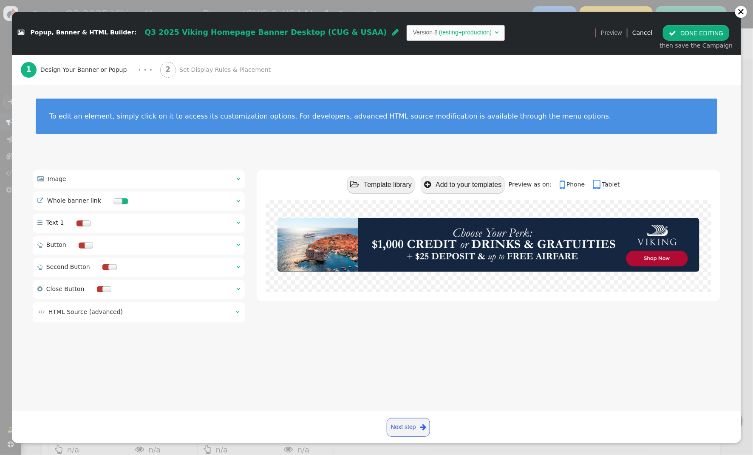
click at [237, 177] on span "" at bounding box center [238, 179] width 4 height 6
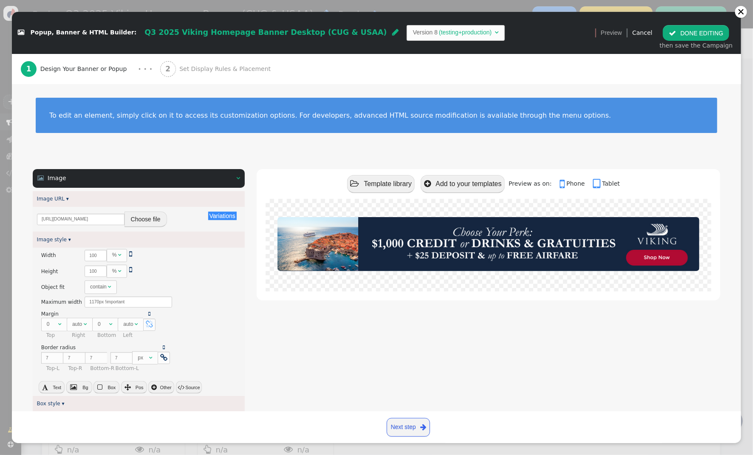
click at [152, 223] on button "Choose file" at bounding box center [145, 219] width 42 height 15
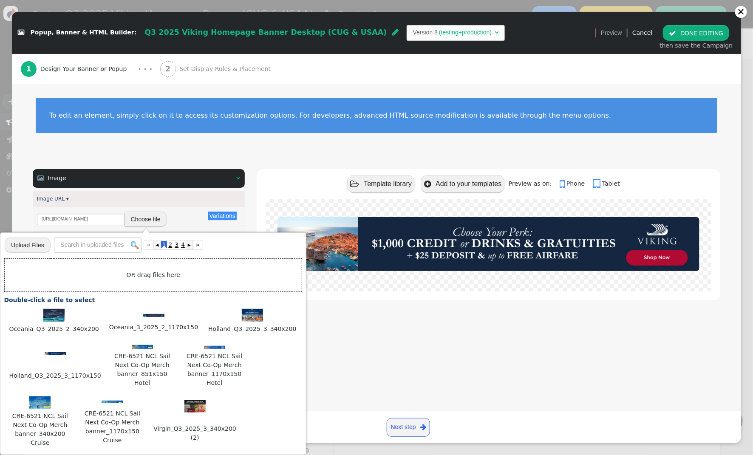
click at [23, 246] on input "file" at bounding box center [28, 245] width 46 height 17
type input "C:\fakepath\Viking_Q3_2025_4_1170x150.jpg"
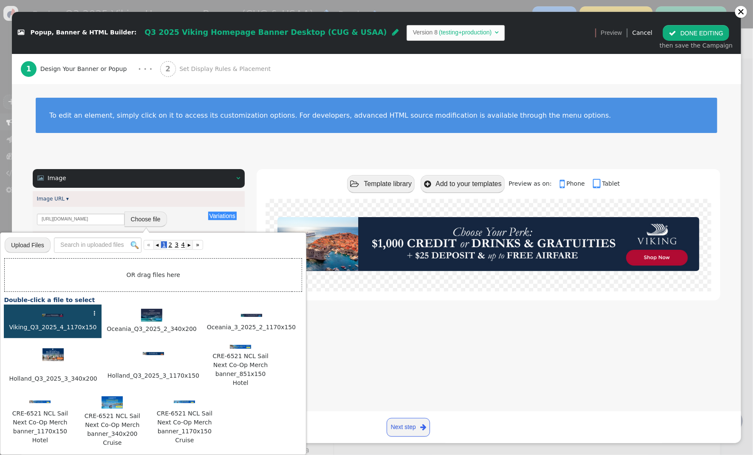
click at [43, 318] on div at bounding box center [52, 315] width 89 height 9
type input "https://cdn.personyze.com/upload/5748/e95115dbaf58b516.jpeg"
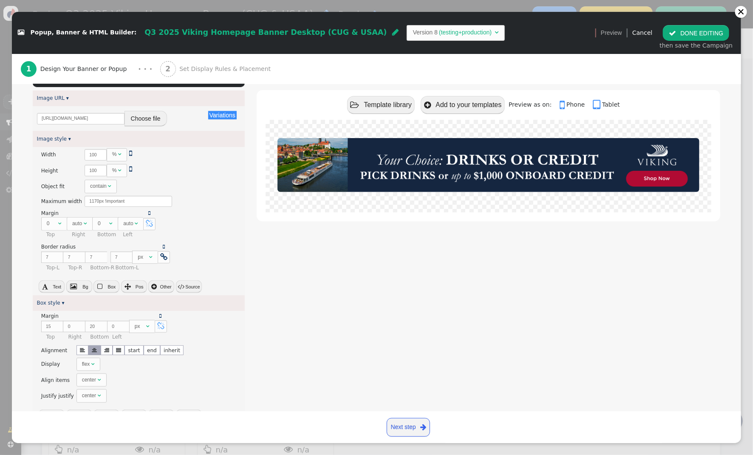
scroll to position [270, 0]
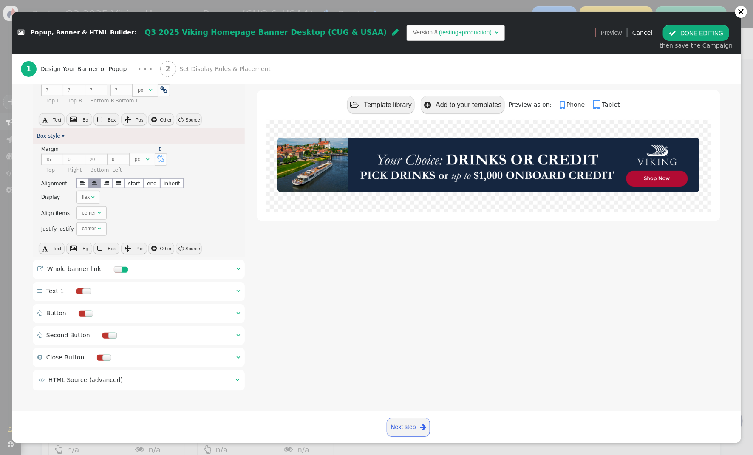
click at [237, 267] on span "" at bounding box center [238, 269] width 4 height 6
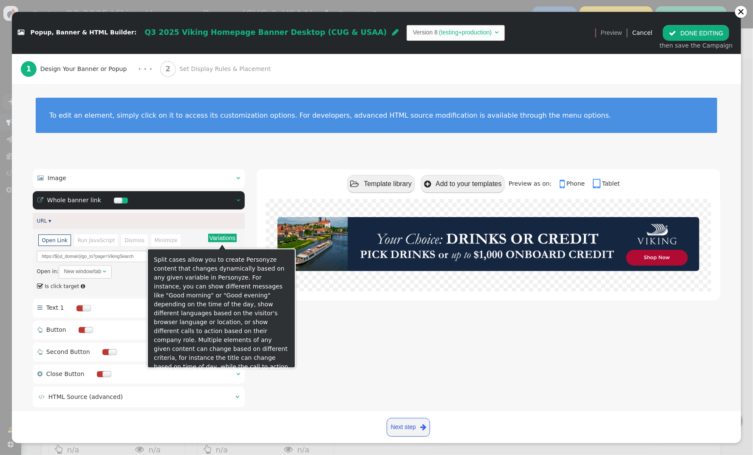
click at [226, 236] on button "Variations" at bounding box center [222, 238] width 28 height 8
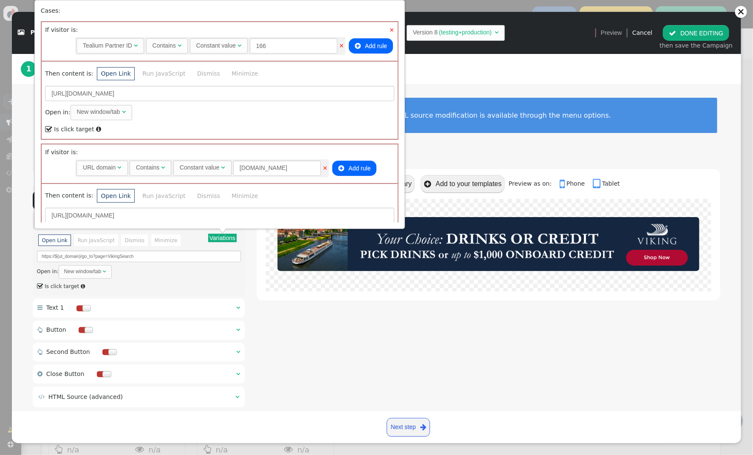
scroll to position [423, 0]
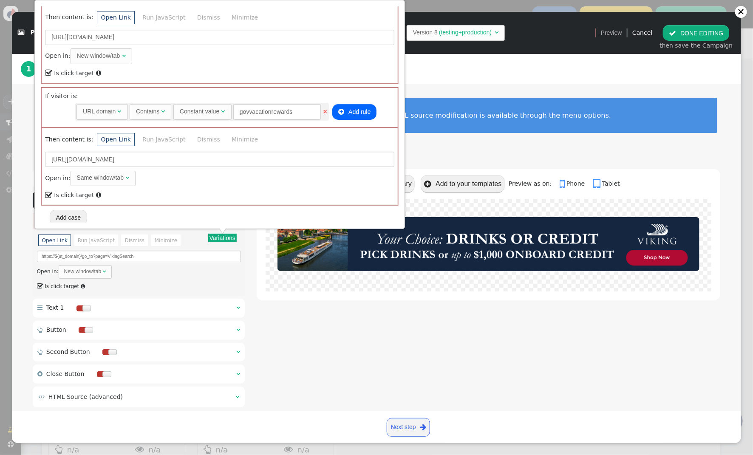
click at [407, 313] on div " Template library  Add to your templates Preview as on:  Phone  Tablet" at bounding box center [488, 289] width 463 height 241
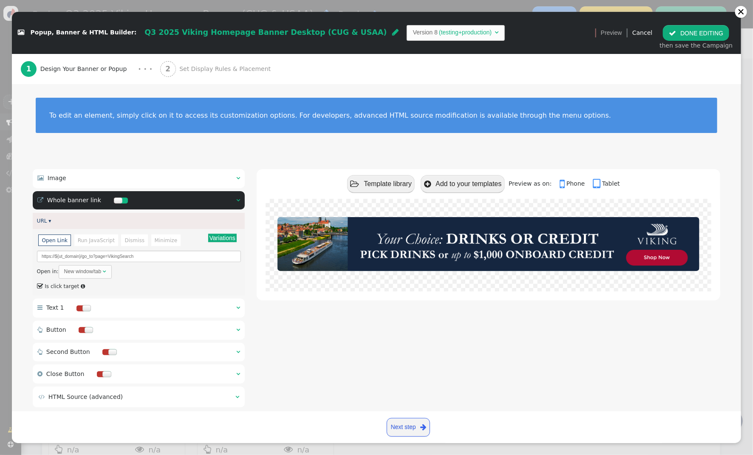
click at [216, 68] on span "Set Display Rules & Placement" at bounding box center [226, 69] width 95 height 9
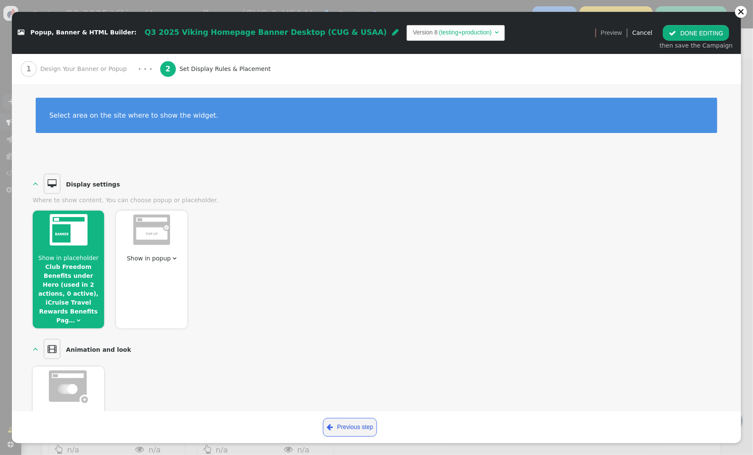
click at [77, 282] on link "Club Freedom Benefits under Hero (used in 2 actions, 0 active), iCruise Travel …" at bounding box center [68, 293] width 60 height 60
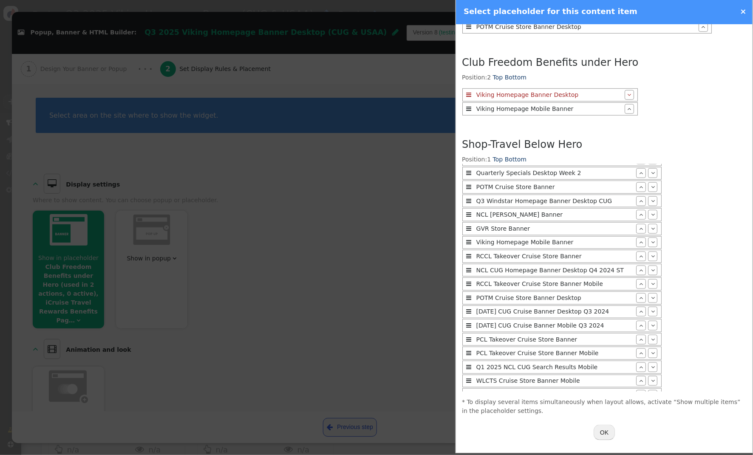
scroll to position [440, 0]
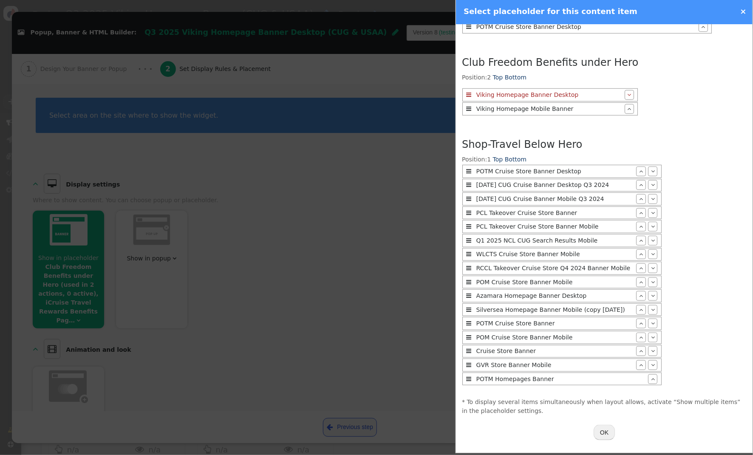
drag, startPoint x: 603, startPoint y: 435, endPoint x: 362, endPoint y: 275, distance: 289.6
click at [603, 435] on button "OK" at bounding box center [603, 432] width 21 height 15
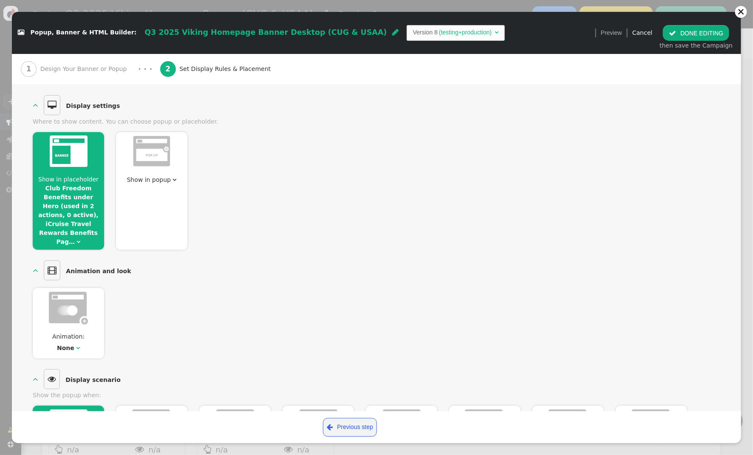
scroll to position [0, 0]
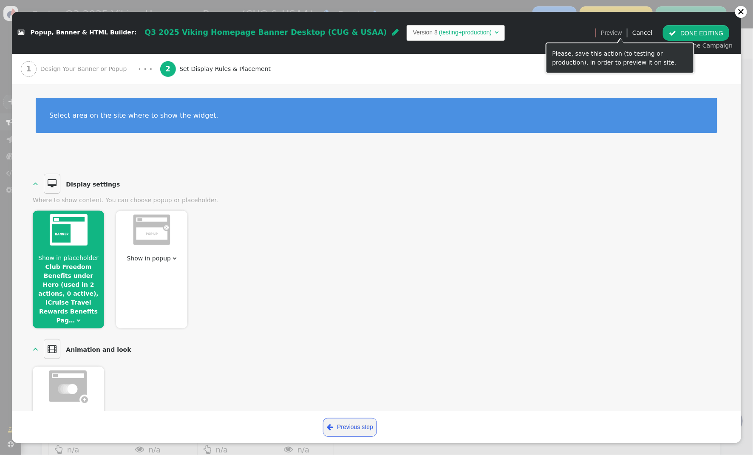
click at [686, 32] on button " DONE EDITING" at bounding box center [696, 32] width 66 height 15
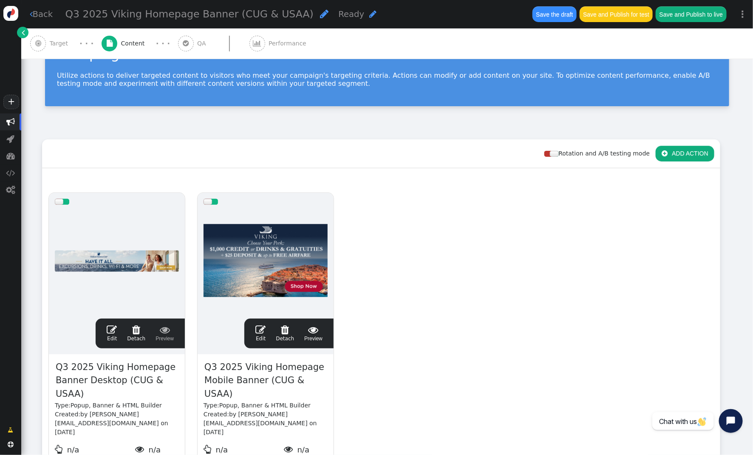
click at [258, 330] on span "" at bounding box center [260, 330] width 10 height 10
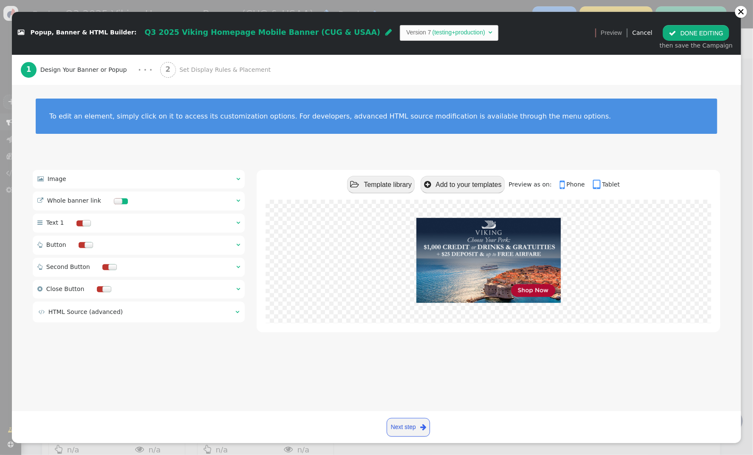
click at [237, 176] on span "" at bounding box center [238, 179] width 4 height 6
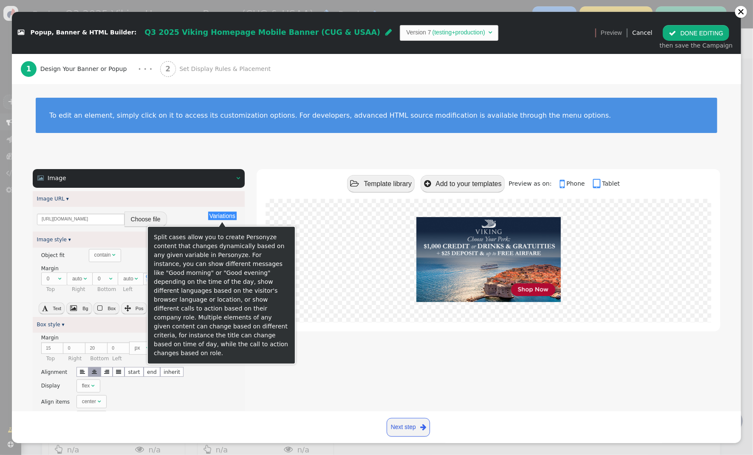
click at [144, 223] on button "Choose file" at bounding box center [145, 219] width 42 height 15
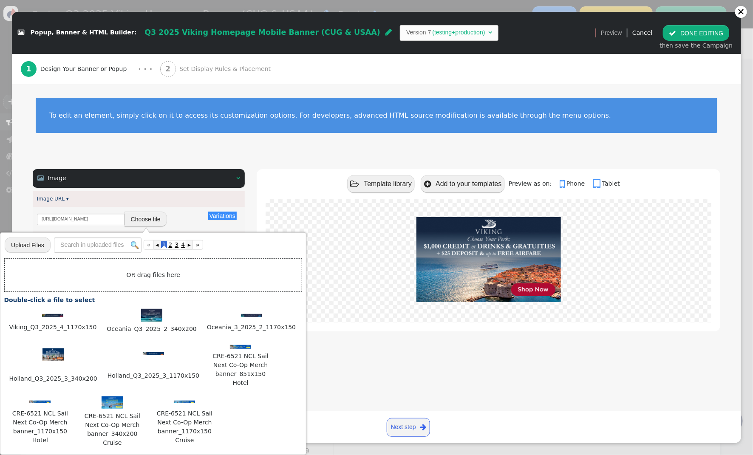
click at [34, 249] on input "file" at bounding box center [28, 245] width 46 height 17
type input "C:\fakepath\Viking_Q3_2025_4_340x200.jpg"
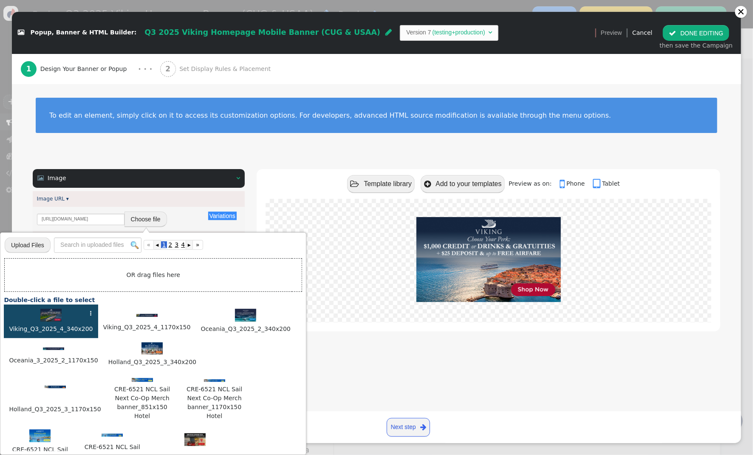
click at [48, 317] on img at bounding box center [50, 315] width 21 height 13
type input "https://cdn.personyze.com/upload/5748/c1ff13757e0afa87.jpeg"
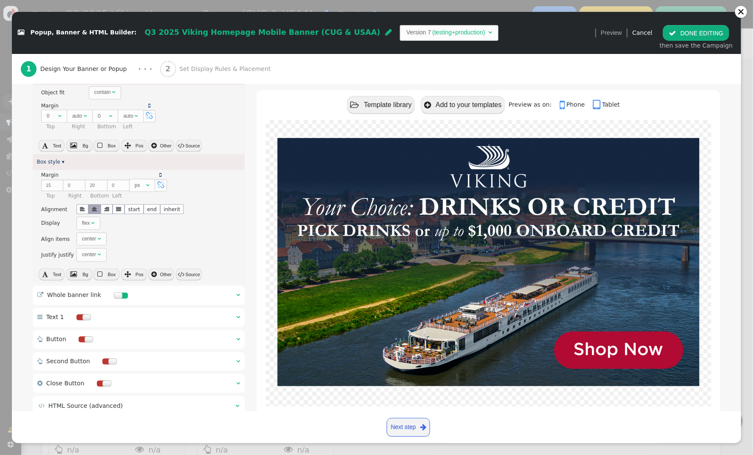
scroll to position [190, 0]
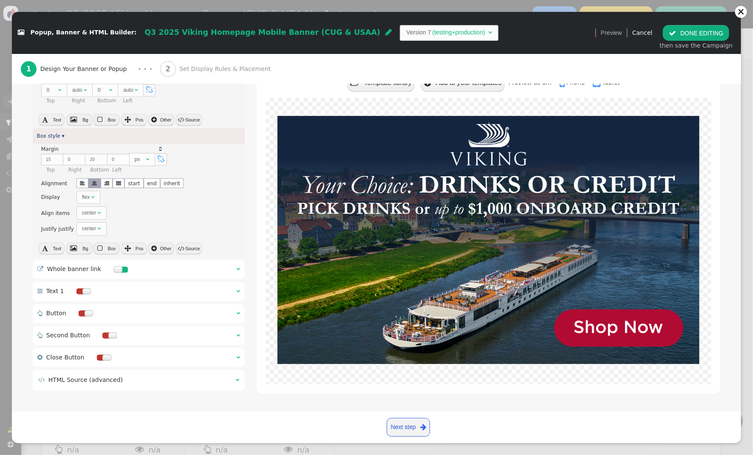
click at [233, 266] on div " Whole banner link  " at bounding box center [139, 269] width 212 height 19
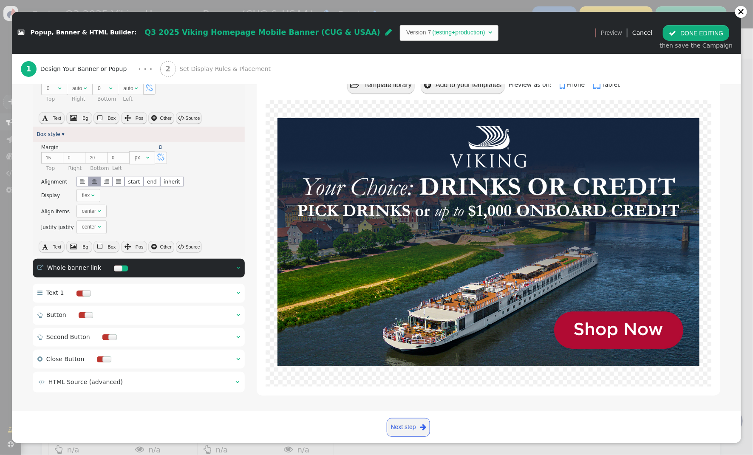
scroll to position [102, 0]
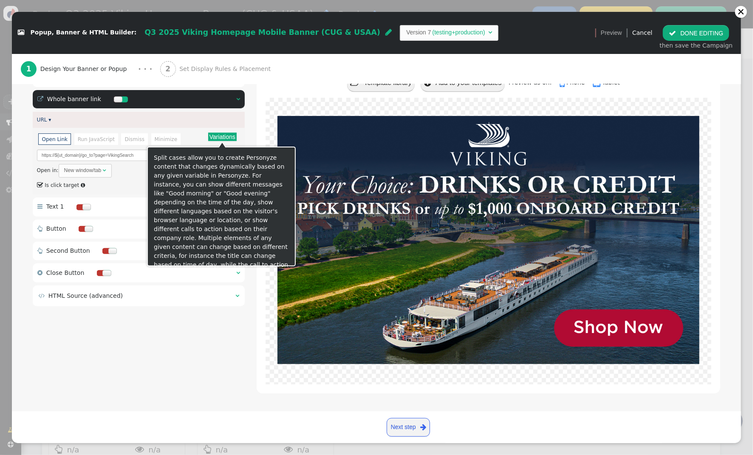
click at [229, 138] on button "Variations" at bounding box center [222, 137] width 28 height 8
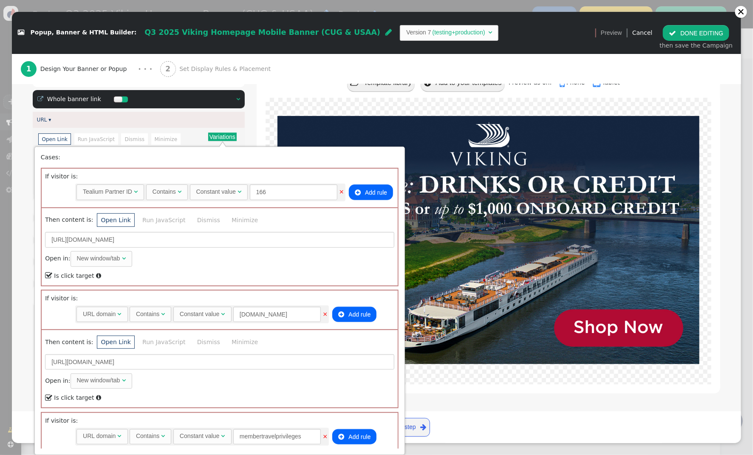
click at [289, 72] on div "1 Design Your Banner or Popup · · · 2 Set Display Rules & Placement" at bounding box center [376, 69] width 711 height 30
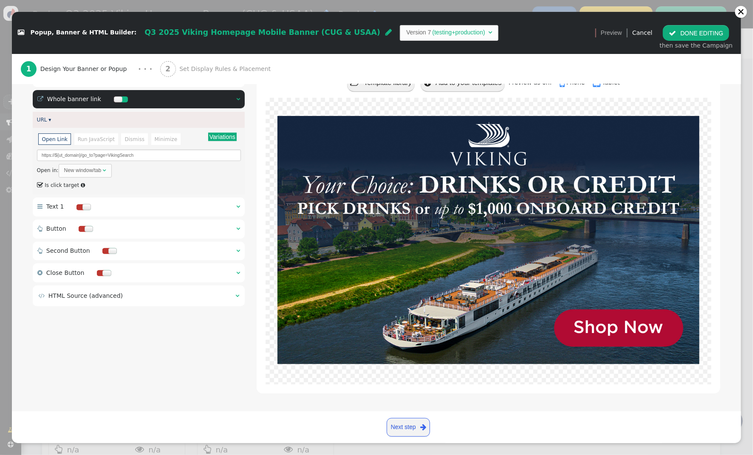
click at [209, 65] on span "Set Display Rules & Placement" at bounding box center [226, 69] width 95 height 9
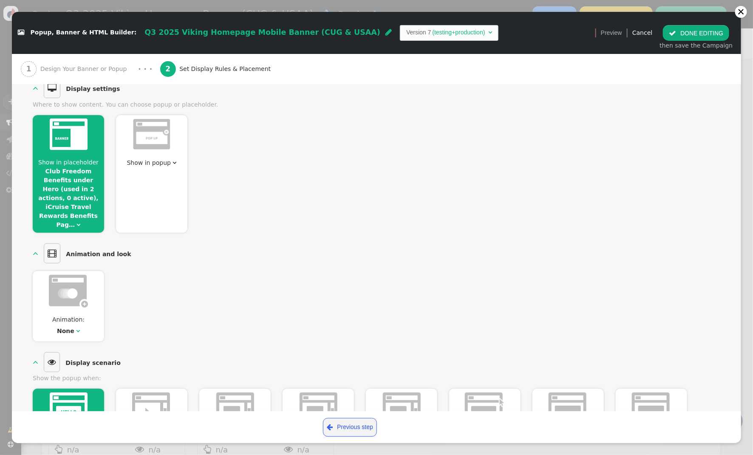
click at [77, 205] on link "Club Freedom Benefits under Hero (used in 2 actions, 0 active), iCruise Travel …" at bounding box center [68, 198] width 60 height 60
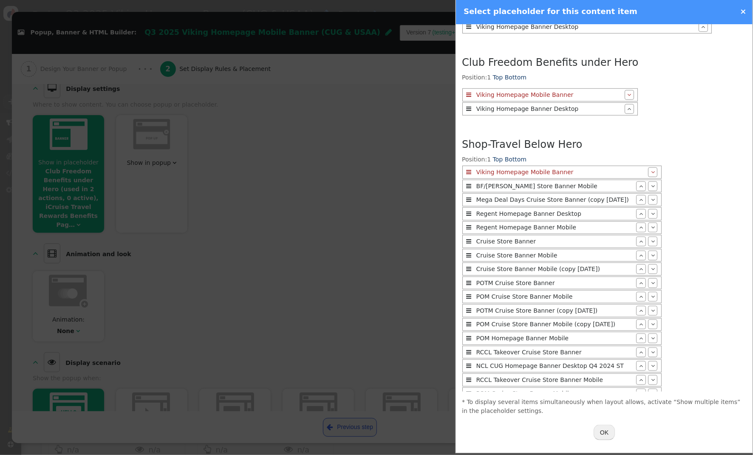
scroll to position [5, 0]
click at [604, 435] on button "OK" at bounding box center [603, 432] width 21 height 15
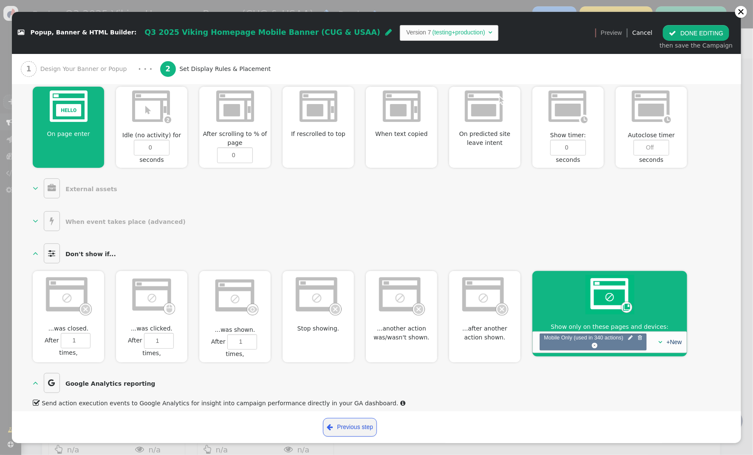
scroll to position [0, 0]
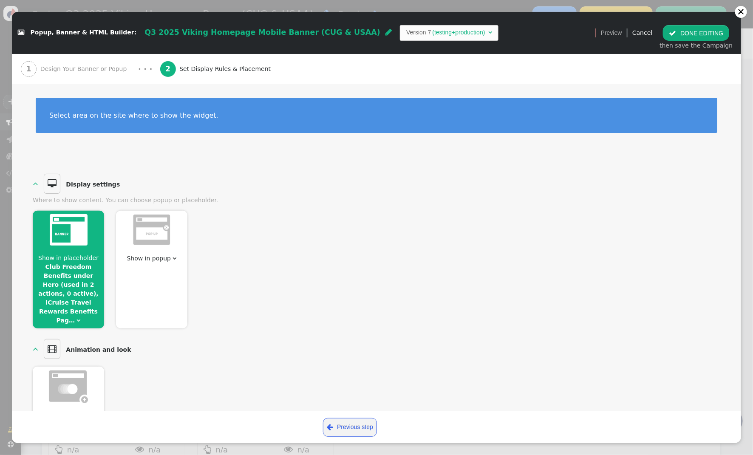
click at [700, 29] on button " DONE EDITING" at bounding box center [696, 32] width 66 height 15
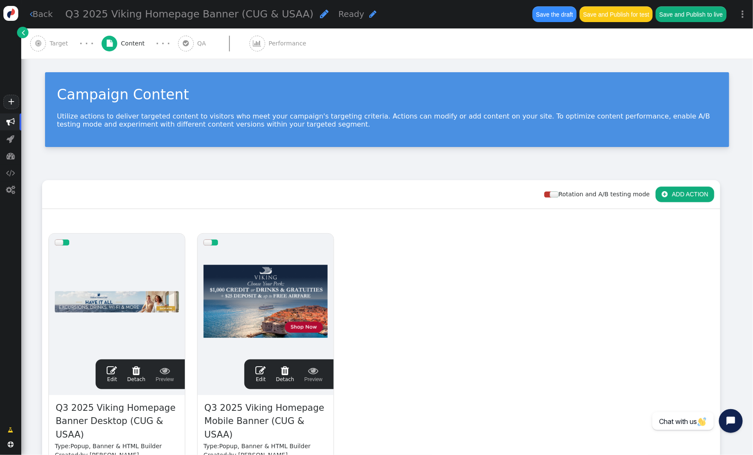
click at [57, 41] on span "Target" at bounding box center [61, 43] width 22 height 9
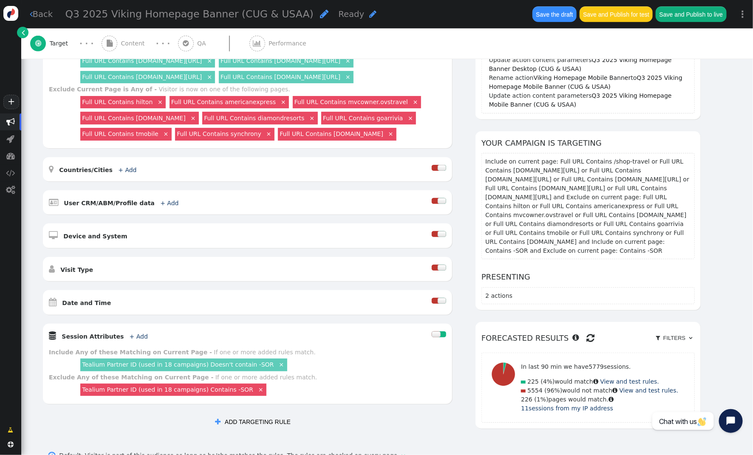
scroll to position [183, 0]
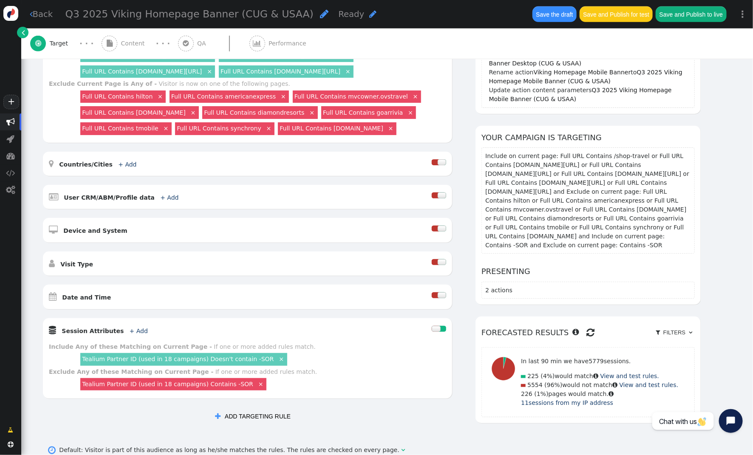
click at [443, 297] on div at bounding box center [442, 295] width 8 height 6
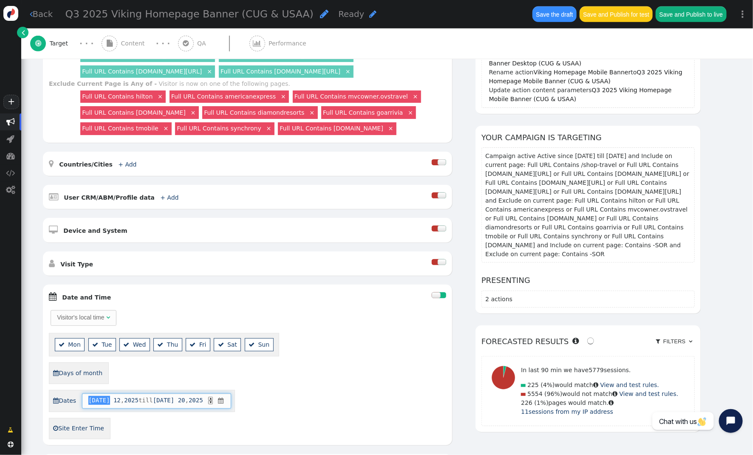
click at [98, 404] on span "Jul" at bounding box center [99, 400] width 22 height 9
click at [338, 358] on div "Visitor's local time   Mon  Tue  Wed  Thu  Fri  Sat  Sun  Days of mont…" at bounding box center [247, 374] width 397 height 130
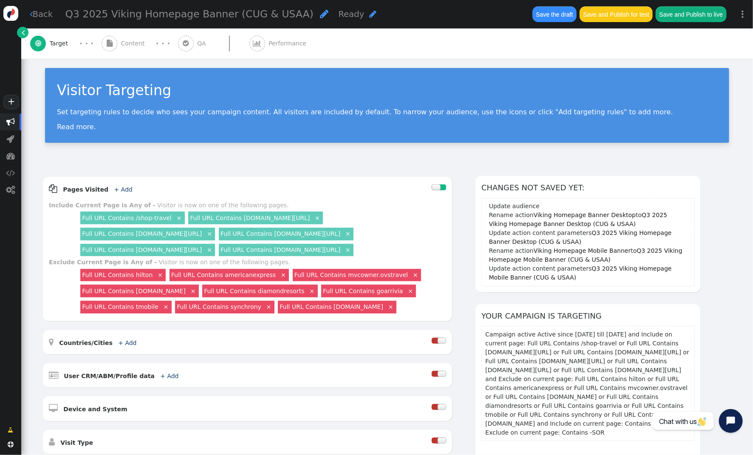
scroll to position [0, 0]
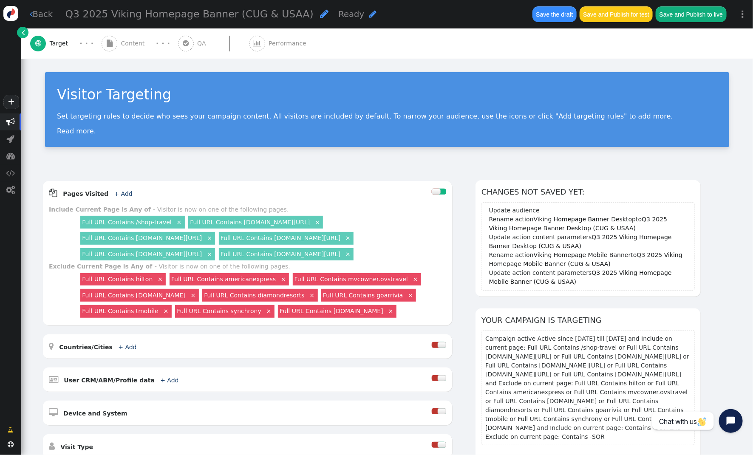
click at [270, 42] on span "Performance" at bounding box center [288, 43] width 41 height 9
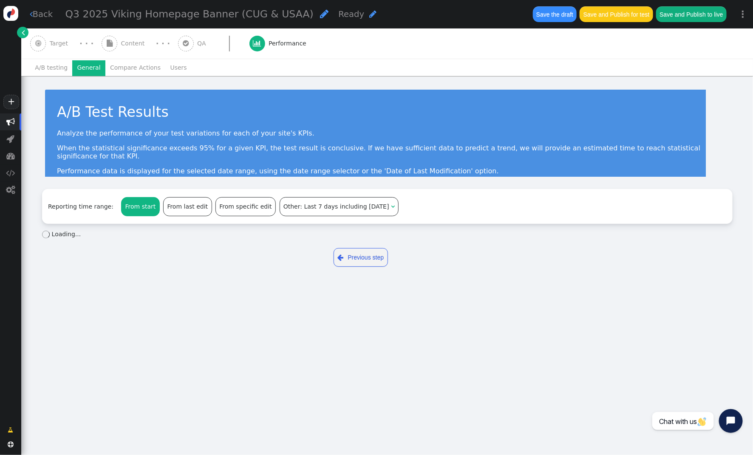
drag, startPoint x: 88, startPoint y: 66, endPoint x: 217, endPoint y: 105, distance: 134.9
click at [88, 66] on li "General" at bounding box center [88, 67] width 33 height 15
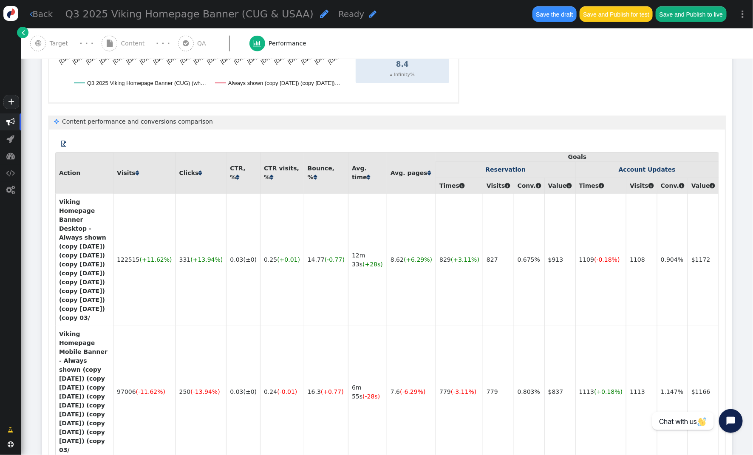
scroll to position [464, 0]
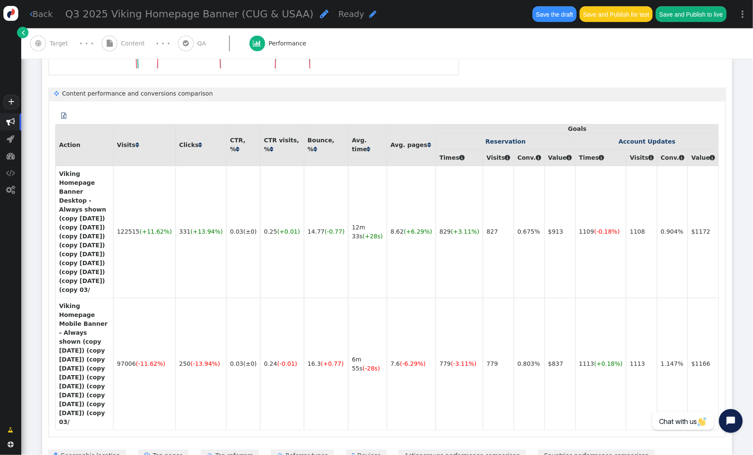
drag, startPoint x: 160, startPoint y: 367, endPoint x: 333, endPoint y: 362, distance: 172.5
copy b "Q3 2025 Viking Homepage Banner (CUG)"
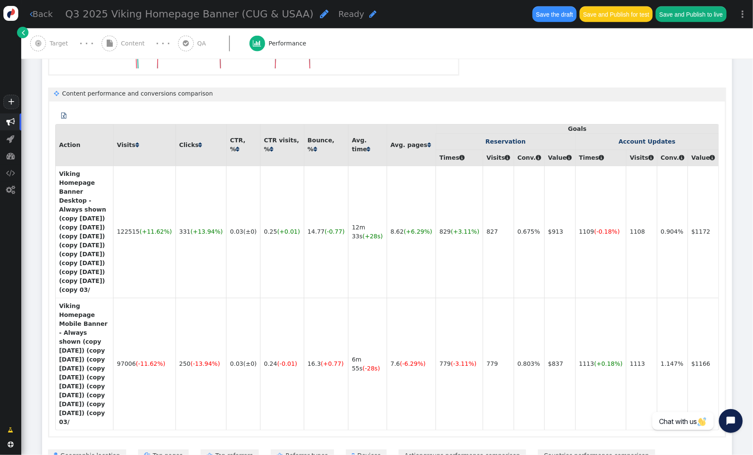
paste input "Q3 2025 Viking Homepage Banner (CUG)"
drag, startPoint x: 219, startPoint y: 410, endPoint x: 227, endPoint y: 409, distance: 8.2
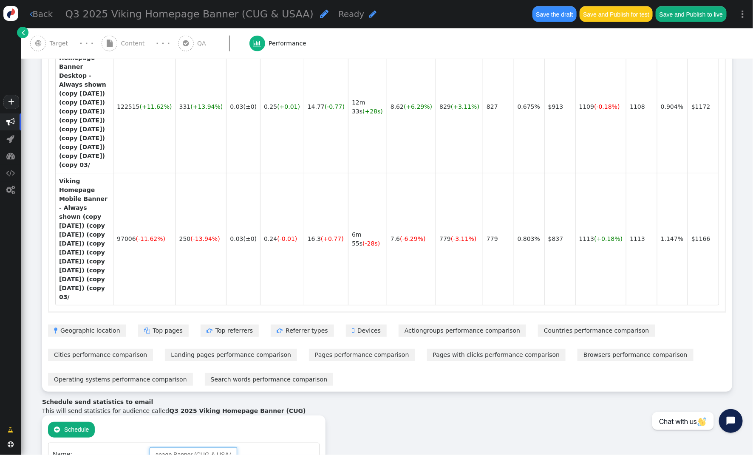
scroll to position [595, 0]
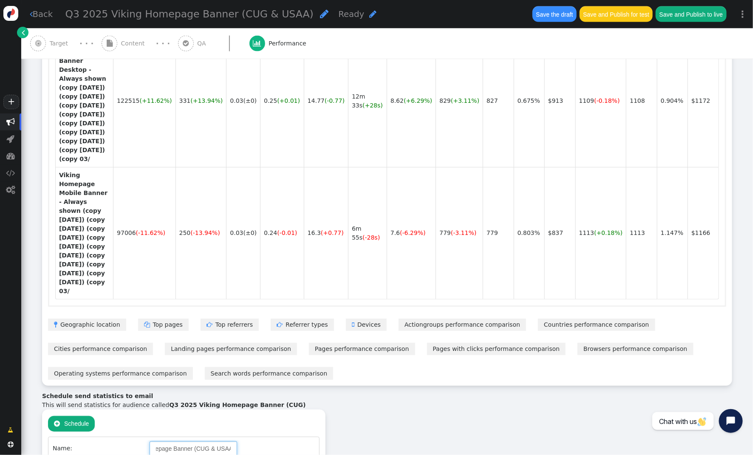
type input "Q3 2025 Viking Homepage Banner (CUG & USAA)"
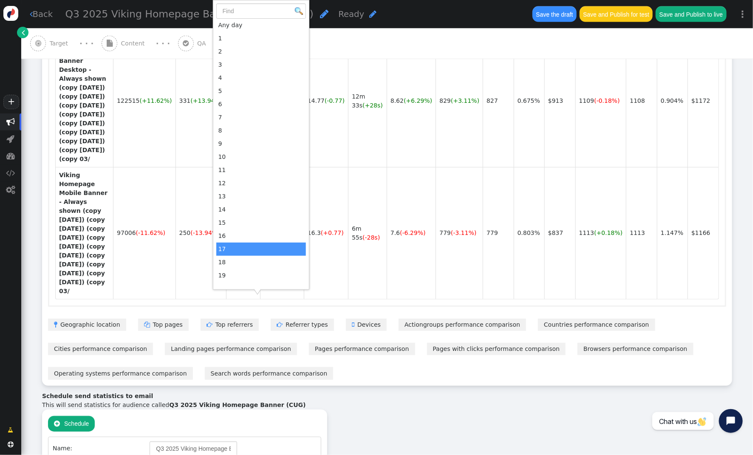
scroll to position [154, 0]
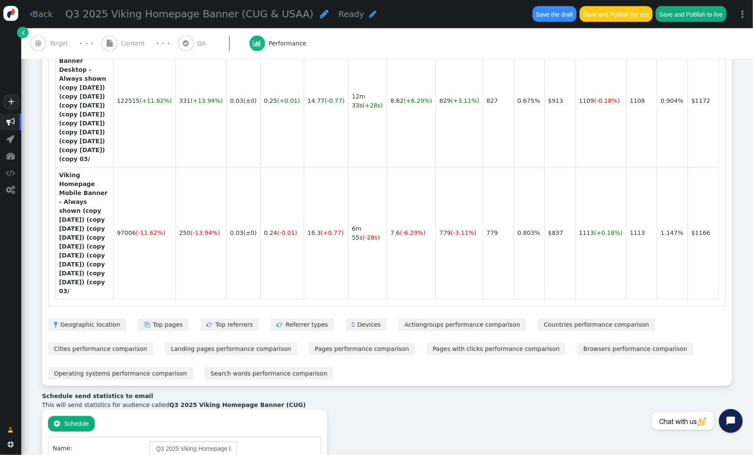
type input "[PERSON_NAME][EMAIL_ADDRESS][PERSON_NAME][DOMAIN_NAME]"
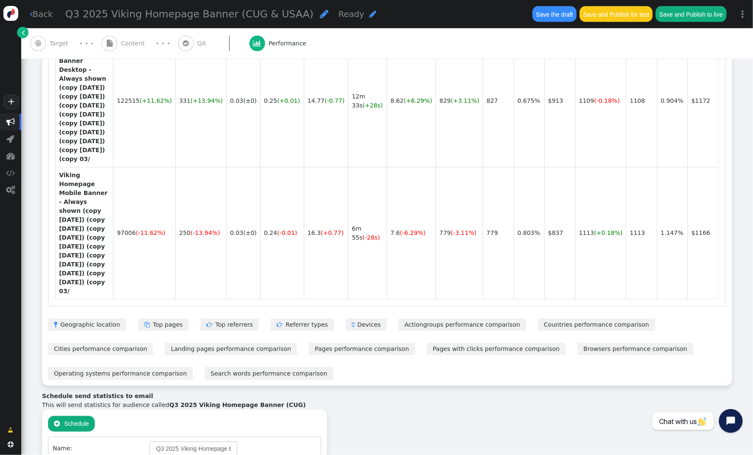
type input "1"
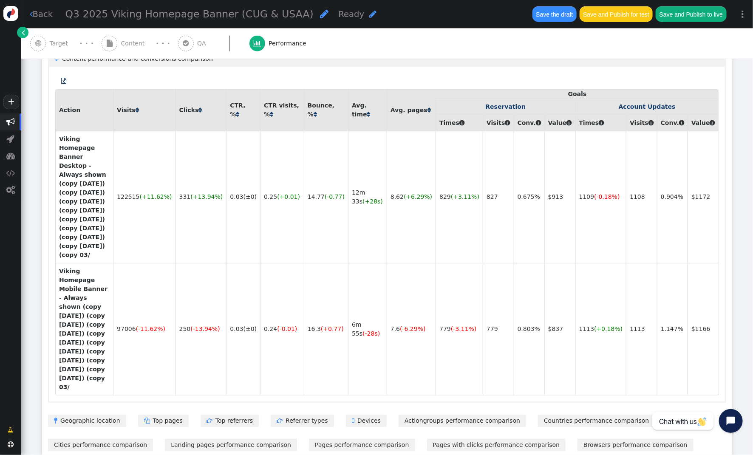
scroll to position [0, 0]
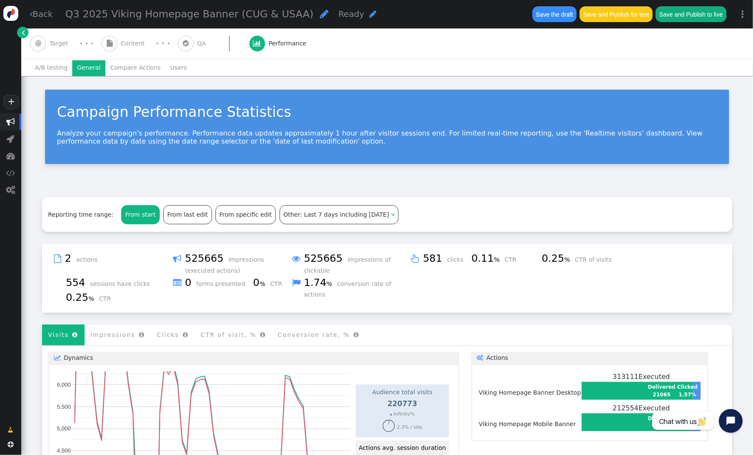
click at [49, 48] on div " Target" at bounding box center [50, 43] width 41 height 30
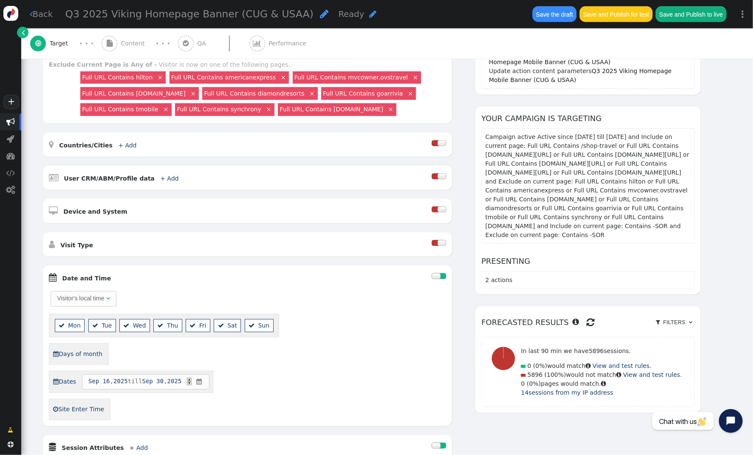
scroll to position [234, 0]
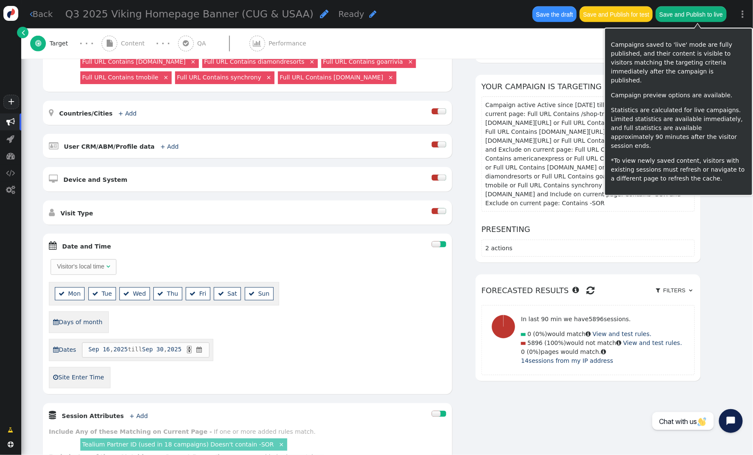
click at [690, 14] on button "Save and Publish to live" at bounding box center [690, 13] width 71 height 15
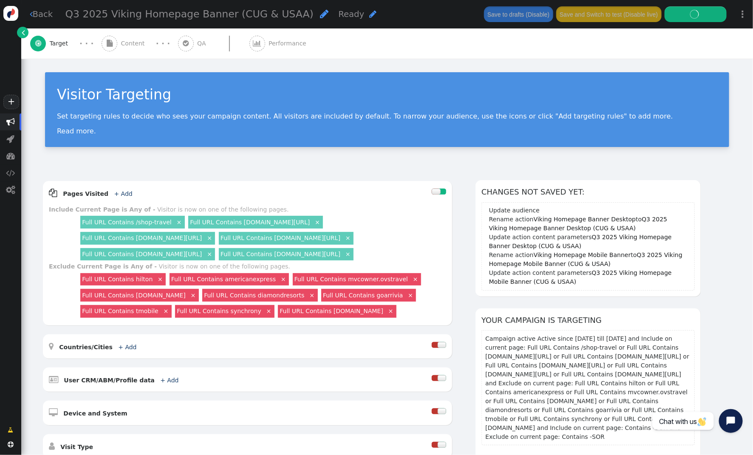
scroll to position [1, 0]
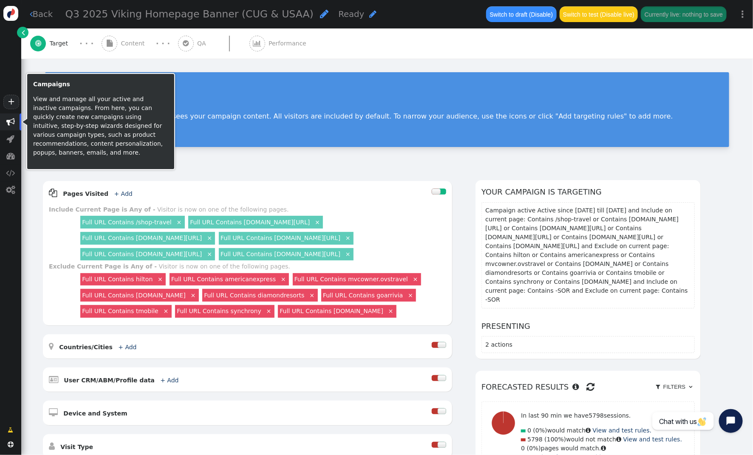
click at [10, 121] on span "" at bounding box center [10, 122] width 8 height 8
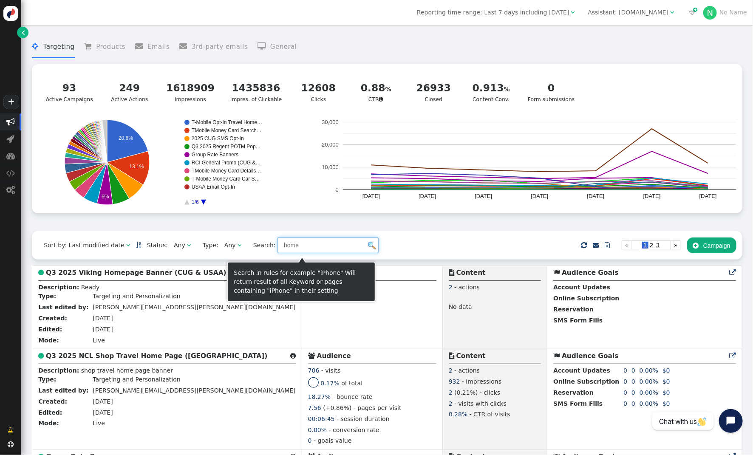
drag, startPoint x: 250, startPoint y: 246, endPoint x: 215, endPoint y: 242, distance: 35.1
click at [215, 242] on div "Sort by: Last modified date   Status: Any  Type: Any  Search: home     …" at bounding box center [387, 245] width 710 height 28
click at [298, 245] on input "text" at bounding box center [327, 244] width 101 height 15
drag, startPoint x: 362, startPoint y: 249, endPoint x: 254, endPoint y: 217, distance: 112.4
click at [368, 249] on img at bounding box center [372, 246] width 8 height 8
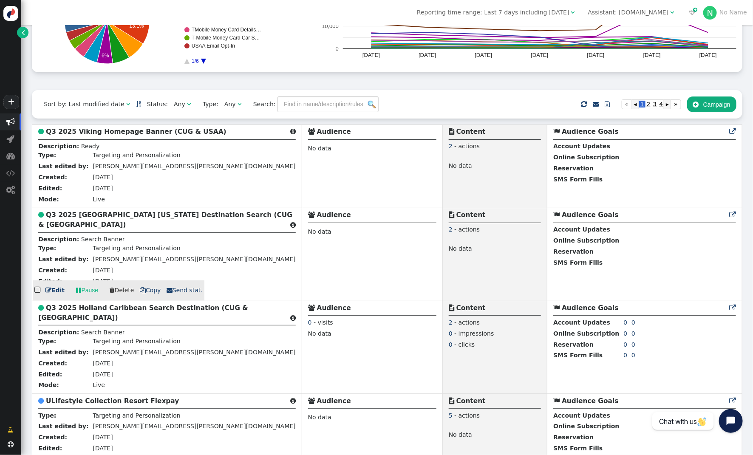
scroll to position [146, 0]
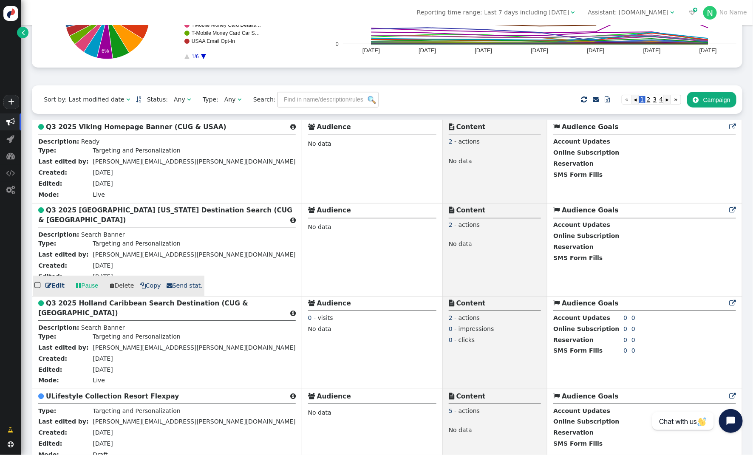
click at [175, 289] on span " Send stat." at bounding box center [185, 285] width 36 height 7
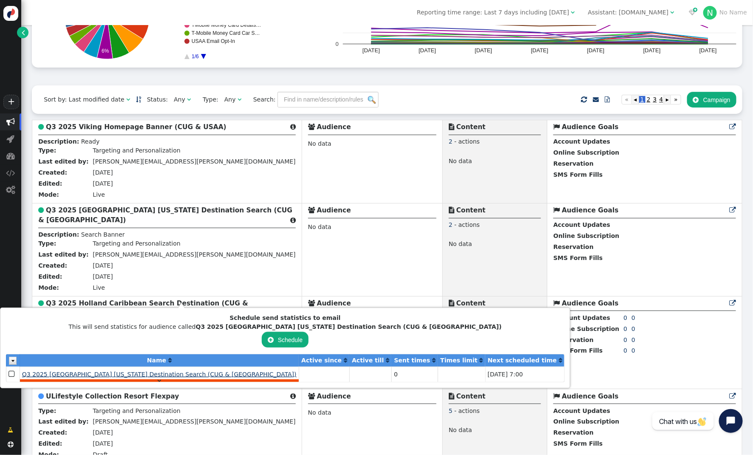
click at [127, 373] on span "Q3 2025 Oceania Alaska Destination Search (CUG & USAA)" at bounding box center [159, 374] width 274 height 7
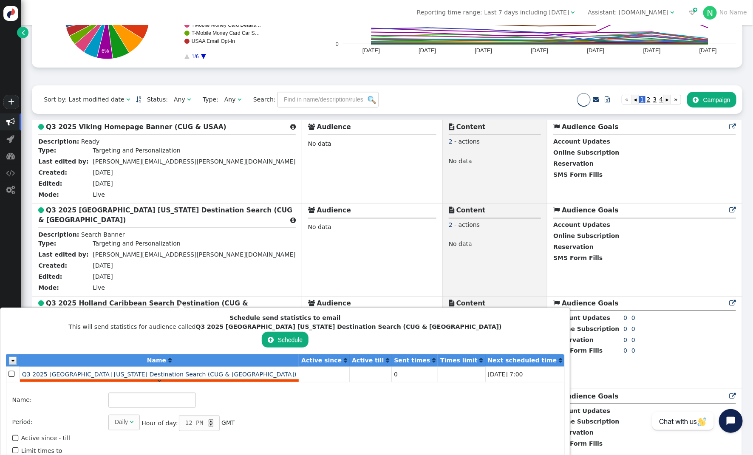
type input "Q3 2025 Oceania Alaska Destination Search (CUG & USAA)"
type input "[PERSON_NAME][EMAIL_ADDRESS][PERSON_NAME][DOMAIN_NAME]"
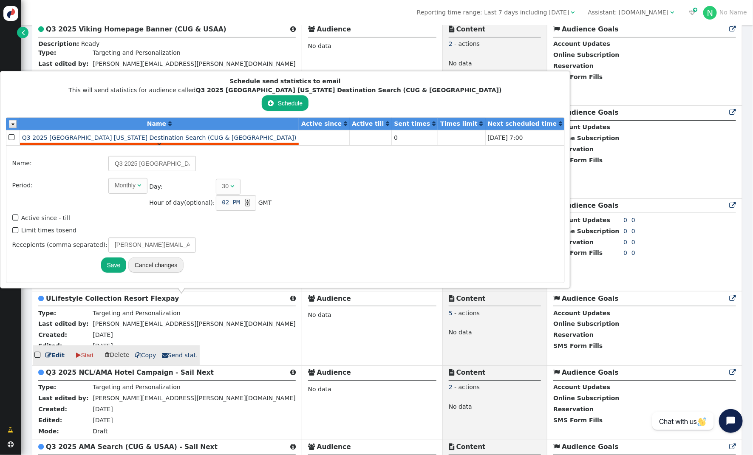
scroll to position [243, 0]
click at [18, 229] on span "" at bounding box center [16, 230] width 8 height 11
type input "1"
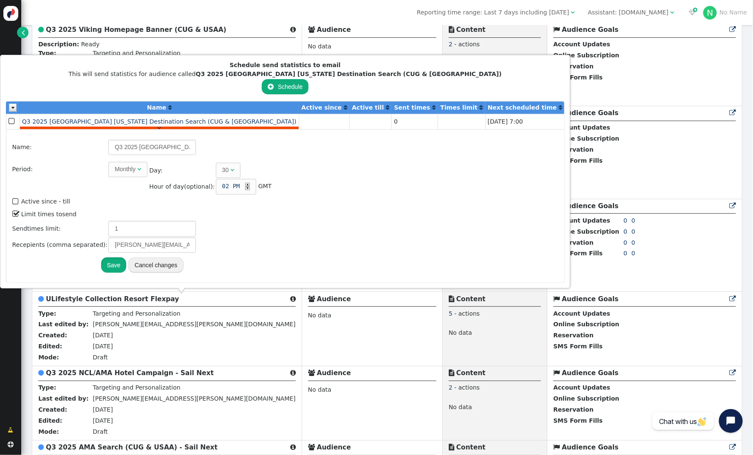
click at [112, 265] on button "Save" at bounding box center [113, 264] width 25 height 15
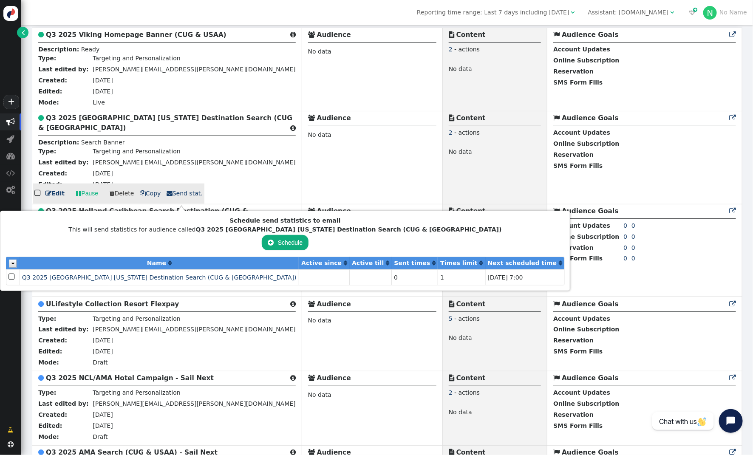
click at [308, 152] on div "No data" at bounding box center [372, 139] width 128 height 23
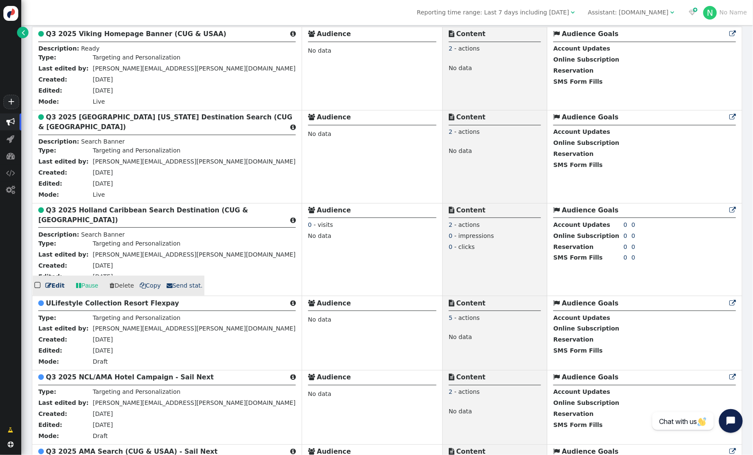
scroll to position [237, 0]
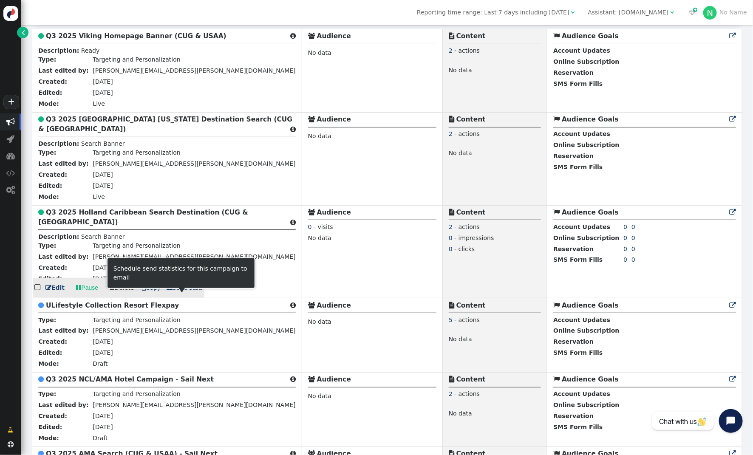
click at [175, 291] on span " Send stat." at bounding box center [185, 287] width 36 height 7
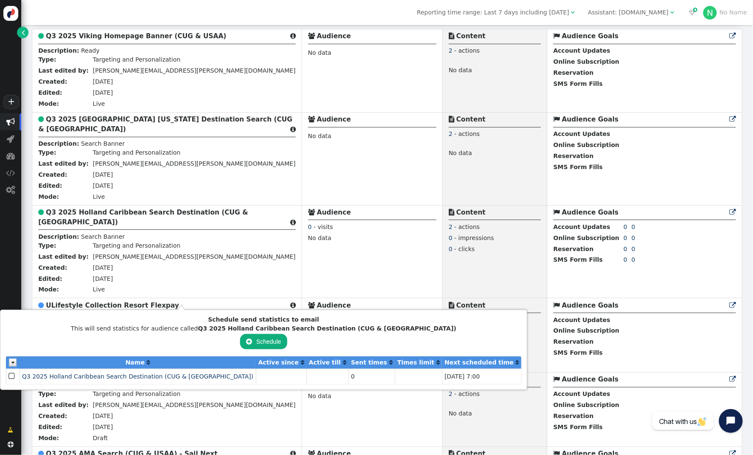
click at [181, 341] on div " Schedule « ◂ 1 ▸ »" at bounding box center [263, 341] width 515 height 17
click at [121, 376] on span "Q3 2025 Holland Caribbean Search Destination (CUG & USAA)" at bounding box center [138, 376] width 232 height 7
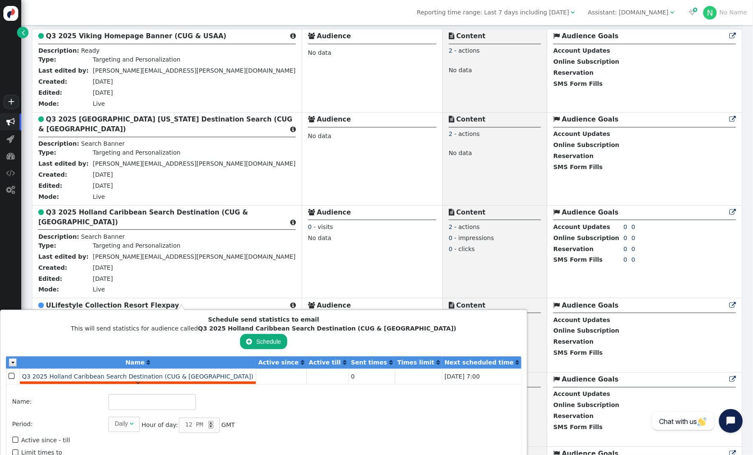
type input "Q3 2025 Holland Caribbean Search Destination (CUG & USAA)"
type input "[PERSON_NAME][EMAIL_ADDRESS][PERSON_NAME][DOMAIN_NAME]"
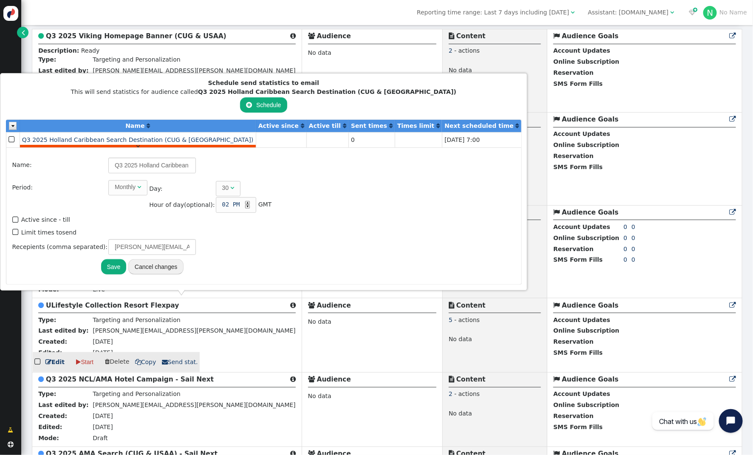
scroll to position [334, 0]
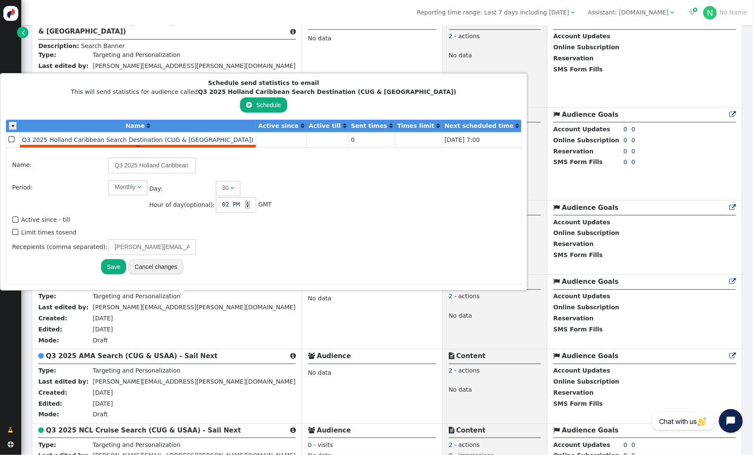
click at [18, 231] on span "" at bounding box center [16, 231] width 8 height 11
type input "1"
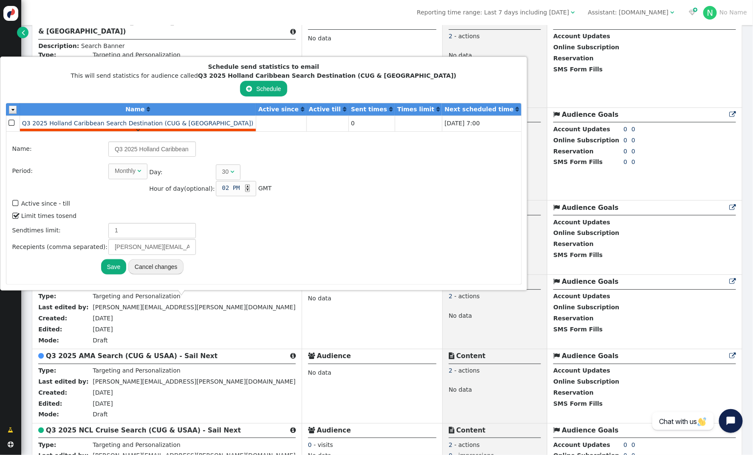
click at [111, 263] on button "Save" at bounding box center [113, 266] width 25 height 15
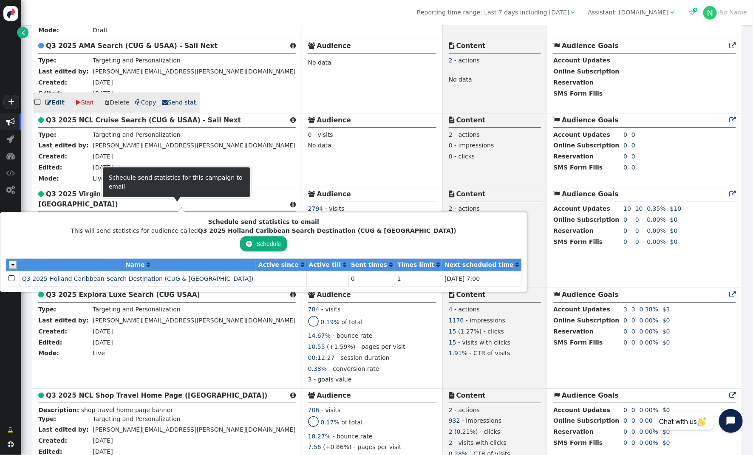
scroll to position [668, 0]
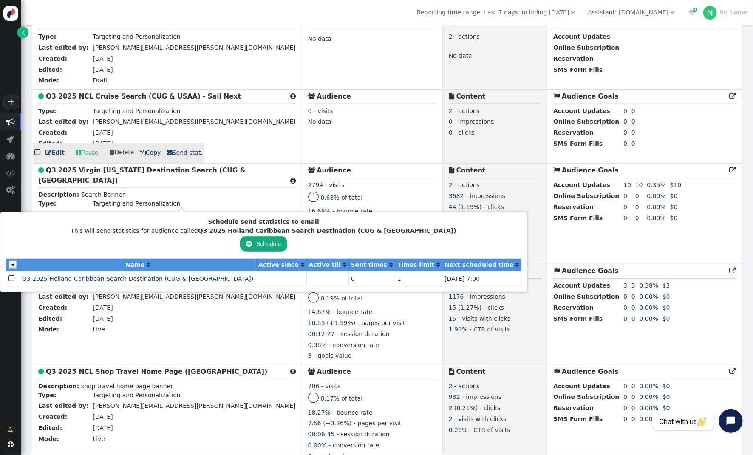
click at [242, 163] on div "  Edit  Pause  Delete  Copy  Send stat." at bounding box center [139, 151] width 212 height 24
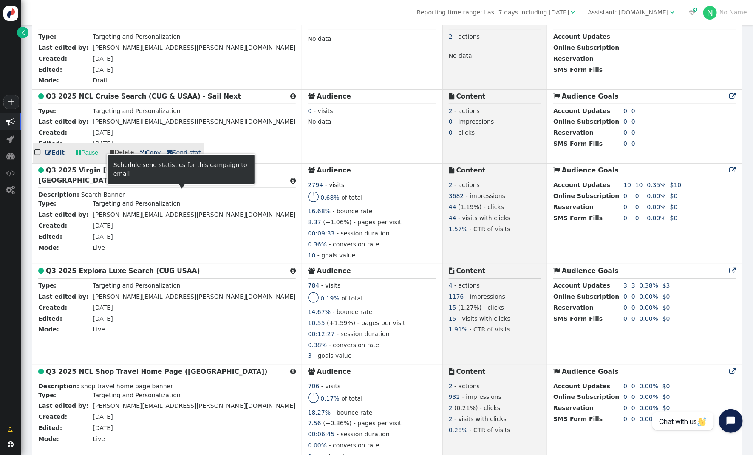
click at [185, 156] on span " Send stat." at bounding box center [185, 153] width 36 height 7
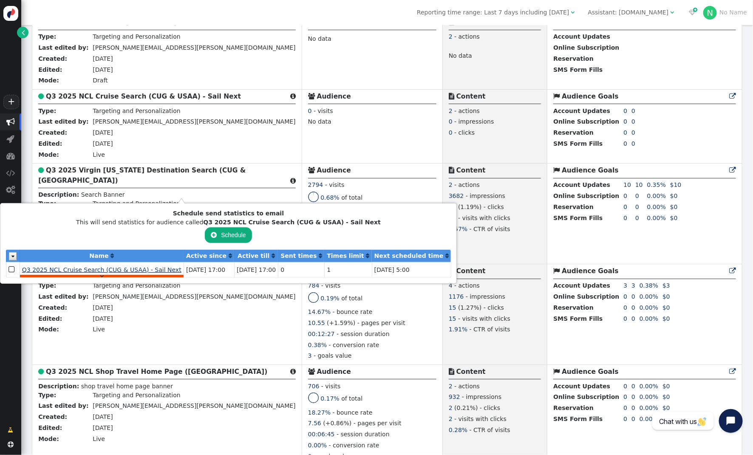
click at [138, 272] on span "Q3 2025 NCL Cruise Search (CUG & USAA) - Sail Next" at bounding box center [101, 269] width 159 height 7
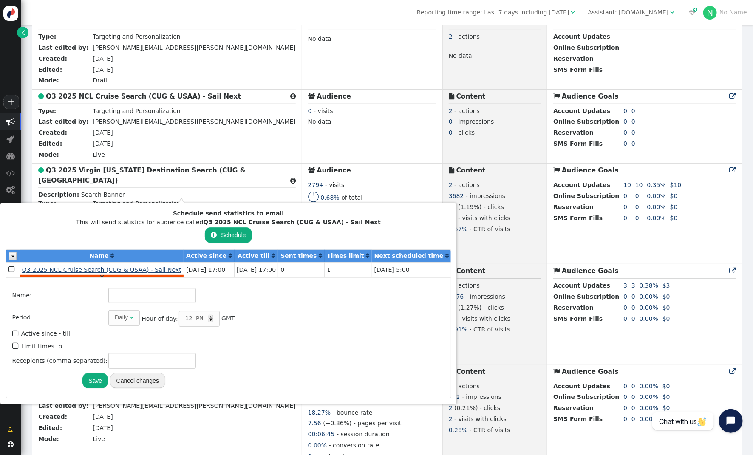
type input "Q3 2025 NCL Cruise Search (CUG & USAA) - Sail Next"
type input "1"
type input "[PERSON_NAME][EMAIL_ADDRESS][PERSON_NAME][DOMAIN_NAME]"
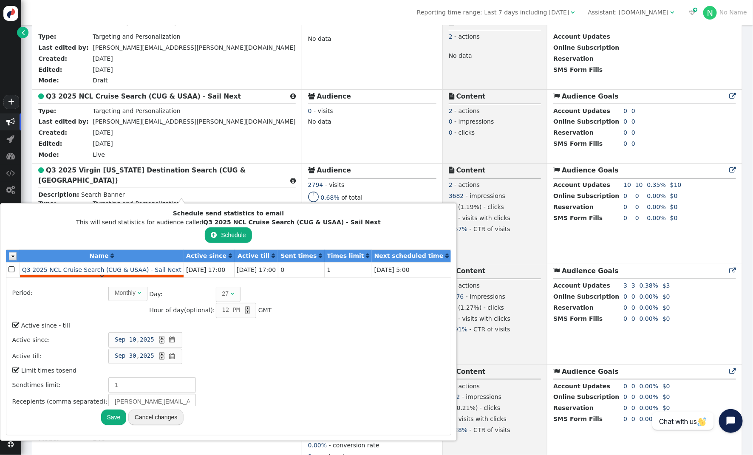
scroll to position [0, 0]
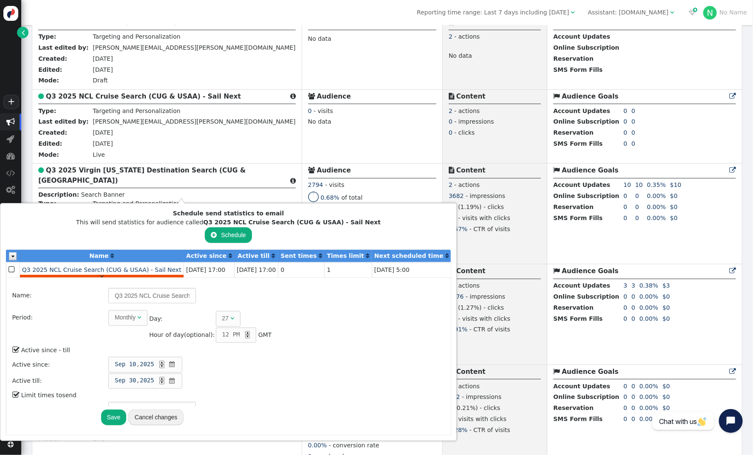
click at [15, 349] on span "" at bounding box center [16, 349] width 8 height 11
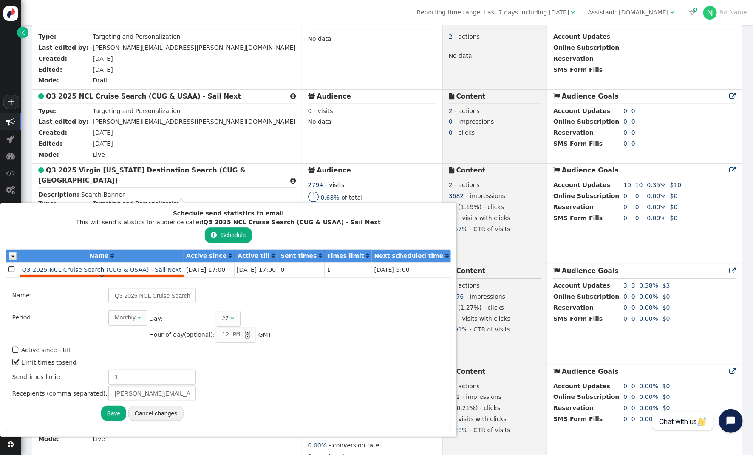
click at [245, 331] on div "▲" at bounding box center [247, 333] width 5 height 4
click at [111, 410] on button "Save" at bounding box center [113, 413] width 25 height 15
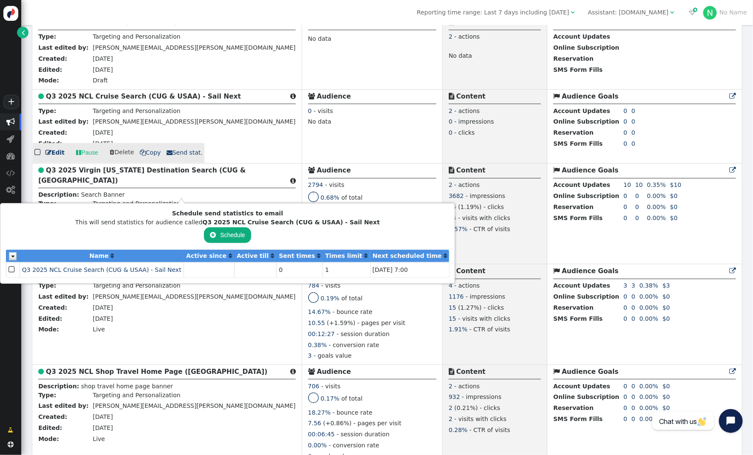
click at [308, 139] on div at bounding box center [372, 138] width 128 height 2
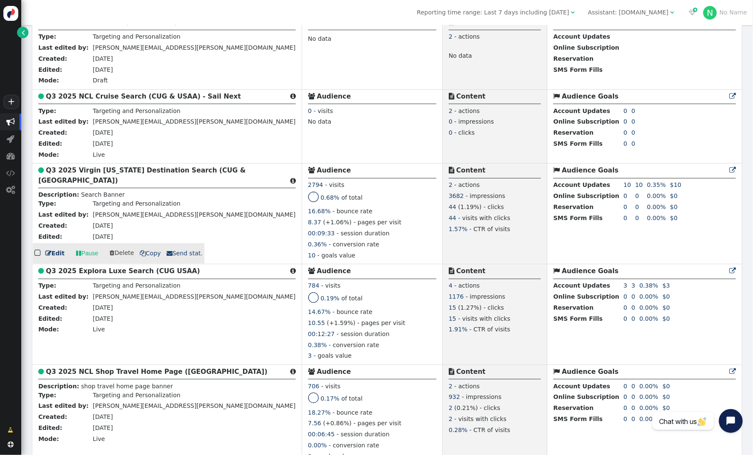
click at [172, 257] on span " Send stat." at bounding box center [185, 253] width 36 height 7
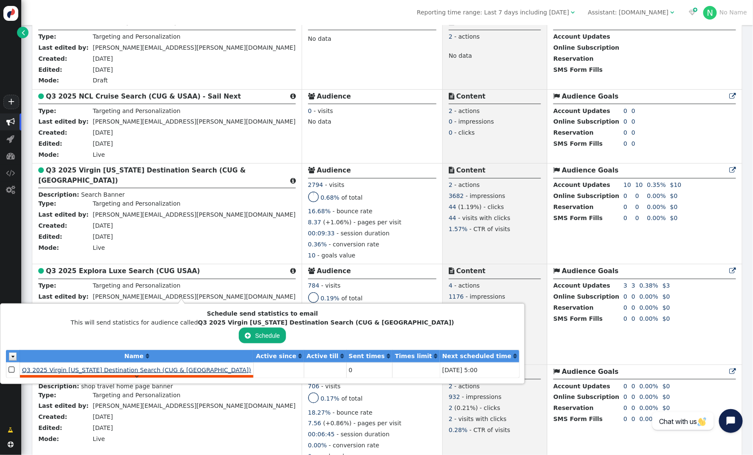
click at [127, 370] on span "Q3 2025 Virgin Alaska Destination Search (CUG & USAA)" at bounding box center [136, 370] width 229 height 7
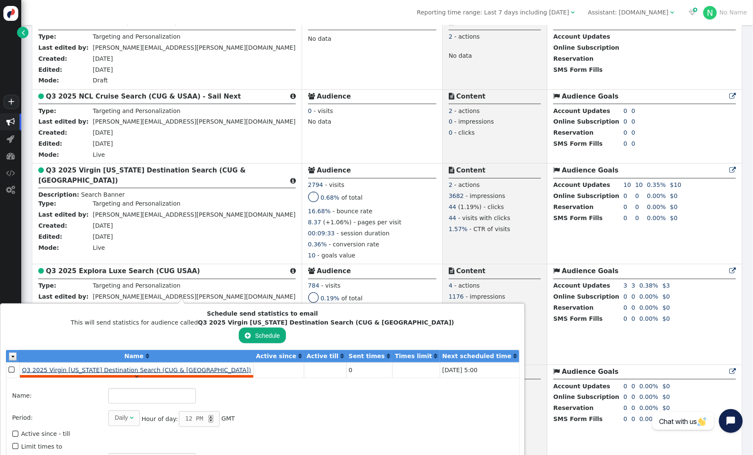
type input "Q3 2025 Virgin Alaska Destination Search (CUG & USAA)"
type input "[PERSON_NAME][EMAIL_ADDRESS][PERSON_NAME][DOMAIN_NAME]"
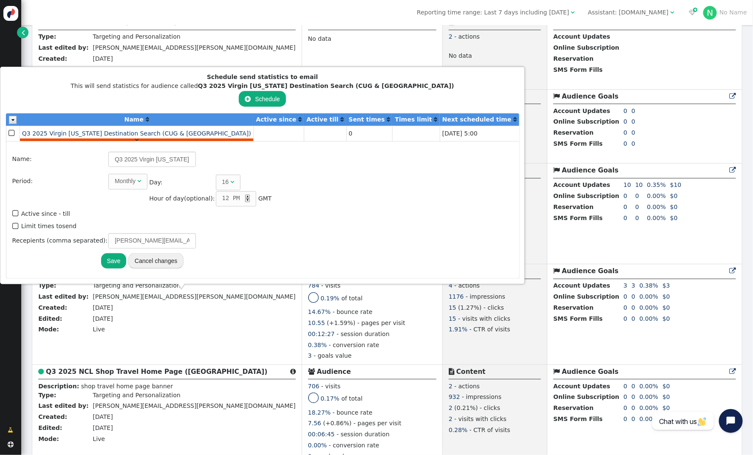
click at [16, 226] on span "" at bounding box center [16, 225] width 8 height 11
type input "1"
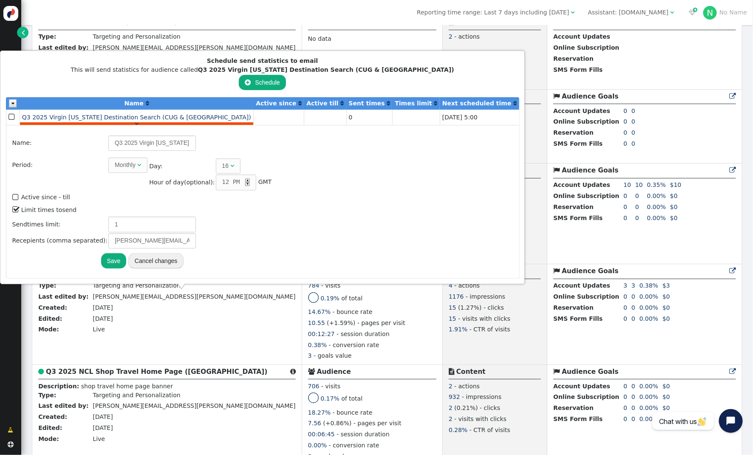
click at [101, 258] on button "Save" at bounding box center [113, 260] width 25 height 15
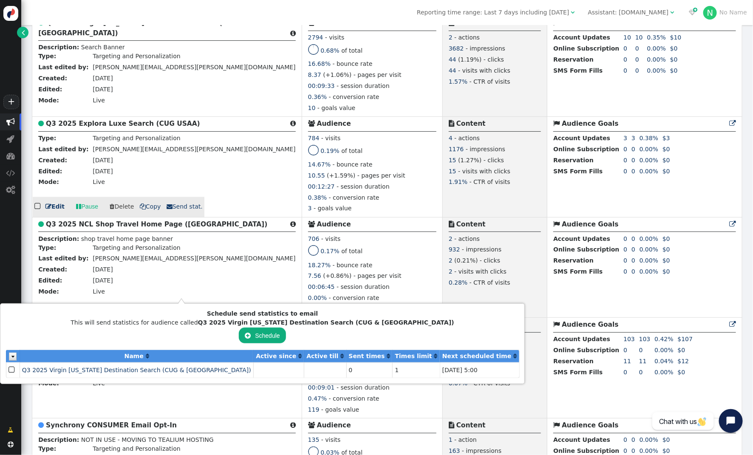
scroll to position [827, 0]
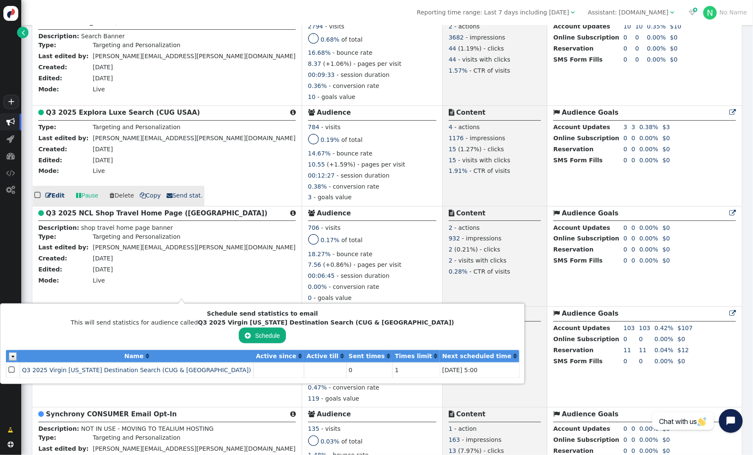
click at [308, 182] on div "00:12:27 - session duration" at bounding box center [372, 176] width 128 height 11
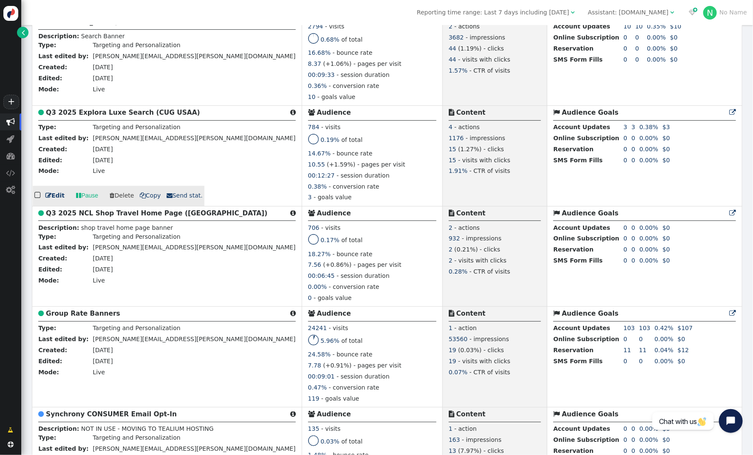
click at [187, 199] on span " Send stat." at bounding box center [185, 195] width 36 height 7
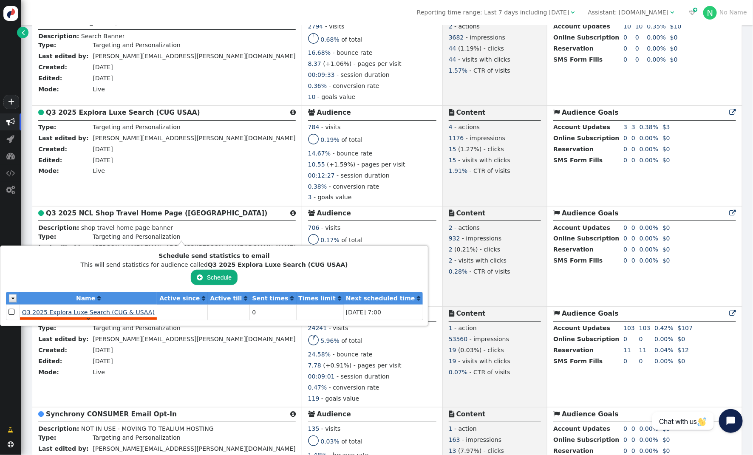
click at [102, 314] on span "Q3 2025 Explora Luxe Search (CUG & USAA)" at bounding box center [88, 312] width 133 height 7
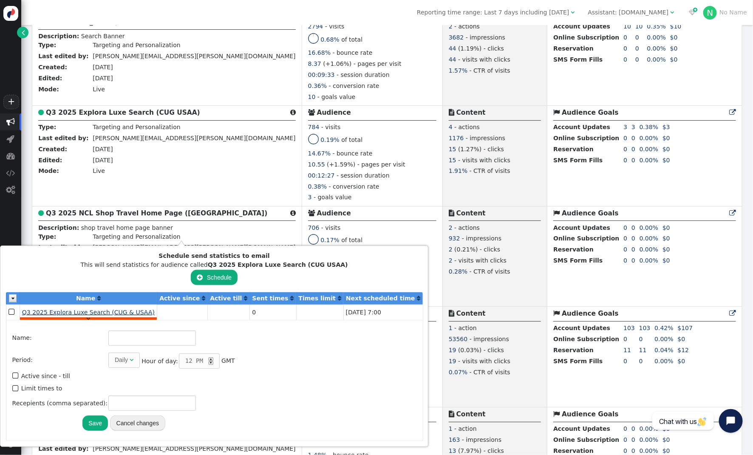
type input "Q3 2025 Explora Luxe Search (CUG & USAA)"
type input "tarin.pratt@arrivia.com, leah.miller@arrivia.com"
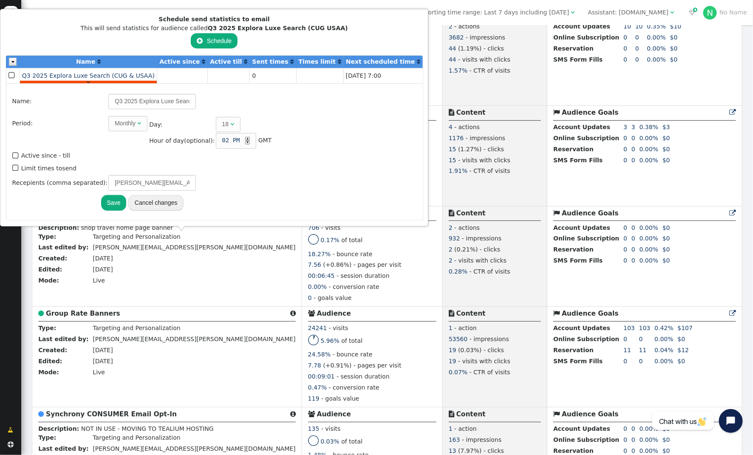
click at [13, 168] on span "" at bounding box center [16, 167] width 8 height 11
type input "1"
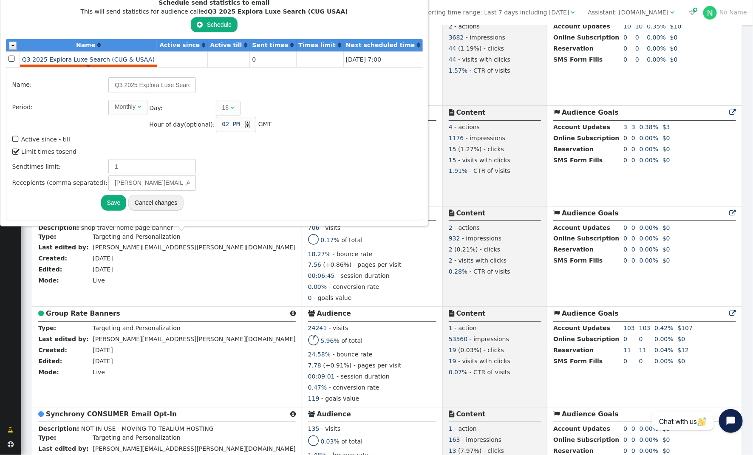
click at [109, 201] on button "Save" at bounding box center [113, 202] width 25 height 15
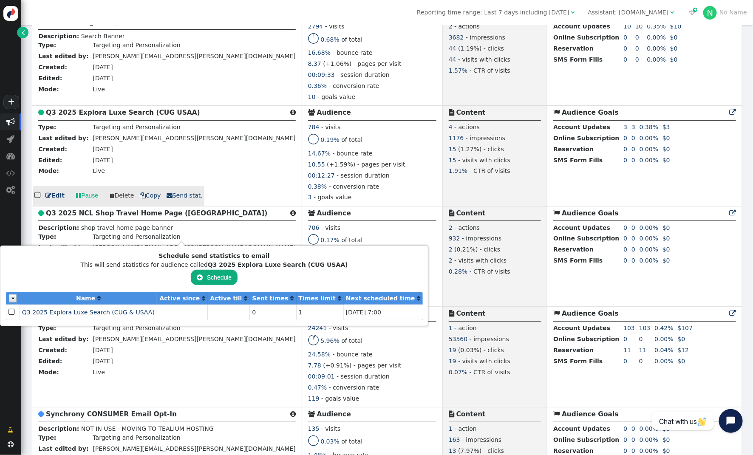
click at [308, 182] on div "00:12:27 - session duration" at bounding box center [372, 176] width 128 height 11
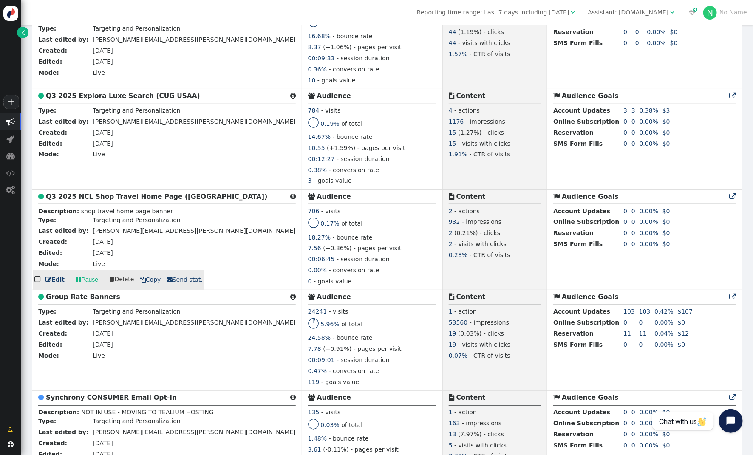
scroll to position [850, 0]
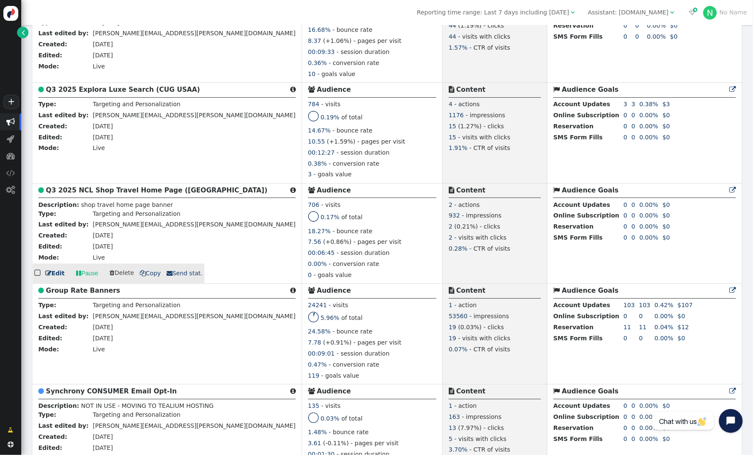
click at [177, 277] on span " Send stat." at bounding box center [185, 273] width 36 height 7
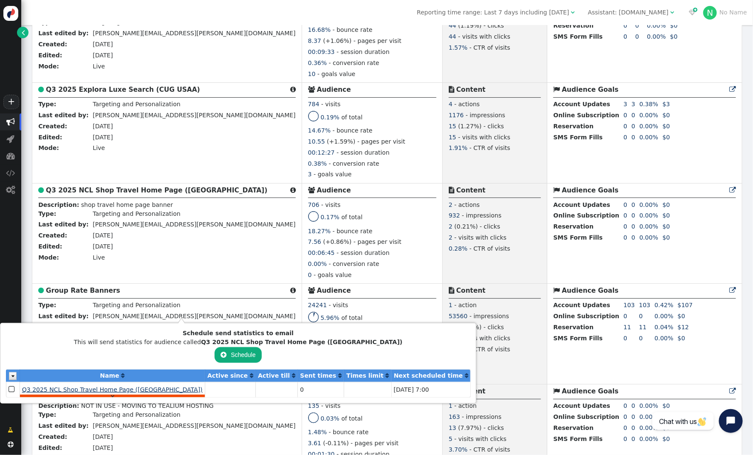
click at [106, 389] on span "Q3 2025 NCL Shop Travel Home Page (USAA)" at bounding box center [112, 389] width 181 height 7
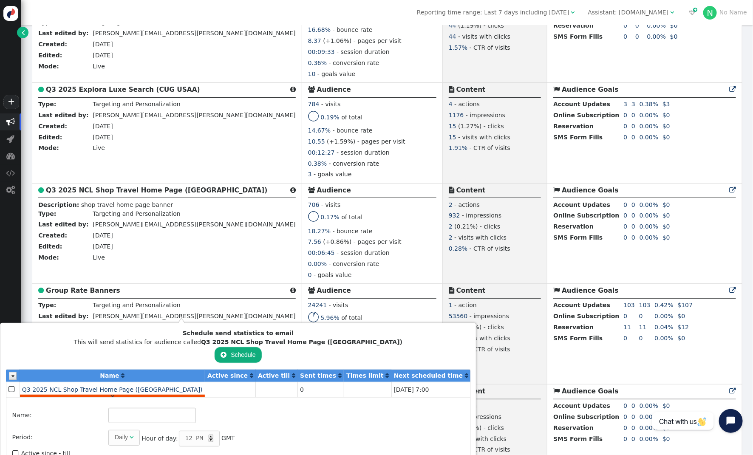
type input "Q3 2025 NCL Shop Travel Home Page (USAA)"
type input "[PERSON_NAME][EMAIL_ADDRESS][PERSON_NAME][DOMAIN_NAME]"
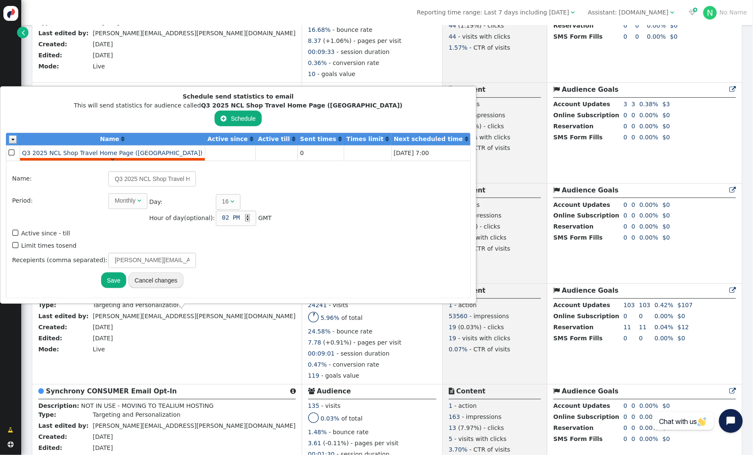
click at [12, 245] on span "" at bounding box center [16, 245] width 8 height 11
type input "1"
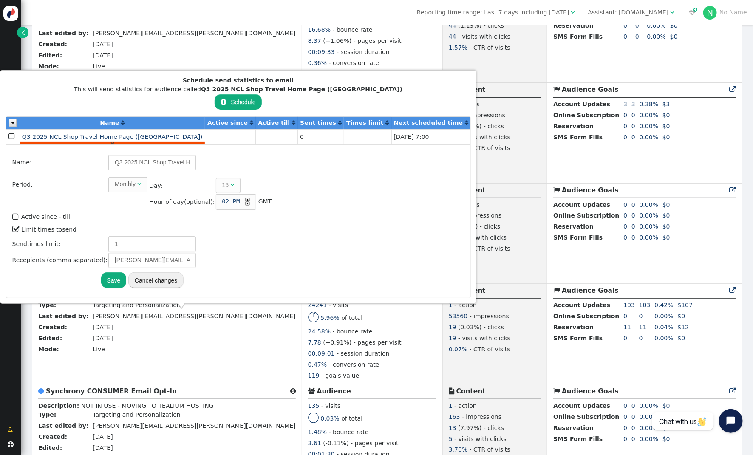
click at [109, 280] on button "Save" at bounding box center [113, 279] width 25 height 15
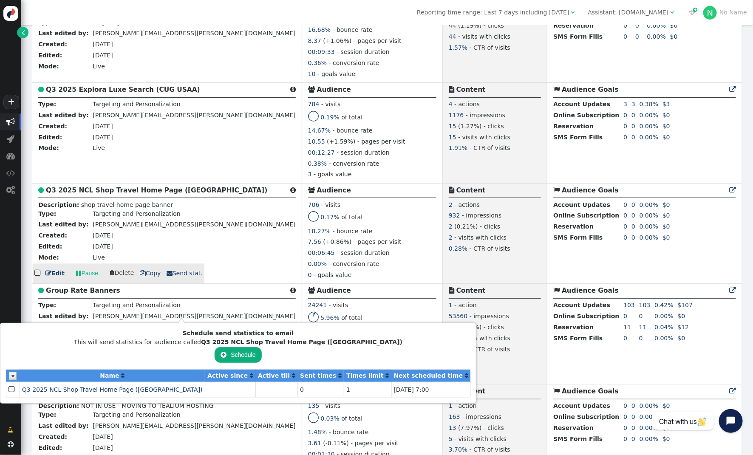
click at [308, 249] on div "7.56 (+0.86%) - pages per visit" at bounding box center [372, 242] width 128 height 11
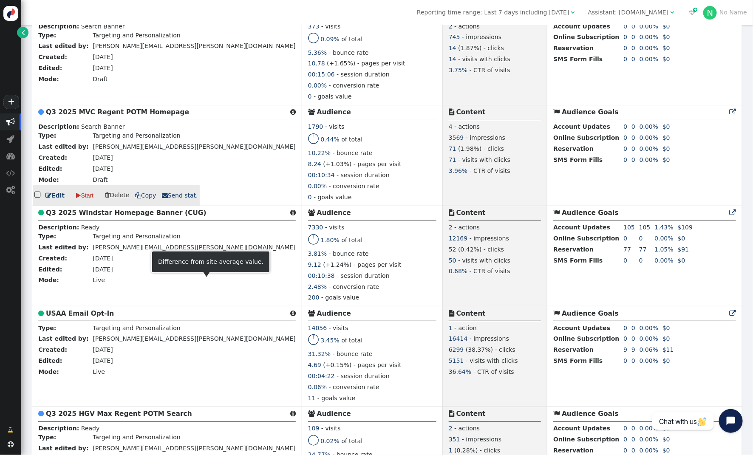
scroll to position [1333, 0]
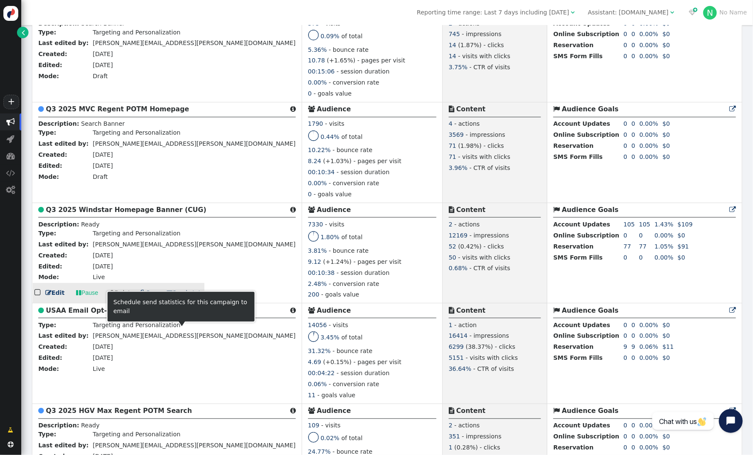
click at [175, 296] on span " Send stat." at bounding box center [185, 292] width 36 height 7
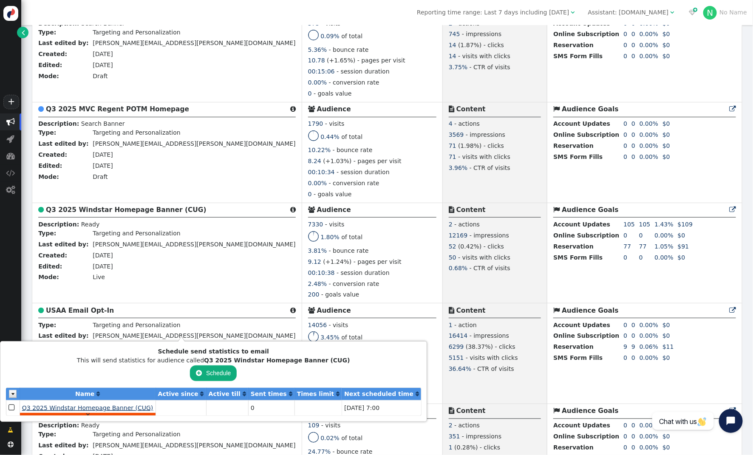
click at [111, 407] on span "Q3 2025 Windstar Homepage Banner (CUG)" at bounding box center [87, 407] width 131 height 7
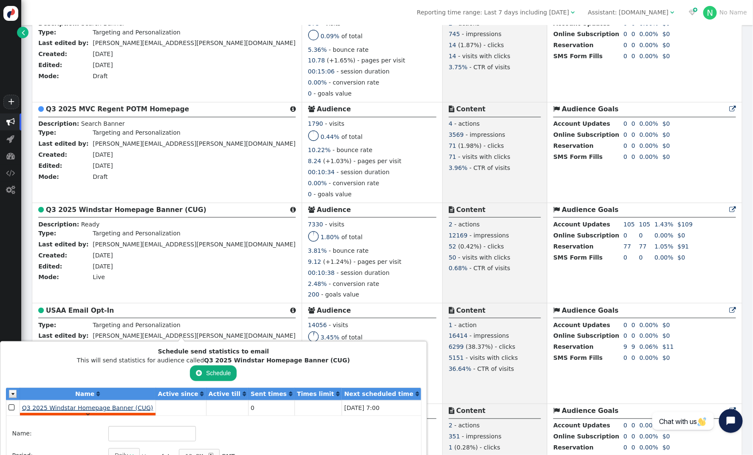
type input "Q3 2025 Windstar Homepage Banner (CUG)"
type input "[PERSON_NAME][EMAIL_ADDRESS][PERSON_NAME][DOMAIN_NAME]"
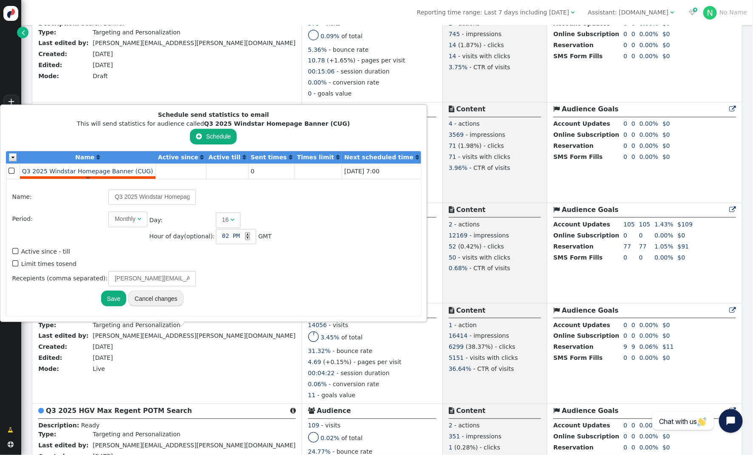
click at [17, 263] on span "" at bounding box center [16, 263] width 8 height 11
type input "1"
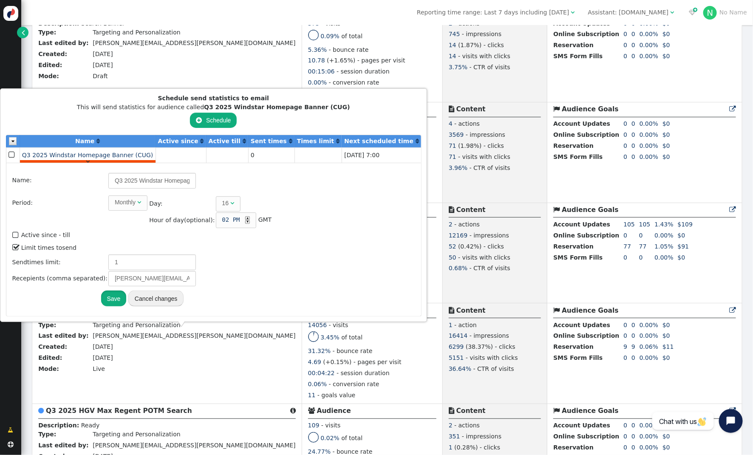
click at [103, 302] on button "Save" at bounding box center [113, 298] width 25 height 15
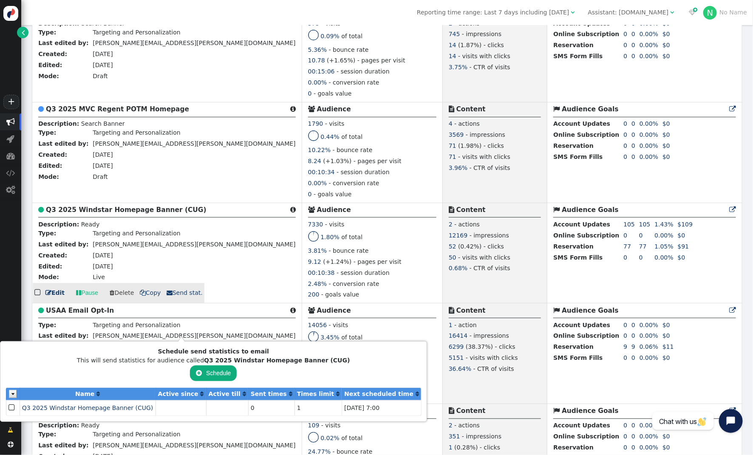
click at [308, 280] on div "00:10:38 - session duration" at bounding box center [372, 273] width 128 height 11
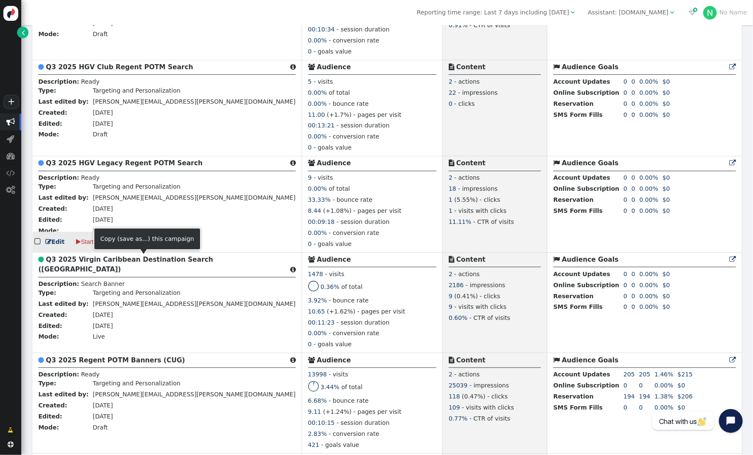
scroll to position [1808, 0]
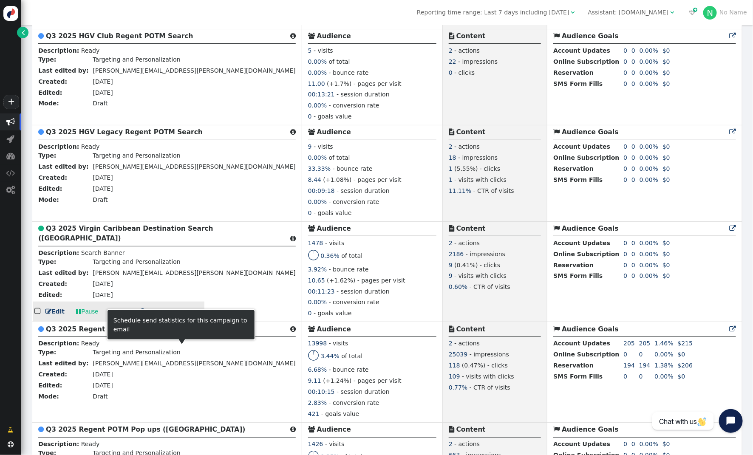
click at [175, 315] on span " Send stat." at bounding box center [185, 311] width 36 height 7
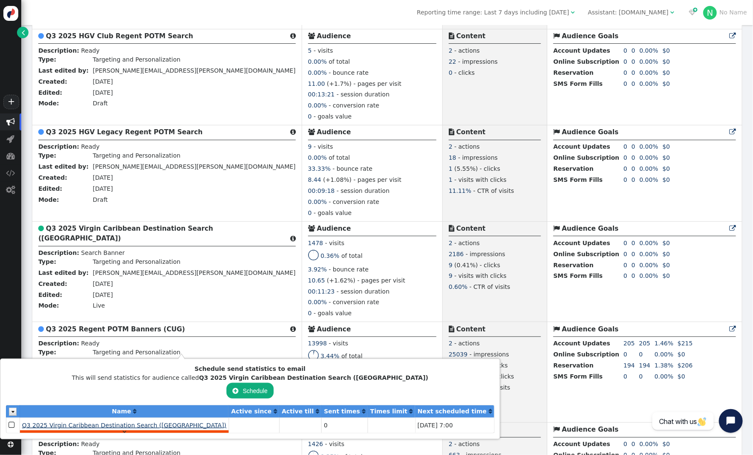
click at [87, 428] on span "Q3 2025 Virgin Caribbean Destination Search (USAA)" at bounding box center [124, 425] width 204 height 7
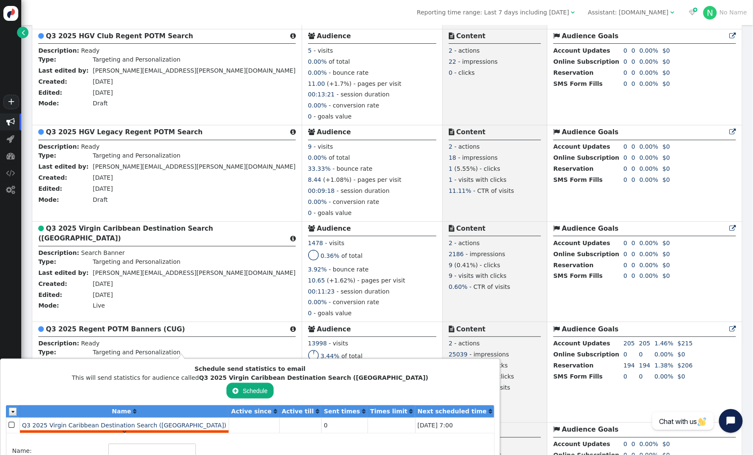
type input "Q3 2025 Virgin Caribbean Destination Search (USAA)"
type input "[PERSON_NAME][EMAIL_ADDRESS][PERSON_NAME][DOMAIN_NAME]"
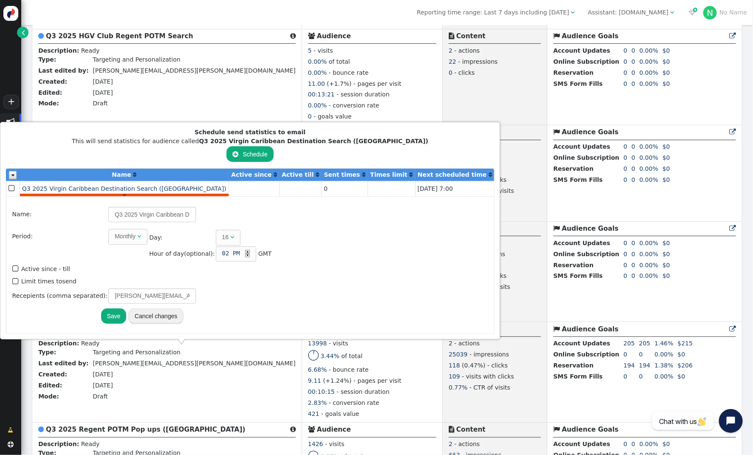
click at [14, 280] on span "" at bounding box center [16, 281] width 8 height 11
type input "1"
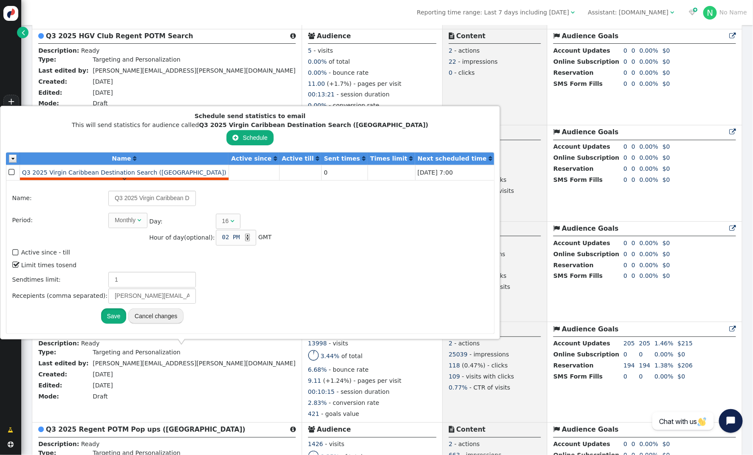
click at [113, 316] on button "Save" at bounding box center [113, 315] width 25 height 15
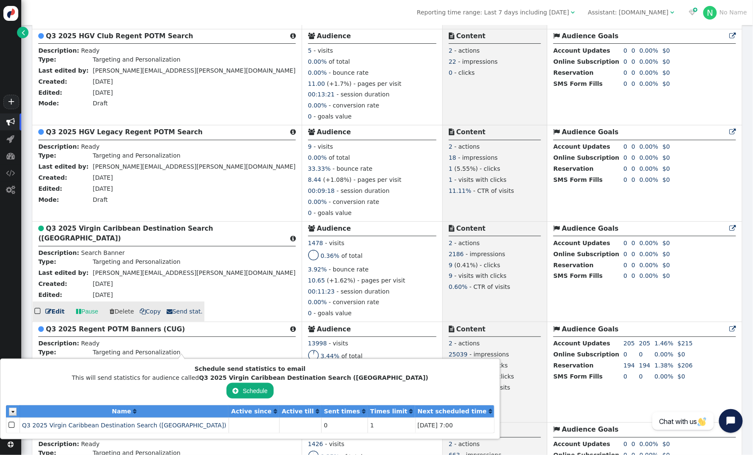
click at [308, 276] on div "3.92% - bounce rate" at bounding box center [372, 270] width 128 height 11
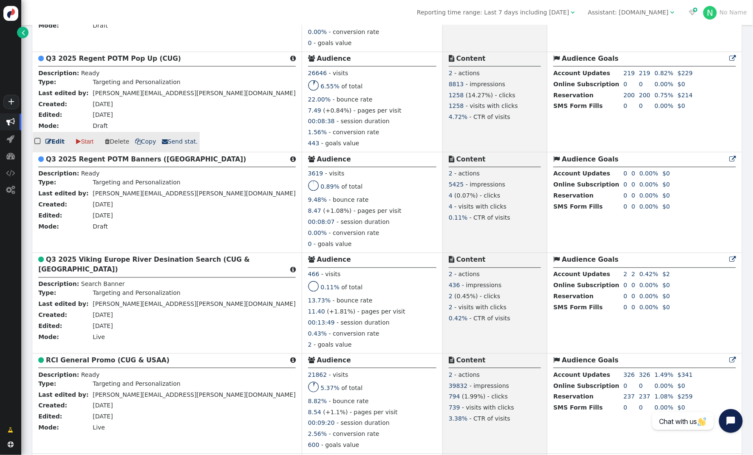
scroll to position [2288, 0]
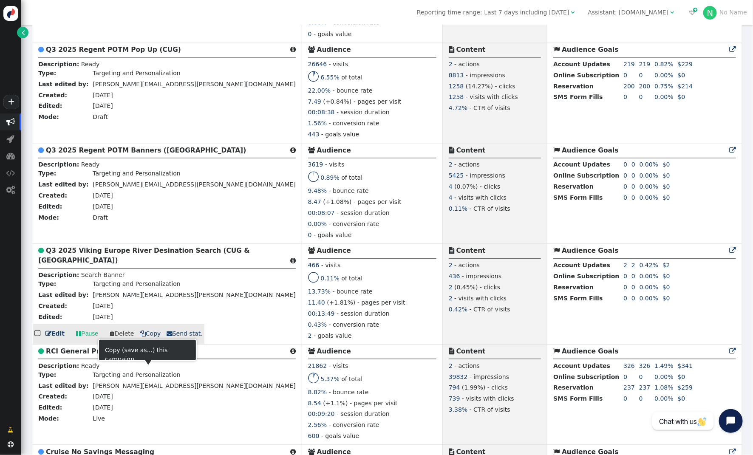
click at [172, 337] on span " Send stat." at bounding box center [185, 333] width 36 height 7
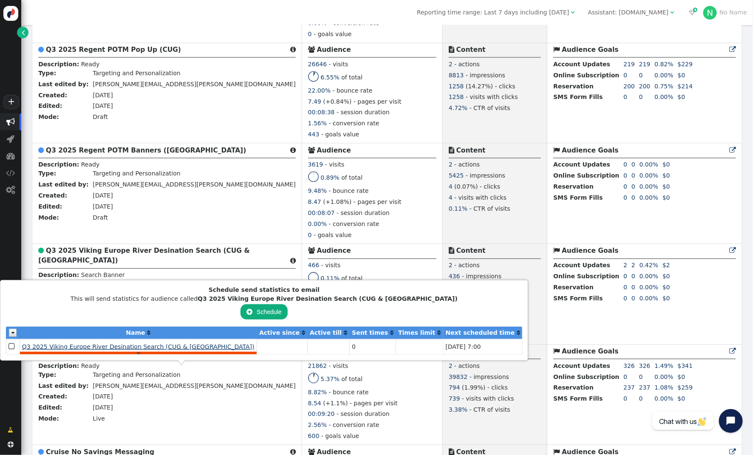
click at [72, 344] on span "Q3 2025 Viking Europe River Desination Search (CUG & USAA)" at bounding box center [138, 346] width 232 height 7
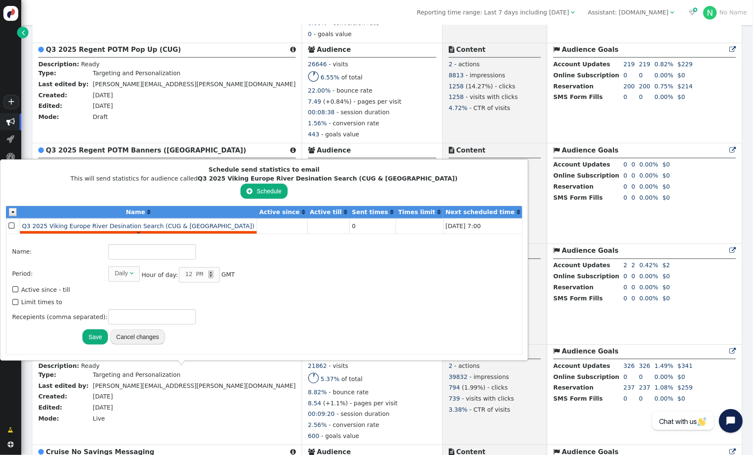
type input "Q3 2025 Viking Europe River Desination Search (CUG & USAA)"
type input "[PERSON_NAME][EMAIL_ADDRESS][PERSON_NAME][DOMAIN_NAME]"
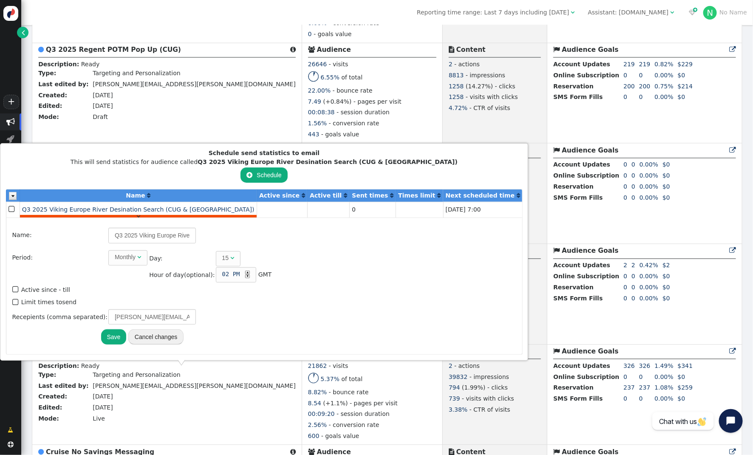
click at [15, 302] on span "" at bounding box center [16, 302] width 8 height 11
type input "1"
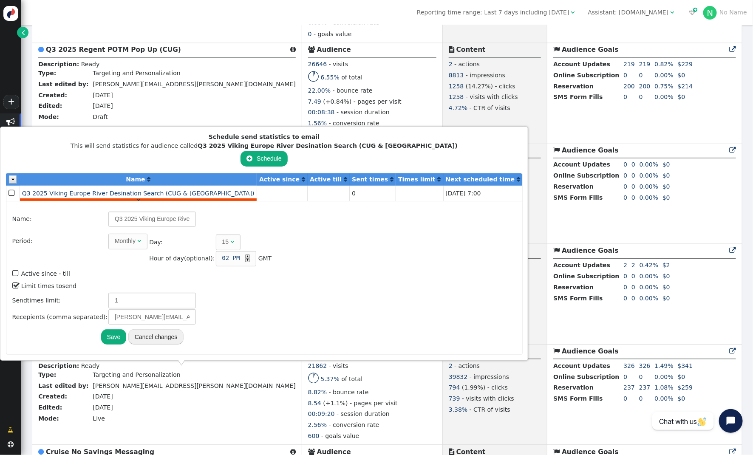
click at [114, 335] on button "Save" at bounding box center [113, 336] width 25 height 15
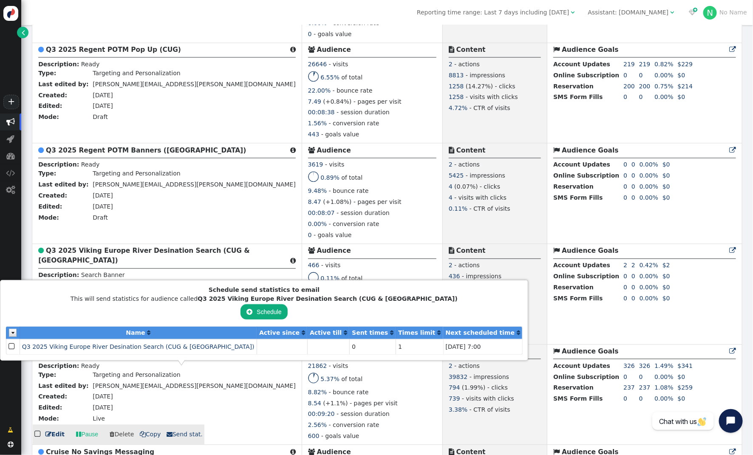
click at [315, 381] on td " Audience 21862 - visits 5.37% of total 8.82% - bounce rate 8.54 (+1.1%) - pag…" at bounding box center [372, 394] width 141 height 101
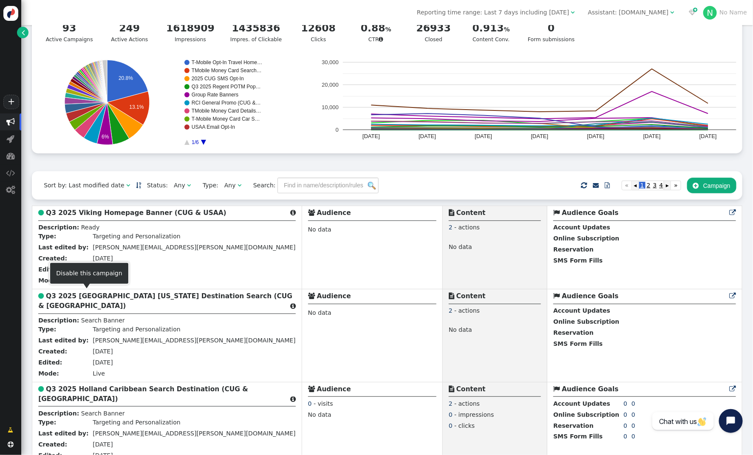
scroll to position [58, 0]
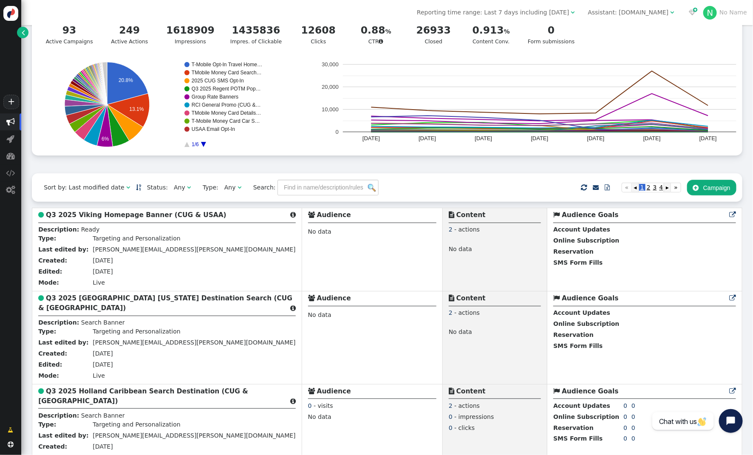
click at [629, 11] on div "Assistant: mustdotravels.com" at bounding box center [628, 12] width 81 height 9
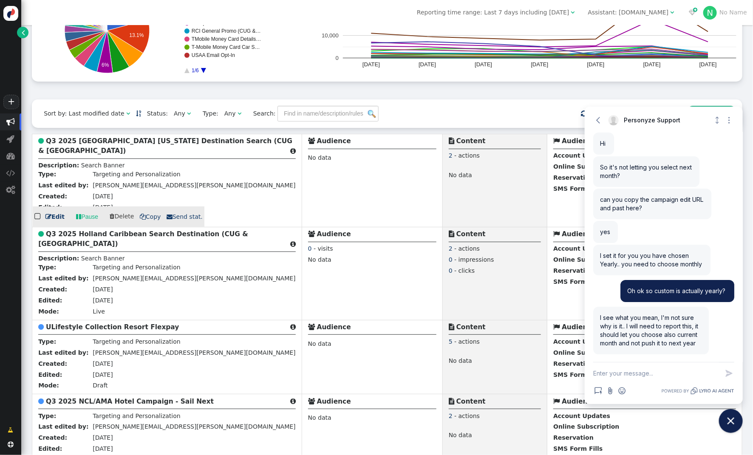
scroll to position [133, 0]
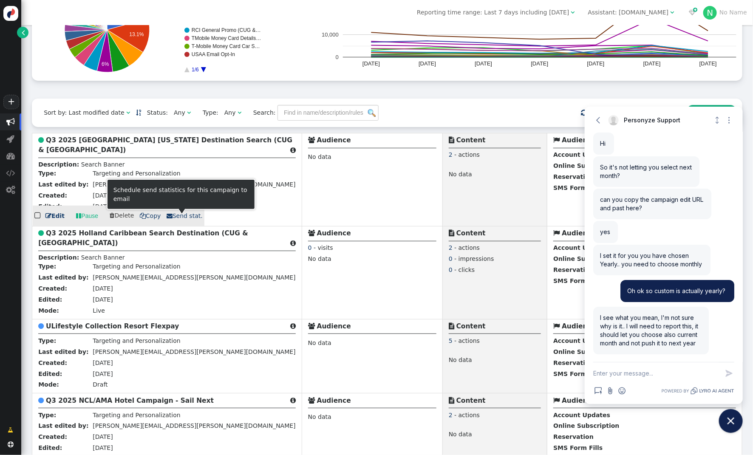
click at [178, 216] on span " Send stat." at bounding box center [185, 215] width 36 height 7
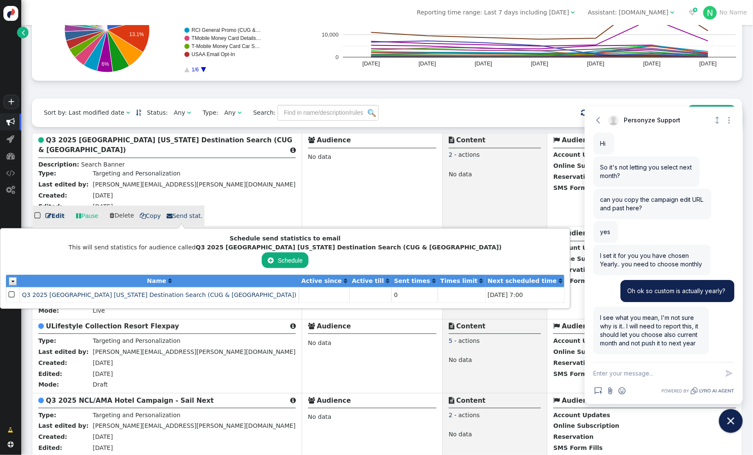
click at [308, 153] on div at bounding box center [372, 151] width 128 height 2
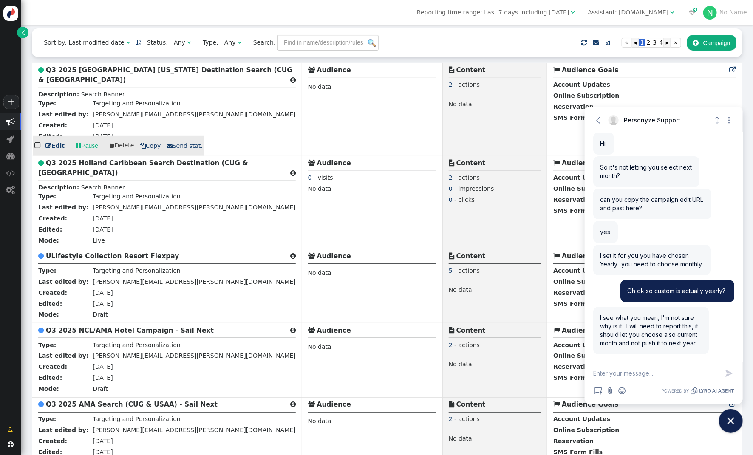
scroll to position [204, 0]
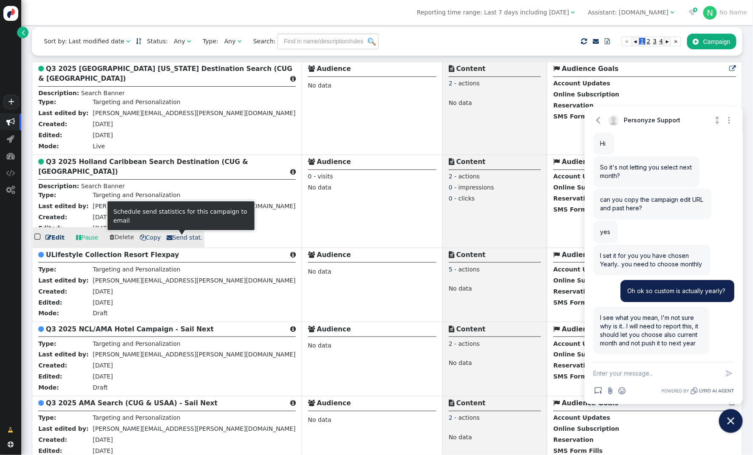
click at [167, 240] on span "" at bounding box center [170, 237] width 6 height 6
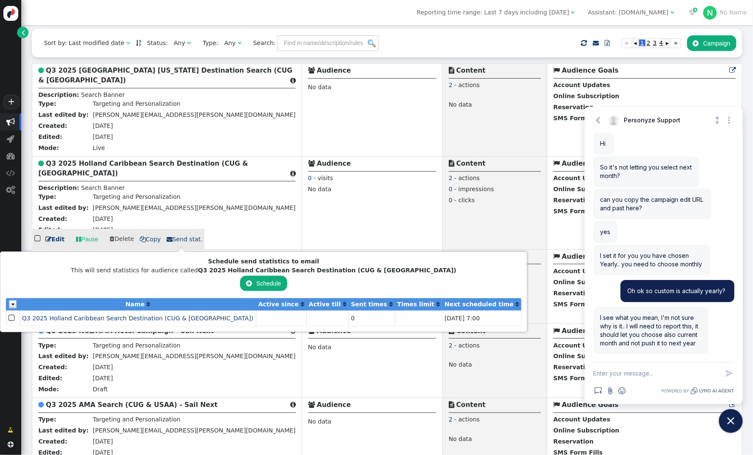
scroll to position [202, 0]
click at [302, 216] on td " Audience 0 - visits No data" at bounding box center [372, 203] width 141 height 93
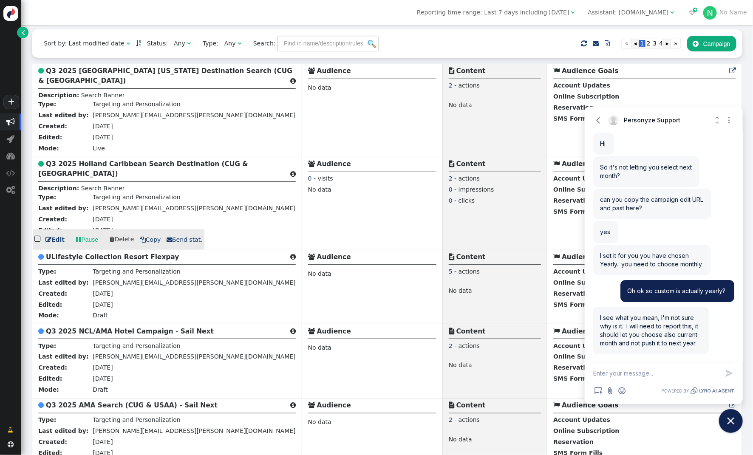
click at [187, 243] on span " Send stat." at bounding box center [185, 239] width 36 height 7
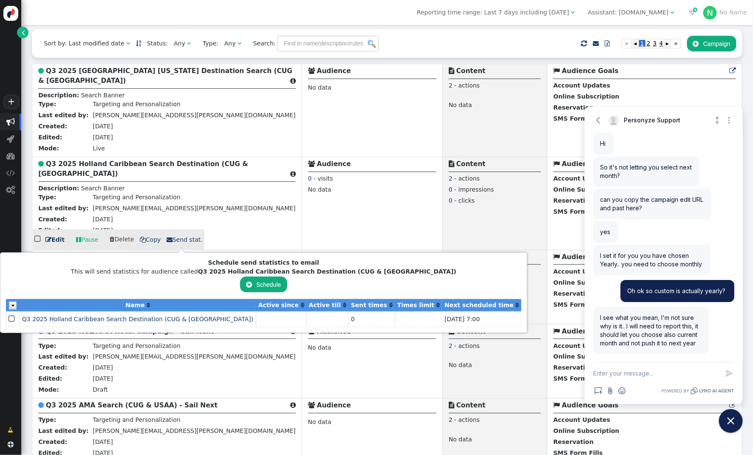
click at [115, 175] on b "Q3 2025 Holland Caribbean Search Destination (CUG & USAA)" at bounding box center [143, 168] width 210 height 17
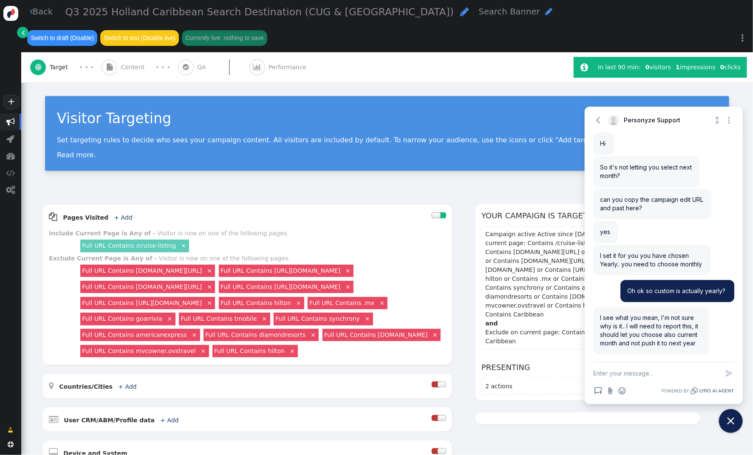
click at [268, 63] on span "Performance" at bounding box center [288, 67] width 41 height 9
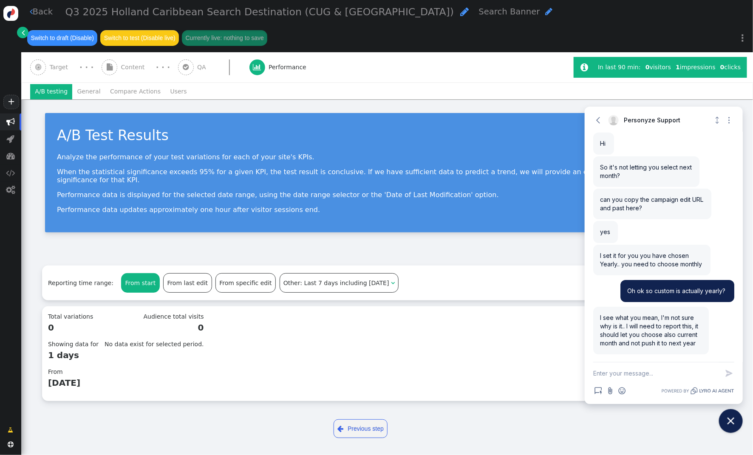
click at [99, 84] on li "General" at bounding box center [88, 91] width 33 height 15
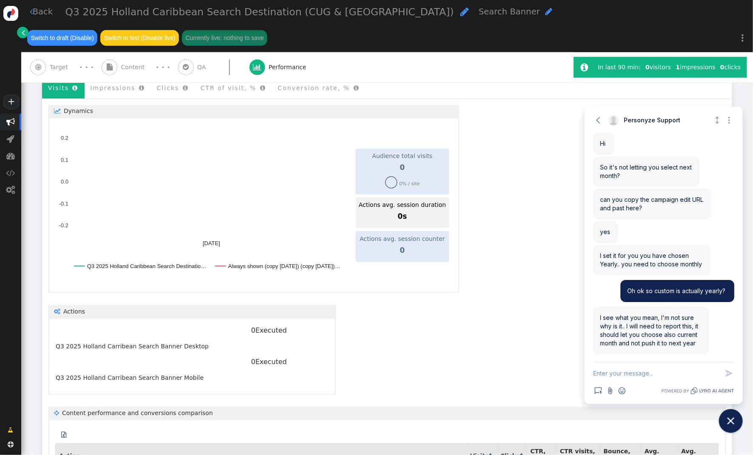
scroll to position [524, 0]
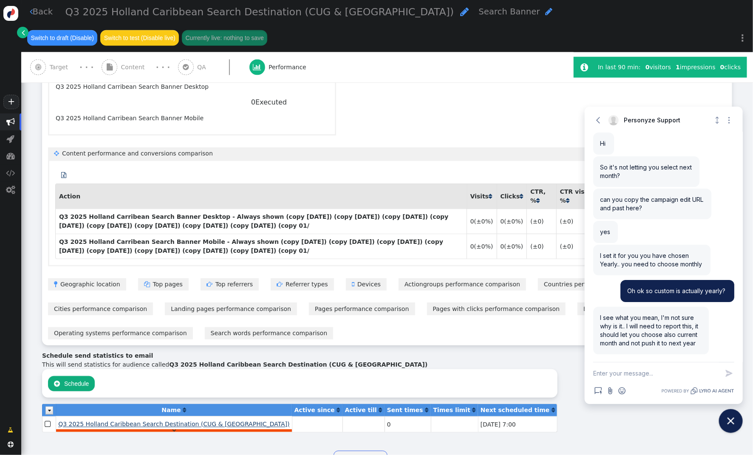
click at [166, 421] on span "Q3 2025 Holland Caribbean Search Destination (CUG & USAA)" at bounding box center [174, 424] width 232 height 7
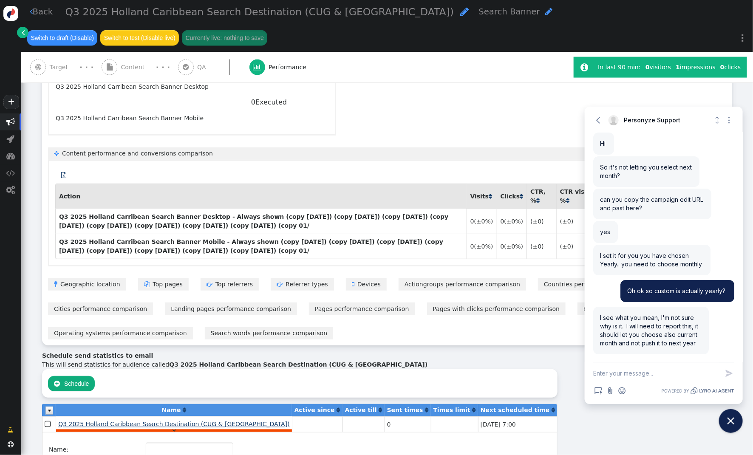
type input "Q3 2025 Holland Caribbean Search Destination (CUG & USAA)"
type input "14"
type input "[PERSON_NAME][EMAIL_ADDRESS][PERSON_NAME][DOMAIN_NAME]"
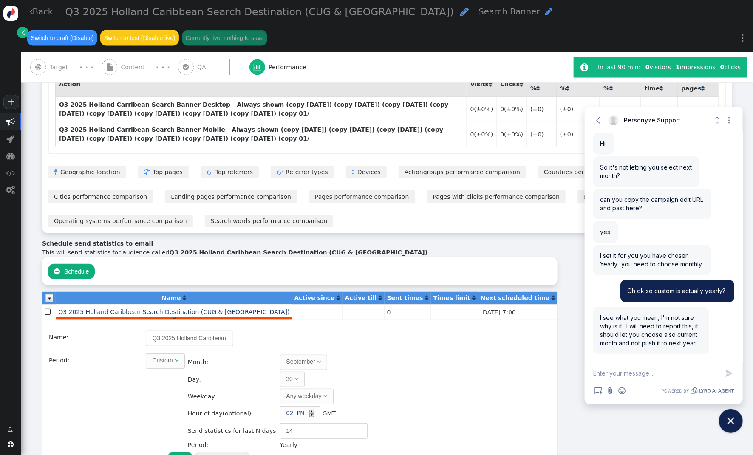
scroll to position [644, 0]
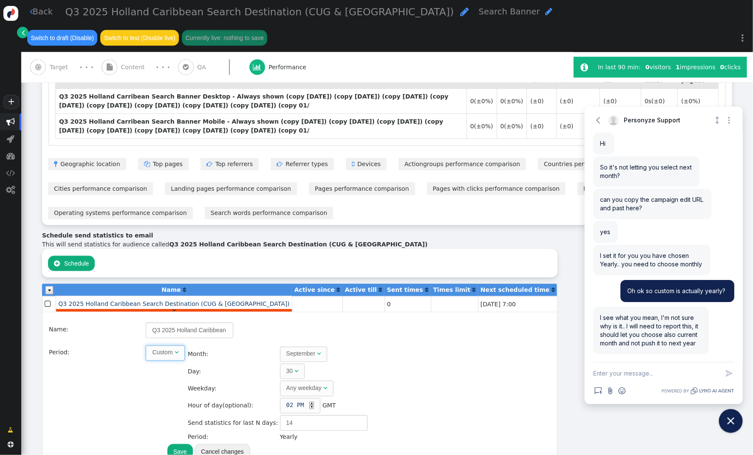
click at [165, 345] on span "Custom " at bounding box center [165, 352] width 39 height 15
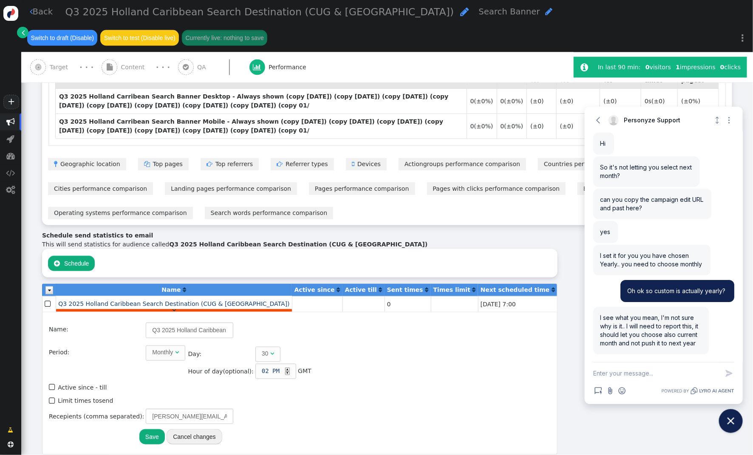
click at [152, 429] on button "Save" at bounding box center [151, 436] width 25 height 15
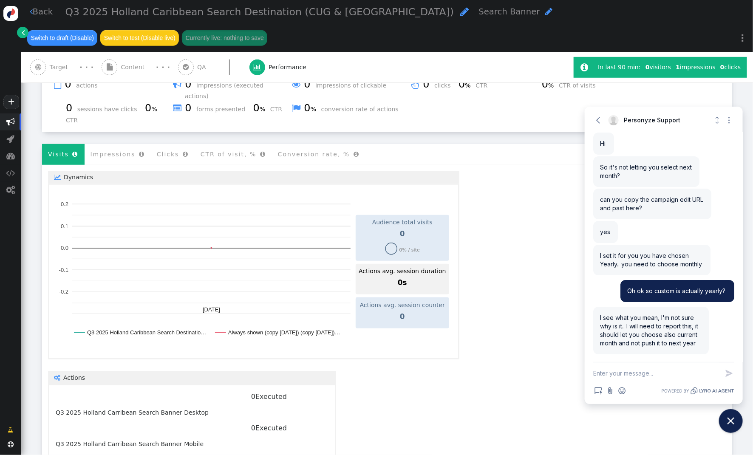
scroll to position [138, 0]
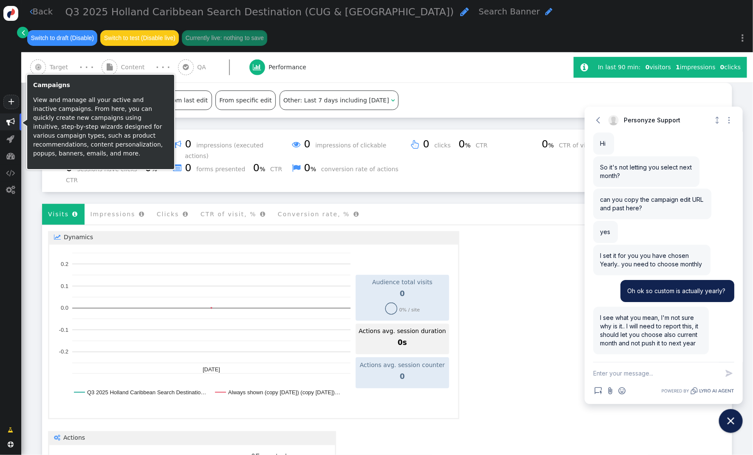
click at [8, 121] on span "" at bounding box center [10, 122] width 8 height 8
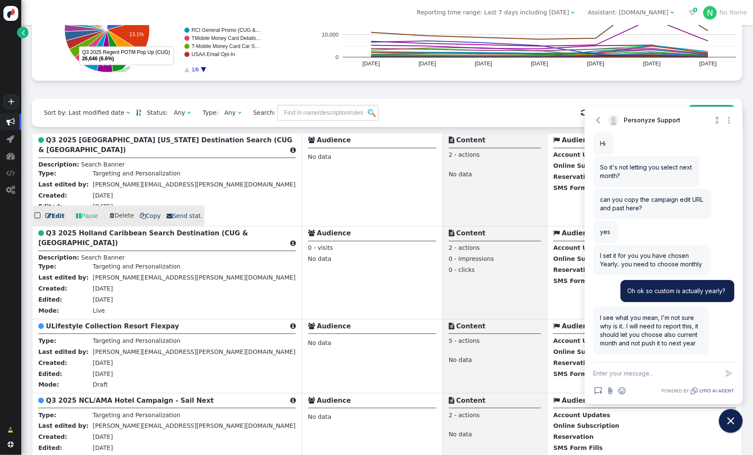
scroll to position [137, 0]
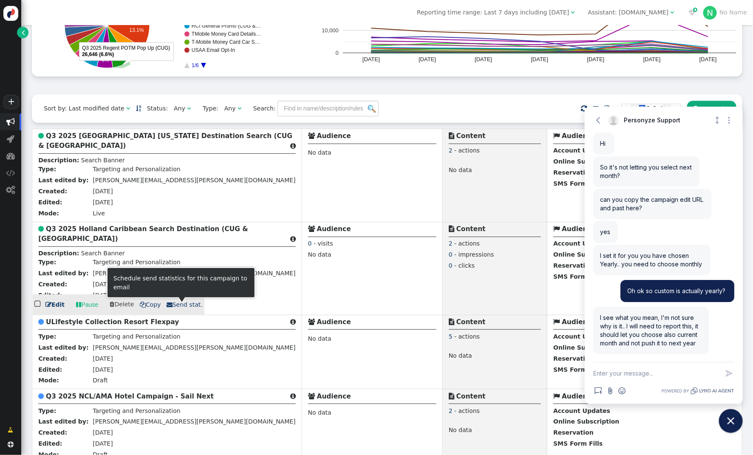
click at [169, 304] on span " Send stat." at bounding box center [185, 304] width 36 height 7
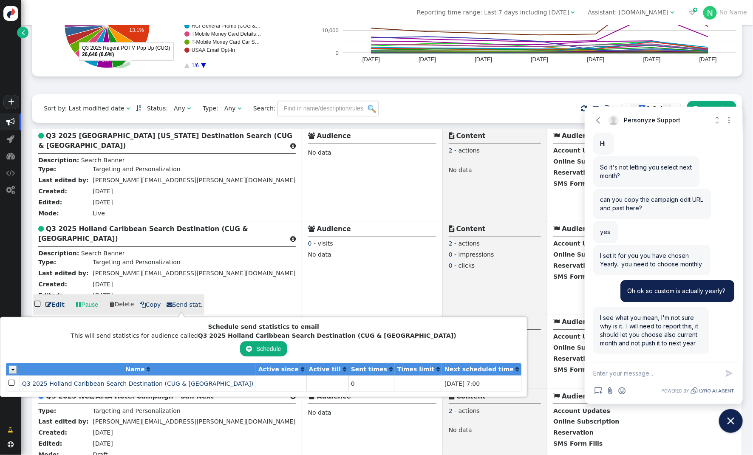
click at [322, 265] on div at bounding box center [372, 264] width 128 height 2
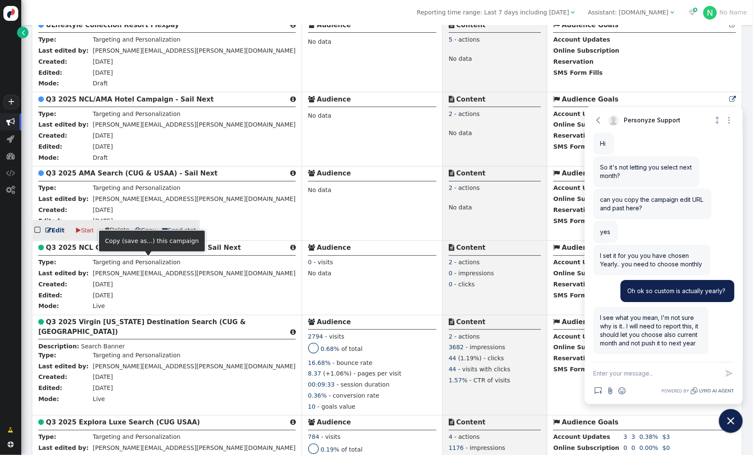
scroll to position [435, 0]
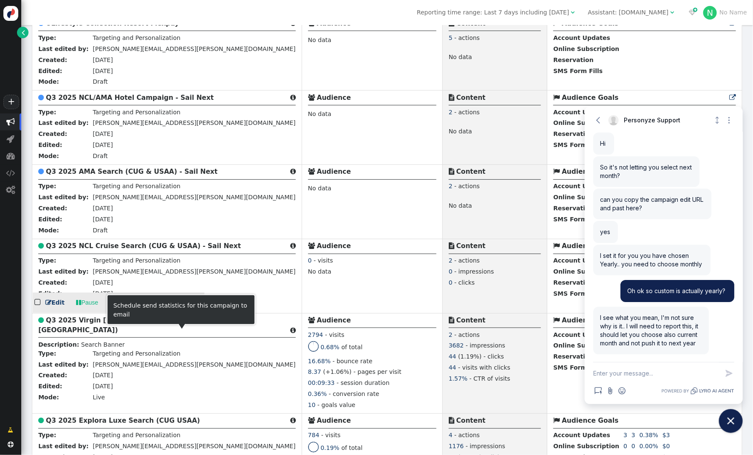
click at [181, 306] on span " Send stat." at bounding box center [185, 302] width 36 height 7
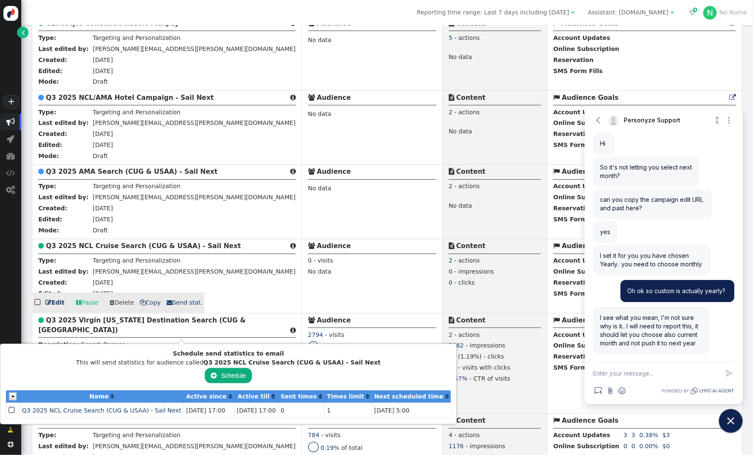
click at [308, 278] on div "No data" at bounding box center [372, 272] width 128 height 11
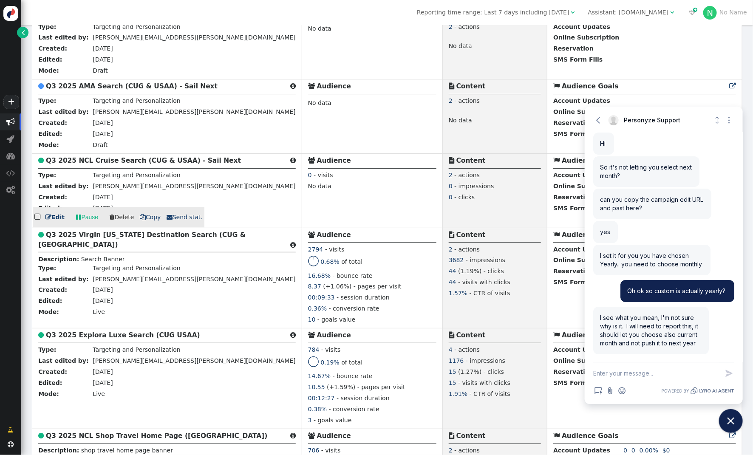
scroll to position [522, 0]
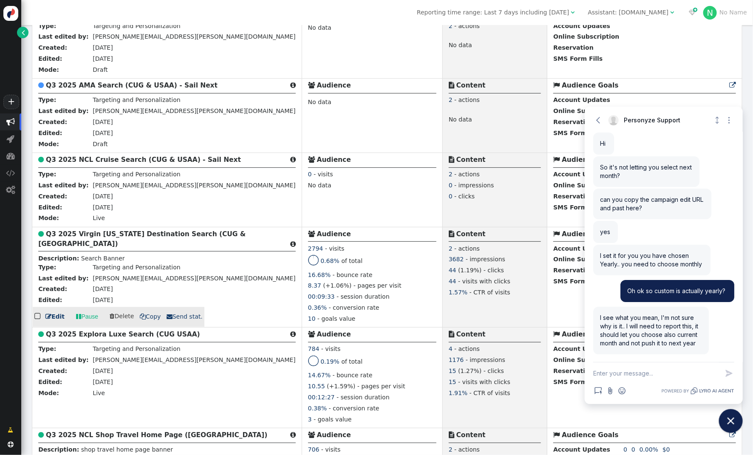
click at [173, 320] on span " Send stat." at bounding box center [185, 317] width 36 height 7
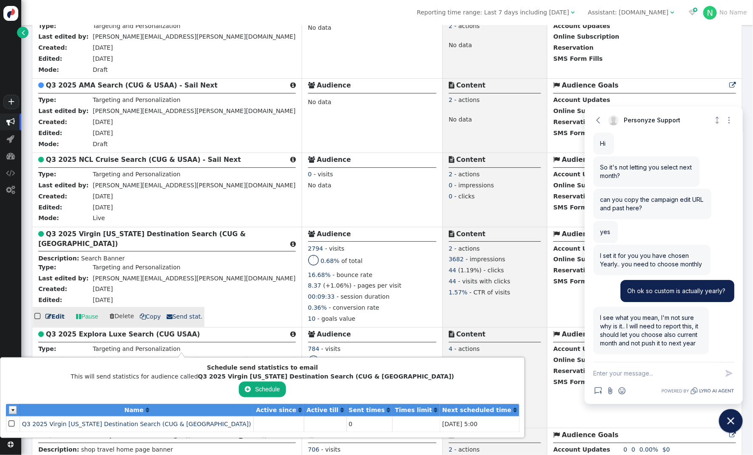
click at [308, 282] on div "16.68% - bounce rate" at bounding box center [372, 276] width 128 height 11
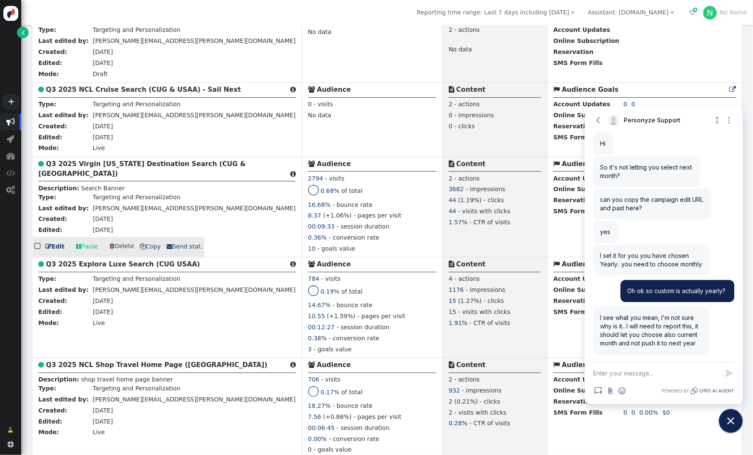
scroll to position [623, 0]
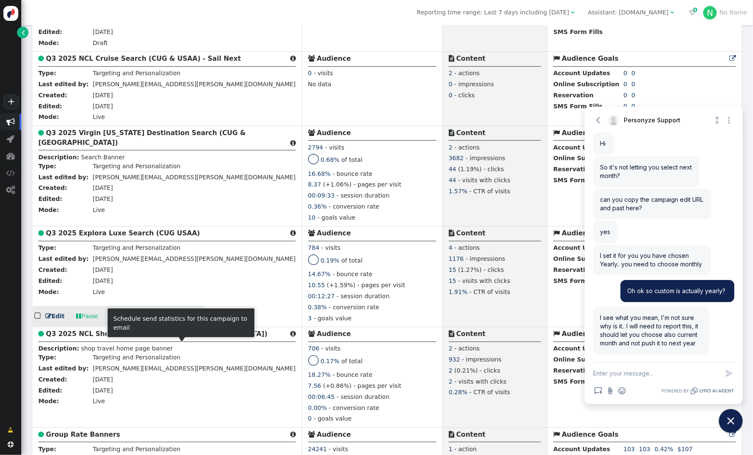
click at [168, 319] on span "" at bounding box center [170, 317] width 6 height 6
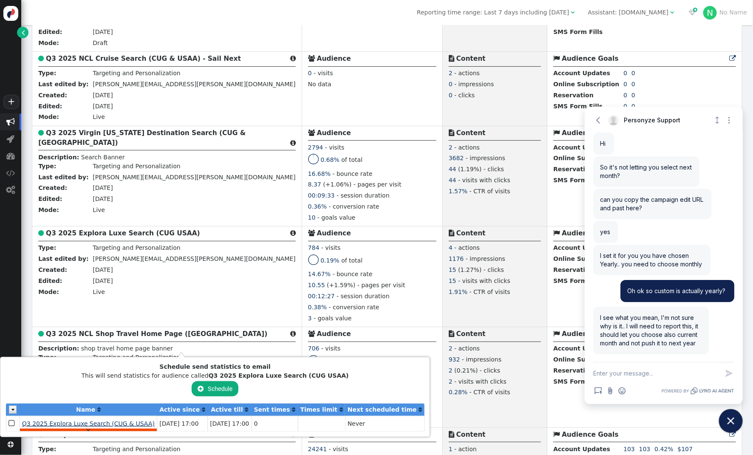
click at [83, 422] on span "Q3 2025 Explora Luxe Search (CUG & USAA)" at bounding box center [88, 423] width 133 height 7
type input "Q3 2025 Explora Luxe Search (CUG & USAA)"
type input "14"
type input "tarin.pratt@arrivia.com, leah.miller@arrivia.com"
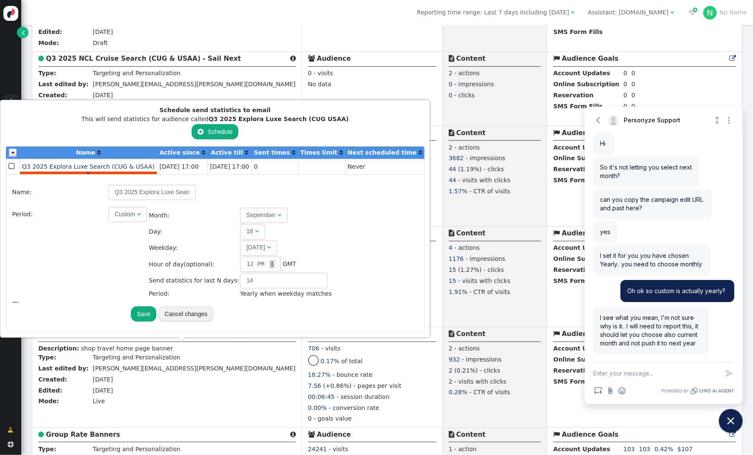
click at [124, 216] on div "Custom" at bounding box center [125, 214] width 20 height 9
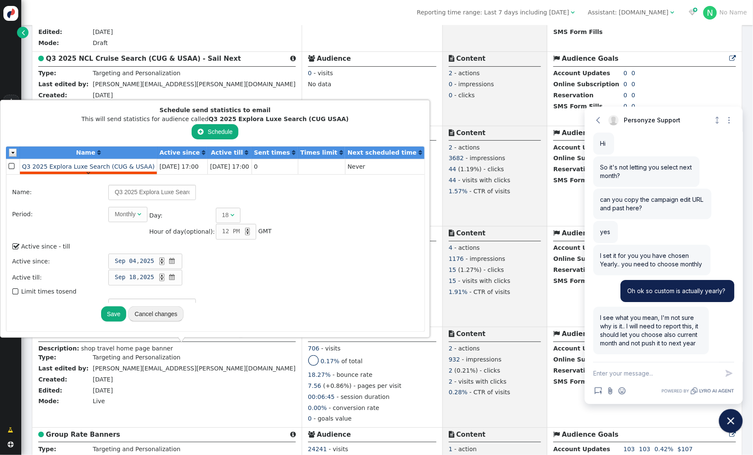
click at [245, 228] on div "▲" at bounding box center [247, 230] width 5 height 4
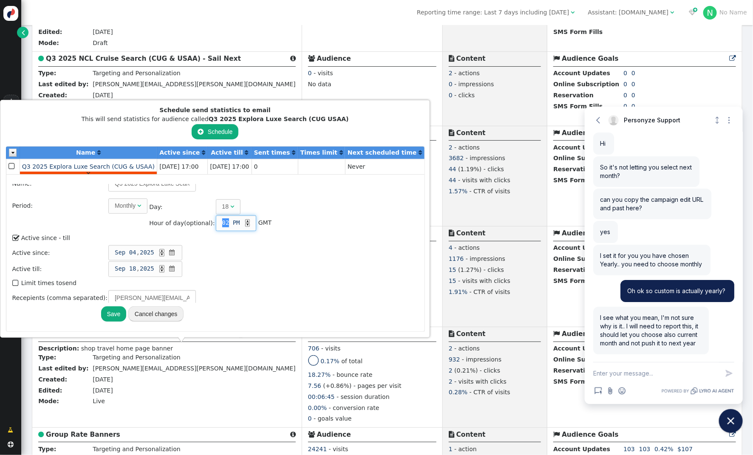
scroll to position [8, 0]
click at [110, 314] on button "Save" at bounding box center [113, 313] width 25 height 15
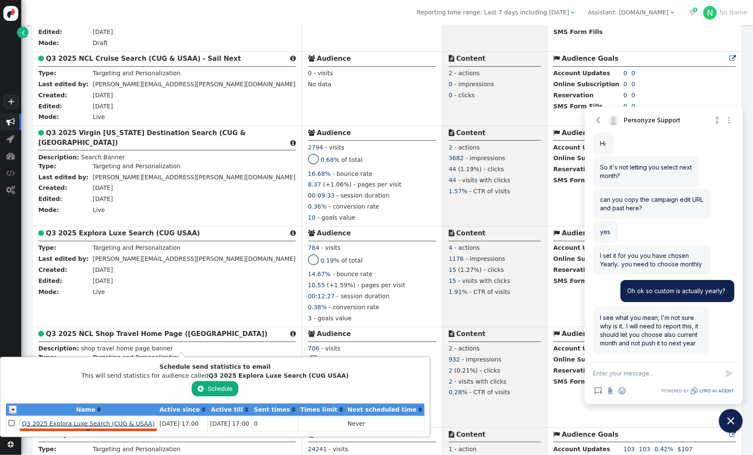
click at [109, 423] on span "Q3 2025 Explora Luxe Search (CUG & USAA)" at bounding box center [88, 423] width 133 height 7
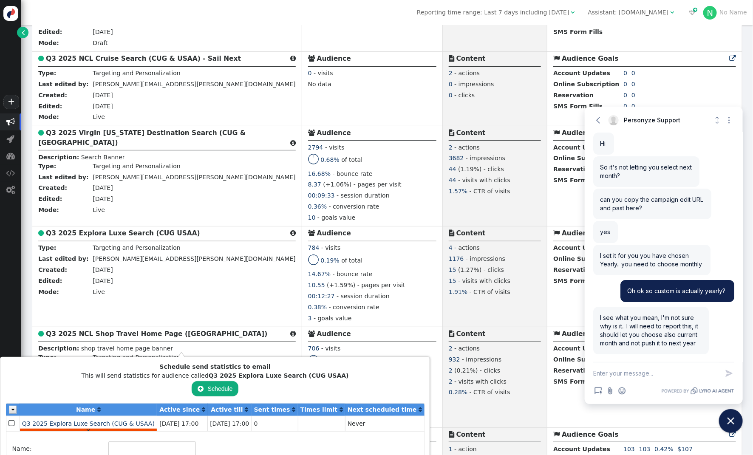
type input "Q3 2025 Explora Luxe Search (CUG & USAA)"
type input "tarin.pratt@arrivia.com, leah.miller@arrivia.com"
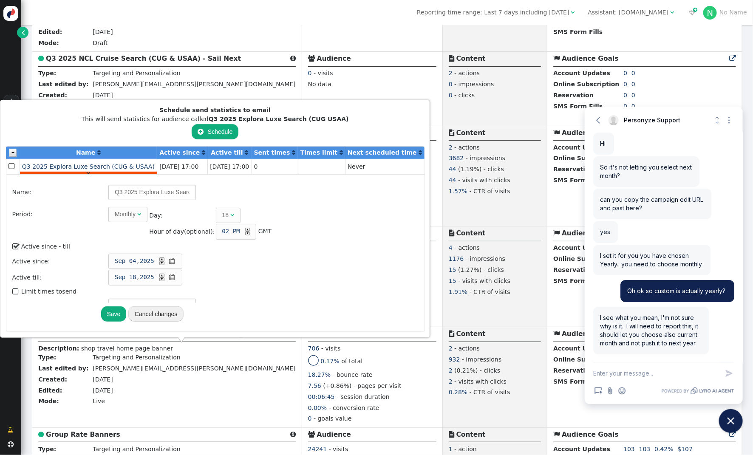
click at [14, 244] on span "" at bounding box center [16, 246] width 8 height 11
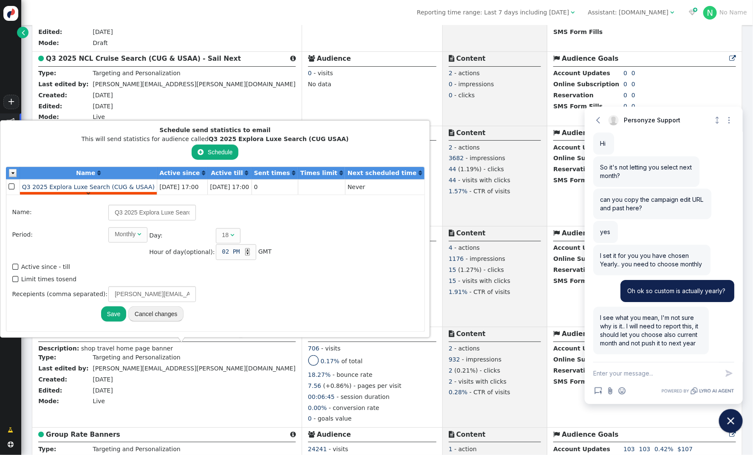
click at [108, 313] on button "Save" at bounding box center [113, 313] width 25 height 15
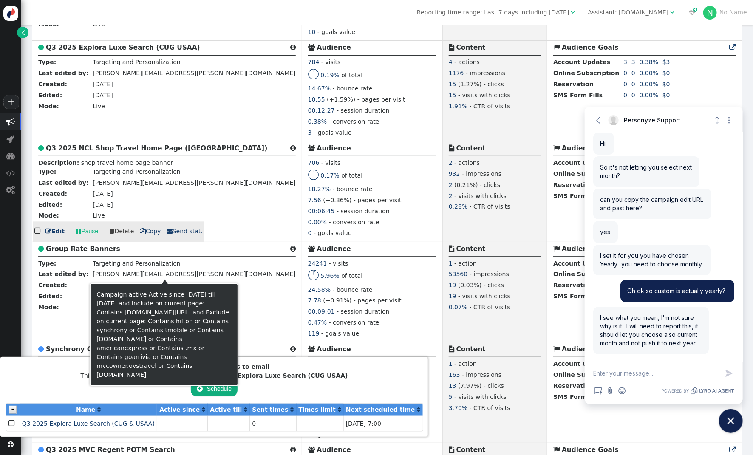
scroll to position [819, 0]
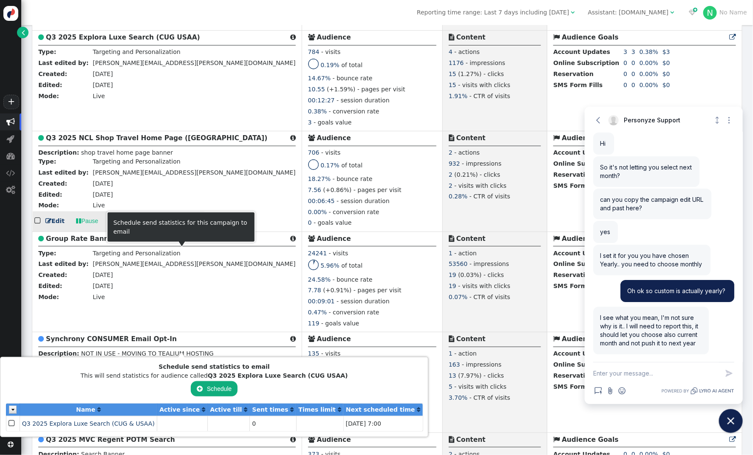
click at [180, 224] on span " Send stat." at bounding box center [185, 220] width 36 height 7
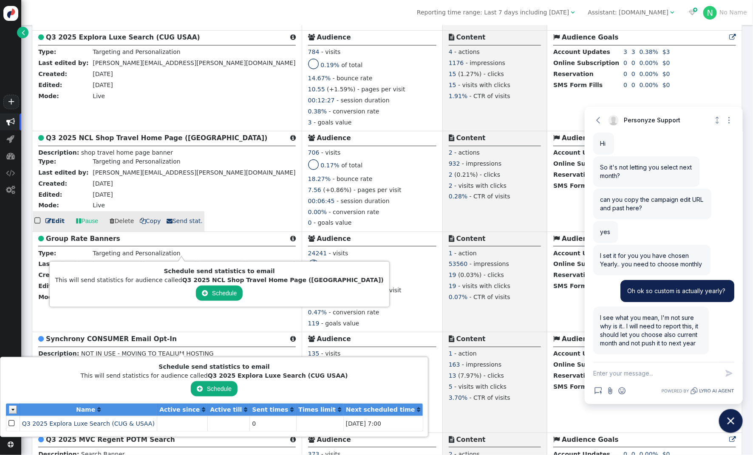
click at [308, 219] on div "0.00% - conversion rate" at bounding box center [372, 213] width 128 height 11
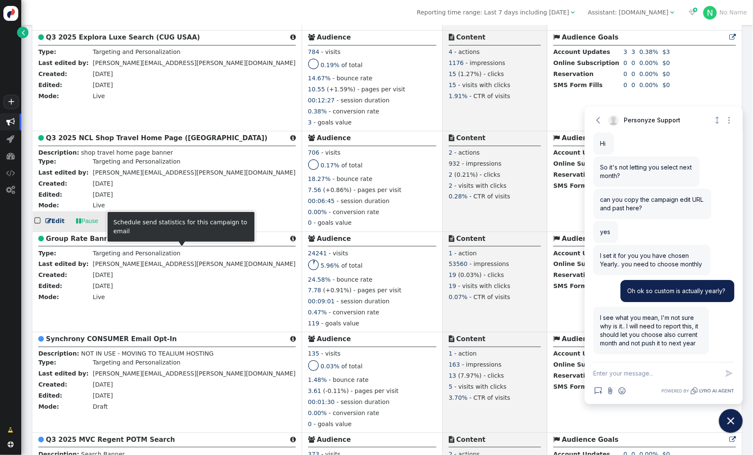
click at [167, 224] on span "" at bounding box center [170, 221] width 6 height 6
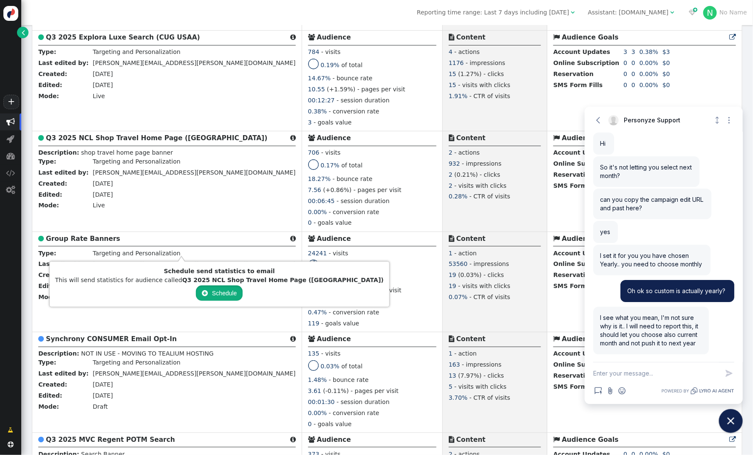
click at [196, 292] on button " Schedule" at bounding box center [219, 292] width 47 height 15
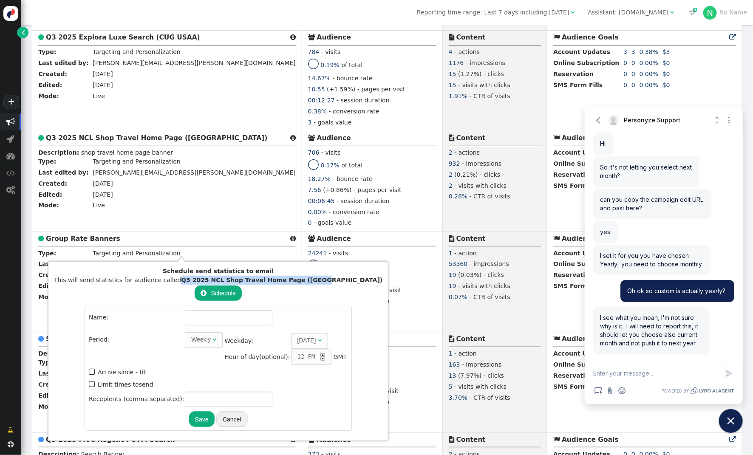
drag, startPoint x: 175, startPoint y: 280, endPoint x: 306, endPoint y: 284, distance: 131.3
click at [306, 284] on div "This will send statistics for audience called Q3 2025 NCL Shop Travel Home Page…" at bounding box center [218, 280] width 329 height 9
copy b "Q3 2025 NCL Shop Travel Home Page (USAA)"
click at [195, 317] on input "text" at bounding box center [229, 317] width 88 height 15
paste input "Q3 2025 NCL Shop Travel Home Page (USAA)"
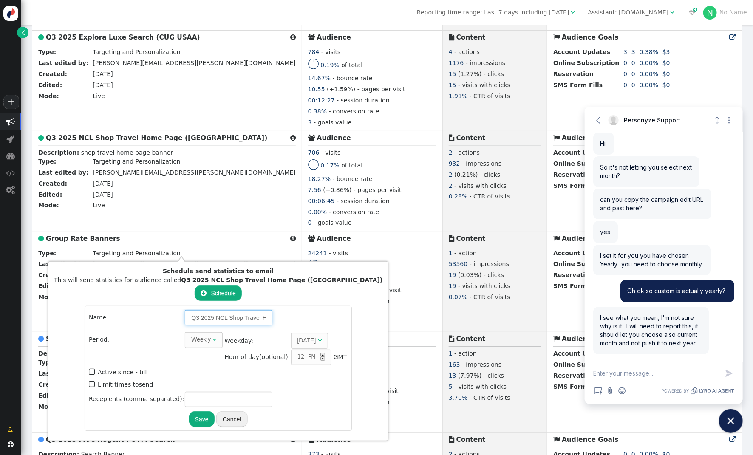
scroll to position [0, 50]
type input "Q3 2025 NCL Shop Travel Home Page (USAA)"
click at [212, 342] on div "" at bounding box center [214, 339] width 4 height 9
click at [303, 342] on span "" at bounding box center [305, 340] width 4 height 6
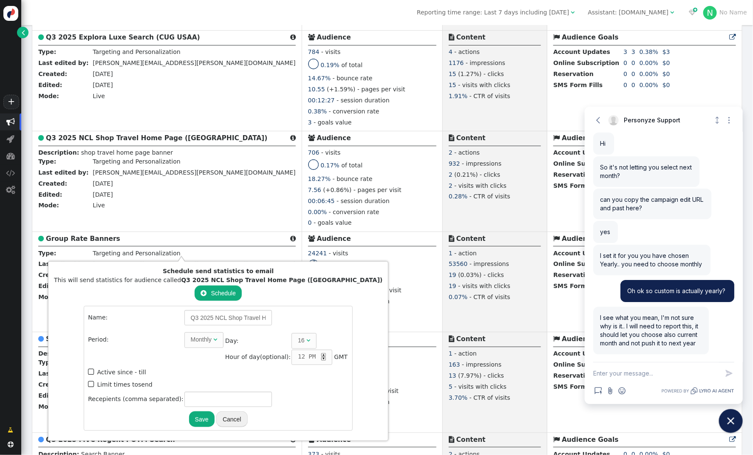
click at [321, 353] on div "▲" at bounding box center [323, 355] width 5 height 4
click at [196, 397] on input "text" at bounding box center [228, 399] width 88 height 15
type input "[PERSON_NAME][EMAIL_ADDRESS][PERSON_NAME][DOMAIN_NAME]"
click at [189, 417] on button "Save" at bounding box center [201, 418] width 25 height 15
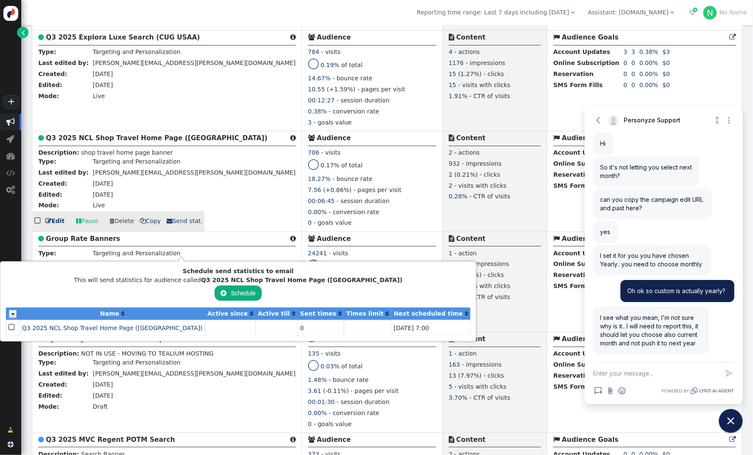
click at [309, 197] on div "7.56 (+0.86%) - pages per visit" at bounding box center [372, 191] width 128 height 11
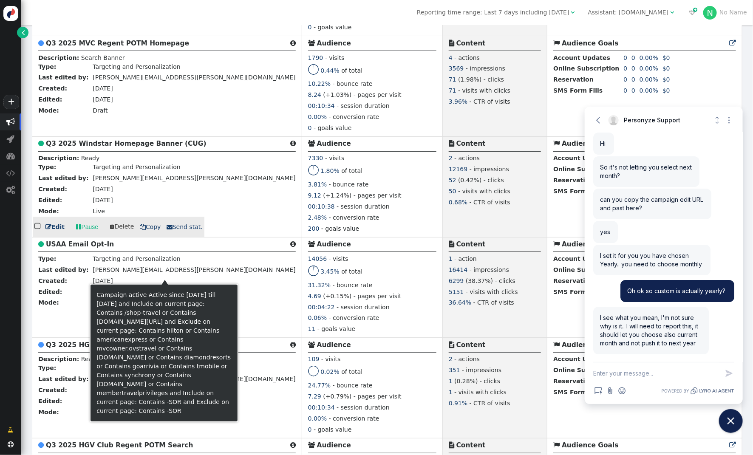
scroll to position [1328, 0]
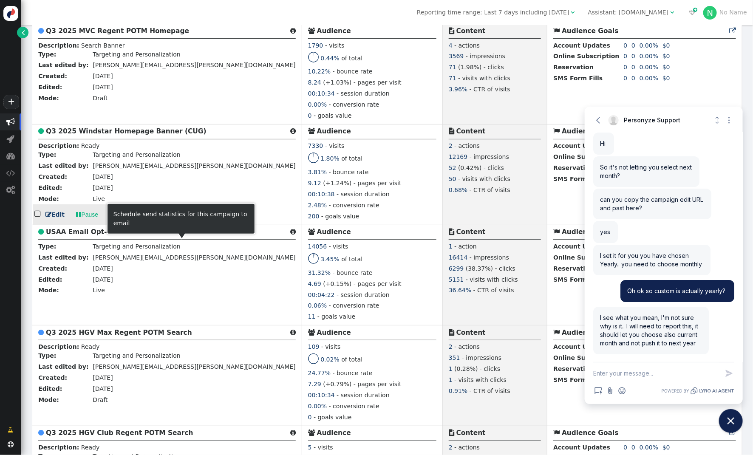
click at [171, 218] on span " Send stat." at bounding box center [185, 214] width 36 height 7
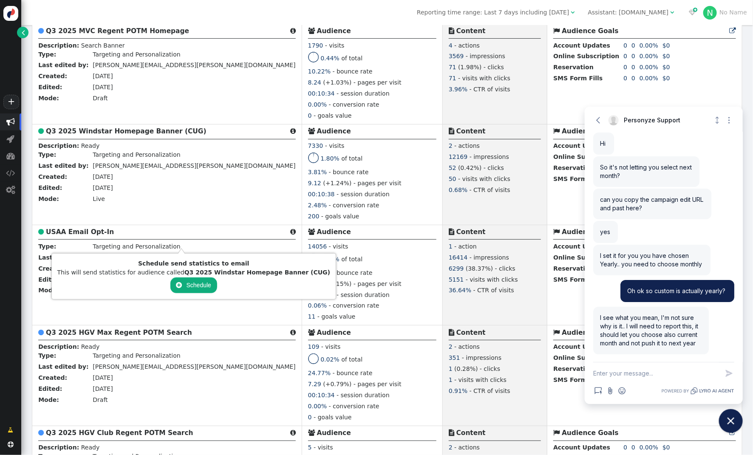
click at [181, 285] on button " Schedule" at bounding box center [193, 284] width 47 height 15
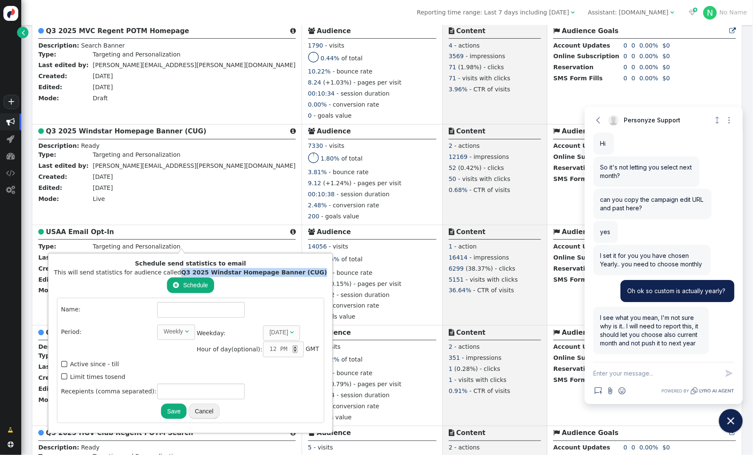
drag, startPoint x: 177, startPoint y: 273, endPoint x: 305, endPoint y: 275, distance: 127.5
click at [305, 275] on div "This will send statistics for audience called Q3 2025 Windstar Homepage Banner …" at bounding box center [190, 272] width 273 height 9
copy b "Q3 2025 Windstar Homepage Banner (CUG)"
click at [183, 313] on input "text" at bounding box center [201, 309] width 88 height 15
paste input "Q3 2025 Windstar Homepage Banner (CUG)"
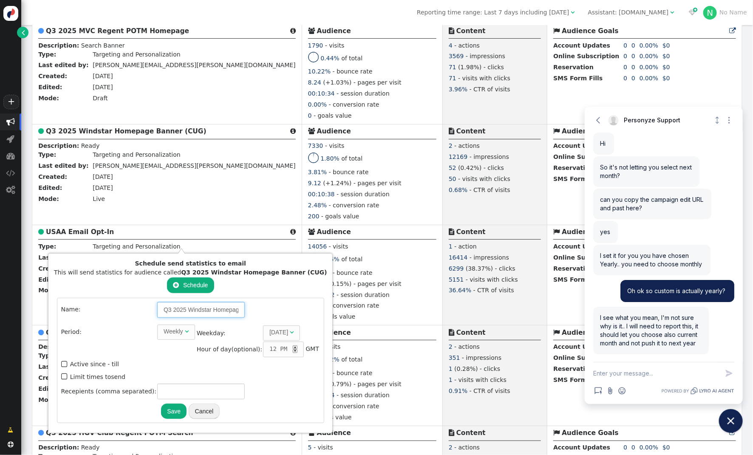
scroll to position [0, 43]
type input "Q3 2025 Windstar Homepage Banner (CUG)"
click at [185, 332] on span "" at bounding box center [187, 331] width 4 height 6
click at [270, 331] on div "1" at bounding box center [272, 332] width 5 height 9
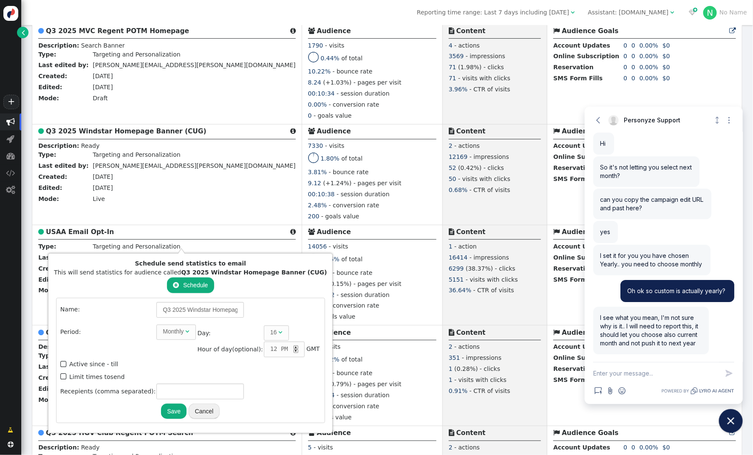
click at [294, 346] on div "▲" at bounding box center [296, 347] width 5 height 4
click at [161, 392] on input "text" at bounding box center [200, 391] width 88 height 15
type input "[PERSON_NAME][EMAIL_ADDRESS][PERSON_NAME][DOMAIN_NAME]"
click at [161, 408] on button "Save" at bounding box center [173, 411] width 25 height 15
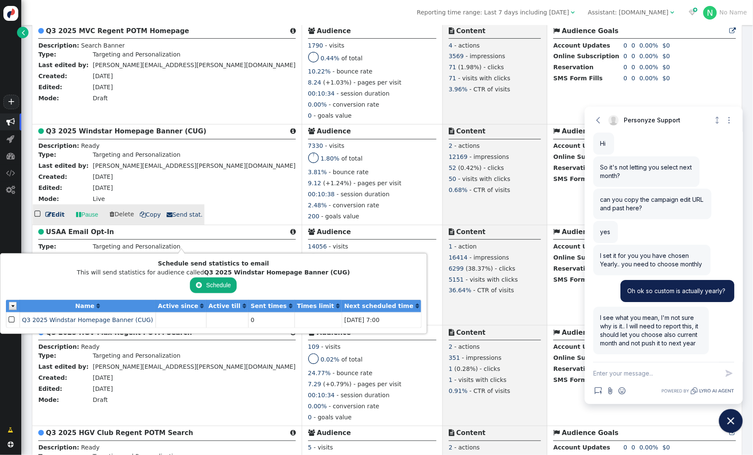
click at [321, 201] on div "00:10:38 - session duration" at bounding box center [372, 195] width 128 height 11
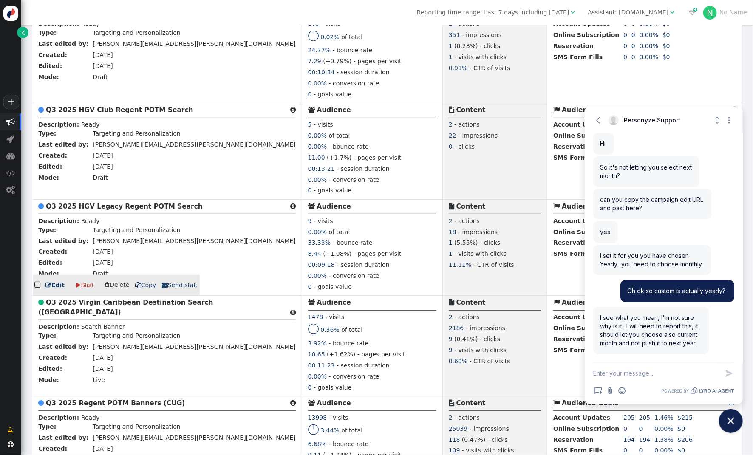
scroll to position [1664, 0]
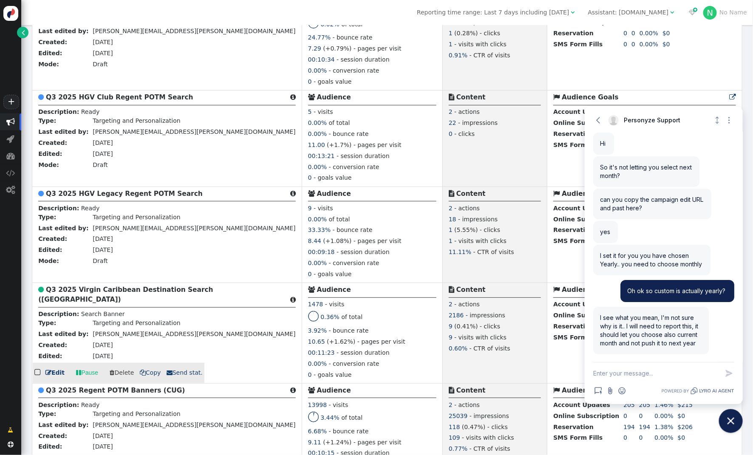
click at [172, 376] on span " Send stat." at bounding box center [185, 372] width 36 height 7
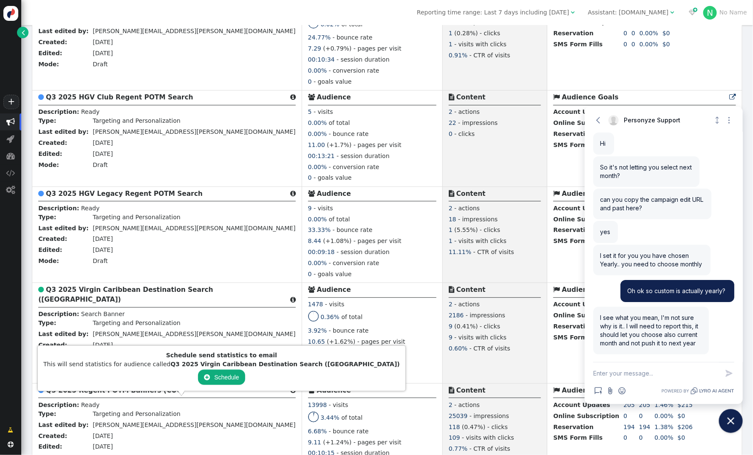
click at [198, 376] on button " Schedule" at bounding box center [221, 377] width 47 height 15
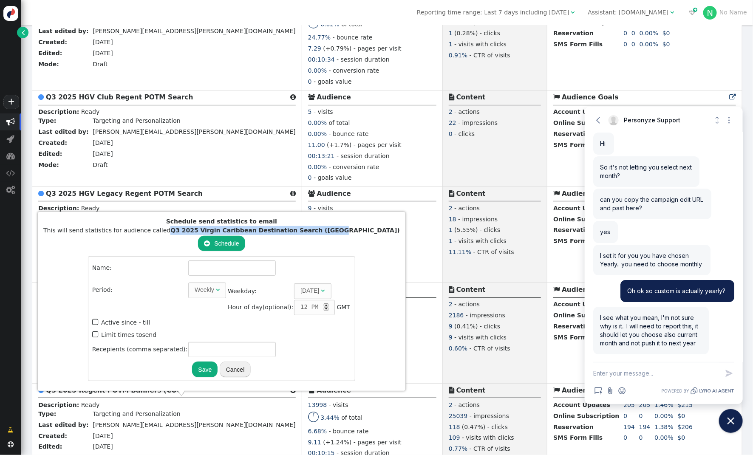
drag, startPoint x: 164, startPoint y: 234, endPoint x: 318, endPoint y: 234, distance: 153.8
click at [318, 234] on b "Q3 2025 Virgin Caribbean Destination Search (USAA)" at bounding box center [284, 230] width 229 height 7
copy b "Q3 2025 Virgin Caribbean Destination Search (USAA)"
click at [188, 272] on input "text" at bounding box center [232, 267] width 88 height 15
paste input "Q3 2025 Virgin Caribbean Destination Search (USAA)"
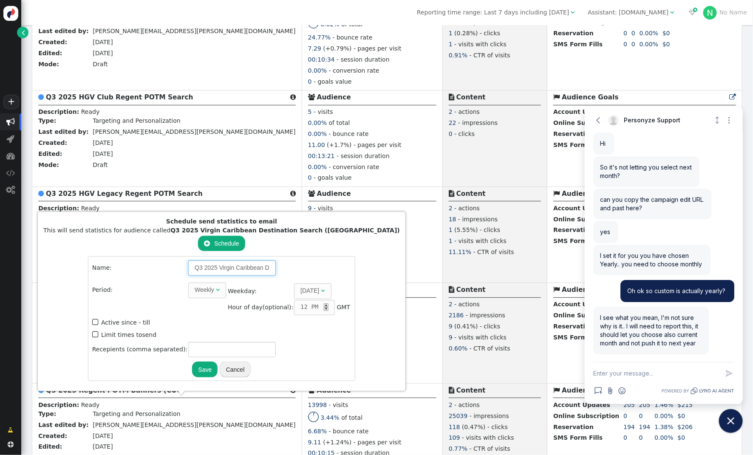
scroll to position [0, 68]
click at [195, 291] on div "Weekly" at bounding box center [205, 289] width 20 height 9
type input "Q3 2025 Virgin Caribbean Destination Search (USAA)"
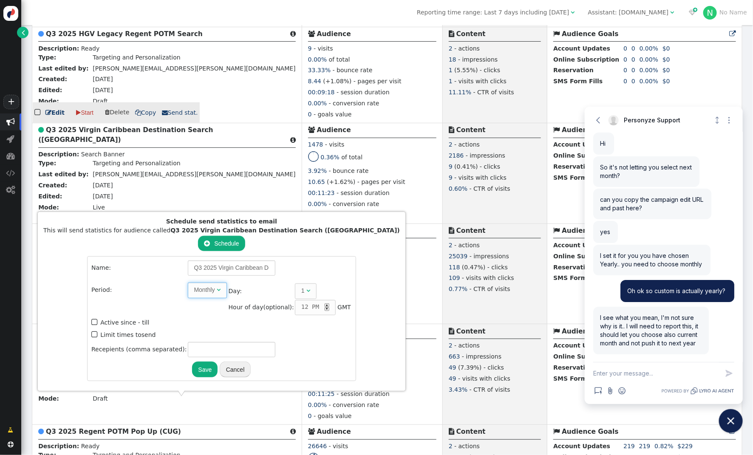
scroll to position [1824, 0]
click at [295, 285] on td "1 " at bounding box center [323, 290] width 56 height 15
click at [306, 292] on span "" at bounding box center [308, 291] width 4 height 6
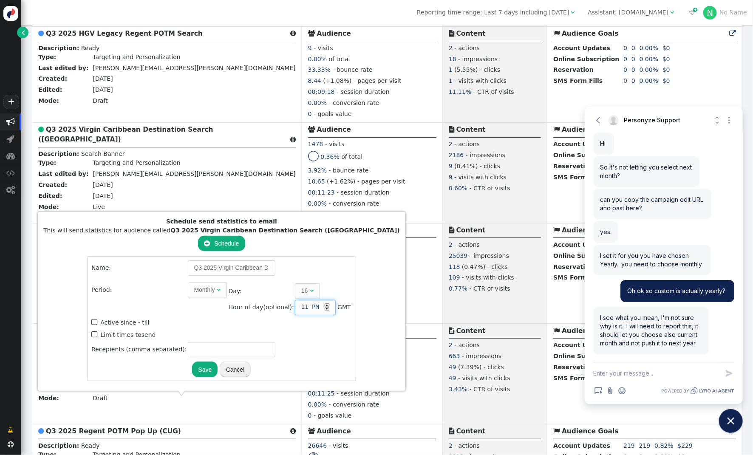
click at [325, 308] on div "▼" at bounding box center [327, 309] width 5 height 4
click at [325, 306] on div "▲" at bounding box center [327, 305] width 5 height 4
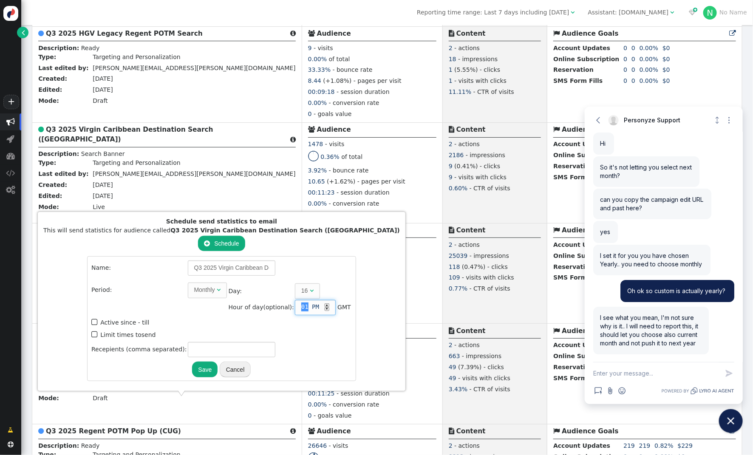
click at [325, 306] on div "▲" at bounding box center [327, 305] width 5 height 4
click at [205, 354] on input "text" at bounding box center [232, 349] width 88 height 15
type input "[PERSON_NAME][EMAIL_ADDRESS][PERSON_NAME][DOMAIN_NAME]"
click at [192, 368] on button "Save" at bounding box center [204, 369] width 25 height 15
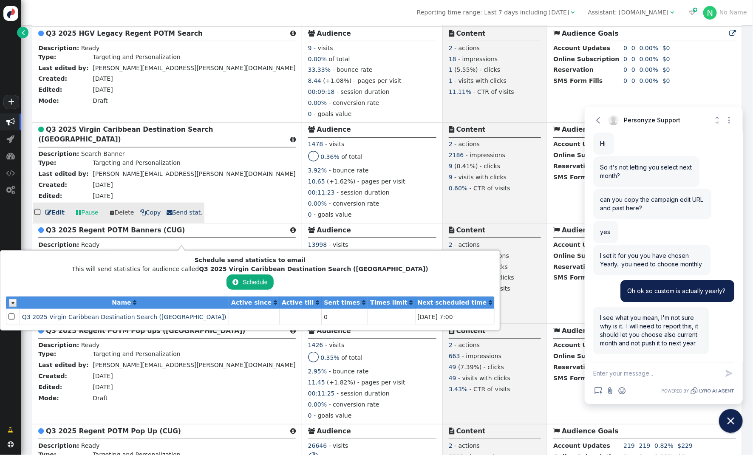
click at [308, 166] on div "0.36% of total" at bounding box center [372, 158] width 128 height 15
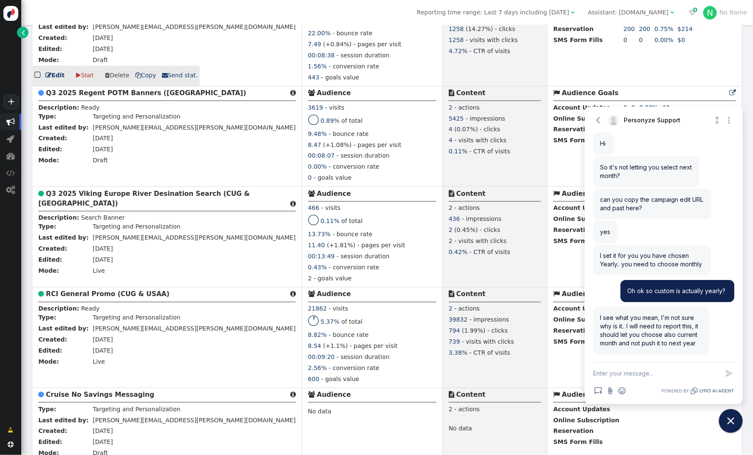
scroll to position [2270, 0]
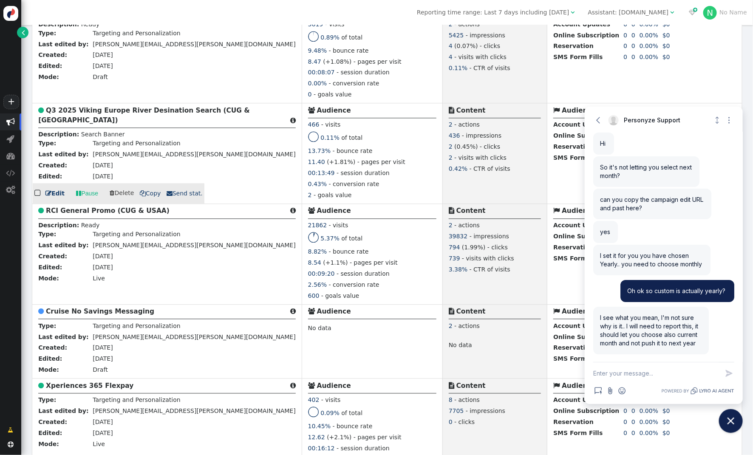
click at [171, 203] on div "  Edit  Pause  Delete  Copy  Send stat." at bounding box center [119, 193] width 172 height 20
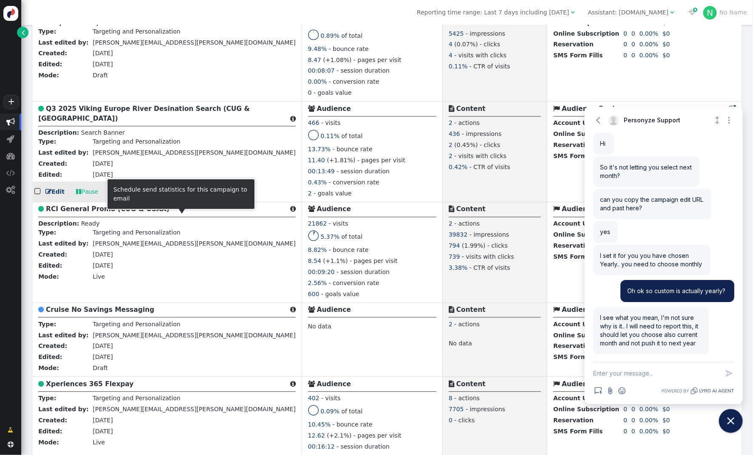
click at [172, 195] on span " Send stat." at bounding box center [185, 191] width 36 height 7
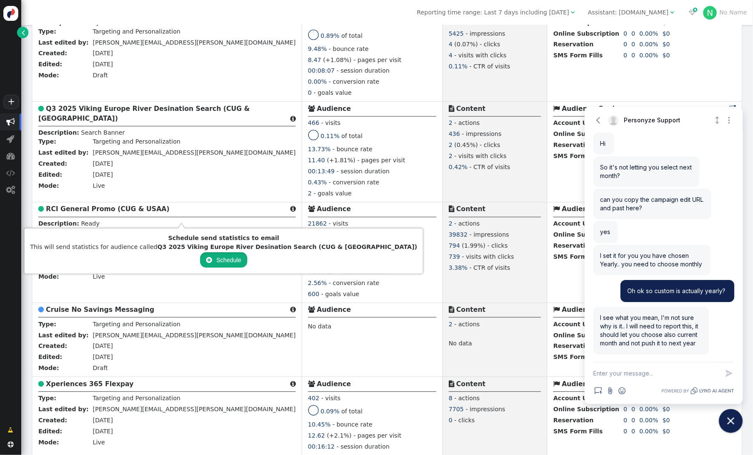
click at [200, 259] on button " Schedule" at bounding box center [223, 259] width 47 height 15
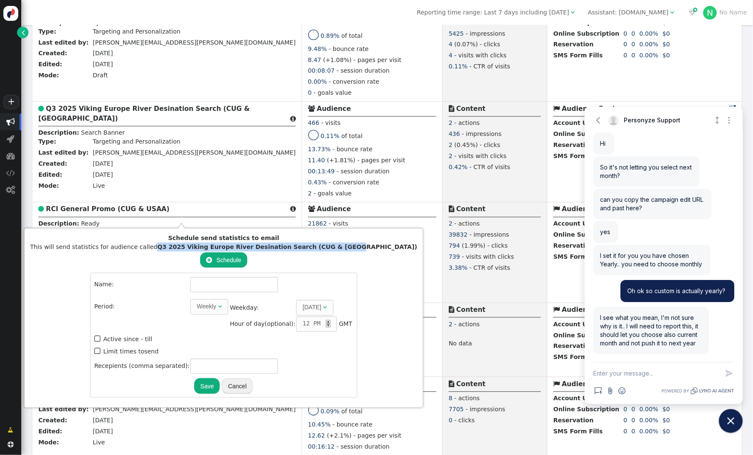
drag, startPoint x: 150, startPoint y: 247, endPoint x: 330, endPoint y: 251, distance: 180.6
click at [330, 251] on div "This will send statistics for audience called Q3 2025 Viking Europe River Desin…" at bounding box center [223, 247] width 387 height 9
copy b "Q3 2025 Viking Europe River Desination Search (CUG & USAA)"
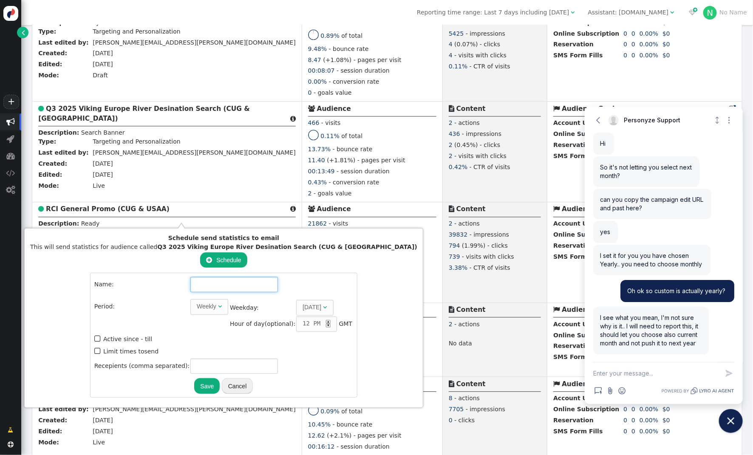
click at [190, 283] on input "text" at bounding box center [234, 284] width 88 height 15
paste input "Q3 2025 Viking Europe River Desination Search (CUG & USAA)"
click at [197, 308] on div "Weekly" at bounding box center [207, 306] width 20 height 9
type input "Q3 2025 Viking Europe River Desination Search (CUG & USAA)"
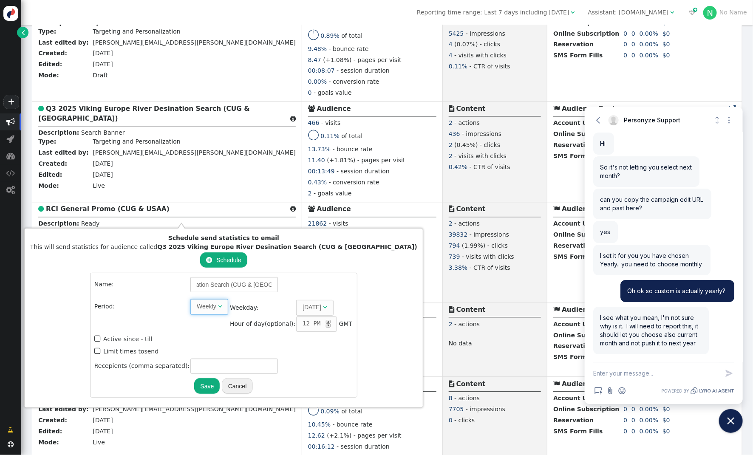
scroll to position [0, 0]
click at [281, 279] on td "Q3 2025 Viking Europe River Desination Search (CUG & USAA)" at bounding box center [272, 287] width 164 height 21
click at [297, 305] on span "1 " at bounding box center [308, 307] width 22 height 15
click at [327, 321] on div "▲" at bounding box center [329, 322] width 5 height 4
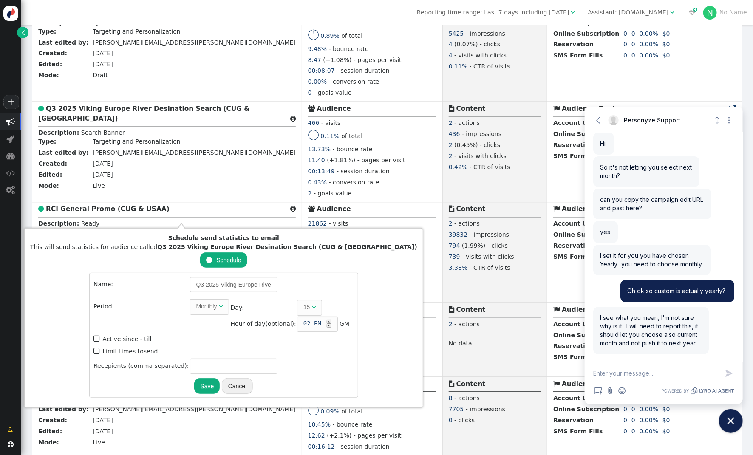
click at [147, 347] on td " Limit times to send" at bounding box center [223, 351] width 260 height 11
click at [190, 362] on input "text" at bounding box center [234, 366] width 88 height 15
type input "[PERSON_NAME][EMAIL_ADDRESS][PERSON_NAME][DOMAIN_NAME]"
click at [194, 380] on button "Save" at bounding box center [206, 385] width 25 height 15
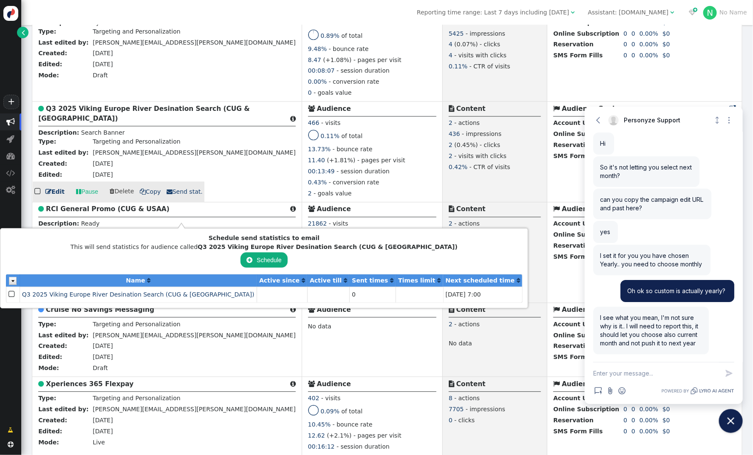
click at [308, 178] on div "00:13:49 - session duration" at bounding box center [372, 172] width 128 height 11
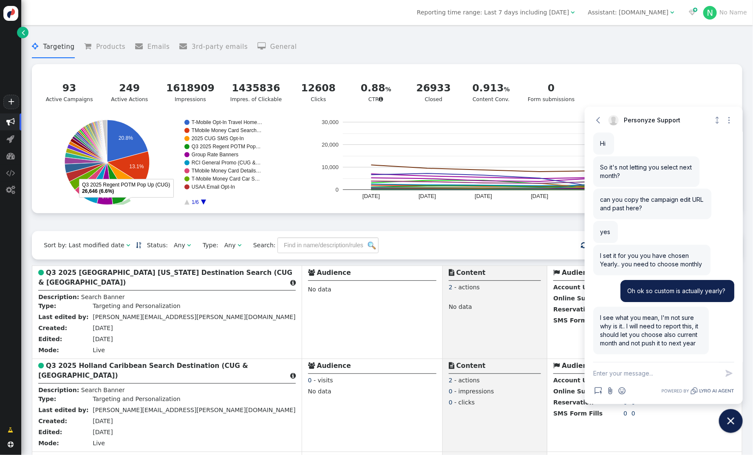
click at [647, 15] on div "Assistant: mustdotravels.com" at bounding box center [628, 12] width 81 height 9
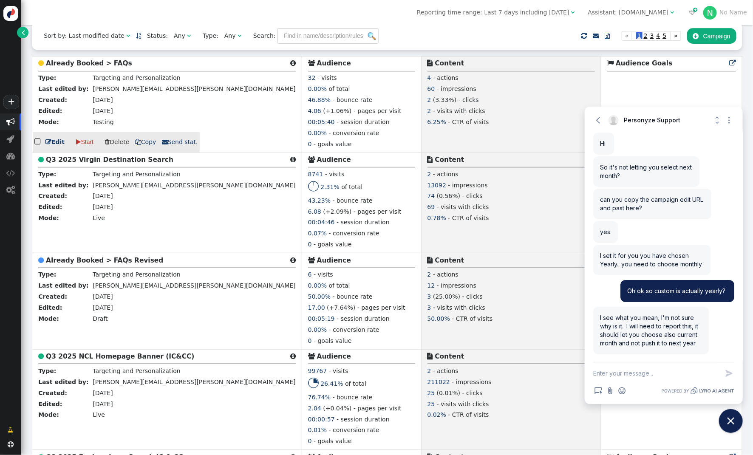
scroll to position [212, 0]
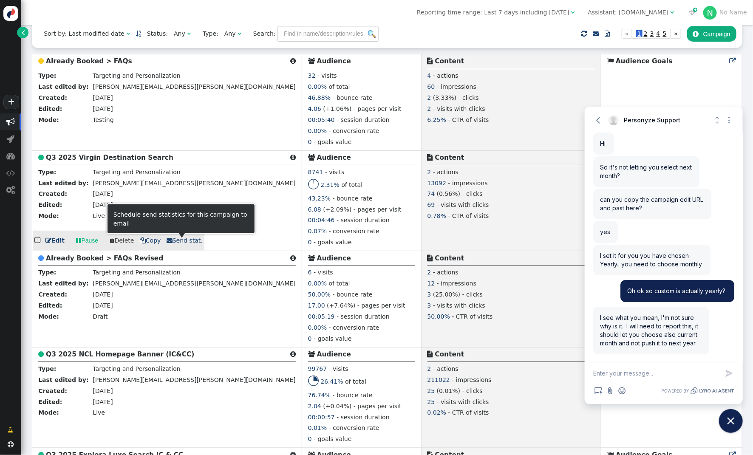
click at [169, 244] on span " Send stat." at bounding box center [185, 240] width 36 height 7
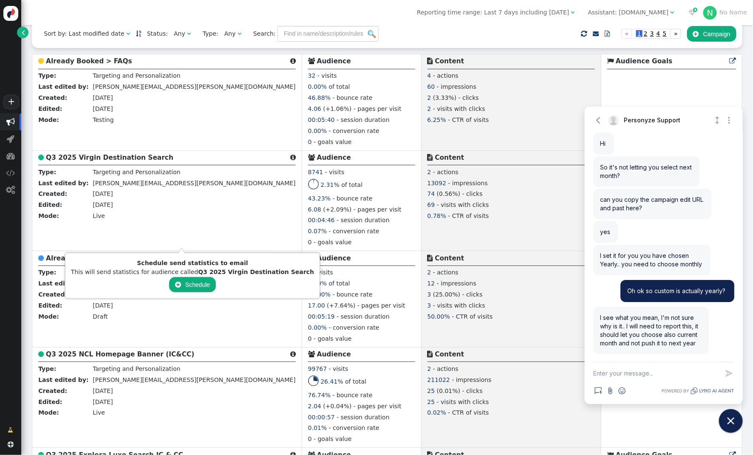
click at [183, 284] on button " Schedule" at bounding box center [192, 284] width 47 height 15
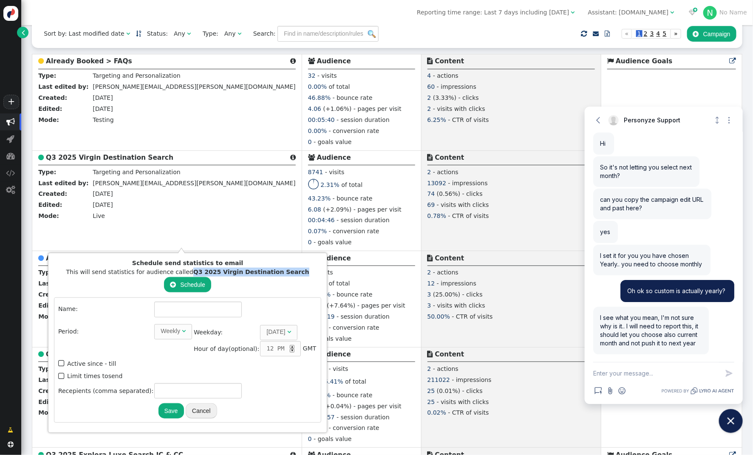
drag, startPoint x: 190, startPoint y: 273, endPoint x: 292, endPoint y: 274, distance: 101.5
click at [292, 274] on div "This will send statistics for audience called Q3 2025 Virgin Destination Search" at bounding box center [187, 272] width 267 height 9
copy b "Q3 2025 Virgin Destination Search"
click at [195, 304] on input "text" at bounding box center [198, 309] width 88 height 15
paste input "Q3 2025 Virgin Destination Search"
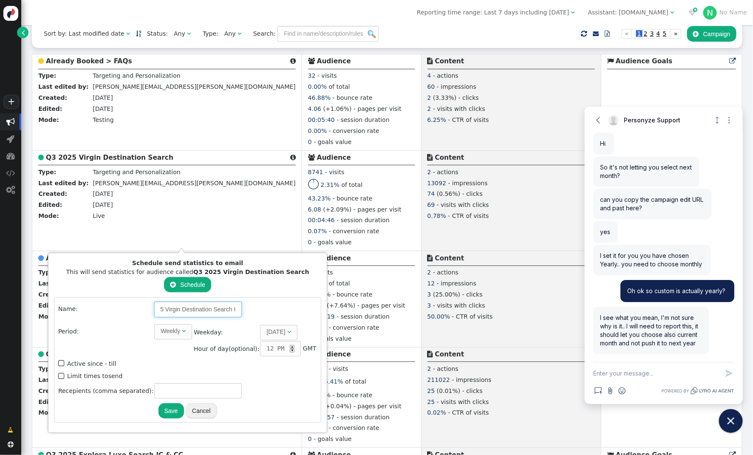
scroll to position [0, 24]
type input "Q3 2025 Virgin Destination Search IC"
click at [196, 409] on button "Cancel" at bounding box center [201, 410] width 31 height 15
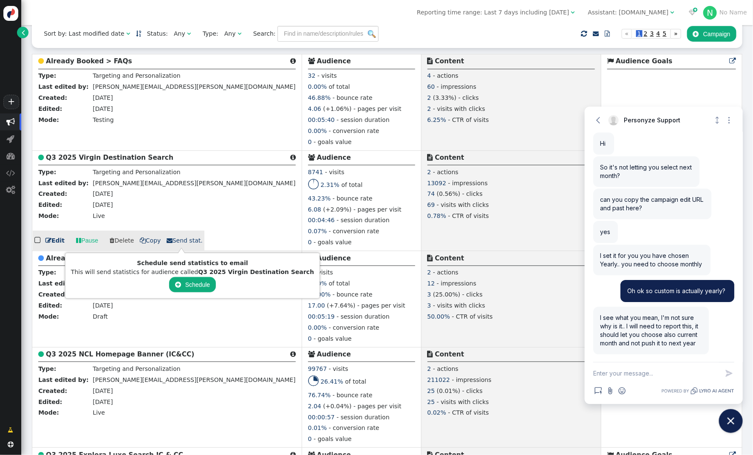
click at [113, 159] on b "Q3 2025 Virgin Destination Search" at bounding box center [109, 158] width 127 height 8
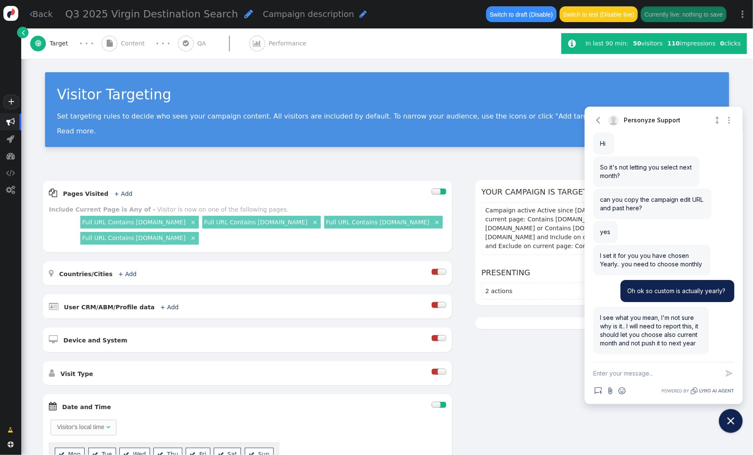
click at [244, 17] on span "" at bounding box center [248, 14] width 8 height 10
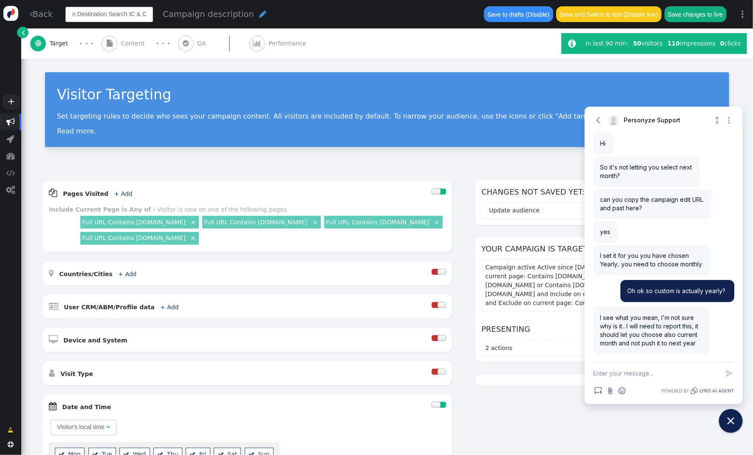
type input "Q3 2025 Virgin Destination Search IC & CC"
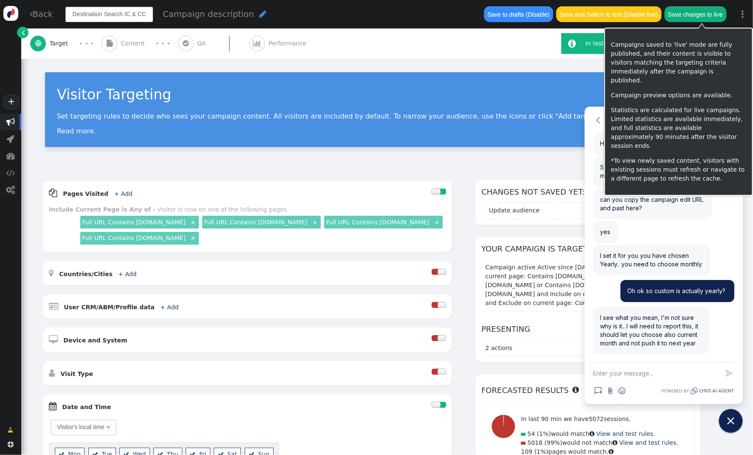
click at [680, 17] on button "Save changes to live" at bounding box center [695, 13] width 62 height 15
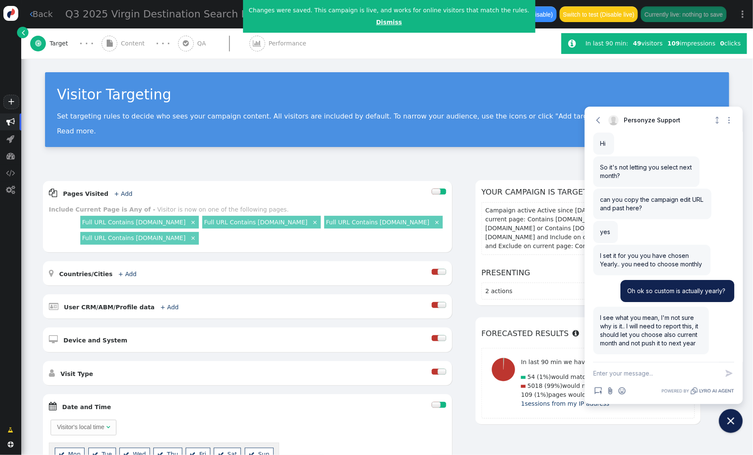
click at [377, 22] on link "Dismiss" at bounding box center [389, 22] width 26 height 7
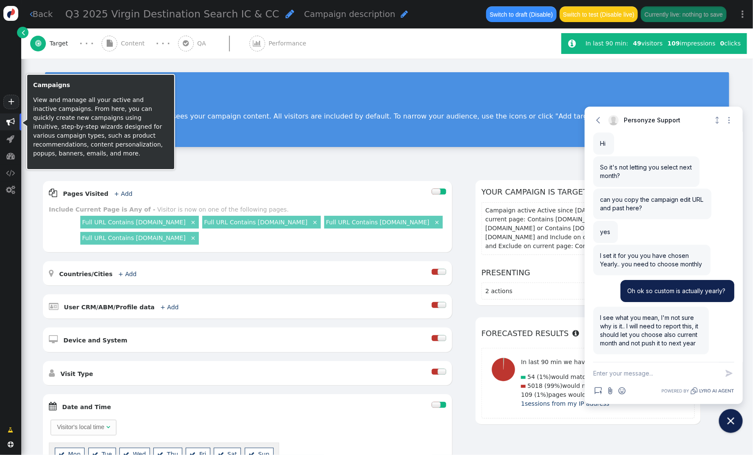
click at [11, 118] on span "" at bounding box center [10, 122] width 8 height 8
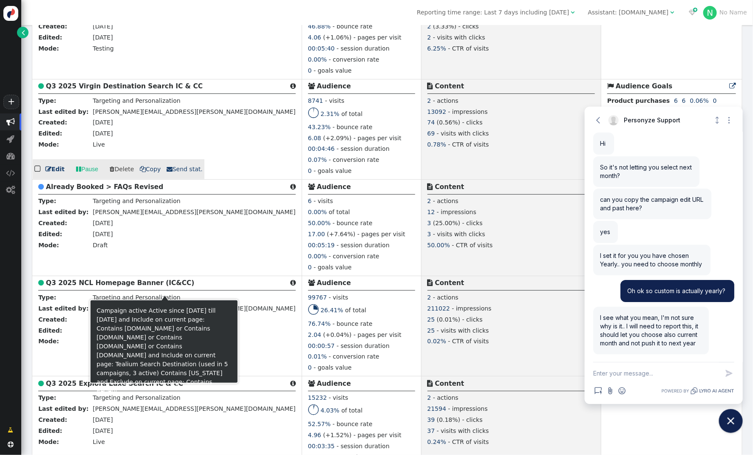
scroll to position [285, 0]
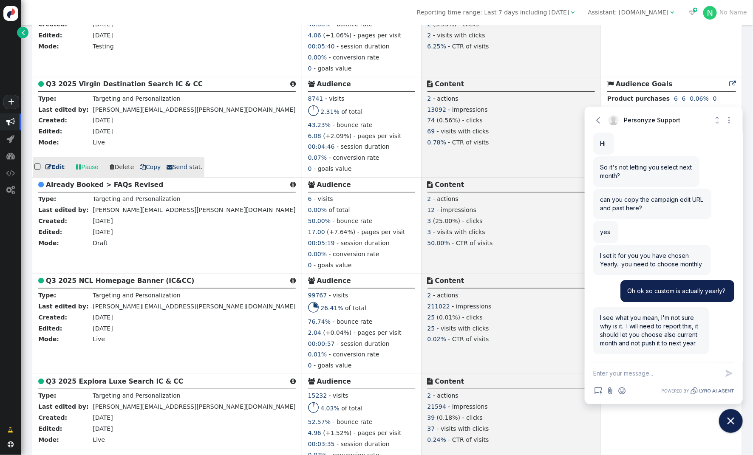
click at [175, 170] on span " Send stat." at bounding box center [185, 167] width 36 height 7
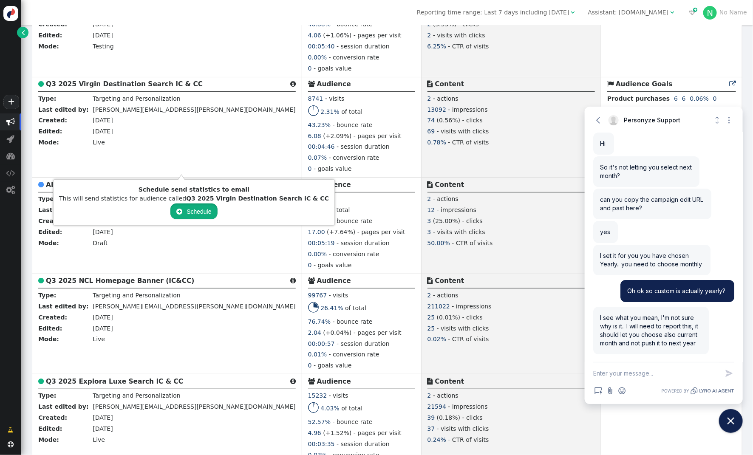
click at [194, 211] on button " Schedule" at bounding box center [193, 210] width 47 height 15
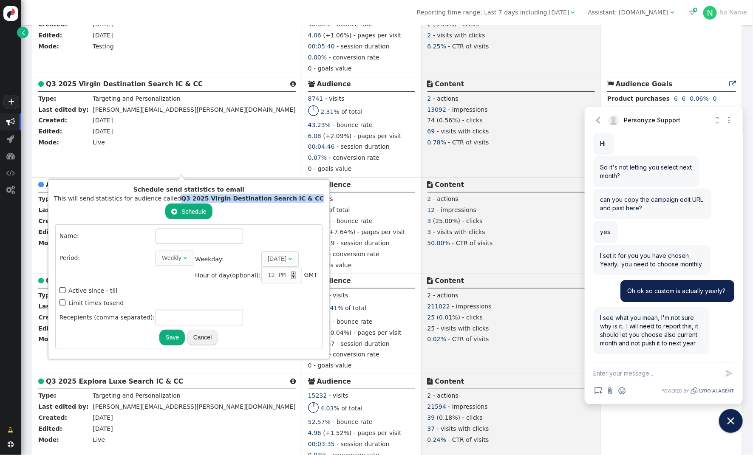
drag, startPoint x: 179, startPoint y: 200, endPoint x: 301, endPoint y: 200, distance: 122.3
click at [301, 200] on b "Q3 2025 Virgin Destination Search IC & CC" at bounding box center [252, 198] width 143 height 7
copy b "Q3 2025 Virgin Destination Search IC & CC"
click at [187, 237] on input "text" at bounding box center [199, 236] width 88 height 15
paste input "Q3 2025 Virgin Destination Search IC & CC"
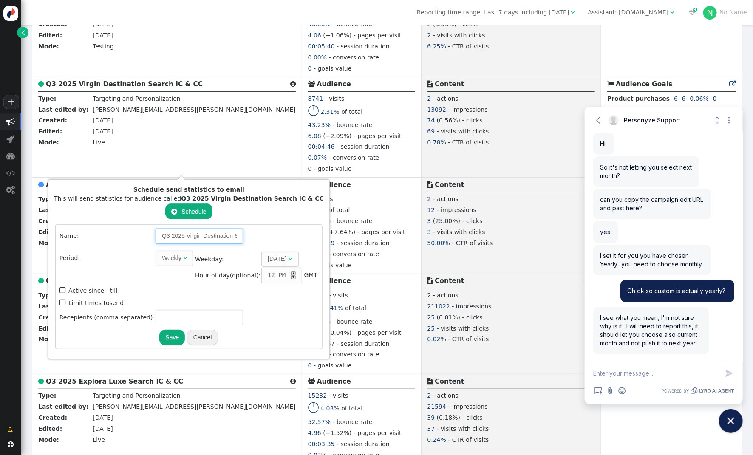
scroll to position [0, 40]
type input "Q3 2025 Virgin Destination Search IC & CC"
click at [183, 255] on span "" at bounding box center [185, 258] width 4 height 6
click at [274, 257] on span "" at bounding box center [276, 259] width 4 height 6
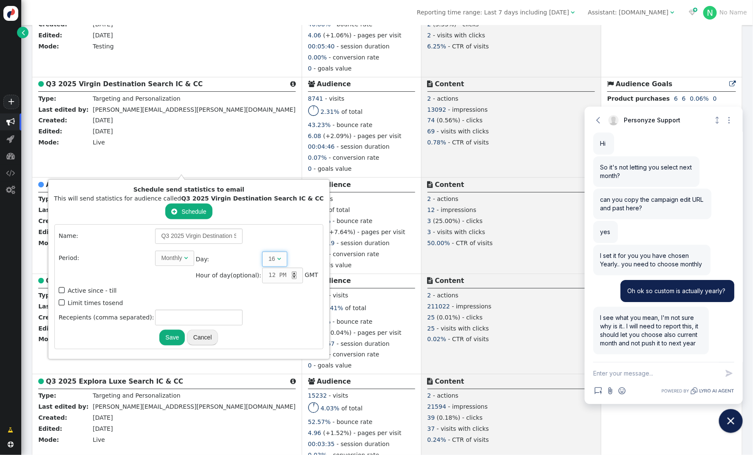
click at [268, 254] on div "16" at bounding box center [271, 258] width 7 height 9
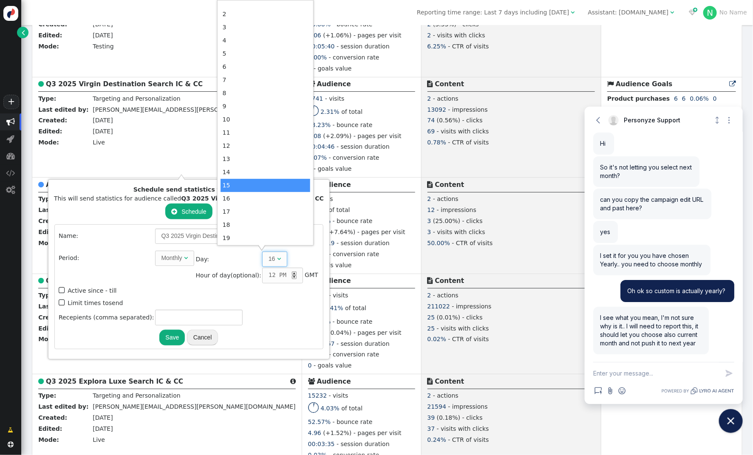
scroll to position [34, 0]
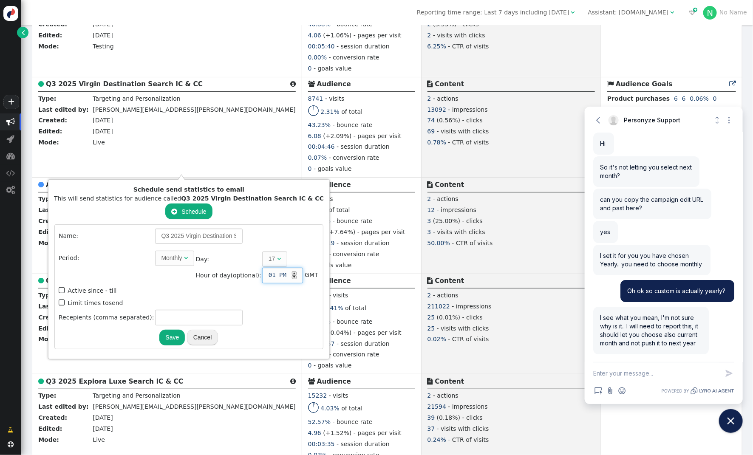
click at [292, 271] on div "▲" at bounding box center [294, 273] width 5 height 4
click at [179, 311] on input "text" at bounding box center [199, 317] width 88 height 15
type input "[PERSON_NAME][EMAIL_ADDRESS][PERSON_NAME][DOMAIN_NAME]"
click at [167, 333] on button "Save" at bounding box center [171, 337] width 25 height 15
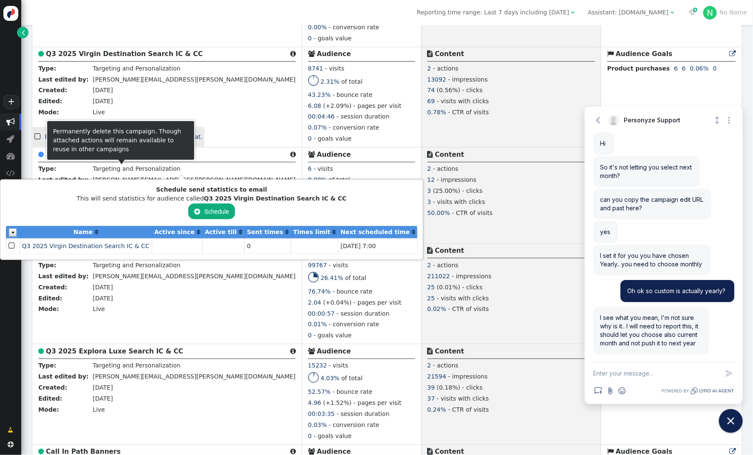
scroll to position [317, 0]
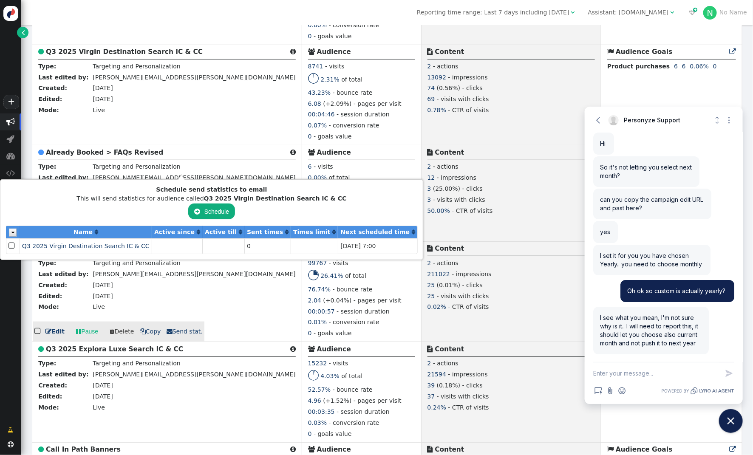
click at [308, 307] on div "2.04 (+0.04%) - pages per visit" at bounding box center [361, 301] width 107 height 11
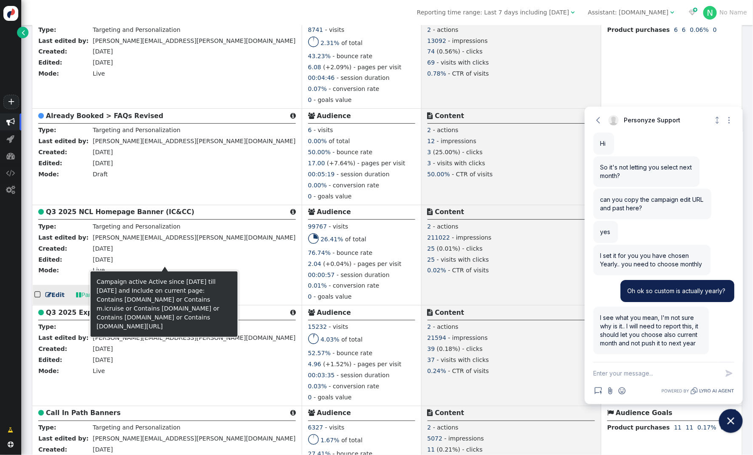
scroll to position [356, 0]
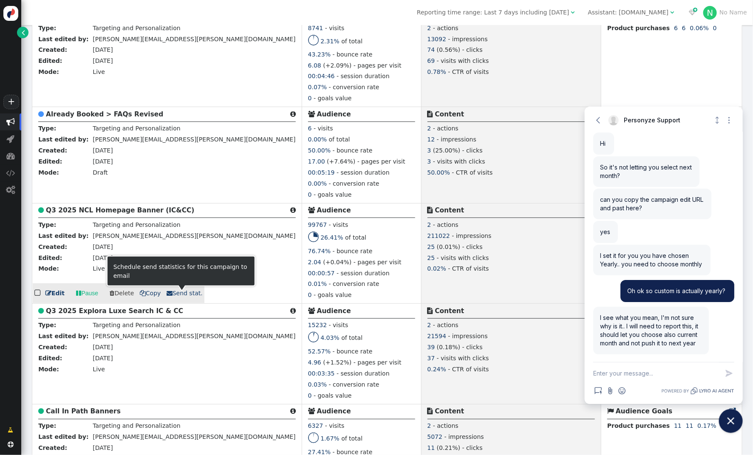
click at [170, 296] on span " Send stat." at bounding box center [185, 293] width 36 height 7
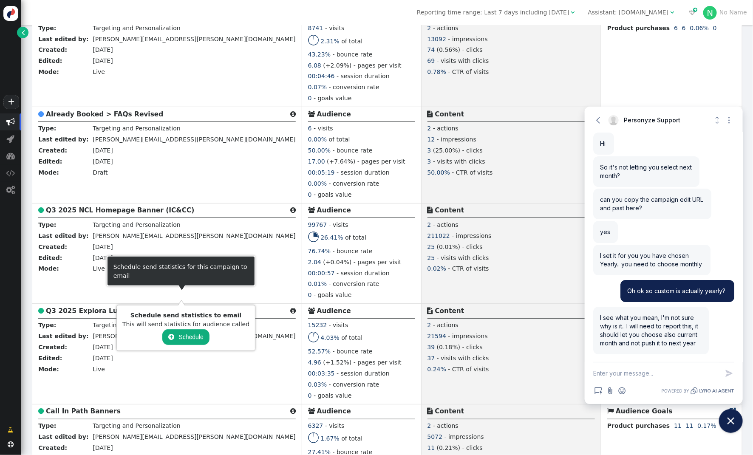
click at [178, 336] on button " Schedule" at bounding box center [185, 336] width 47 height 15
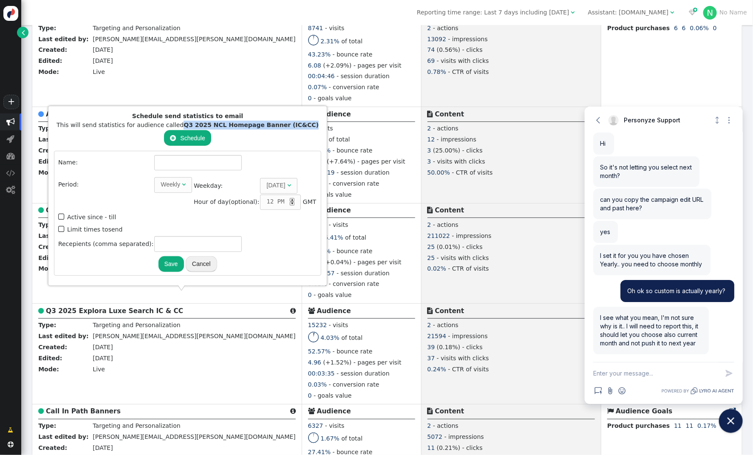
drag, startPoint x: 181, startPoint y: 128, endPoint x: 300, endPoint y: 130, distance: 118.5
click at [300, 128] on b "Q3 2025 NCL Homepage Banner (IC&CC)" at bounding box center [251, 124] width 135 height 7
copy b "Q3 2025 NCL Homepage Banner (IC&CC)"
click at [198, 166] on input "text" at bounding box center [198, 162] width 88 height 15
paste input "Q3 2025 NCL Homepage Banner (IC&CC)"
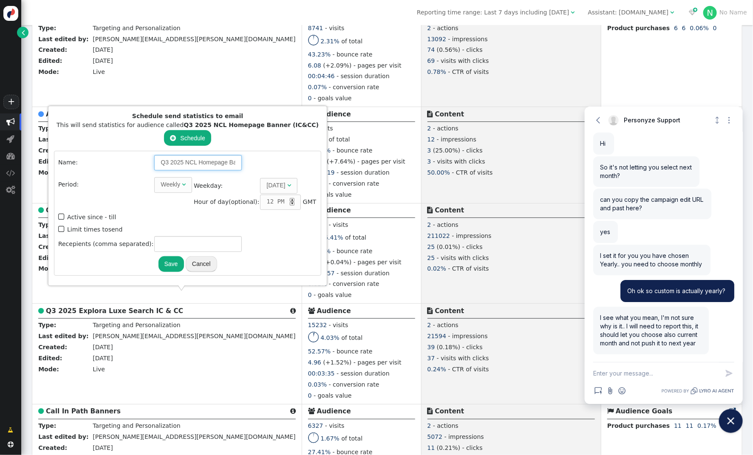
scroll to position [0, 37]
click at [171, 186] on div "Weekly" at bounding box center [171, 184] width 20 height 9
type input "Q3 2025 NCL Homepage Banner (IC&CC)"
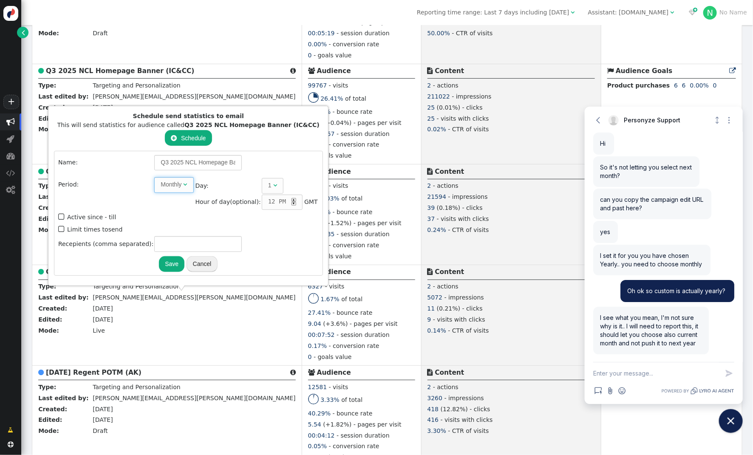
scroll to position [496, 0]
click at [273, 186] on span "" at bounding box center [275, 185] width 4 height 6
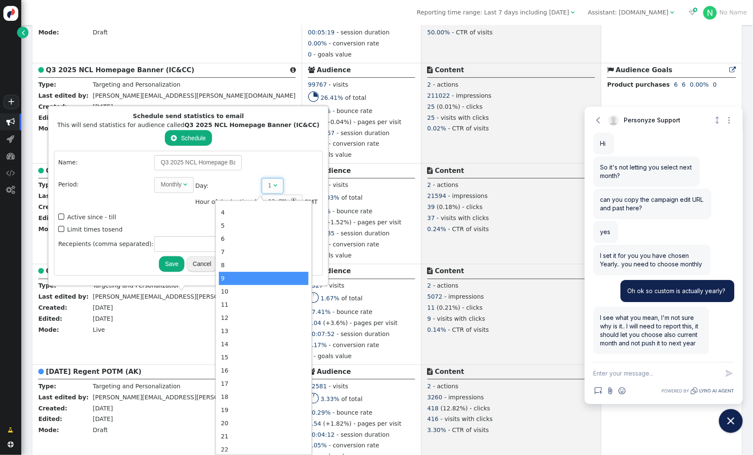
scroll to position [67, 0]
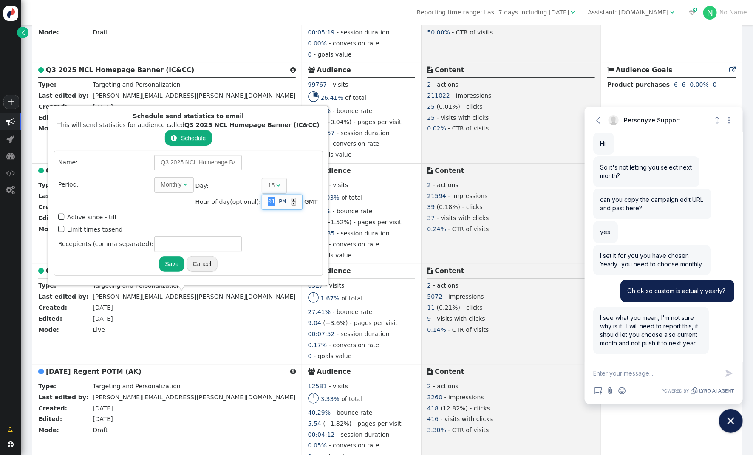
click at [291, 201] on div "▲" at bounding box center [293, 200] width 5 height 4
click at [172, 246] on input "text" at bounding box center [198, 243] width 88 height 15
type input "[PERSON_NAME][EMAIL_ADDRESS][PERSON_NAME][DOMAIN_NAME]"
click at [166, 265] on button "Save" at bounding box center [171, 263] width 25 height 15
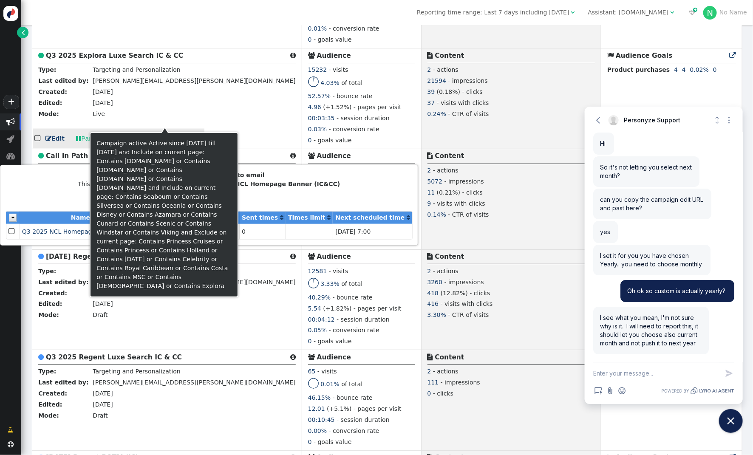
scroll to position [613, 0]
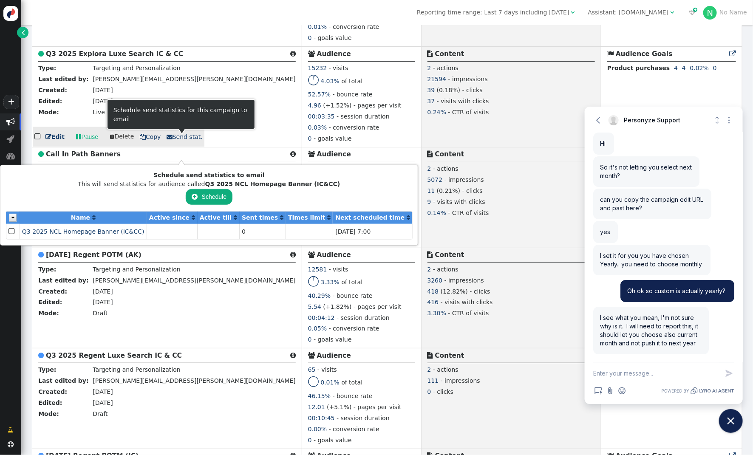
click at [177, 137] on span " Send stat." at bounding box center [185, 136] width 36 height 7
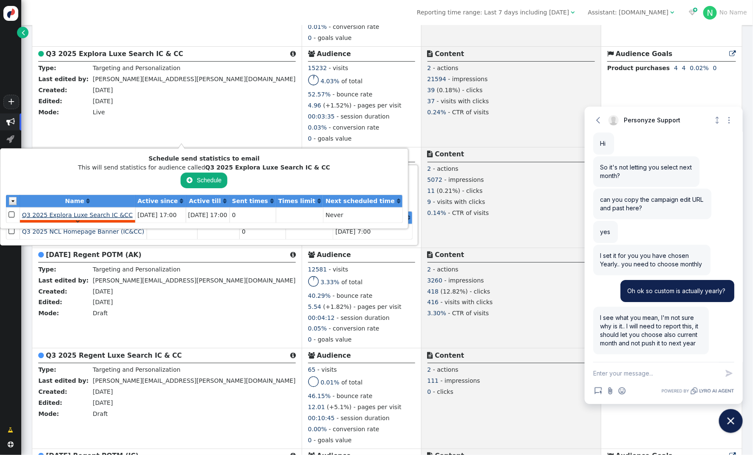
click at [85, 215] on span "Q3 2025 Explora Luxe Search IC &CC" at bounding box center [77, 215] width 110 height 7
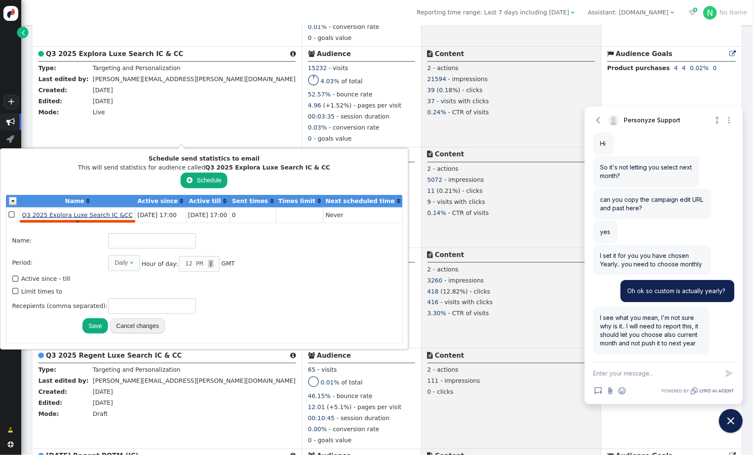
type input "Q3 2025 Explora Luxe Search IC &CC"
type input "14"
type input "[PERSON_NAME][EMAIL_ADDRESS][PERSON_NAME][DOMAIN_NAME], [PERSON_NAME][DOMAIN_NA…"
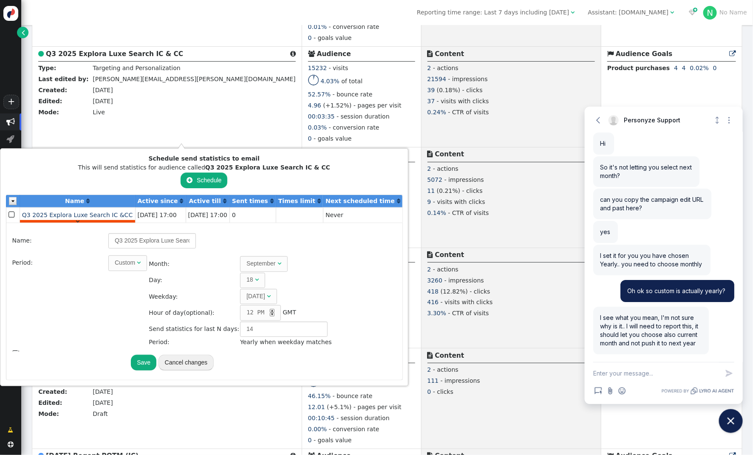
click at [120, 263] on div "Custom" at bounding box center [125, 262] width 20 height 9
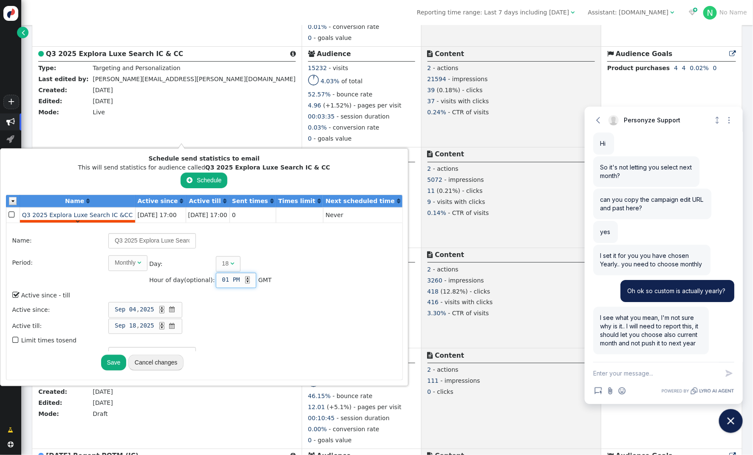
click at [245, 276] on div "▲" at bounding box center [247, 278] width 5 height 4
click at [14, 291] on span "" at bounding box center [16, 294] width 8 height 11
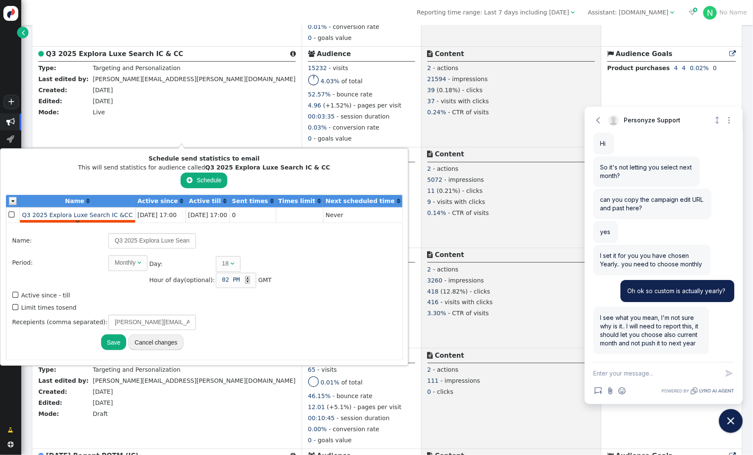
click at [107, 341] on button "Save" at bounding box center [113, 341] width 25 height 15
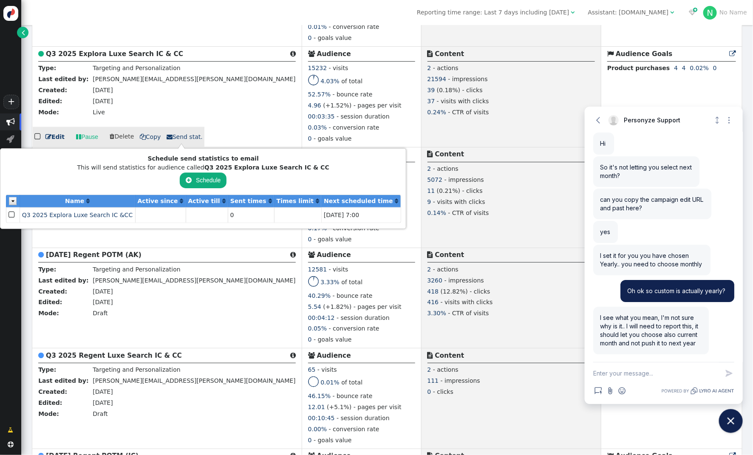
click at [308, 103] on div "4.96 (+1.52%) - pages per visit" at bounding box center [361, 106] width 107 height 11
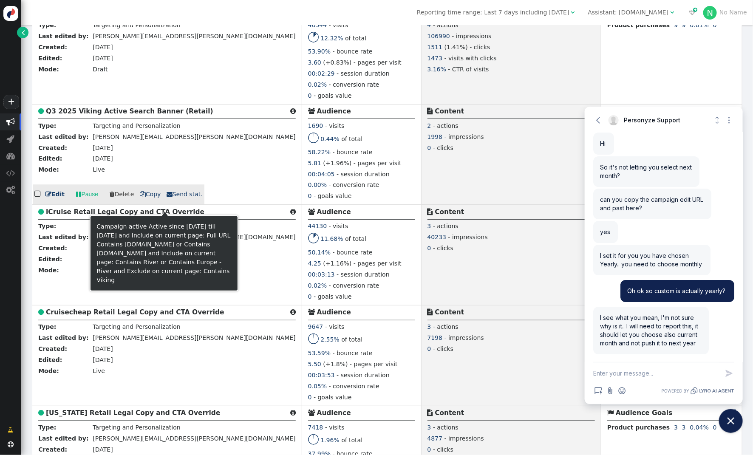
scroll to position [1056, 0]
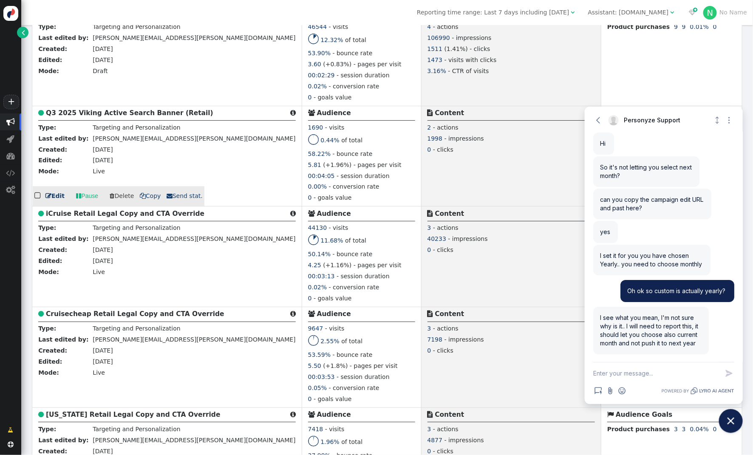
click at [95, 113] on b "Q3 2025 Viking Active Search Banner (Retail)" at bounding box center [129, 113] width 167 height 8
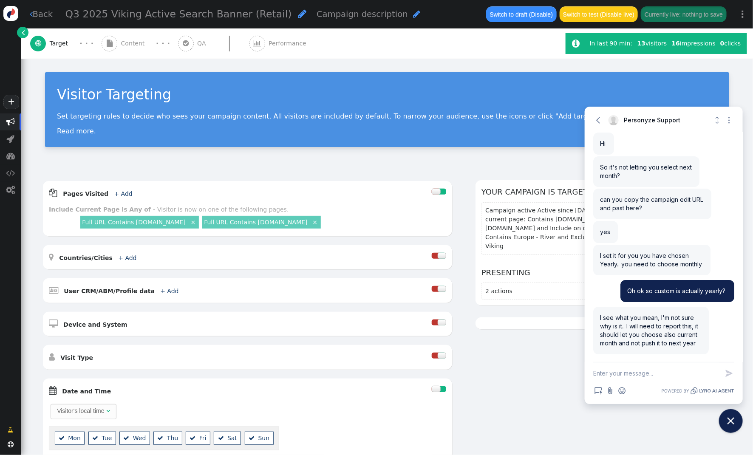
click at [298, 15] on span "" at bounding box center [302, 14] width 8 height 10
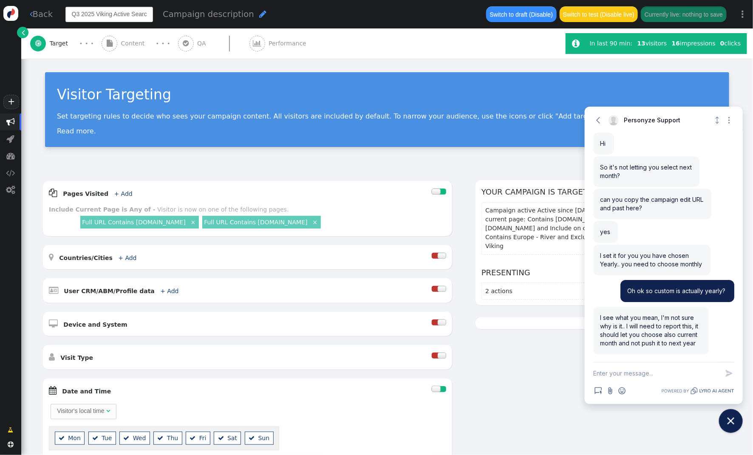
scroll to position [0, 45]
drag, startPoint x: 143, startPoint y: 15, endPoint x: 155, endPoint y: 13, distance: 12.1
click at [131, 14] on input "Q3 2025 Viking Active Search Banner (Retail)" at bounding box center [109, 14] width 88 height 15
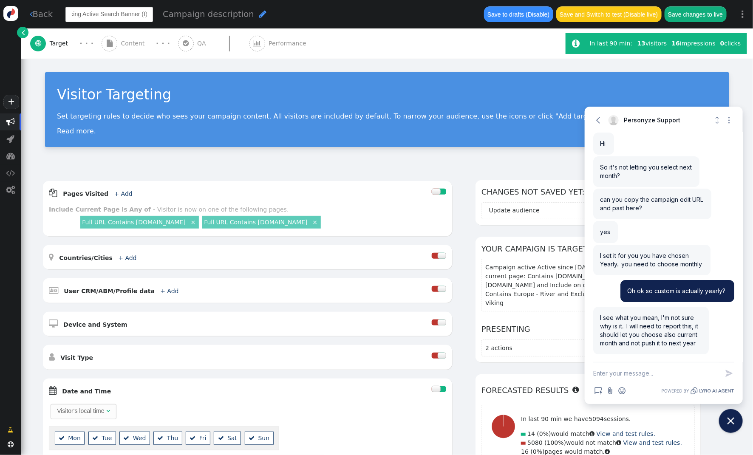
type input "Q3 2025 Viking Active Search Banner (IC)"
click at [694, 15] on button "Save changes to live" at bounding box center [695, 13] width 62 height 15
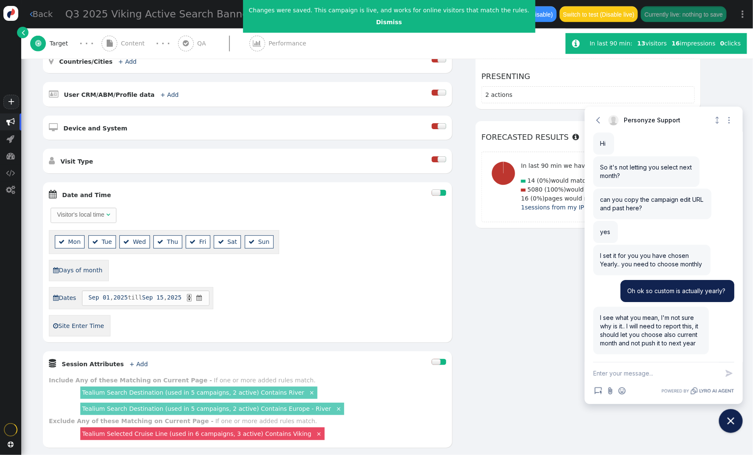
scroll to position [0, 0]
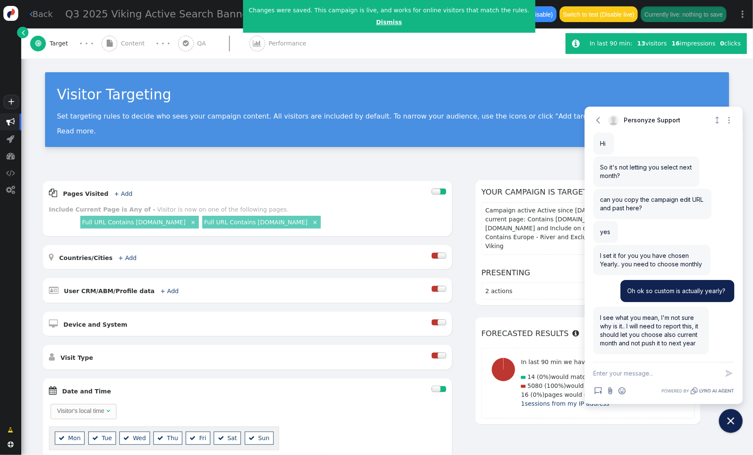
click at [381, 22] on link "Dismiss" at bounding box center [389, 22] width 26 height 7
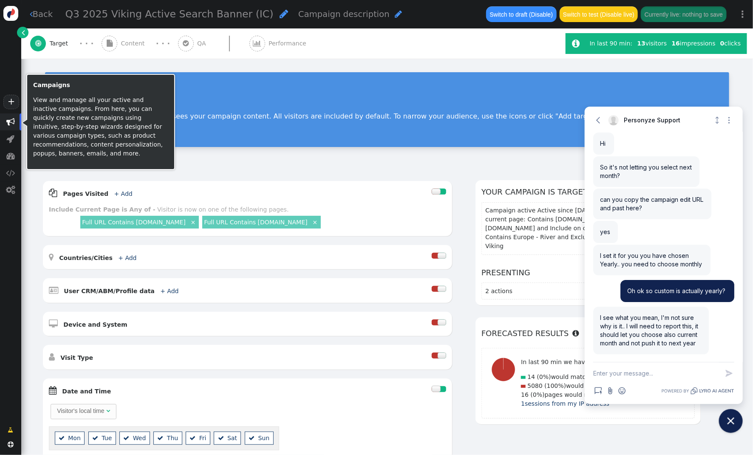
click at [8, 121] on span "" at bounding box center [10, 122] width 8 height 8
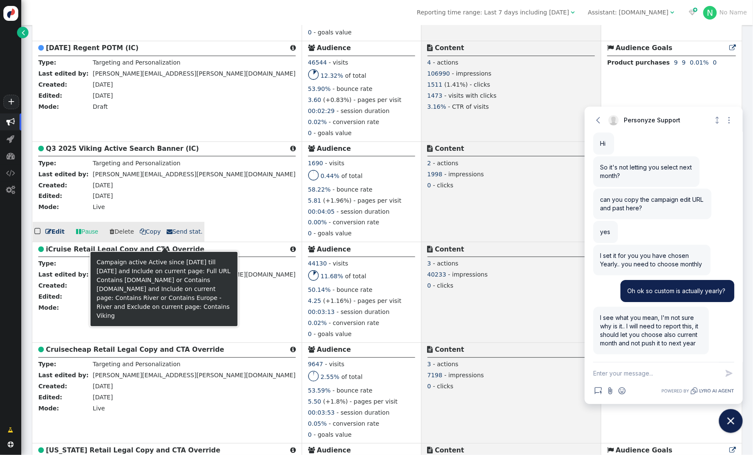
scroll to position [1021, 0]
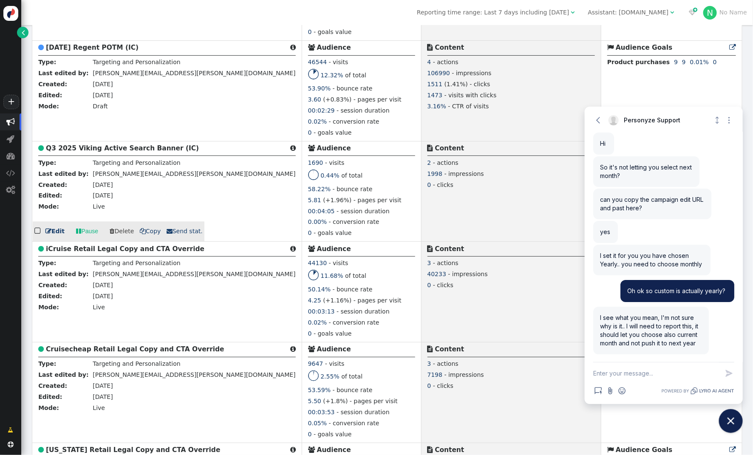
click at [172, 229] on span " Send stat." at bounding box center [185, 231] width 36 height 7
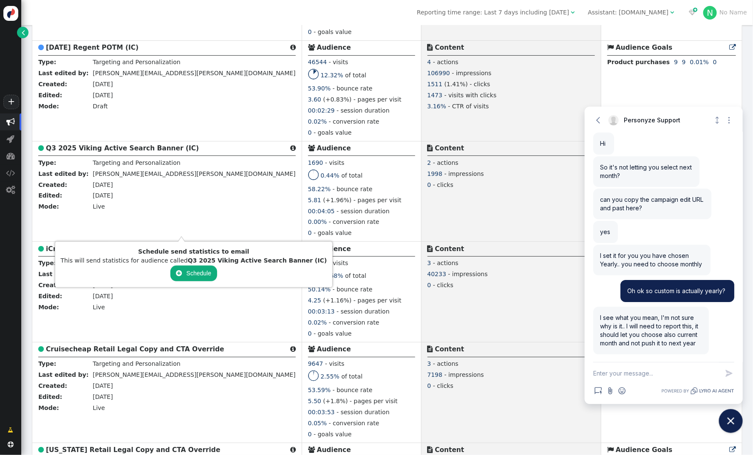
click at [181, 272] on button " Schedule" at bounding box center [193, 272] width 47 height 15
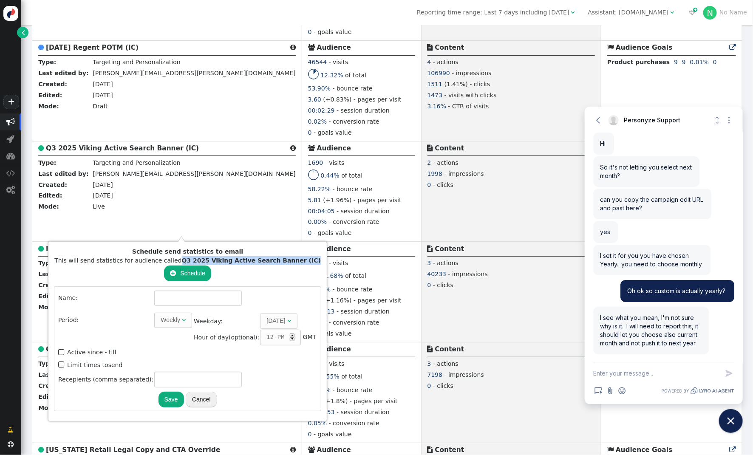
drag, startPoint x: 180, startPoint y: 261, endPoint x: 303, endPoint y: 264, distance: 123.7
click at [304, 264] on div "This will send statistics for audience called Q3 2025 Viking Active Search Bann…" at bounding box center [187, 260] width 267 height 9
copy b "Q3 2025 Viking Active Search Banner (IC)"
click at [212, 301] on input "text" at bounding box center [198, 298] width 88 height 15
paste input "Q3 2025 Viking Active Search Banner (IC)"
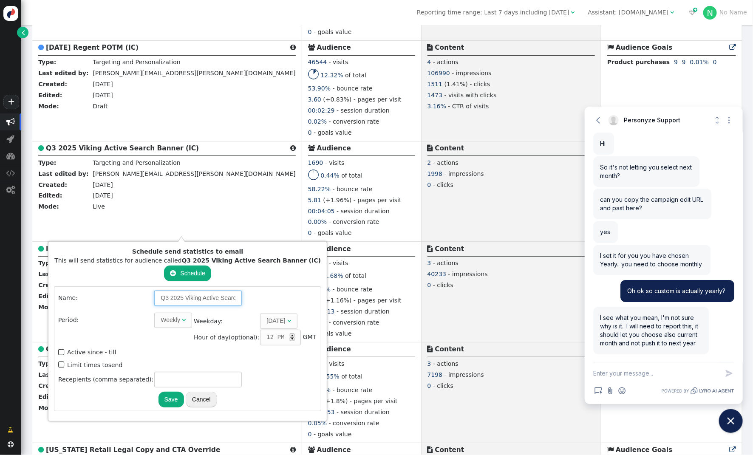
scroll to position [0, 36]
click at [172, 319] on div "Weekly" at bounding box center [171, 320] width 21 height 9
type input "Q3 2025 Viking Active Search Banner (IC)"
click at [265, 319] on span "1 " at bounding box center [273, 321] width 22 height 15
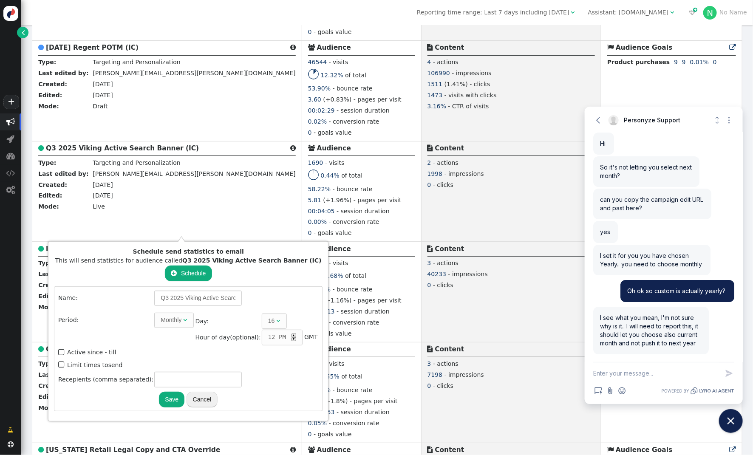
click at [291, 334] on div "▲" at bounding box center [293, 335] width 5 height 4
click at [196, 374] on input "text" at bounding box center [198, 379] width 88 height 15
type input "[PERSON_NAME][EMAIL_ADDRESS][PERSON_NAME][DOMAIN_NAME]"
click at [164, 397] on button "Save" at bounding box center [171, 399] width 25 height 15
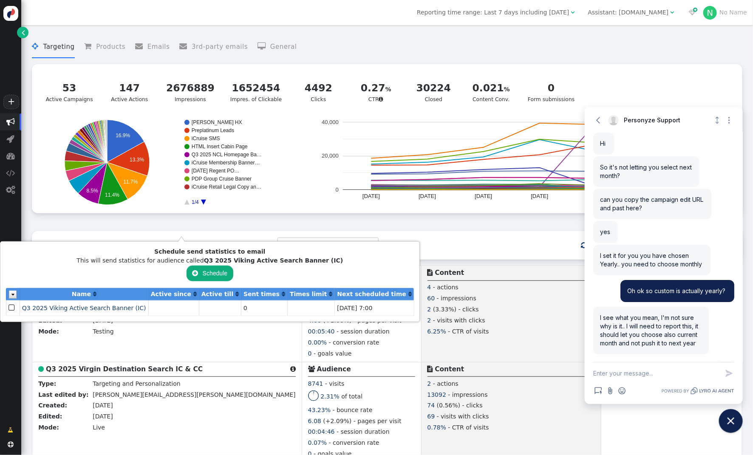
click at [461, 257] on div "Sort by: Last modified date   Status: Any  Type: Any  Search:     Impor…" at bounding box center [387, 245] width 710 height 28
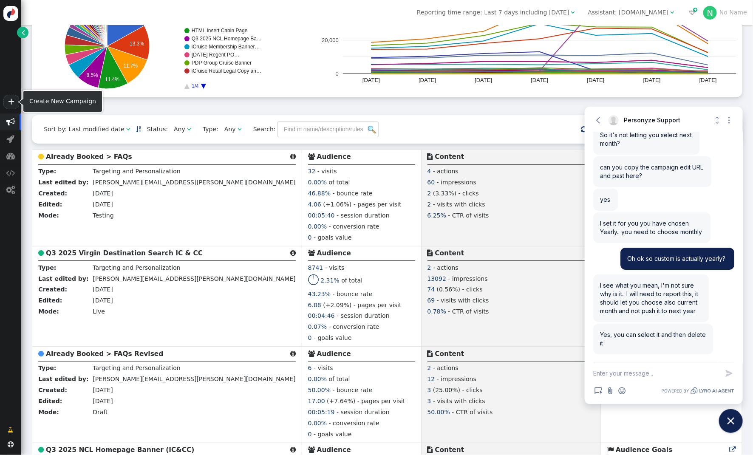
scroll to position [139, 0]
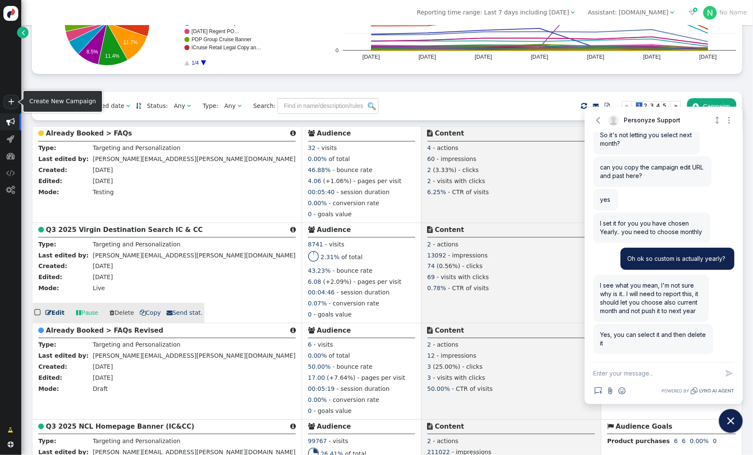
click at [117, 234] on b "Q3 2025 Virgin Destination Search IC & CC" at bounding box center [124, 230] width 157 height 8
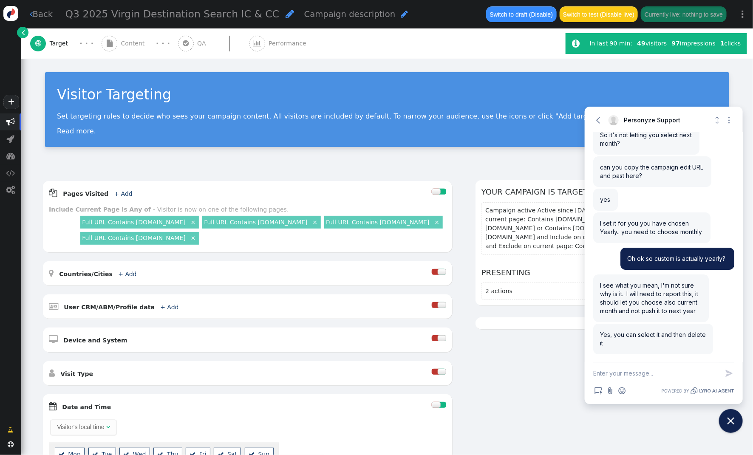
click at [296, 42] on span "Performance" at bounding box center [288, 43] width 41 height 9
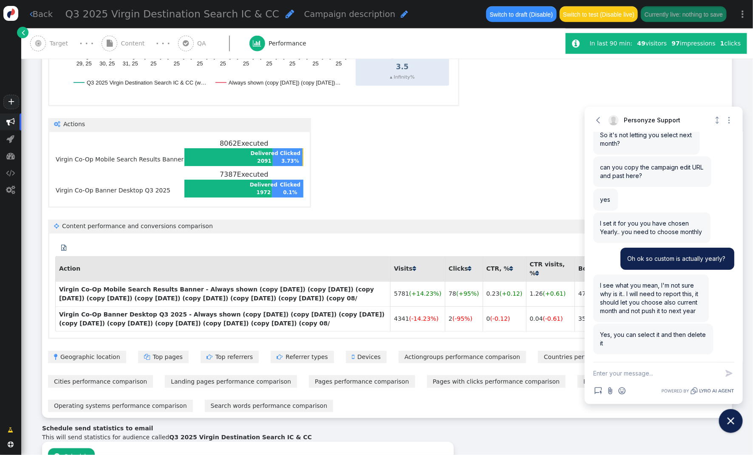
scroll to position [438, 0]
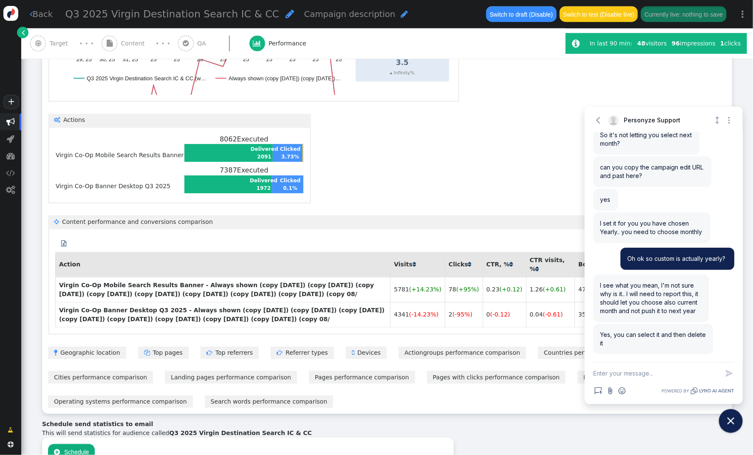
type input "Q3 2025 Virgin Destination Search IC & CC"
type input "[PERSON_NAME][EMAIL_ADDRESS][PERSON_NAME][DOMAIN_NAME]"
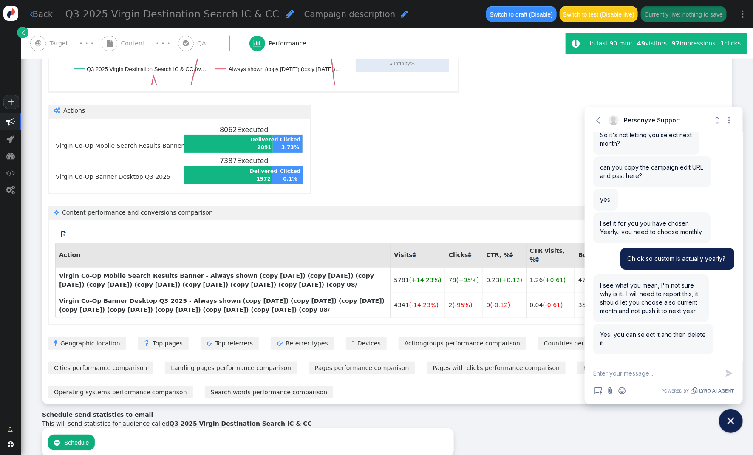
scroll to position [438, 0]
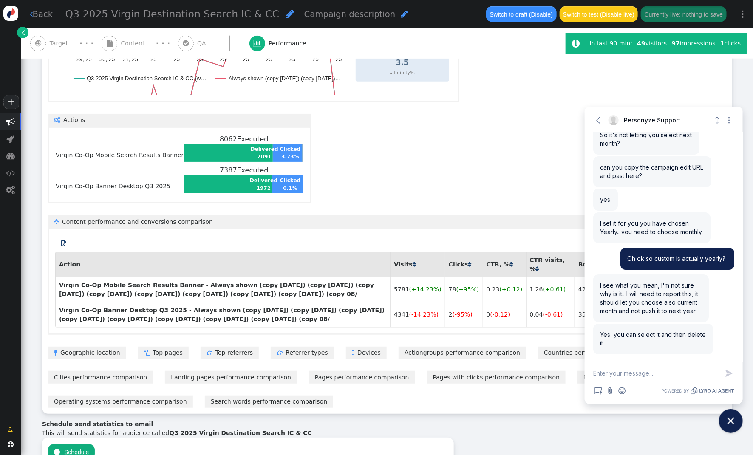
click at [664, 380] on textarea "New message" at bounding box center [656, 373] width 126 height 22
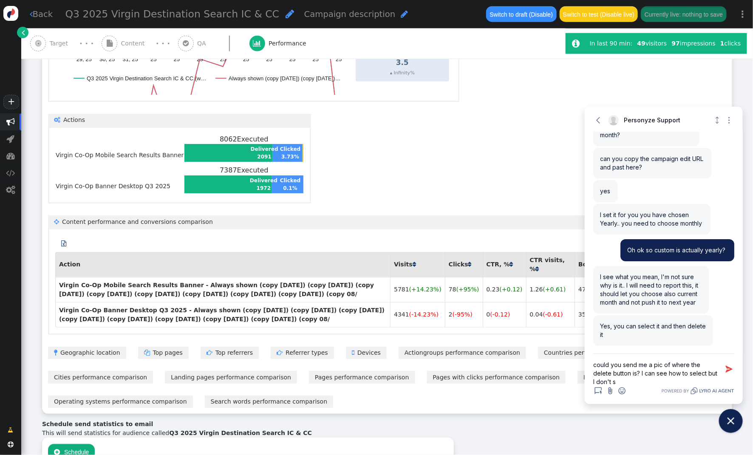
scroll to position [1400, 0]
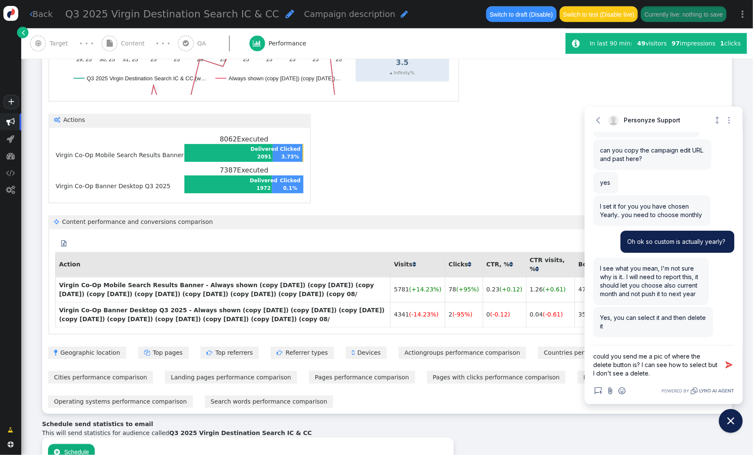
type textarea "could you send me a pic of where the delete button is? I can see how to select …"
click at [466, 420] on div "Schedule send statistics to email This will send statistics for audience called…" at bounding box center [387, 460] width 690 height 81
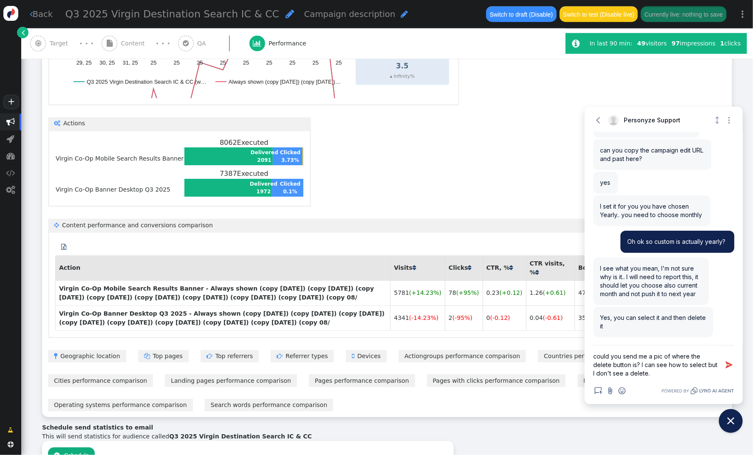
click at [651, 378] on textarea "could you send me a pic of where the delete button is? I can see how to select …" at bounding box center [656, 364] width 126 height 39
click at [729, 365] on icon "button" at bounding box center [729, 365] width 8 height 8
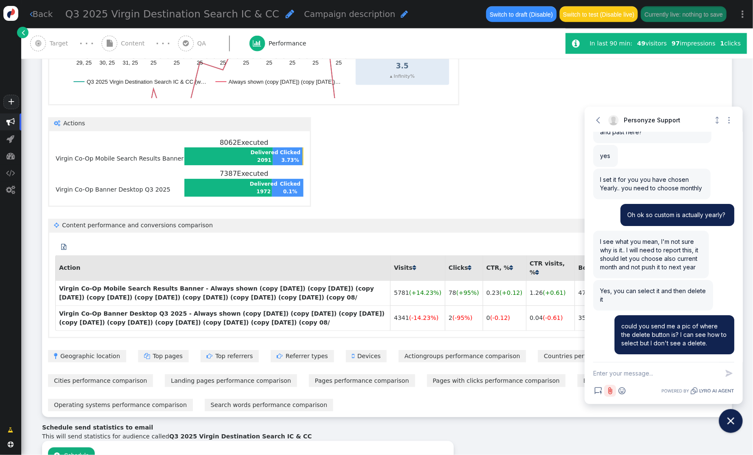
click at [612, 390] on icon "Attach file button" at bounding box center [610, 390] width 4 height 7
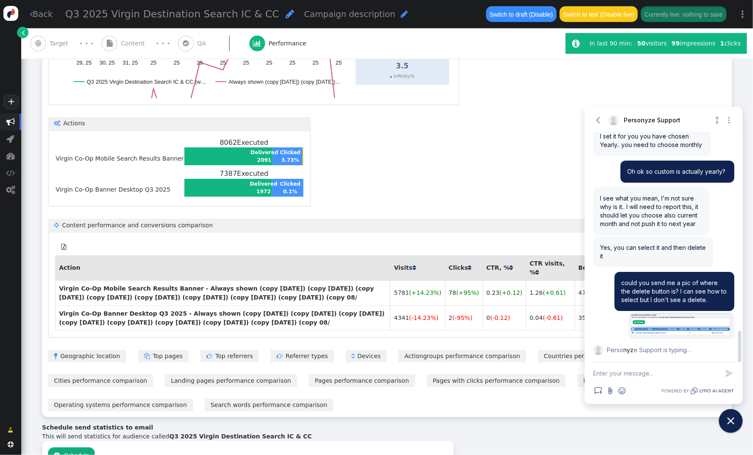
scroll to position [1472, 0]
click at [532, 423] on div "Schedule send statistics to email This will send statistics for audience called…" at bounding box center [387, 463] width 690 height 81
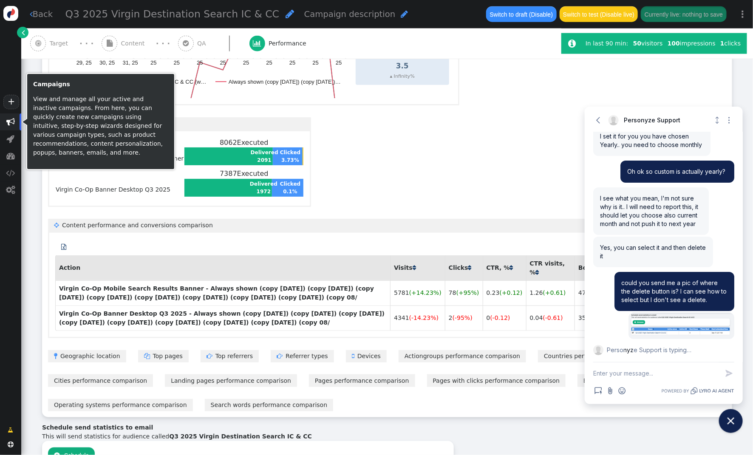
click at [13, 128] on span "" at bounding box center [10, 121] width 21 height 17
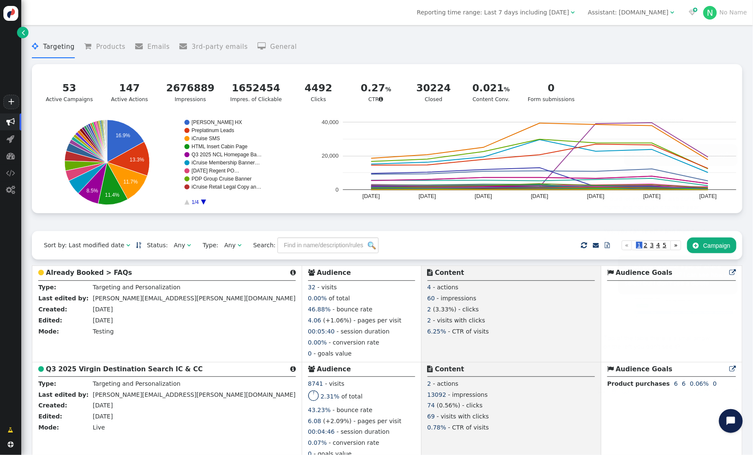
scroll to position [1527, 0]
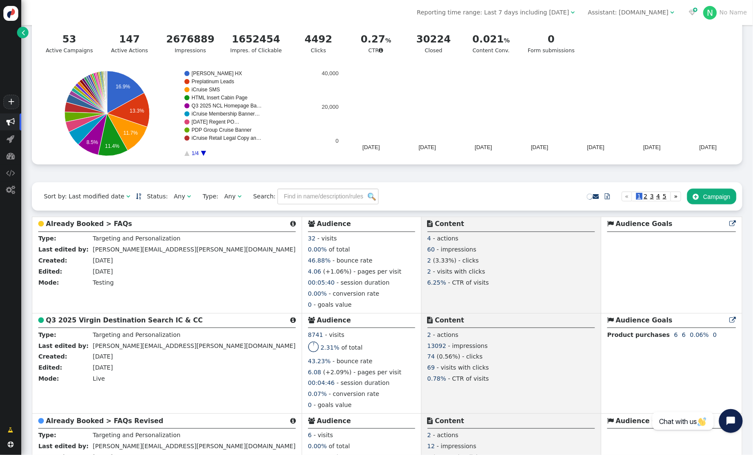
scroll to position [175, 0]
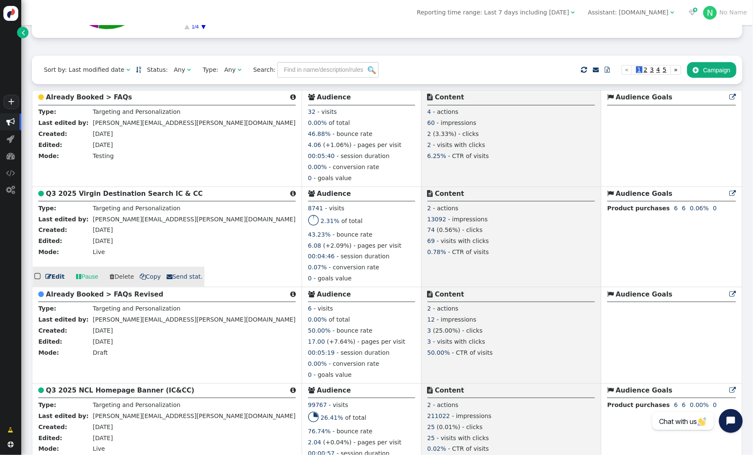
click at [179, 280] on span " Send stat." at bounding box center [185, 276] width 36 height 7
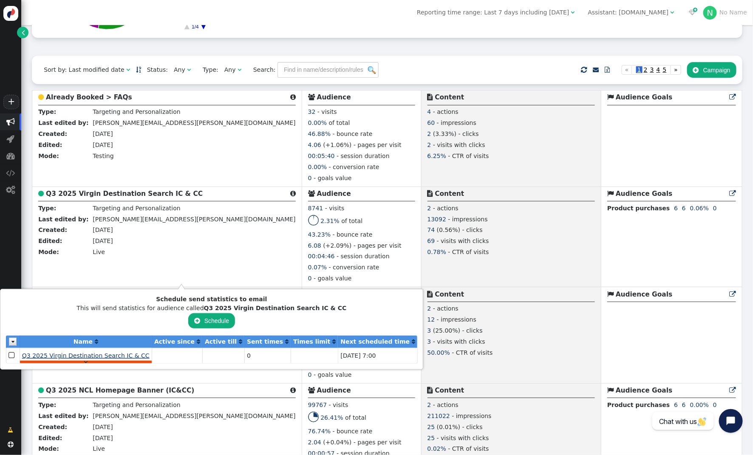
click at [73, 357] on span "Q3 2025 Virgin Destination Search IC & CC" at bounding box center [85, 355] width 127 height 7
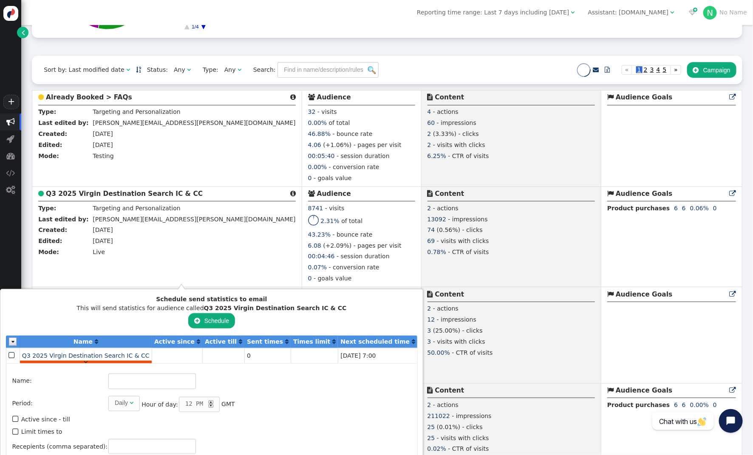
type input "Q3 2025 Virgin Destination Search IC & CC"
type input "[PERSON_NAME][EMAIL_ADDRESS][PERSON_NAME][DOMAIN_NAME]"
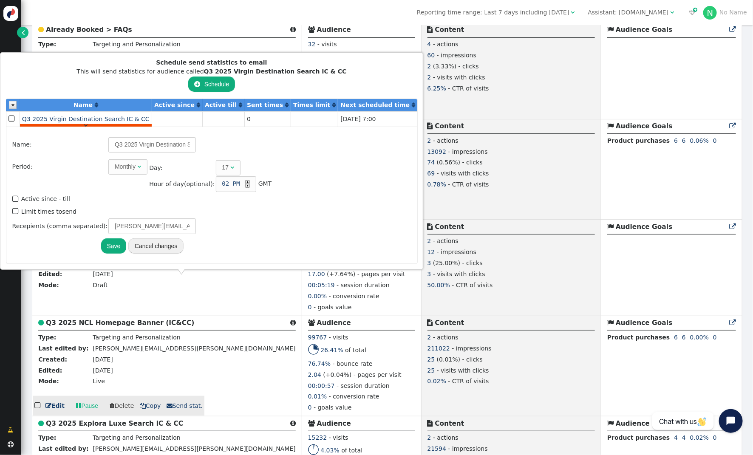
scroll to position [281, 0]
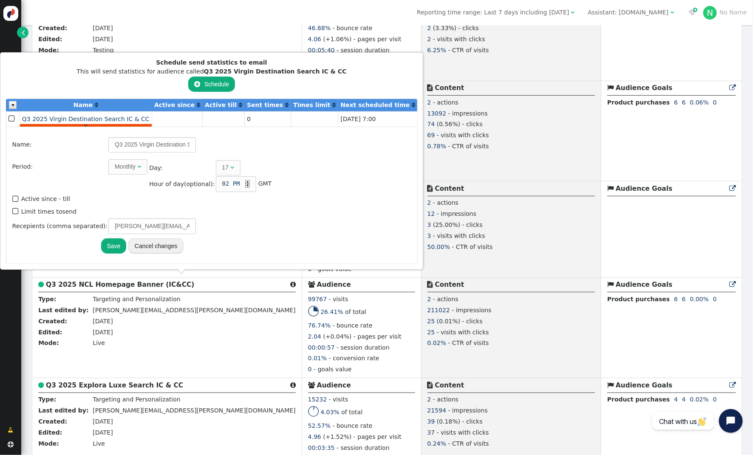
click at [12, 211] on span "" at bounding box center [16, 211] width 8 height 11
type input "1"
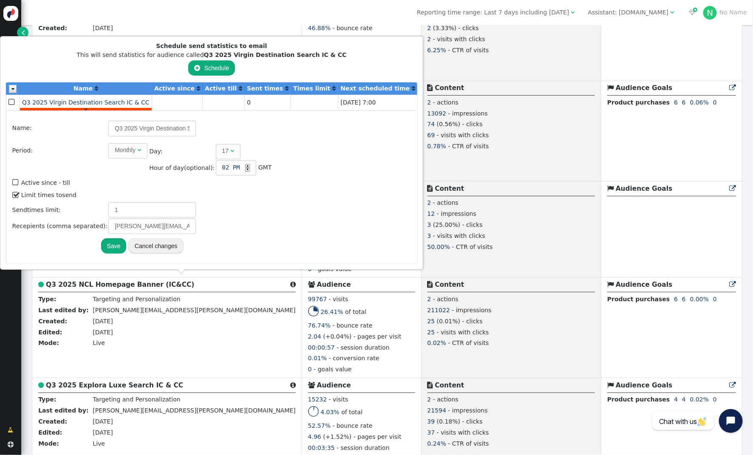
click at [113, 246] on button "Save" at bounding box center [113, 245] width 25 height 15
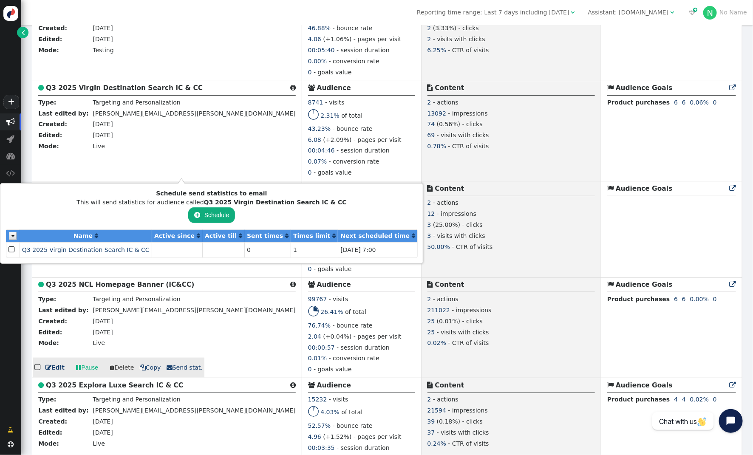
click at [308, 290] on div " Audience" at bounding box center [361, 286] width 107 height 13
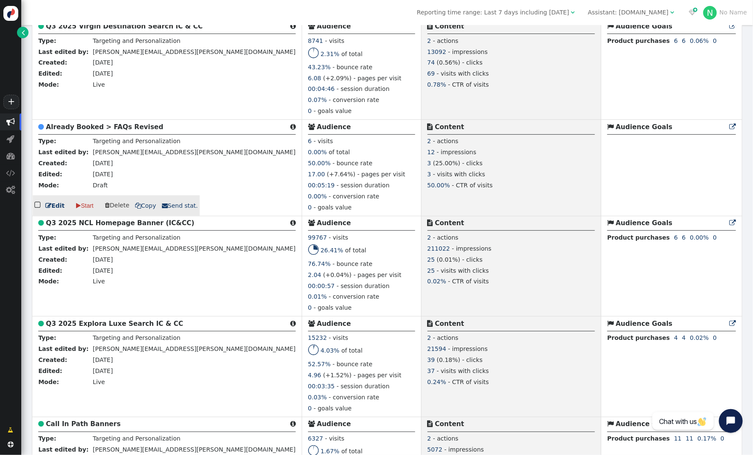
scroll to position [345, 0]
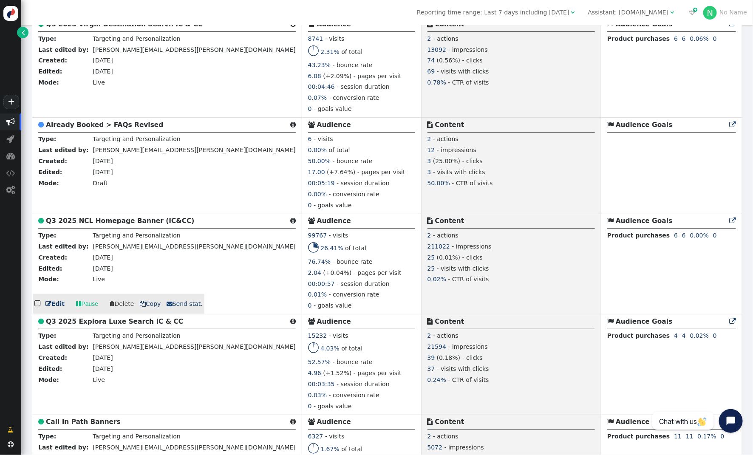
click at [177, 306] on span " Send stat." at bounding box center [185, 303] width 36 height 7
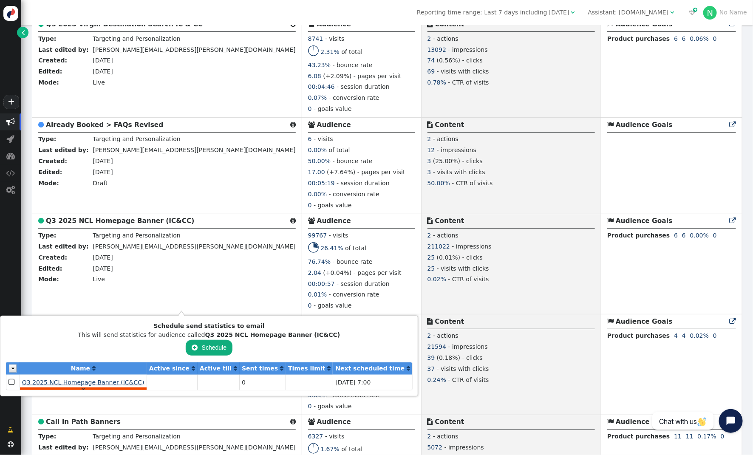
click at [117, 384] on span "Q3 2025 NCL Homepage Banner (IC&CC)" at bounding box center [83, 382] width 122 height 7
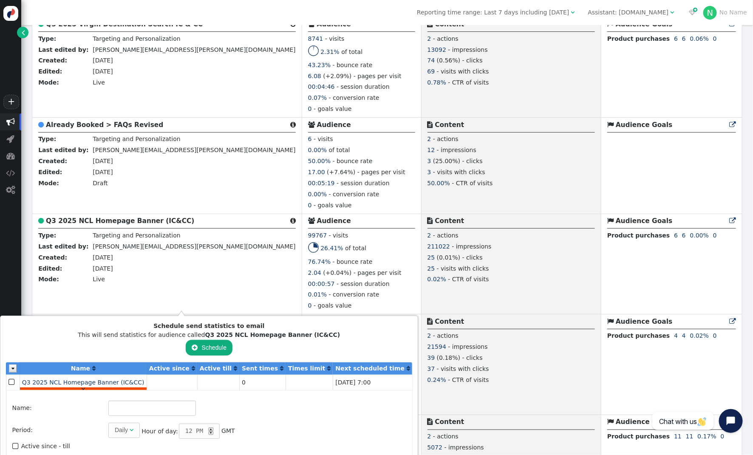
type input "Q3 2025 NCL Homepage Banner (IC&CC)"
type input "[PERSON_NAME][EMAIL_ADDRESS][PERSON_NAME][DOMAIN_NAME]"
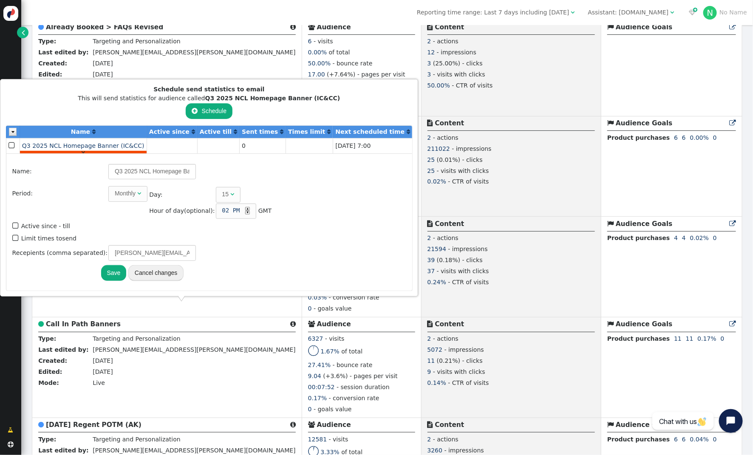
scroll to position [446, 0]
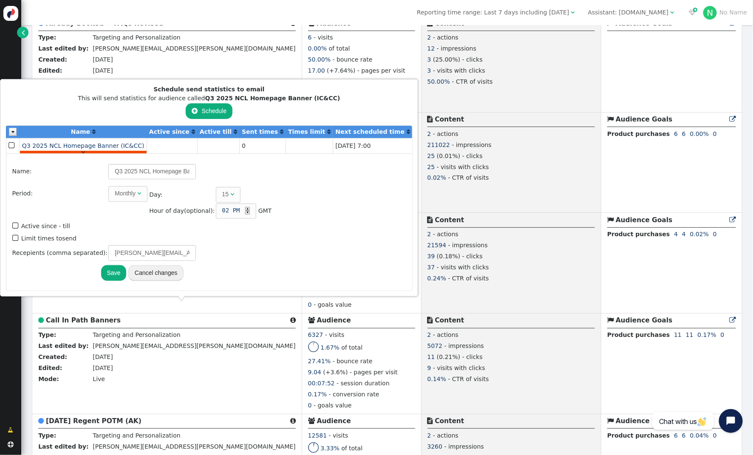
click at [11, 237] on table "Name: Q3 2025 NCL Homepage Banner (IC&CC) Period: Monthly  Month: Any month  …" at bounding box center [142, 212] width 262 height 99
click at [15, 237] on span "" at bounding box center [16, 237] width 8 height 11
type input "1"
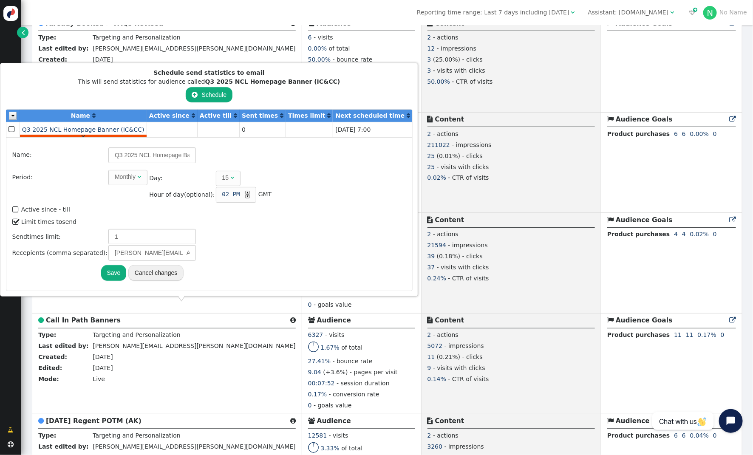
click at [110, 274] on button "Save" at bounding box center [113, 272] width 25 height 15
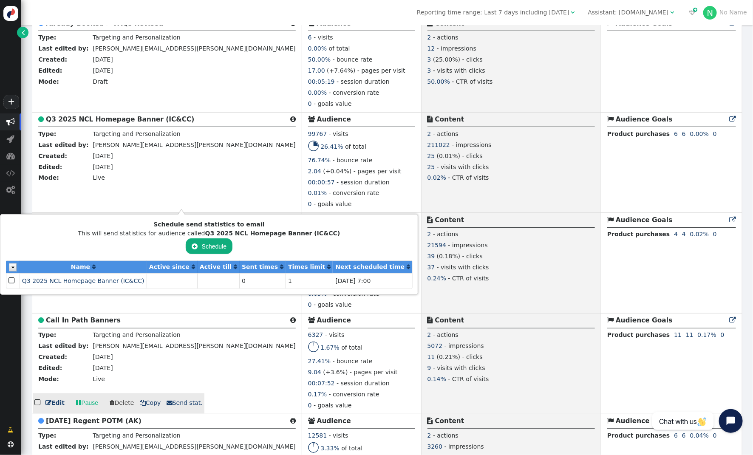
click at [308, 319] on div " Audience" at bounding box center [361, 321] width 107 height 13
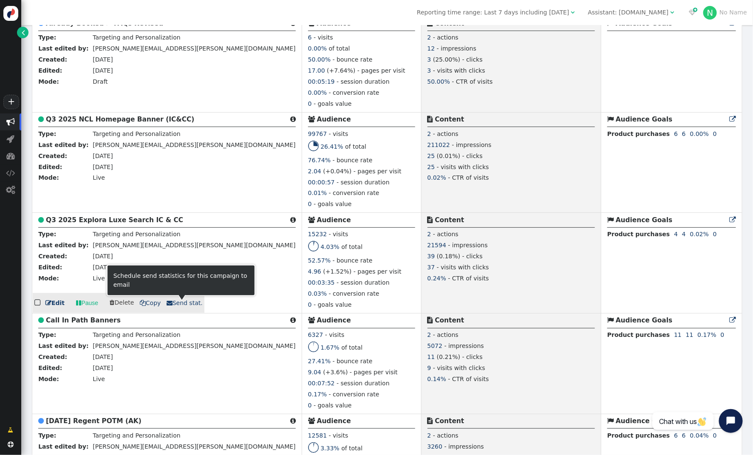
click at [178, 306] on span " Send stat." at bounding box center [185, 302] width 36 height 7
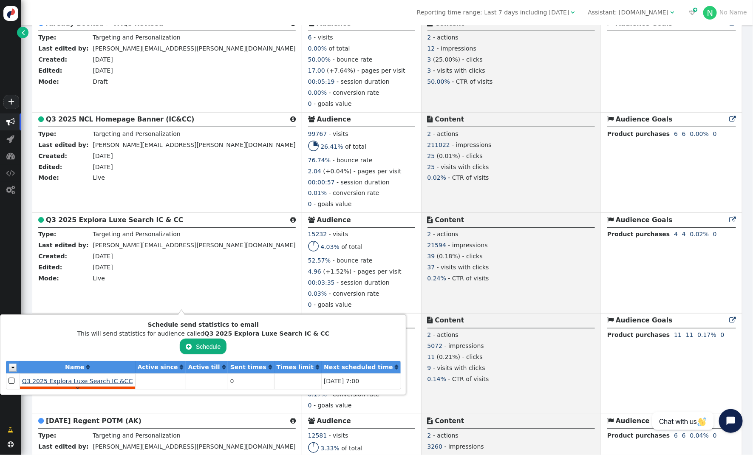
click at [106, 382] on span "Q3 2025 Explora Luxe Search IC &CC" at bounding box center [77, 381] width 110 height 7
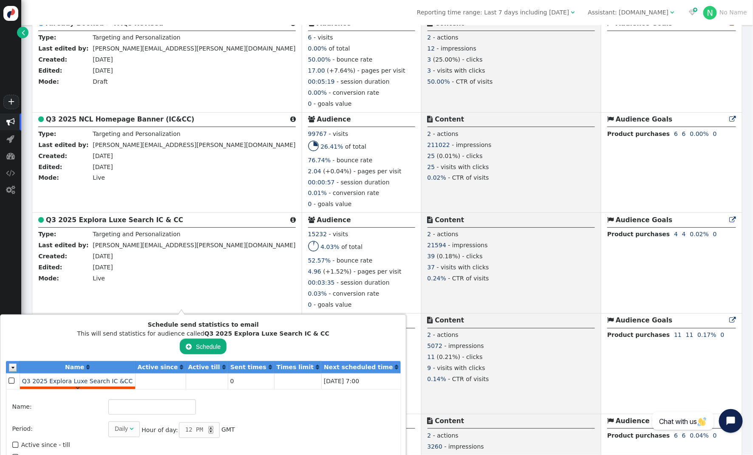
type input "Q3 2025 Explora Luxe Search IC &CC"
type input "[PERSON_NAME][EMAIL_ADDRESS][PERSON_NAME][DOMAIN_NAME], [PERSON_NAME][DOMAIN_NA…"
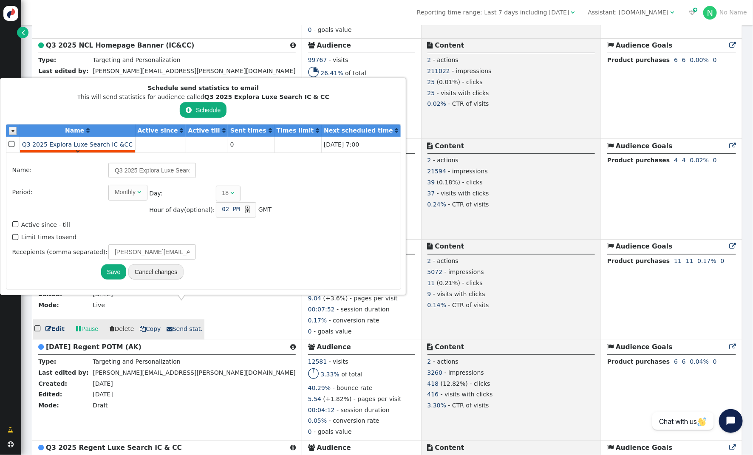
scroll to position [528, 0]
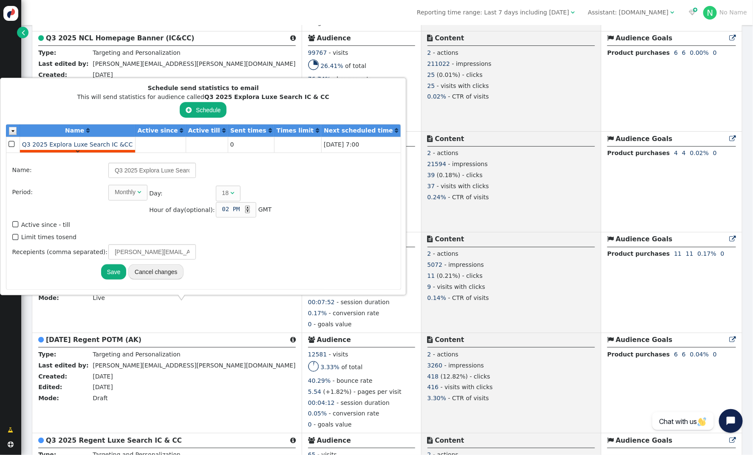
click at [14, 237] on span "" at bounding box center [16, 237] width 8 height 11
type input "1"
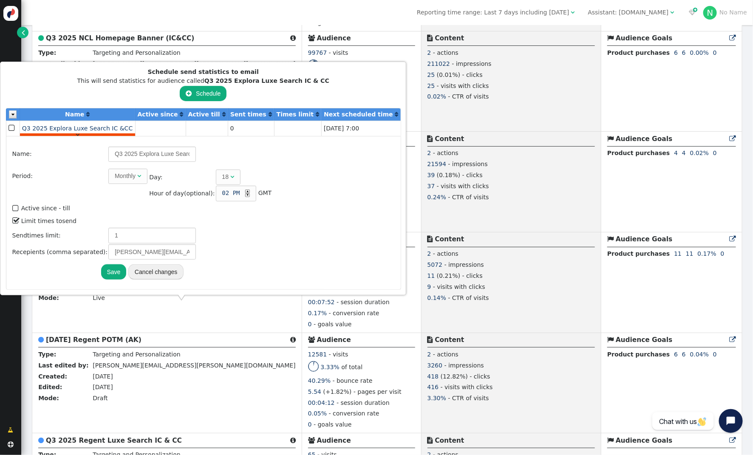
click at [112, 269] on button "Save" at bounding box center [113, 271] width 25 height 15
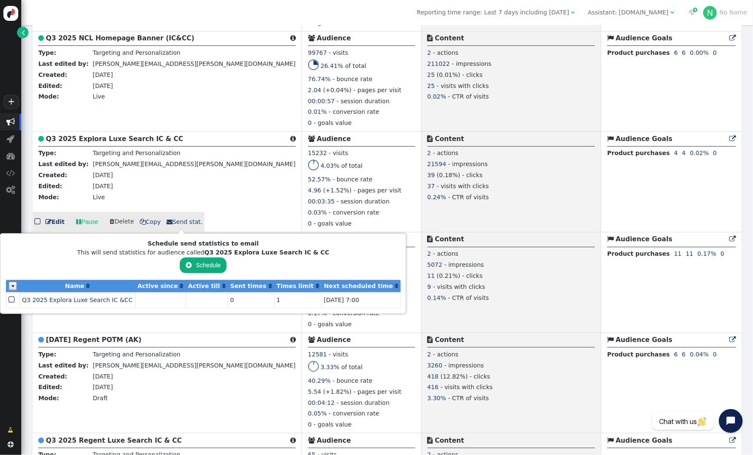
click at [308, 193] on div "4.96 (+1.52%) - pages per visit" at bounding box center [361, 191] width 107 height 11
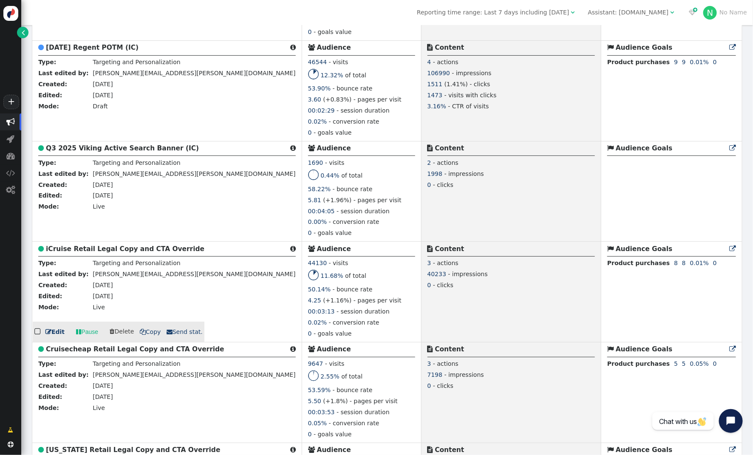
scroll to position [1028, 0]
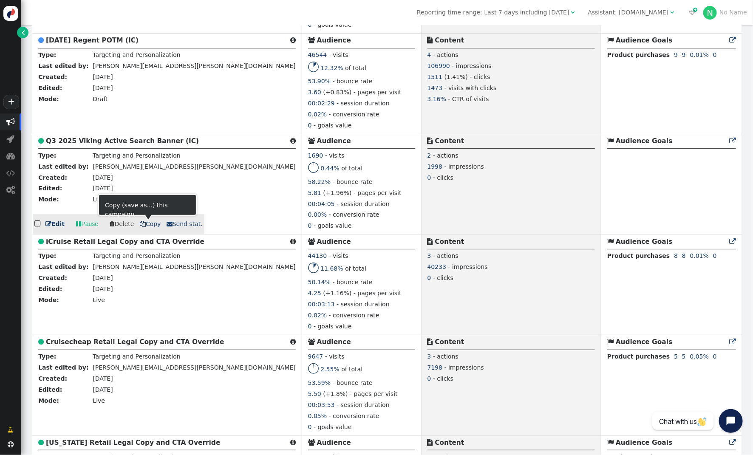
click at [175, 226] on span " Send stat." at bounding box center [185, 223] width 36 height 7
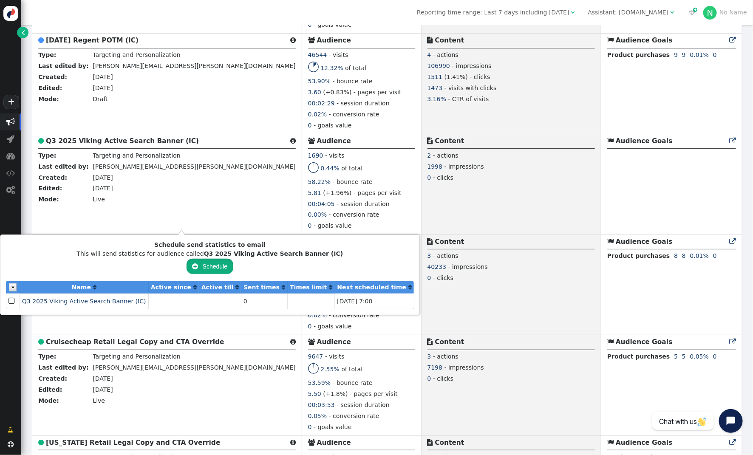
click at [186, 265] on button " Schedule" at bounding box center [209, 266] width 47 height 15
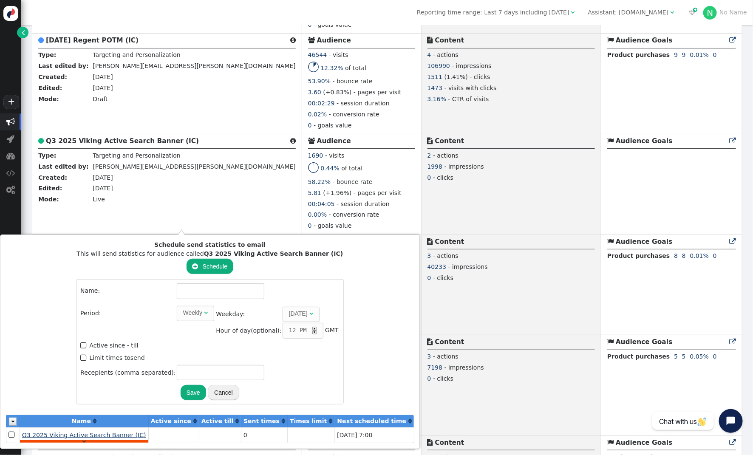
click at [44, 435] on span "Q3 2025 Viking Active Search Banner (IC)" at bounding box center [84, 435] width 124 height 7
type input "Q3 2025 Viking Active Search Banner (IC)"
type input "[PERSON_NAME][EMAIL_ADDRESS][PERSON_NAME][DOMAIN_NAME]"
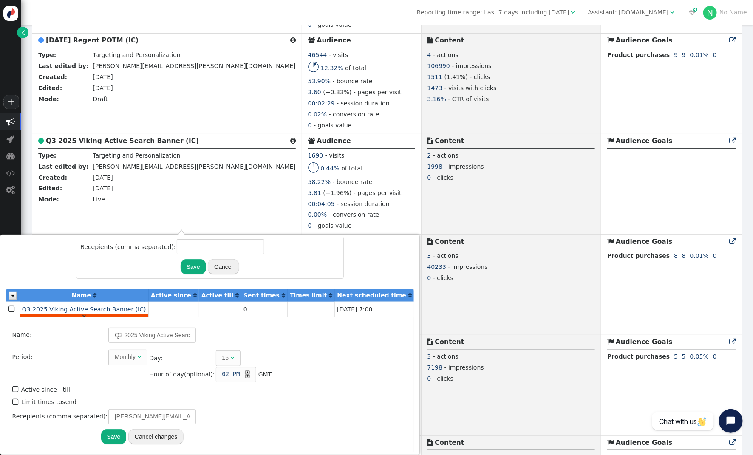
click at [17, 396] on span "" at bounding box center [16, 401] width 8 height 11
type input "1"
click at [108, 445] on button "Save" at bounding box center [113, 452] width 25 height 15
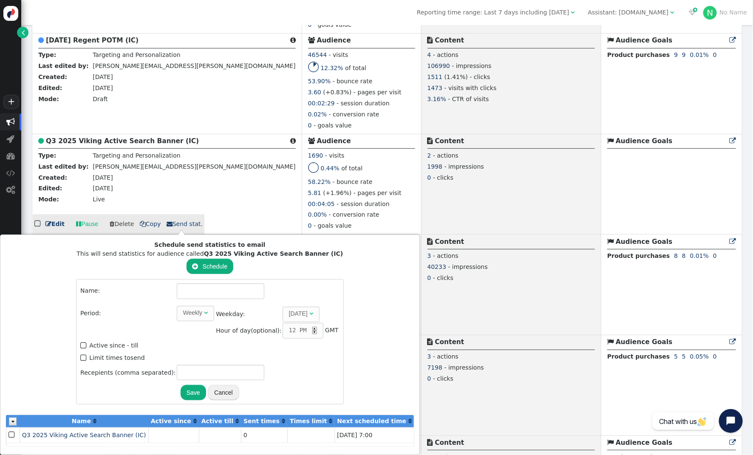
scroll to position [0, 0]
click at [308, 191] on div "5.81 (+1.96%) - pages per visit" at bounding box center [361, 194] width 107 height 11
